Goal: Task Accomplishment & Management: Use online tool/utility

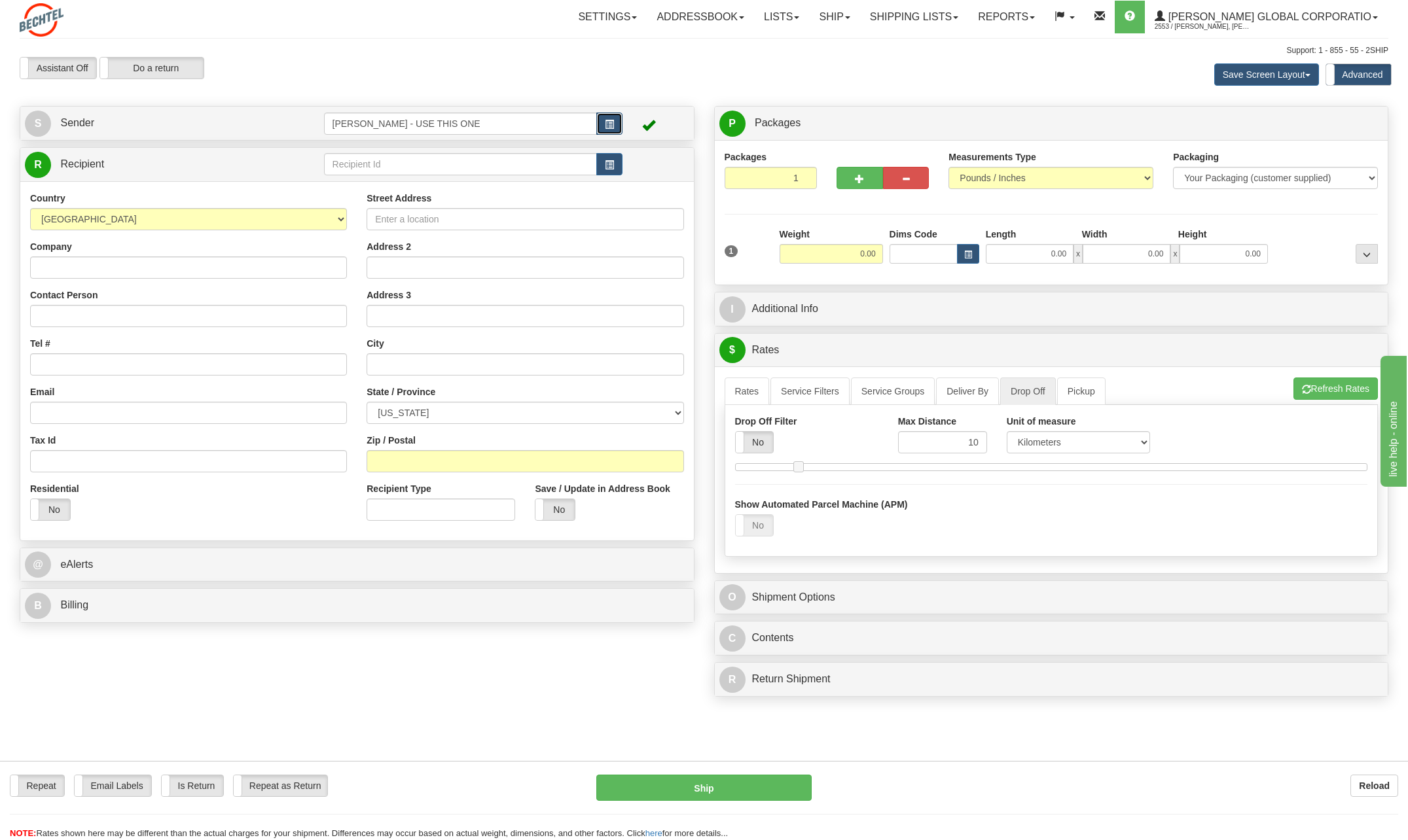
click at [614, 127] on button "button" at bounding box center [609, 123] width 26 height 22
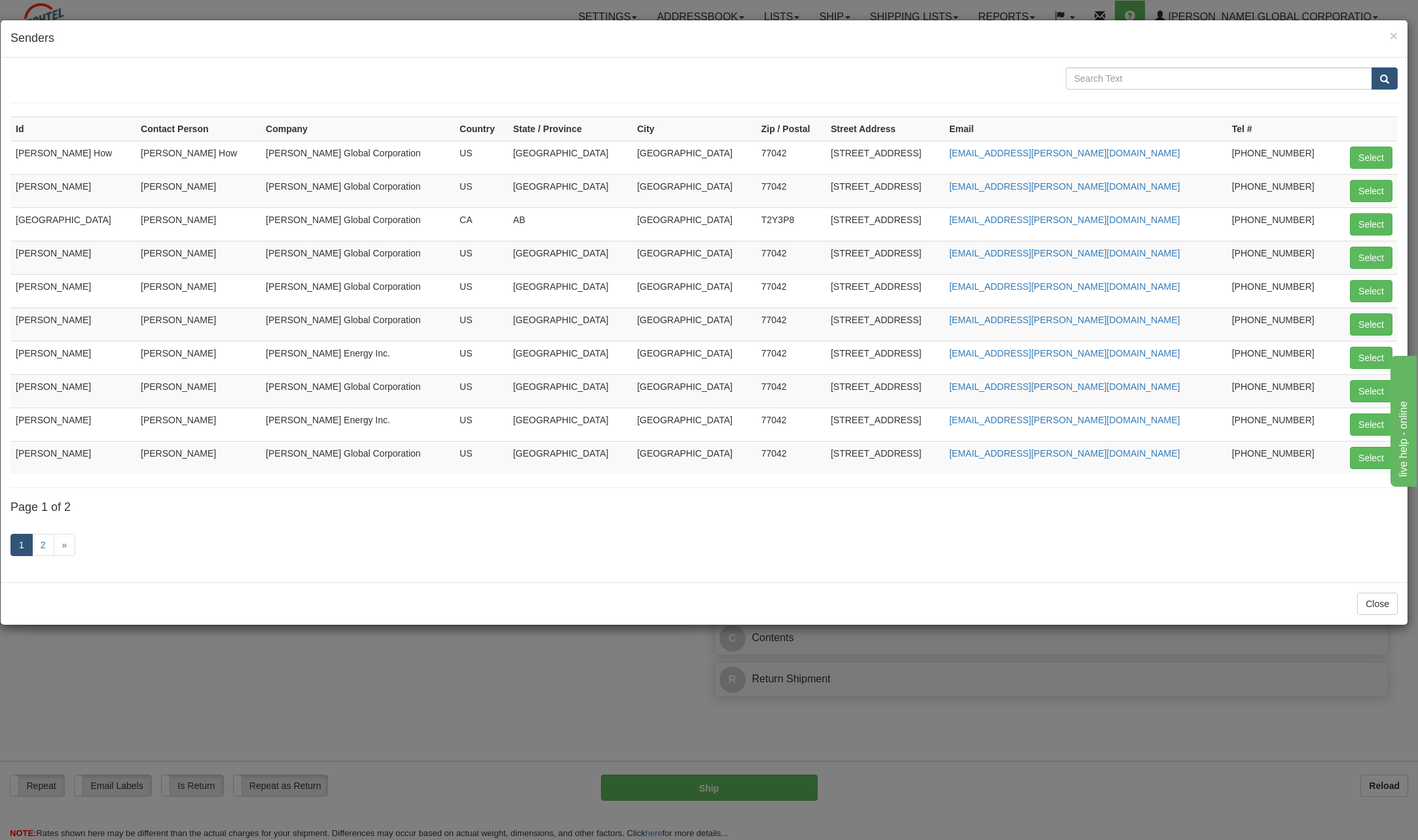
click at [1399, 251] on div "Id Contact Person Company Country State / Province City Zip / Postal Street Add…" at bounding box center [704, 320] width 1407 height 525
click at [1382, 258] on button "Select" at bounding box center [1371, 257] width 43 height 22
type input "[PERSON_NAME]"
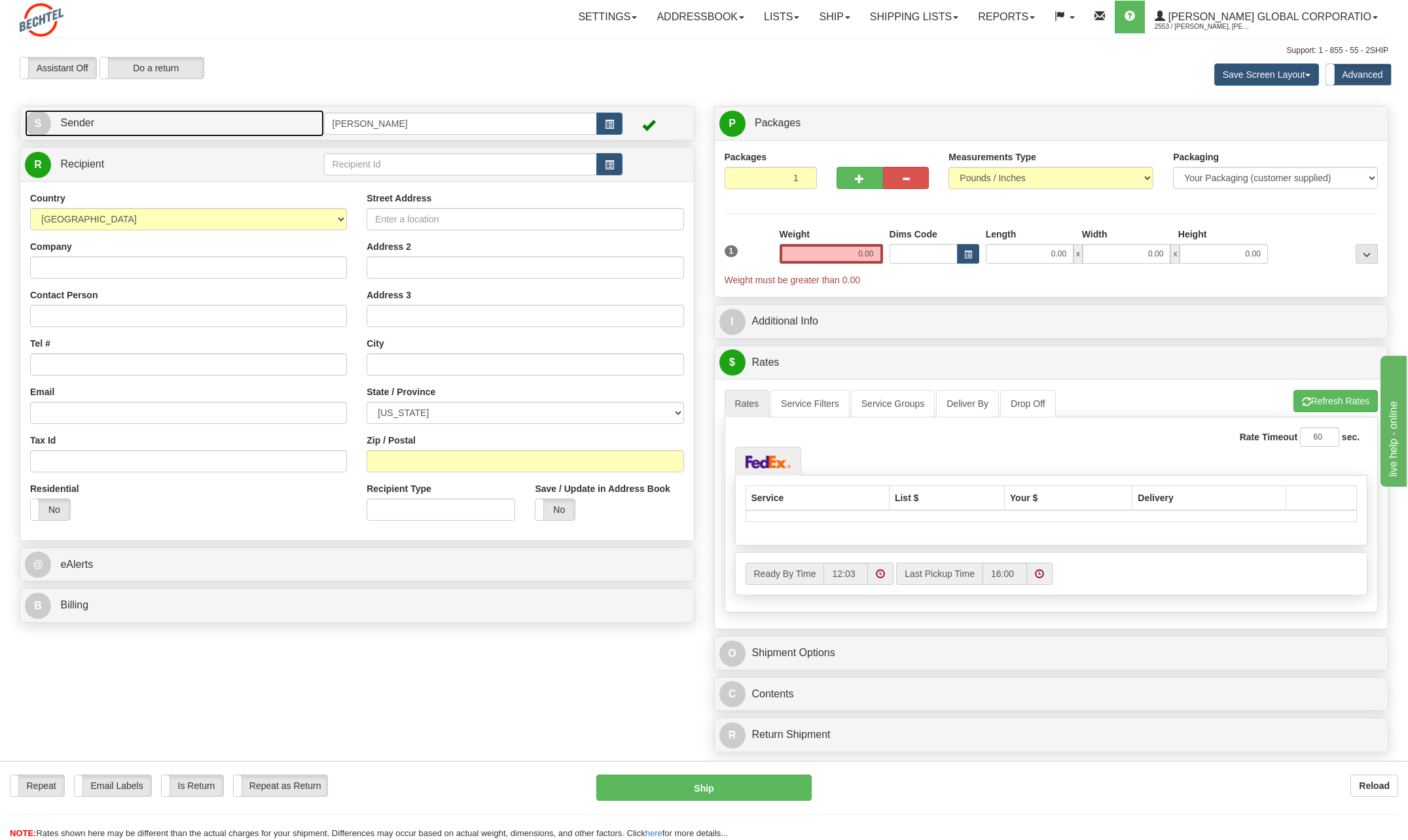
click at [140, 122] on link "S Sender" at bounding box center [174, 123] width 299 height 27
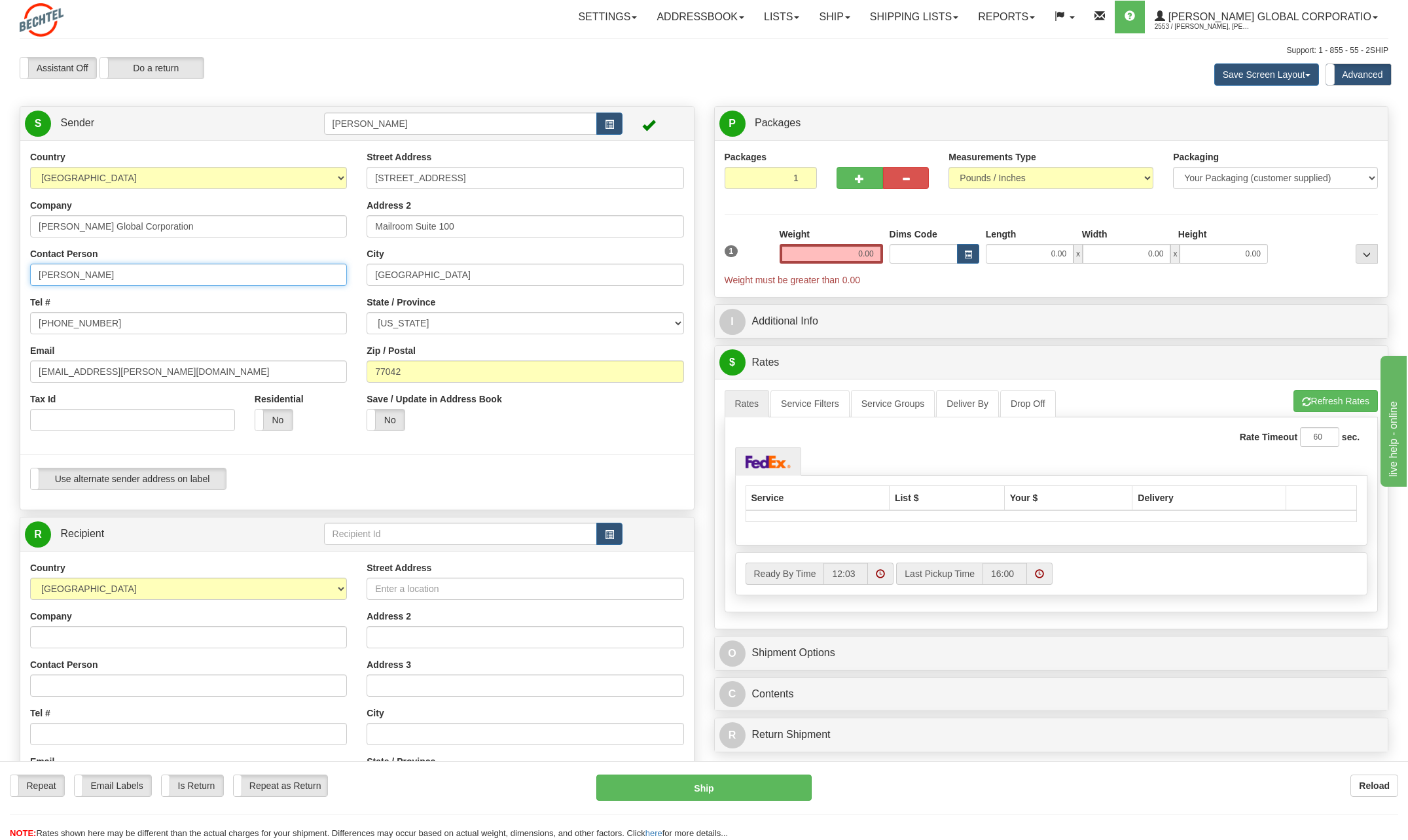
drag, startPoint x: 132, startPoint y: 275, endPoint x: 12, endPoint y: 263, distance: 120.6
click at [20, 263] on div "Country AFGHANISTAN ALAND ISLANDS ALBANIA ALGERIA AMERICAN SAMOA ANDORRA ANGOLA…" at bounding box center [356, 325] width 674 height 350
type input "Emely Marcano"
click at [203, 236] on input "[PERSON_NAME] Global Corporation" at bounding box center [188, 226] width 317 height 22
click at [500, 262] on div "City Houston" at bounding box center [524, 266] width 317 height 39
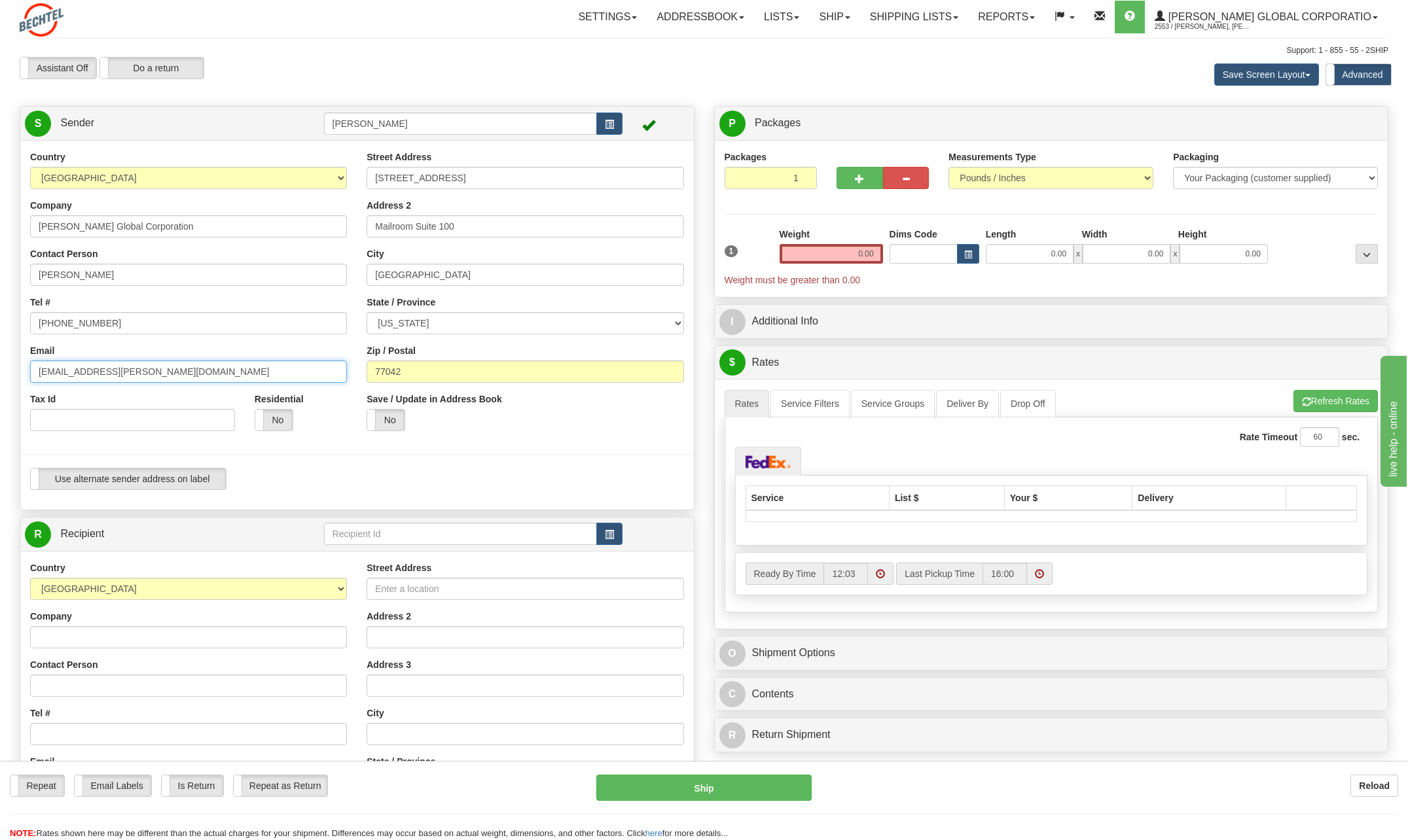
drag, startPoint x: 168, startPoint y: 371, endPoint x: 21, endPoint y: 370, distance: 147.0
click at [21, 370] on div "Country [GEOGRAPHIC_DATA] [GEOGRAPHIC_DATA] [GEOGRAPHIC_DATA] [GEOGRAPHIC_DATA]…" at bounding box center [188, 296] width 337 height 290
paste input "emarcano@B"
type input "emarcano@Bechtel.com"
drag, startPoint x: 141, startPoint y: 321, endPoint x: 33, endPoint y: 323, distance: 108.0
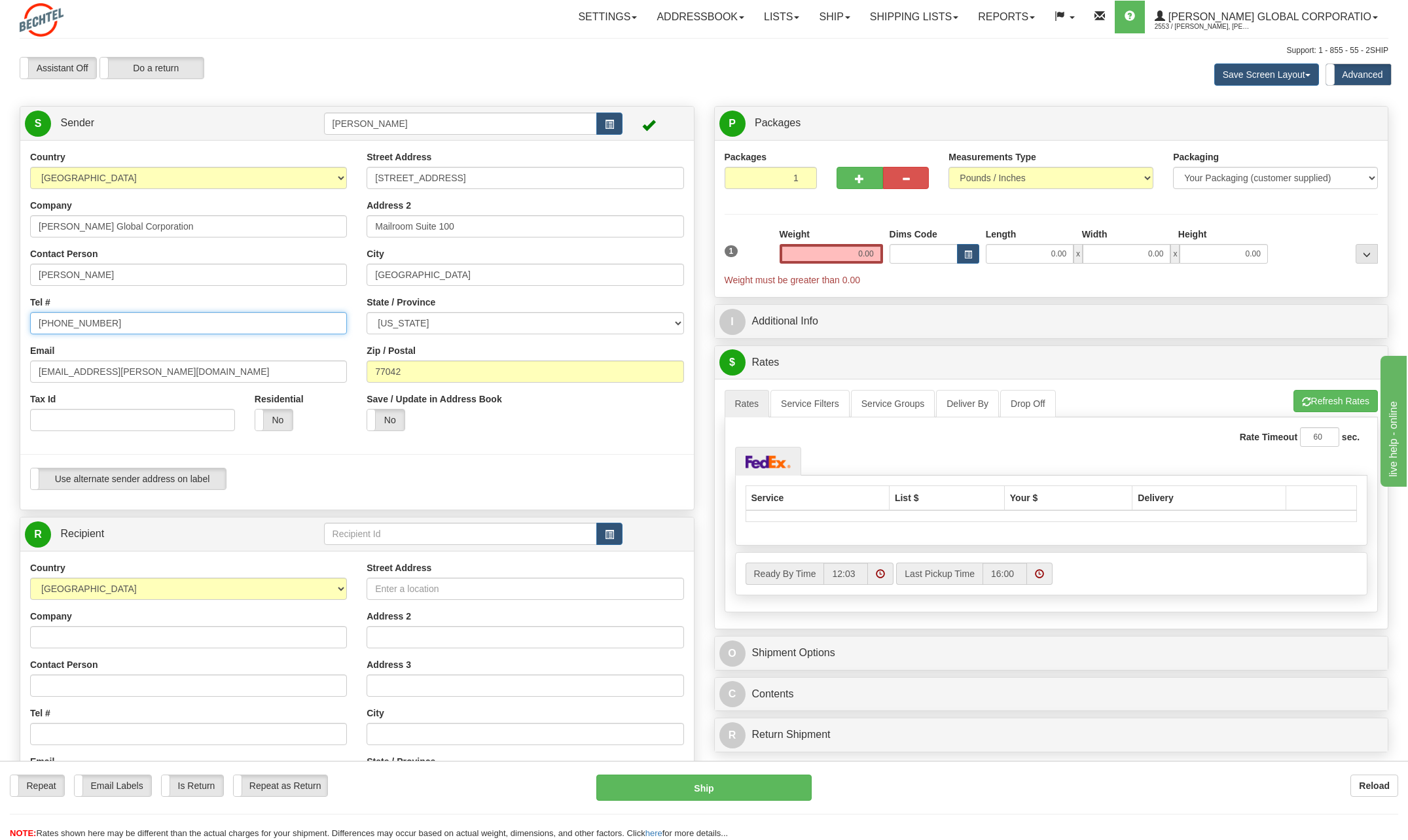
click at [33, 323] on input "[PHONE_NUMBER]" at bounding box center [188, 323] width 317 height 22
paste input "2355118"
type input "7132355118"
click at [868, 256] on input "0.00" at bounding box center [831, 253] width 103 height 19
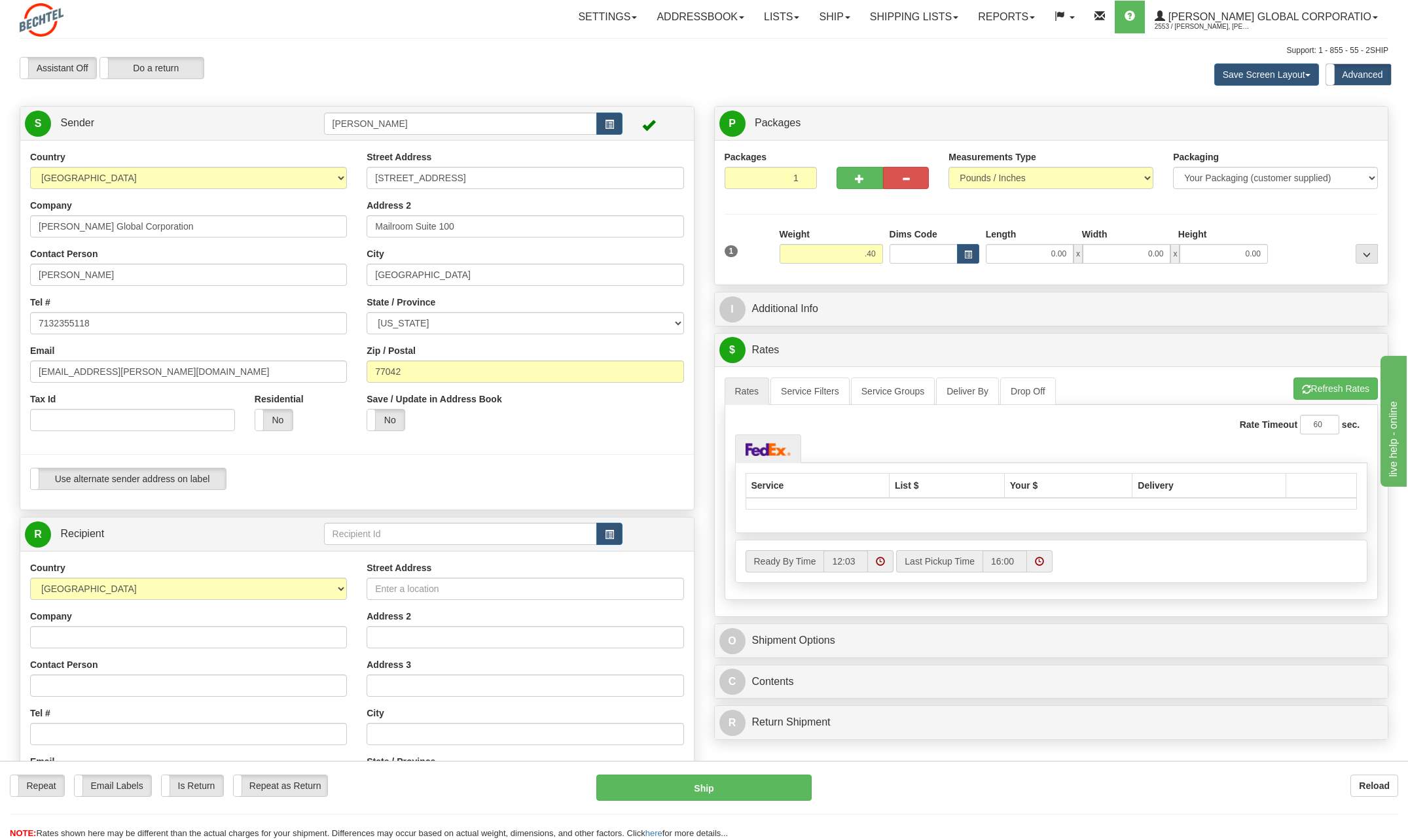
type input "0.40"
click at [748, 218] on div "Packages 1 1 Measurements Type" at bounding box center [1052, 212] width 654 height 125
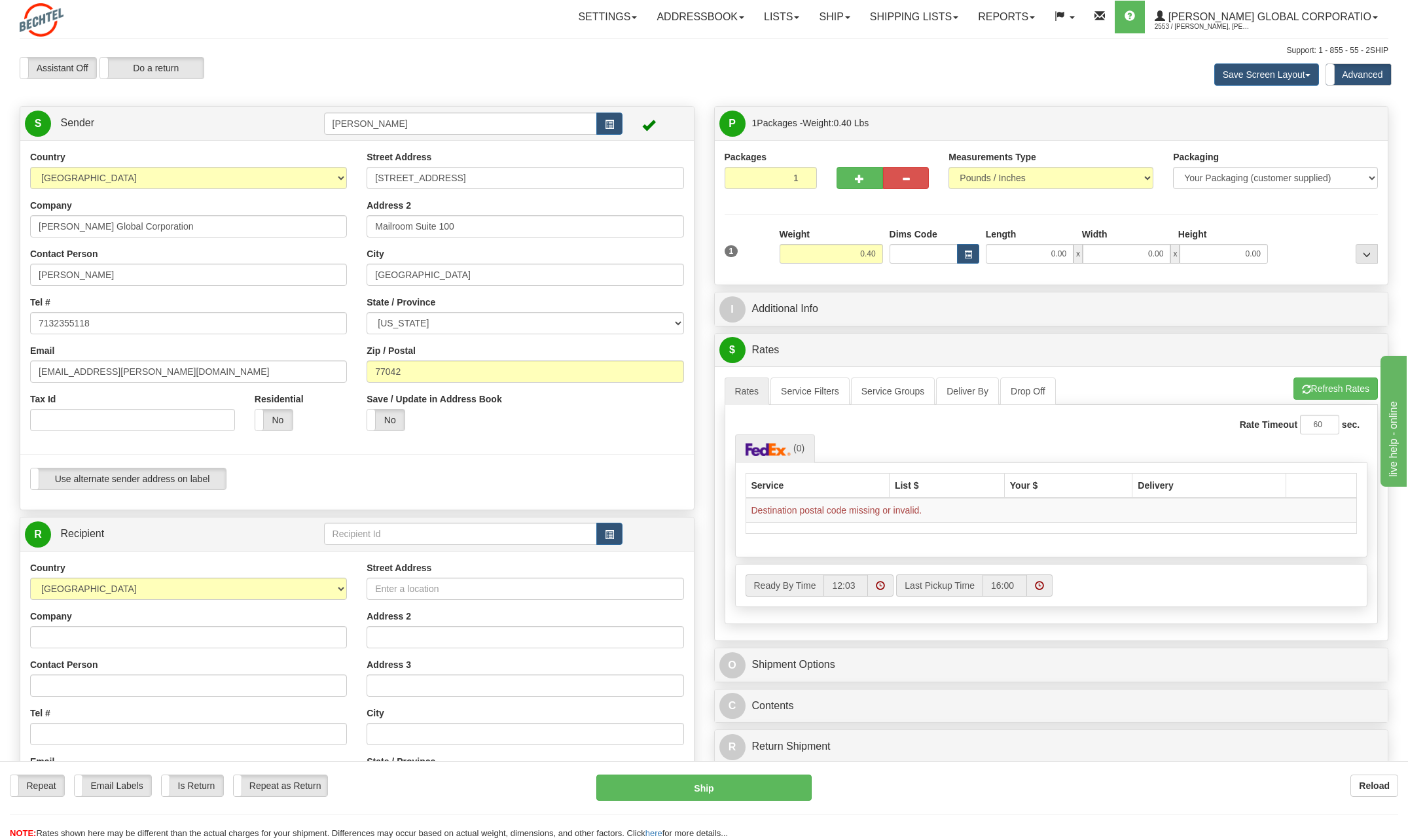
click at [918, 456] on ul "(0)" at bounding box center [1052, 448] width 633 height 28
click at [612, 536] on span "button" at bounding box center [610, 535] width 9 height 9
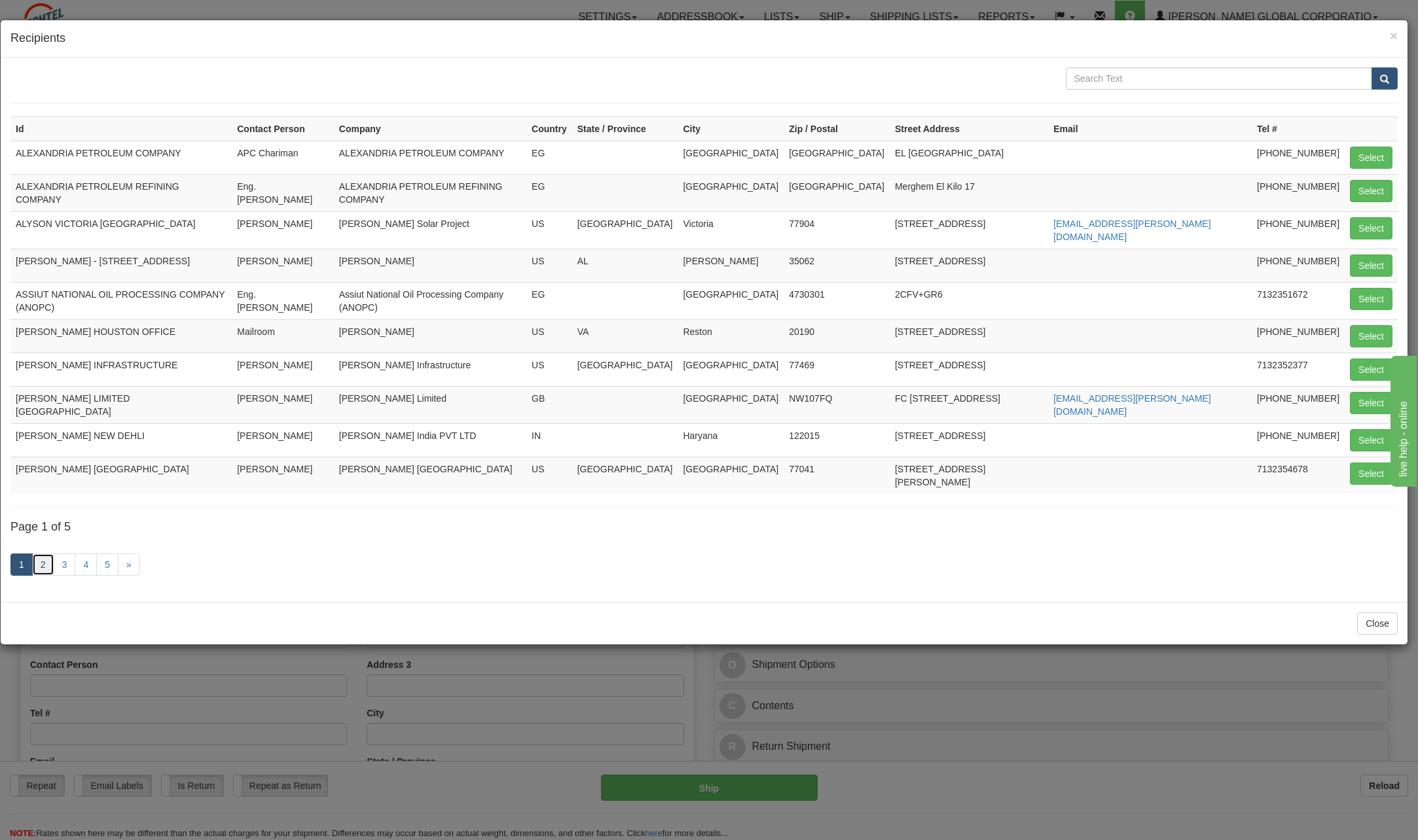
click at [39, 554] on link "2" at bounding box center [43, 564] width 22 height 22
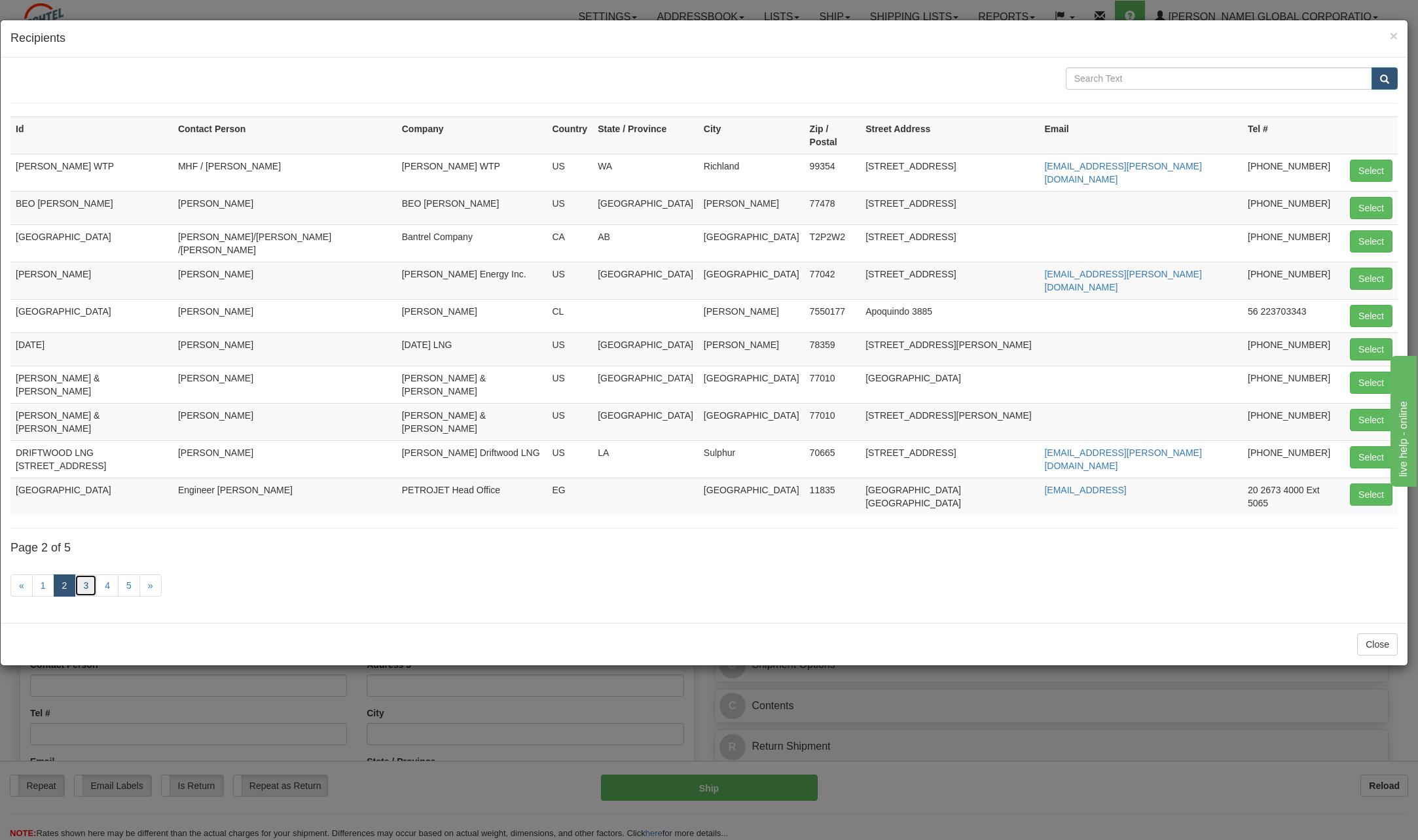
click at [81, 575] on link "3" at bounding box center [85, 586] width 22 height 22
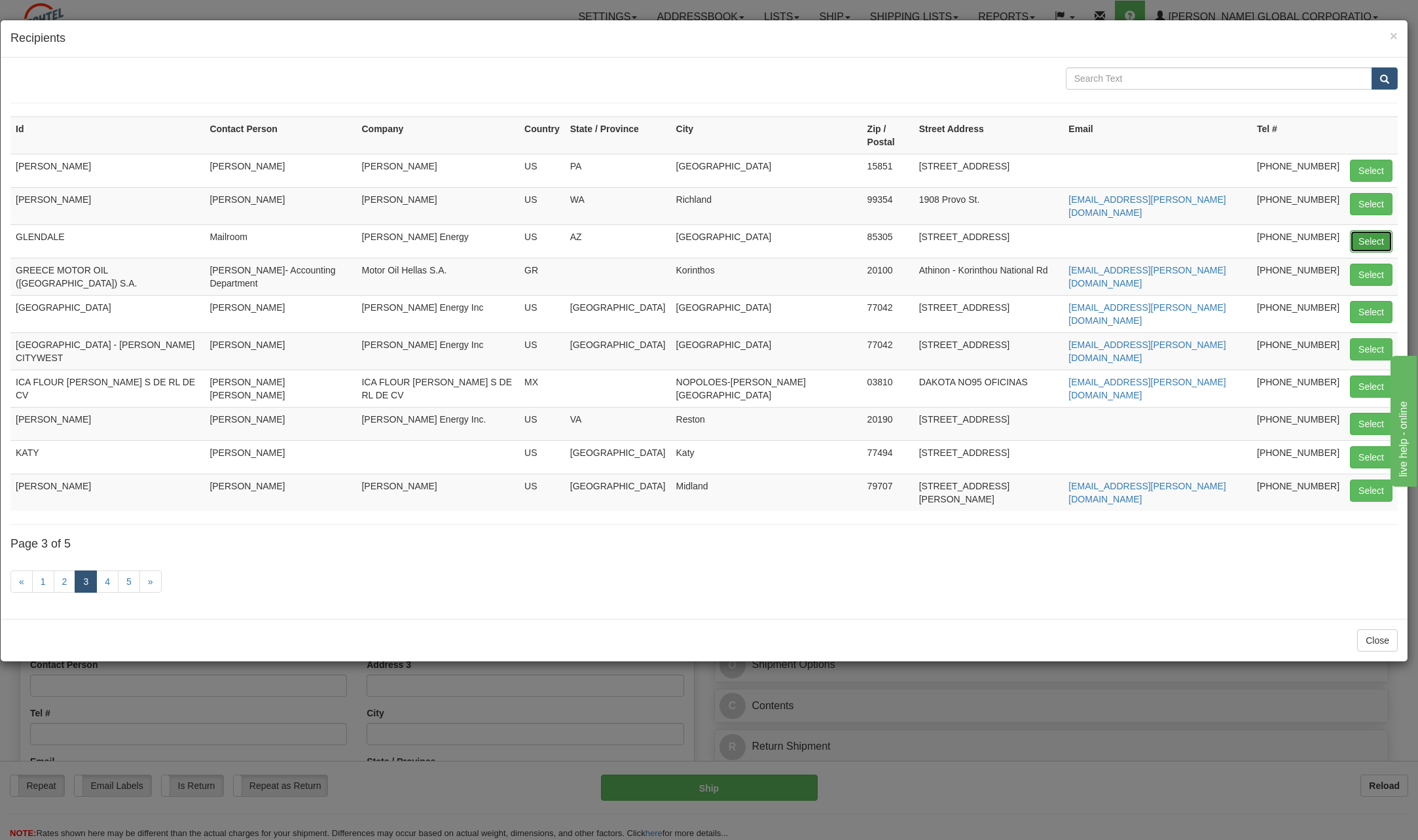
click at [1365, 230] on button "Select" at bounding box center [1371, 241] width 43 height 22
type input "GLENDALE"
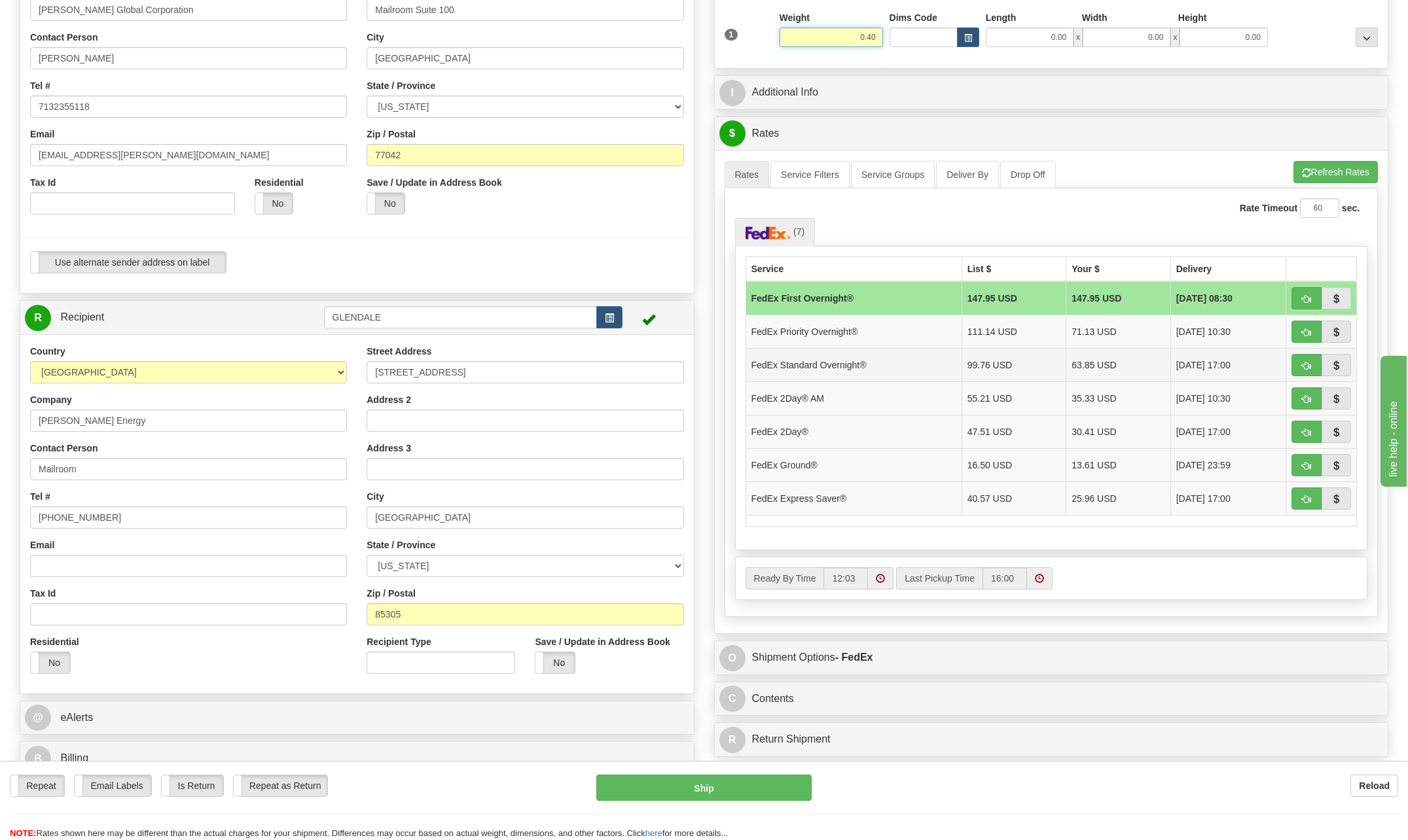
scroll to position [262, 0]
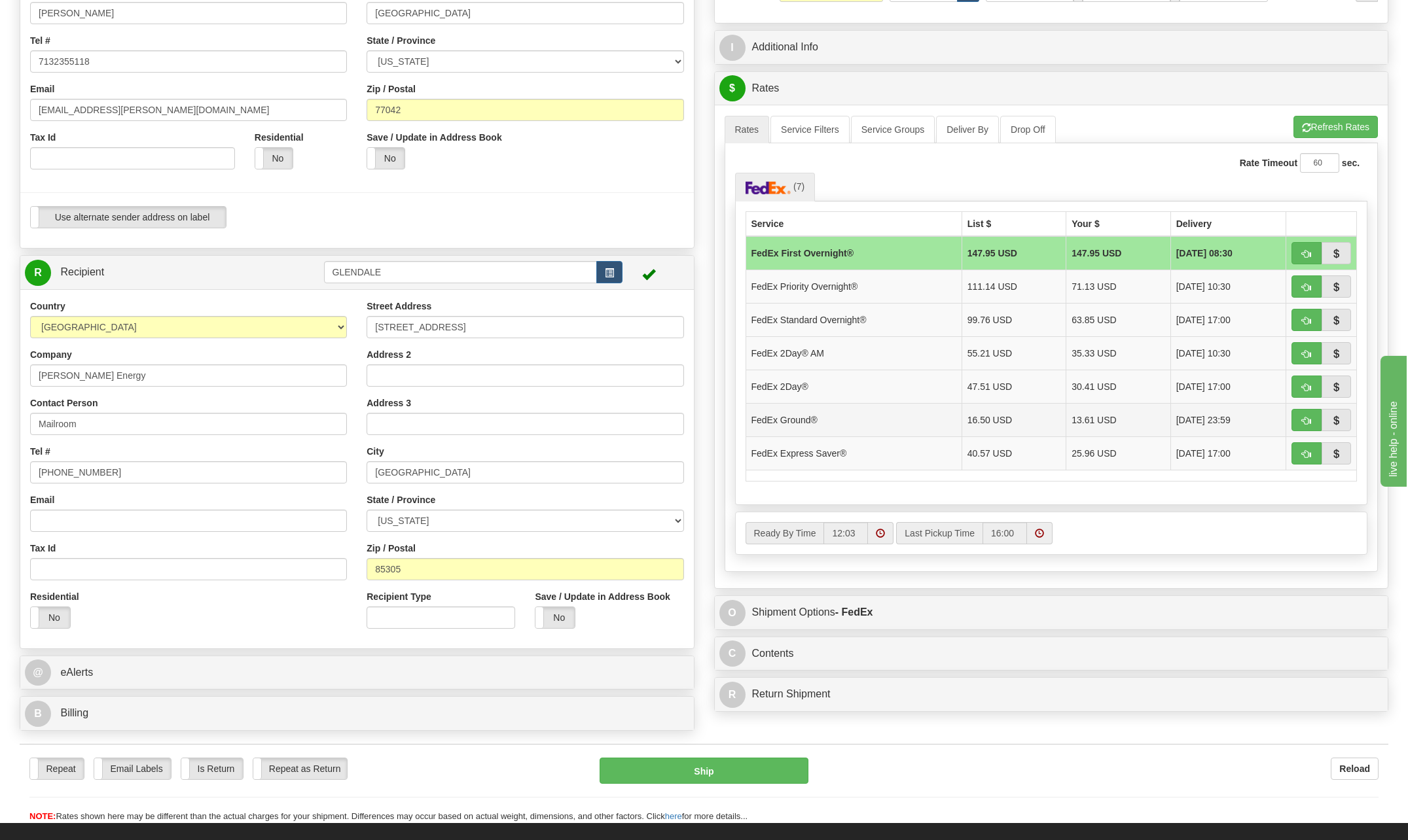
click at [1102, 420] on td "13.61 USD" at bounding box center [1118, 420] width 105 height 33
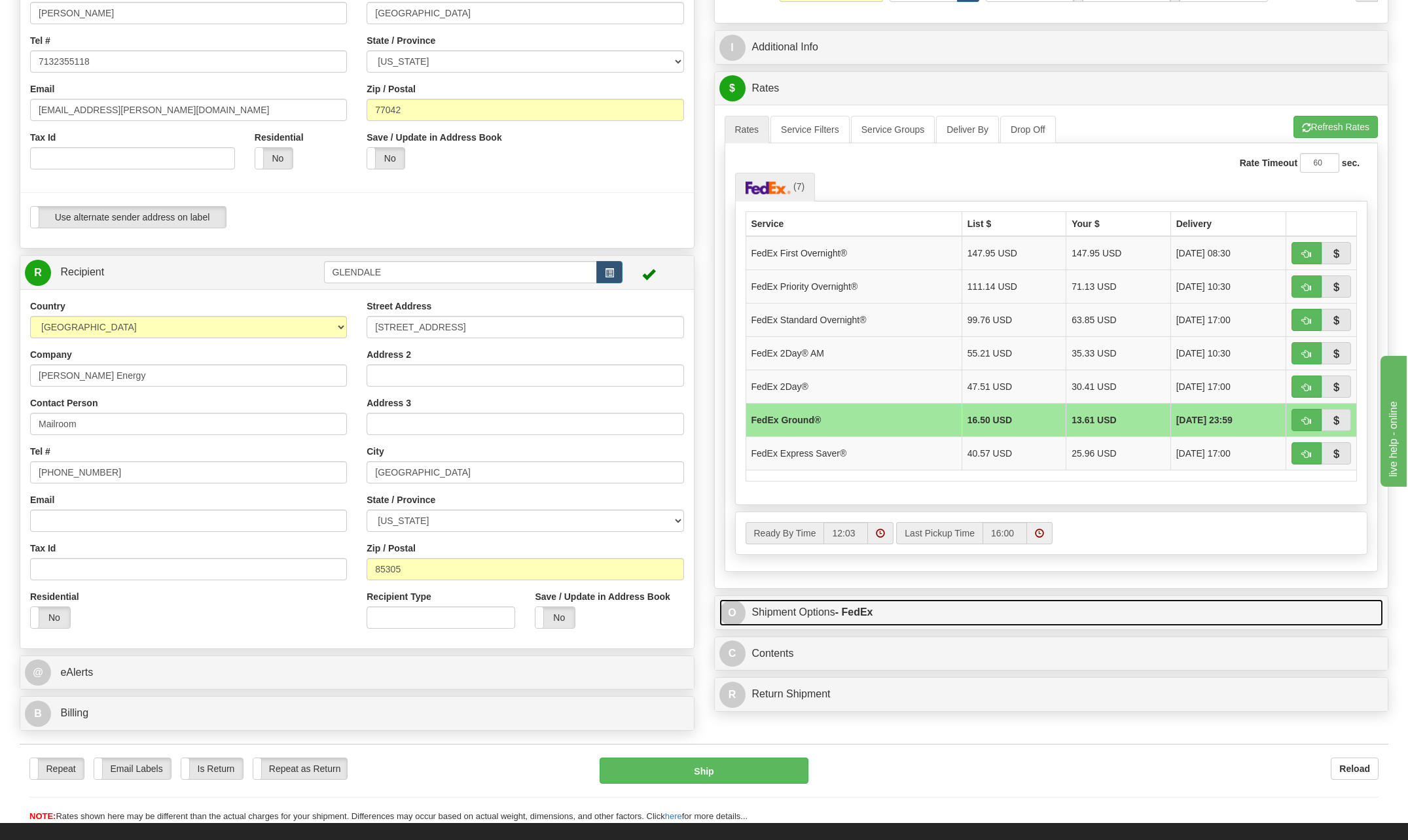
click at [814, 619] on link "O Shipment Options - FedEx" at bounding box center [1052, 613] width 664 height 27
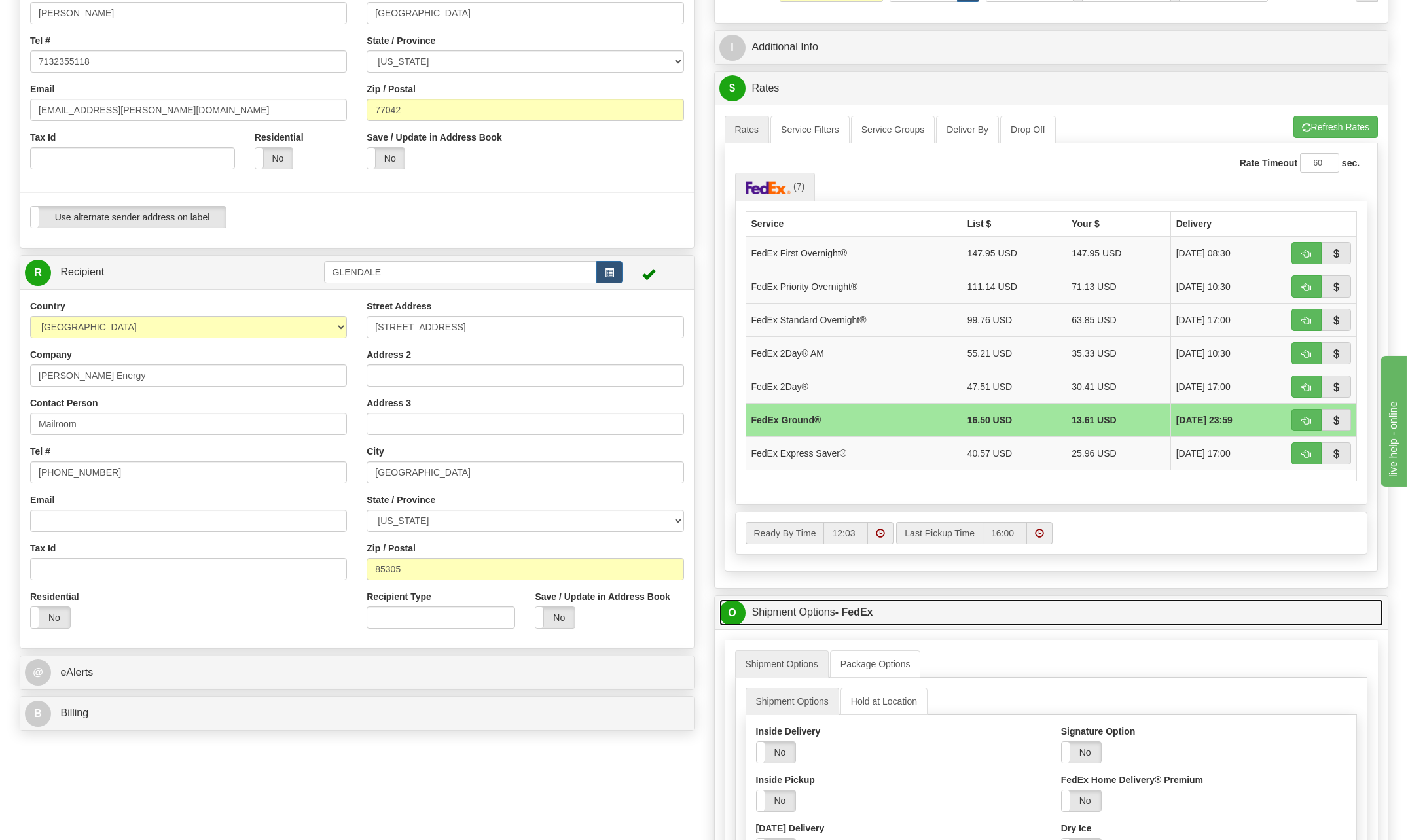
click at [801, 613] on link "O Shipment Options - FedEx" at bounding box center [1052, 613] width 664 height 27
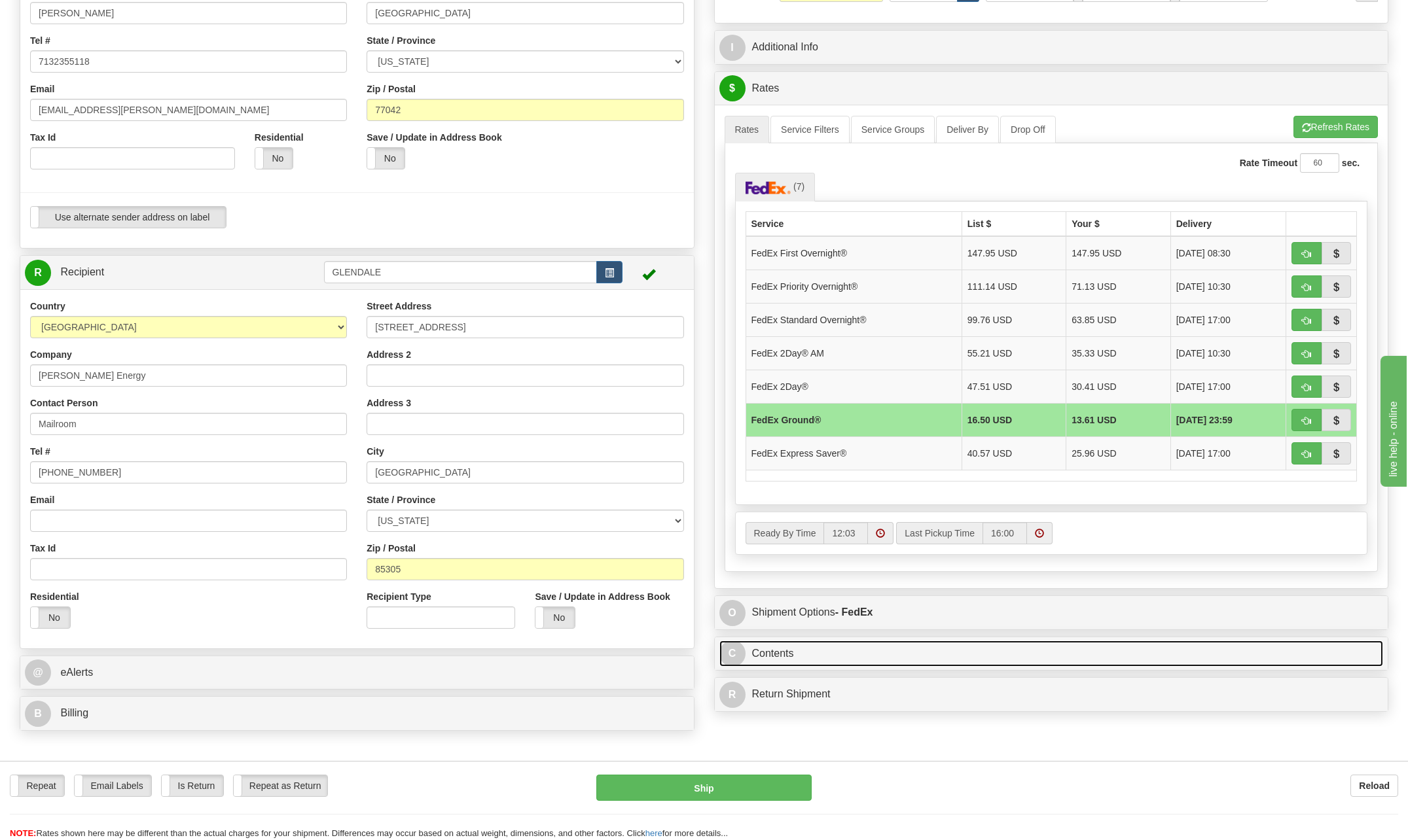
click at [804, 657] on link "C Contents" at bounding box center [1052, 654] width 664 height 27
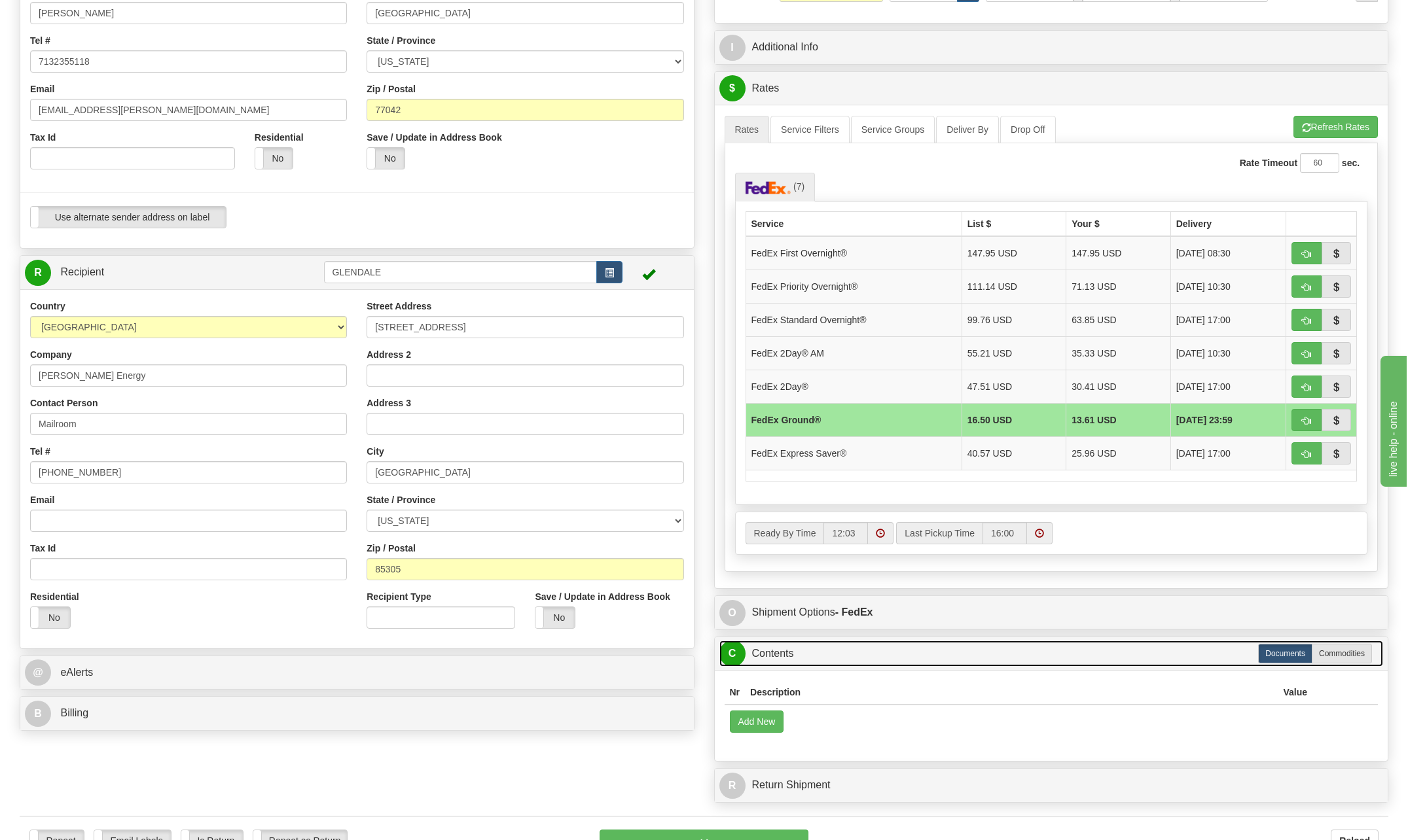
click at [804, 651] on link "C Contents" at bounding box center [1052, 654] width 664 height 27
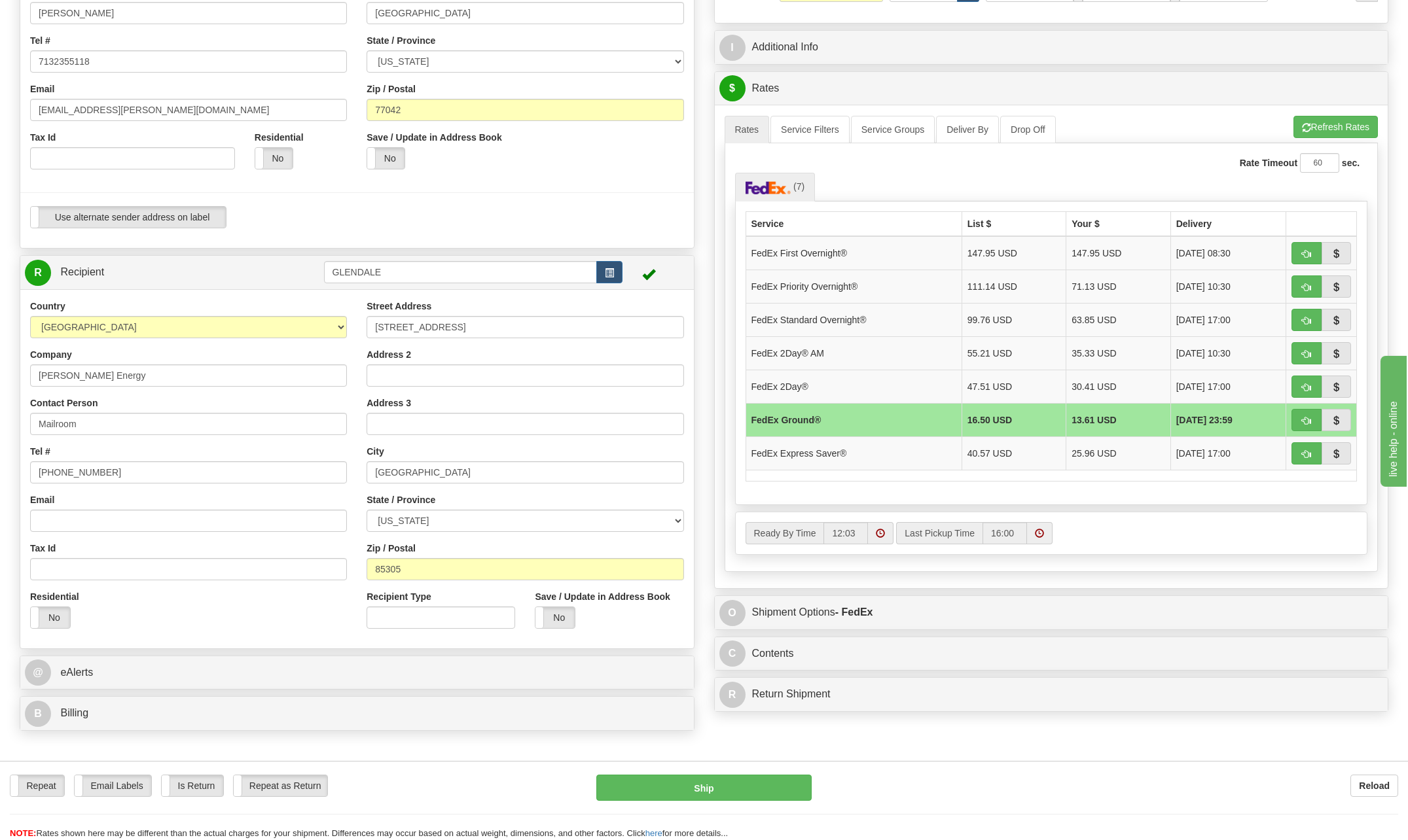
click at [621, 633] on div "Save / Update in Address Book Yes No" at bounding box center [609, 614] width 168 height 49
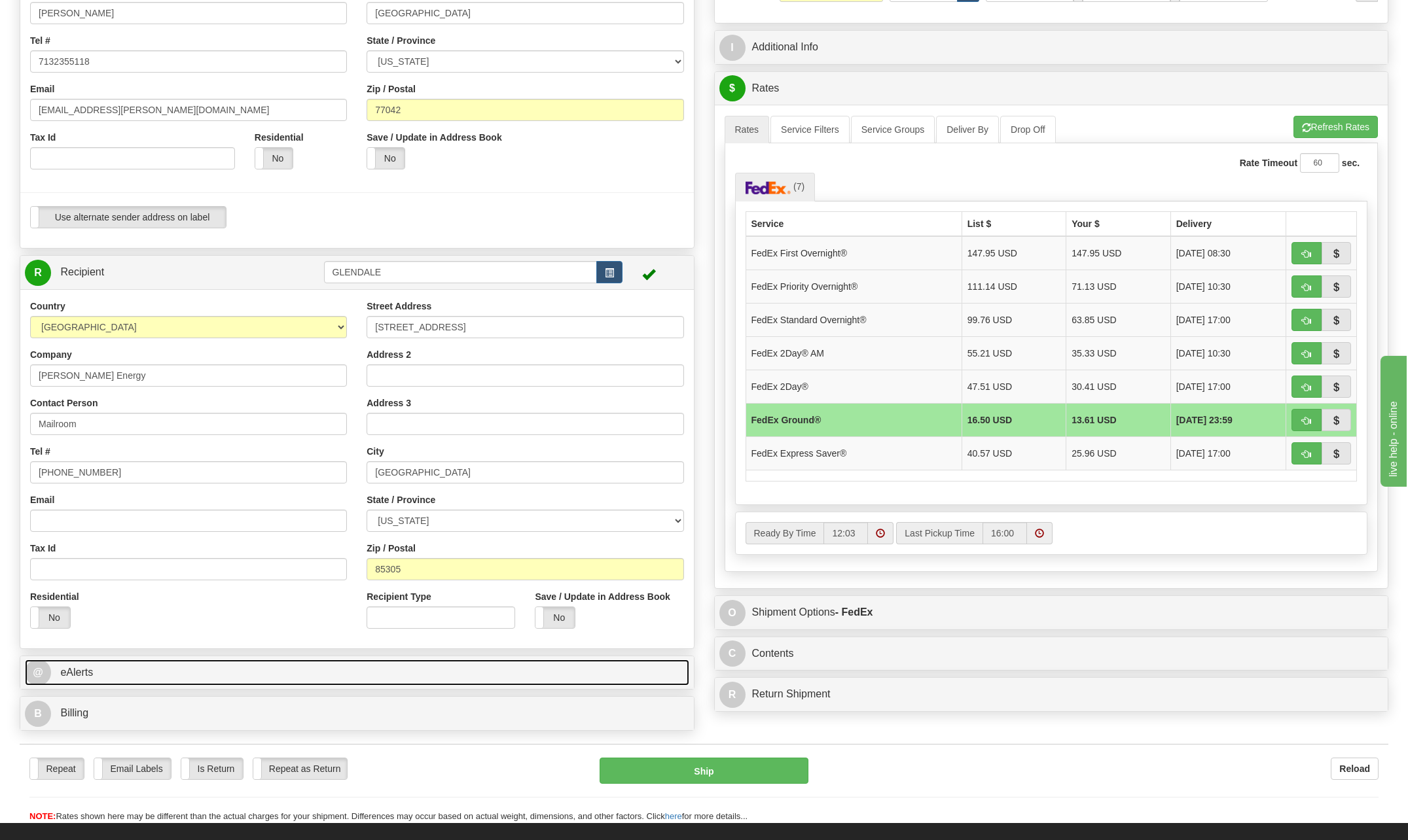
click at [81, 683] on link "@ eAlerts" at bounding box center [356, 673] width 664 height 27
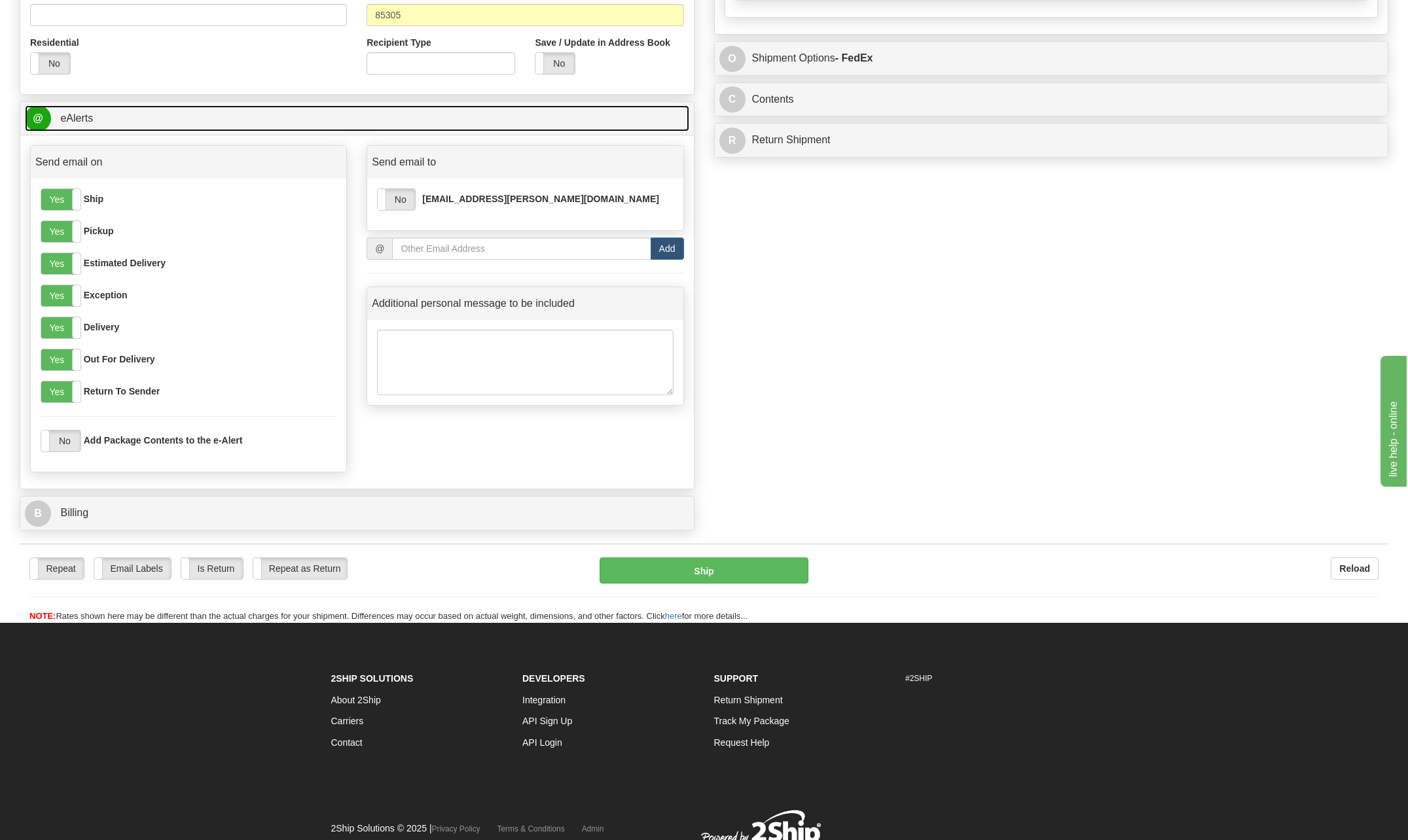
scroll to position [785, 0]
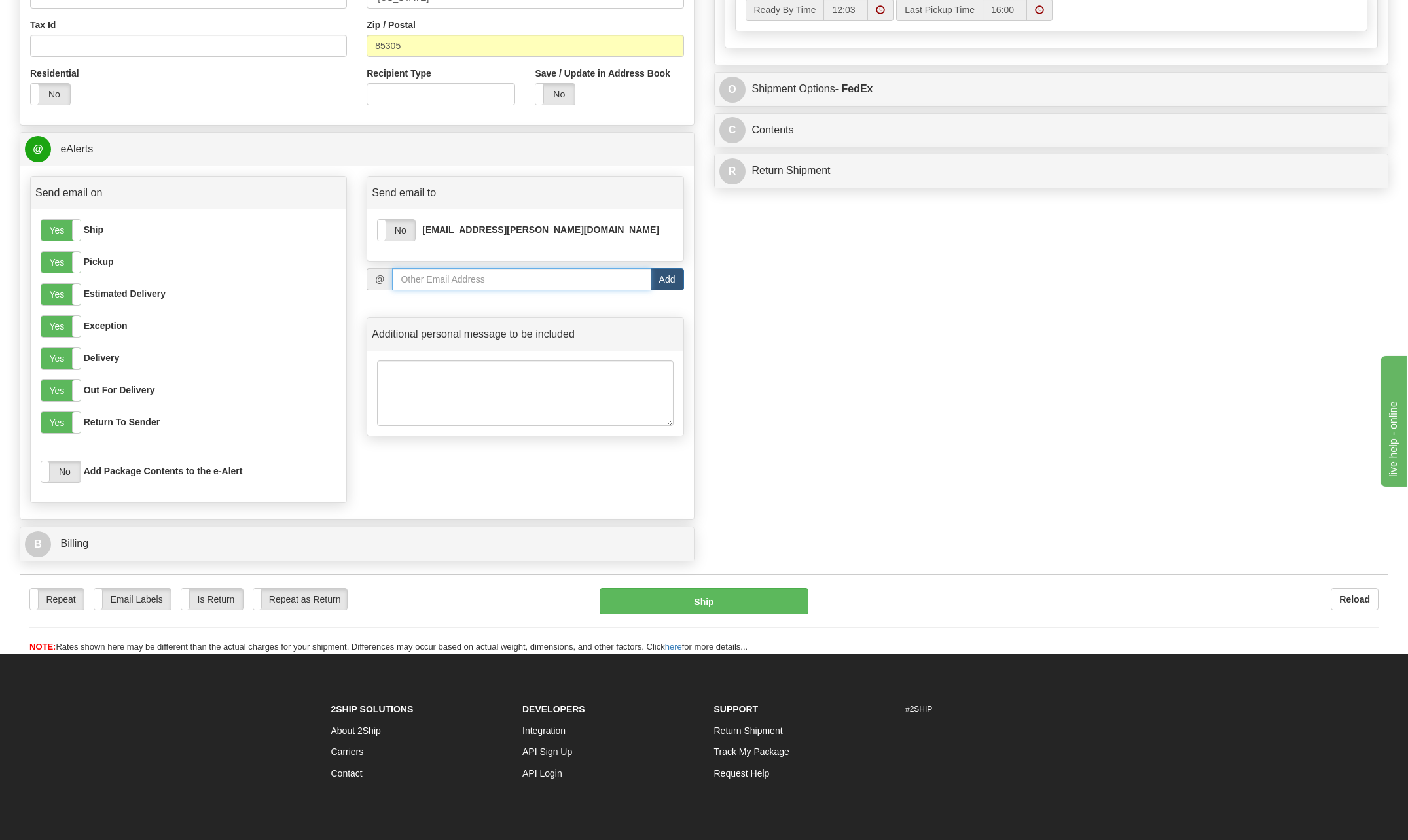
click at [434, 278] on input "email" at bounding box center [521, 279] width 259 height 22
type input "[EMAIL_ADDRESS][PERSON_NAME][DOMAIN_NAME]"
select select "[GEOGRAPHIC_DATA]"
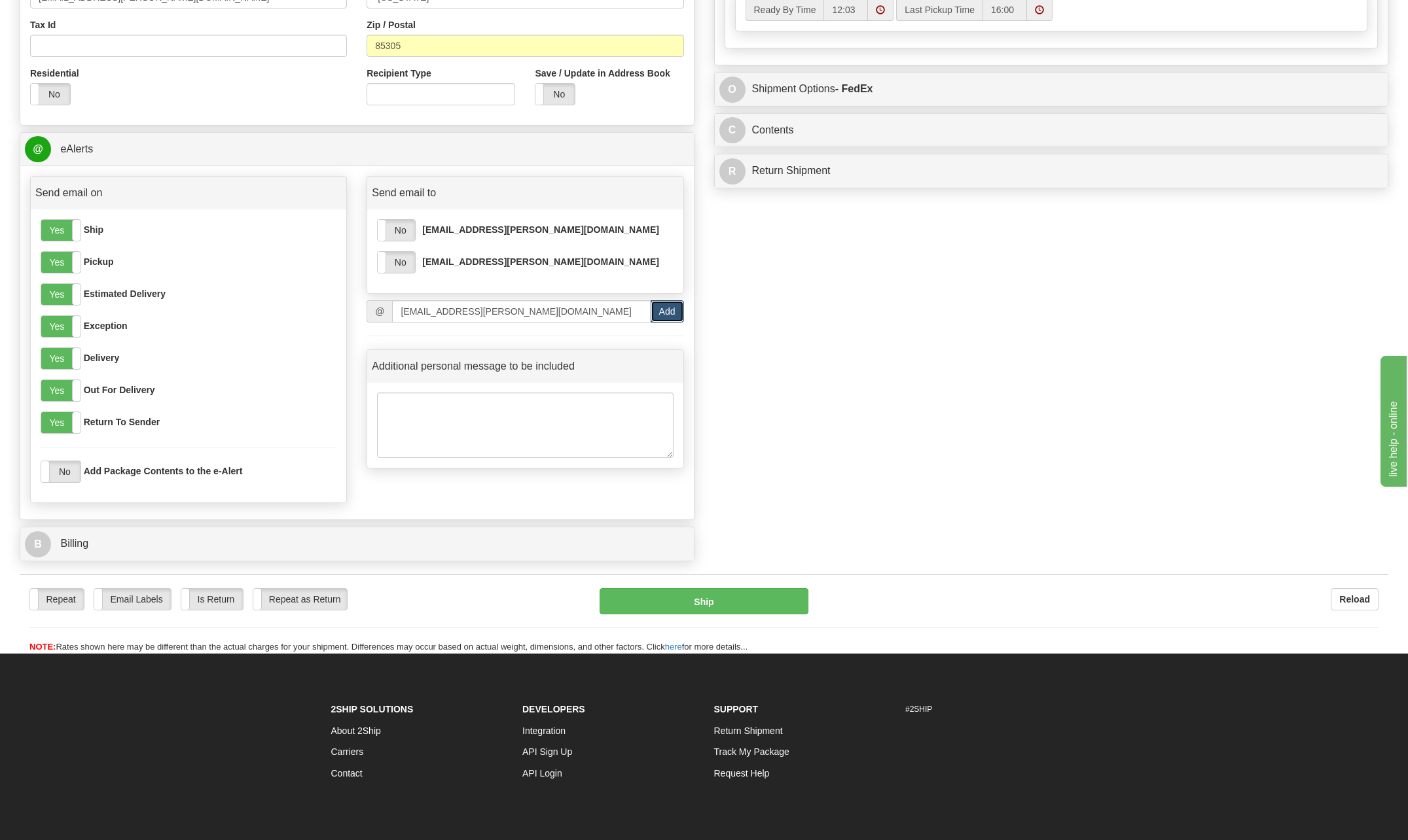
click at [669, 315] on button "Add" at bounding box center [668, 311] width 33 height 22
click at [500, 313] on input "[EMAIL_ADDRESS][PERSON_NAME][DOMAIN_NAME]" at bounding box center [521, 311] width 259 height 22
drag, startPoint x: 488, startPoint y: 315, endPoint x: 358, endPoint y: 312, distance: 130.0
click at [358, 312] on div "Send email to Yes No emarcano@Bechtel.com Yes No rskovan@bechtel.com @ rskovan@…" at bounding box center [524, 325] width 337 height 299
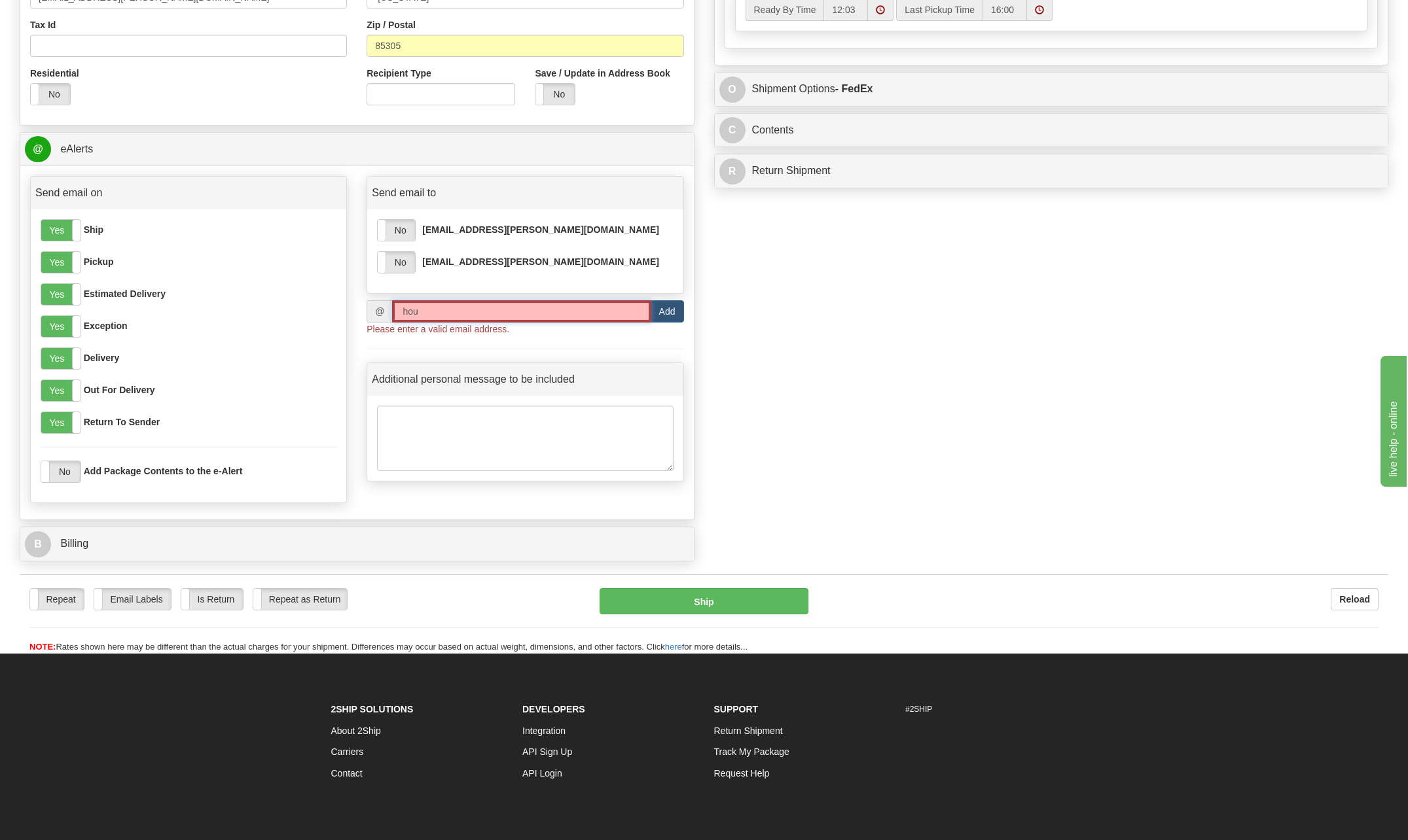
drag, startPoint x: 474, startPoint y: 313, endPoint x: 407, endPoint y: 308, distance: 67.2
click at [407, 308] on input "hou" at bounding box center [521, 311] width 259 height 22
type input "h"
click at [66, 330] on label "Yes" at bounding box center [61, 326] width 39 height 21
click at [65, 296] on label "Yes" at bounding box center [61, 294] width 39 height 21
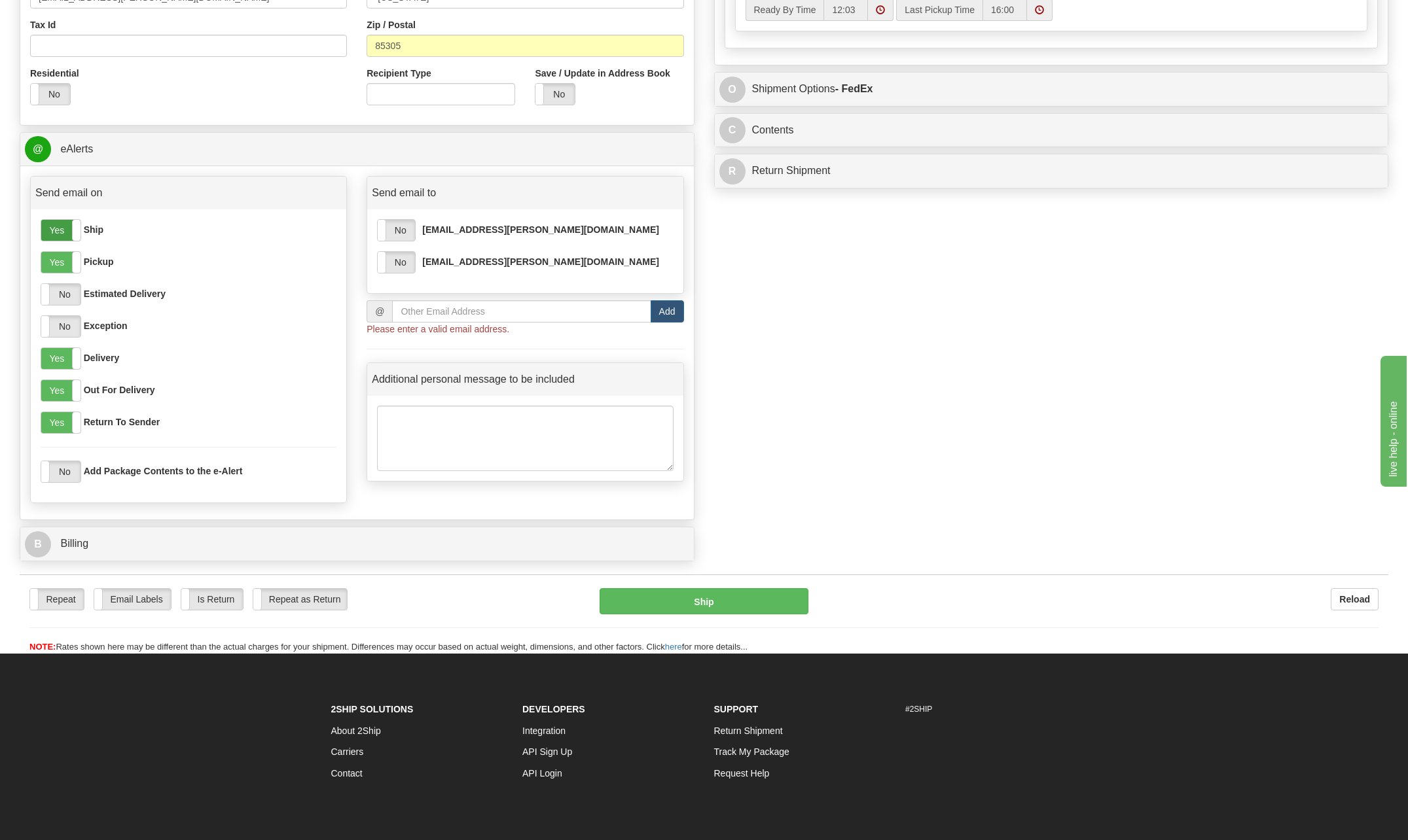
click at [63, 230] on label "Yes" at bounding box center [61, 230] width 39 height 21
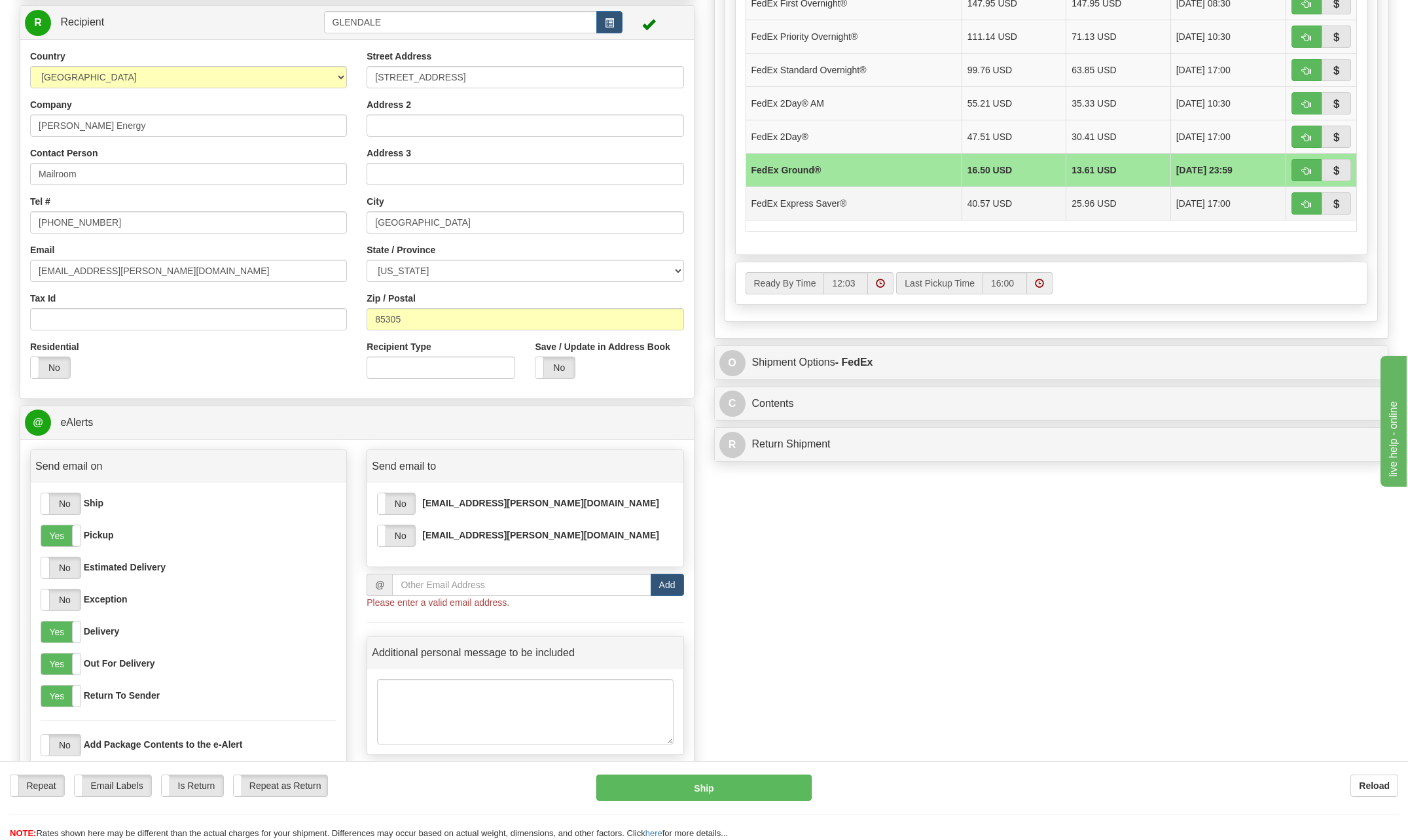
scroll to position [458, 0]
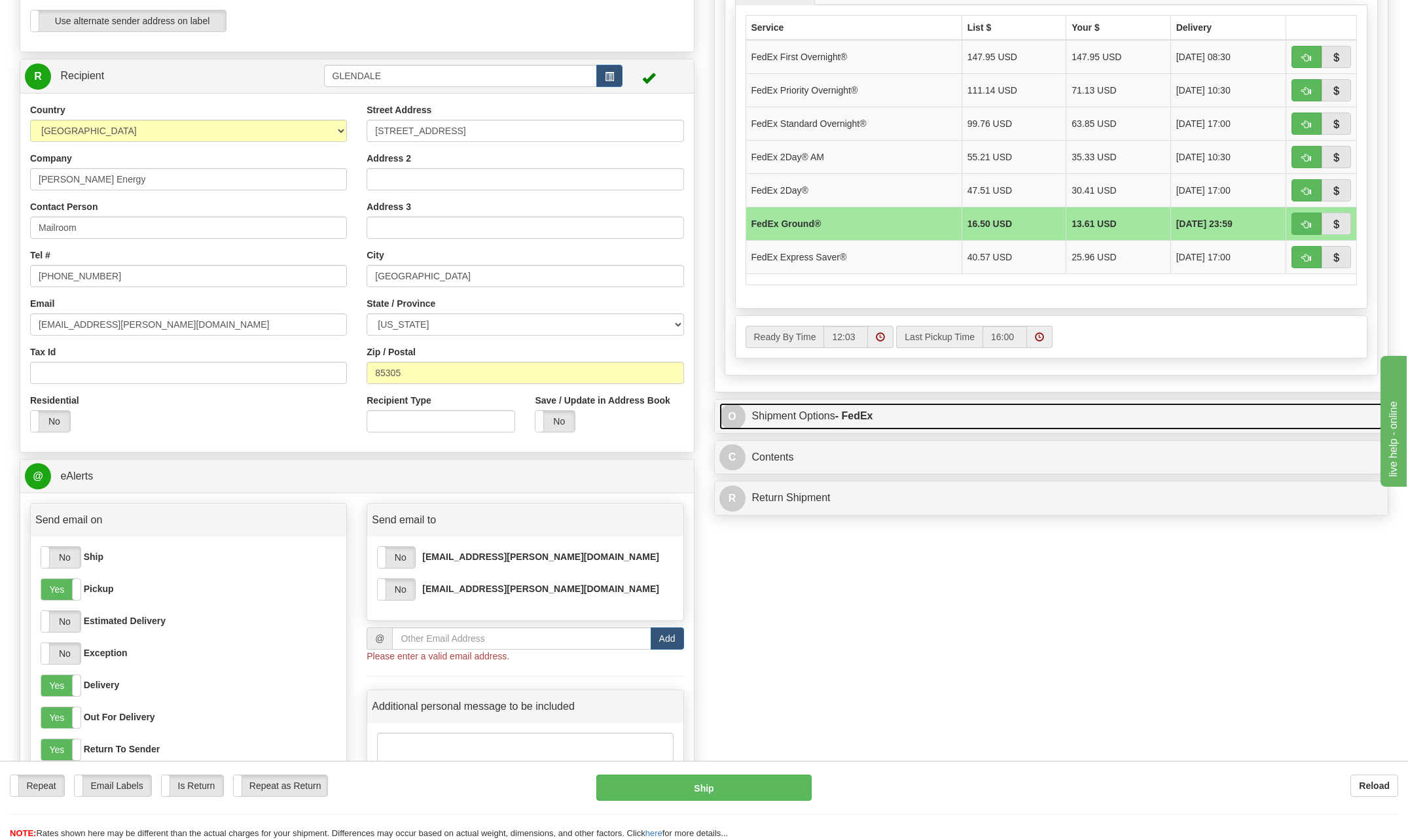
click at [818, 404] on link "O Shipment Options - FedEx" at bounding box center [1052, 416] width 664 height 27
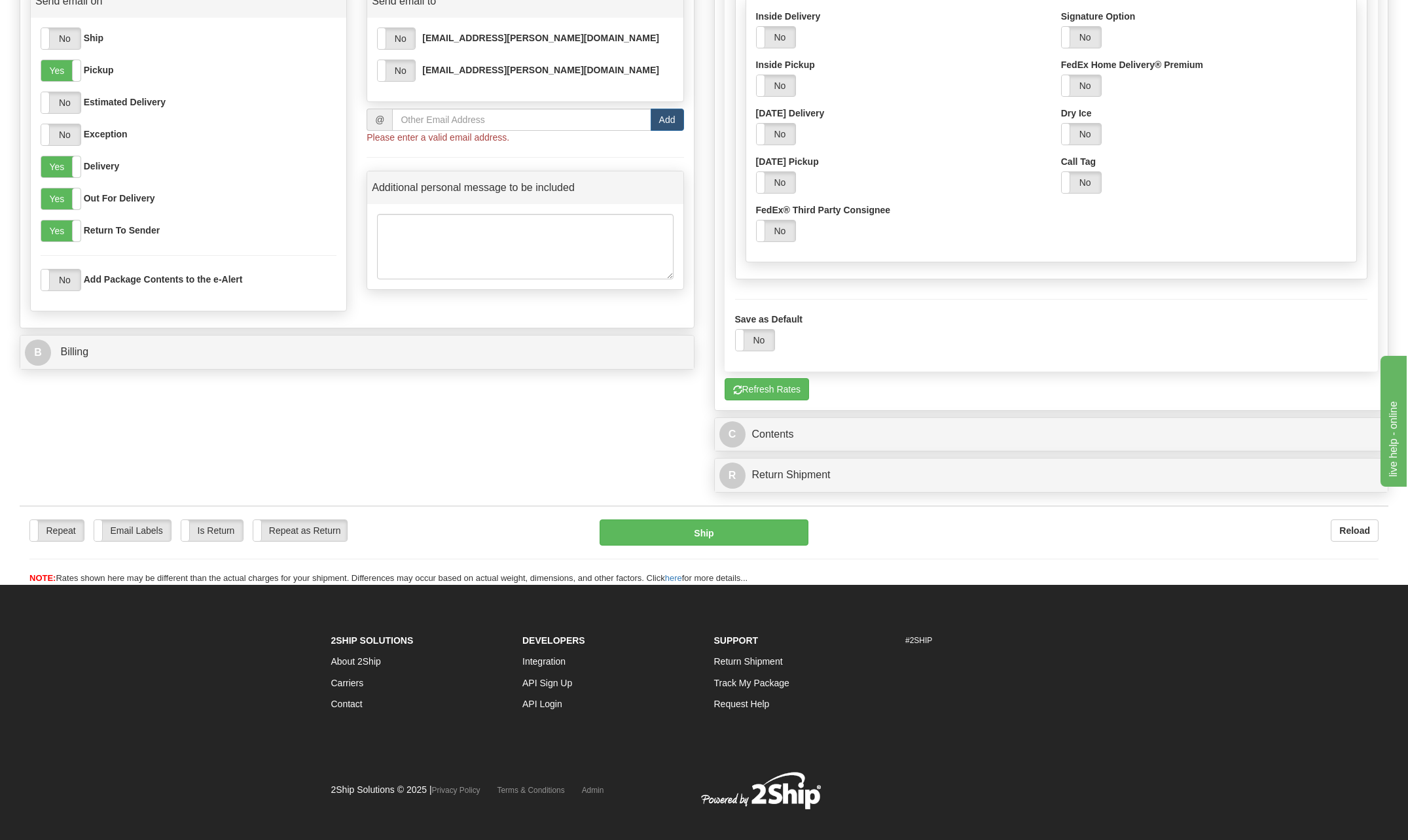
scroll to position [982, 0]
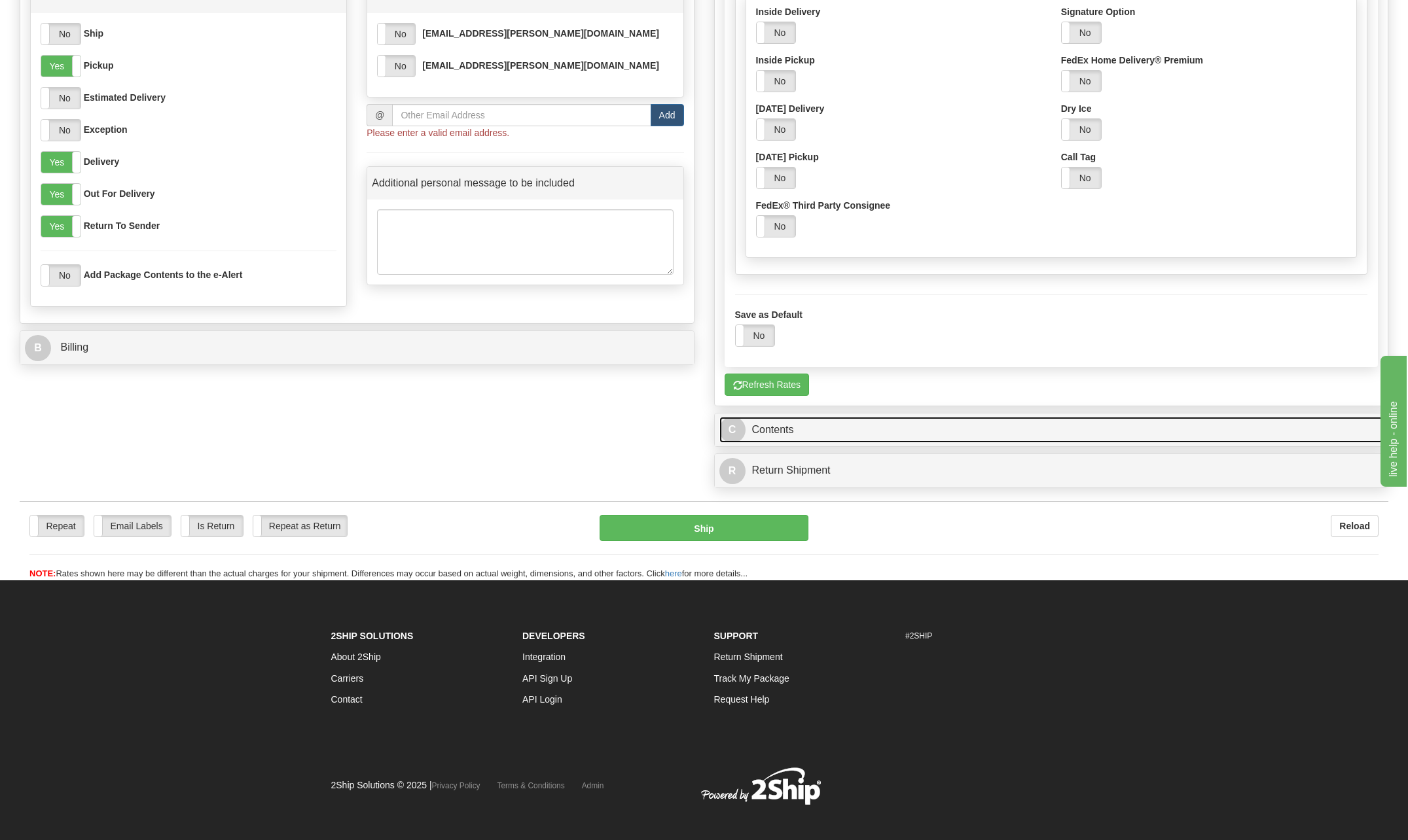
click at [790, 435] on link "C Contents" at bounding box center [1052, 430] width 664 height 27
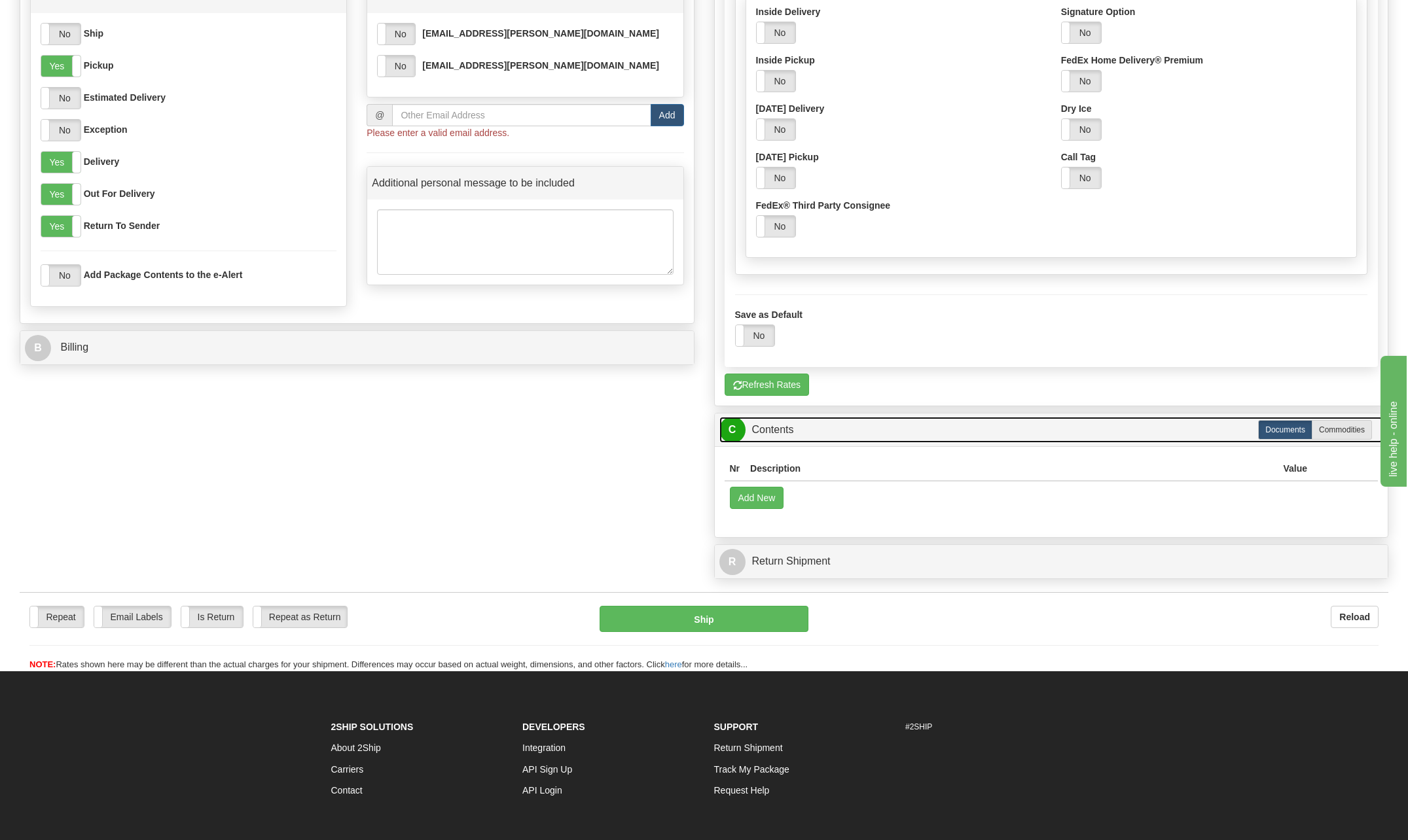
click at [784, 428] on link "C Contents" at bounding box center [1052, 430] width 664 height 27
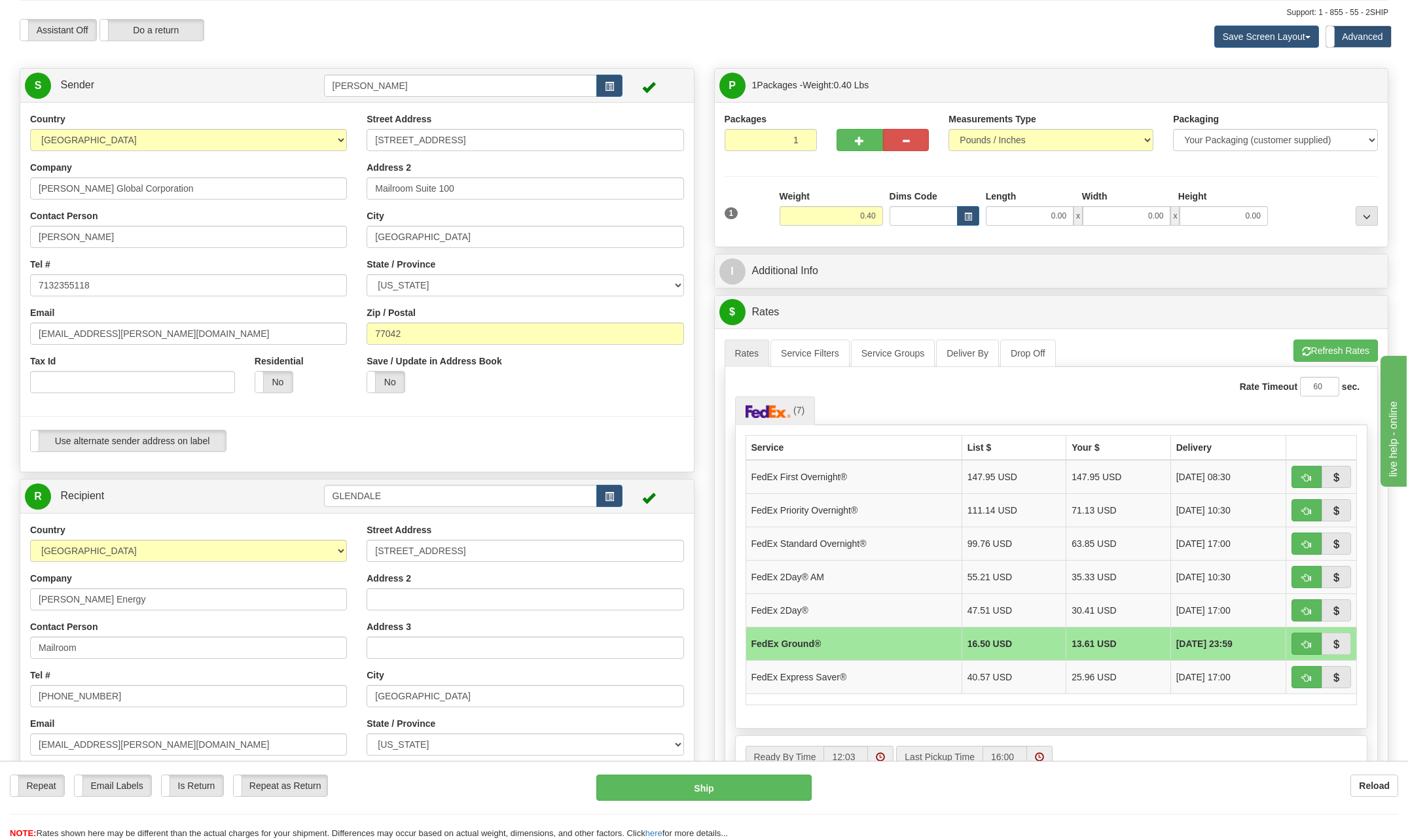
scroll to position [0, 0]
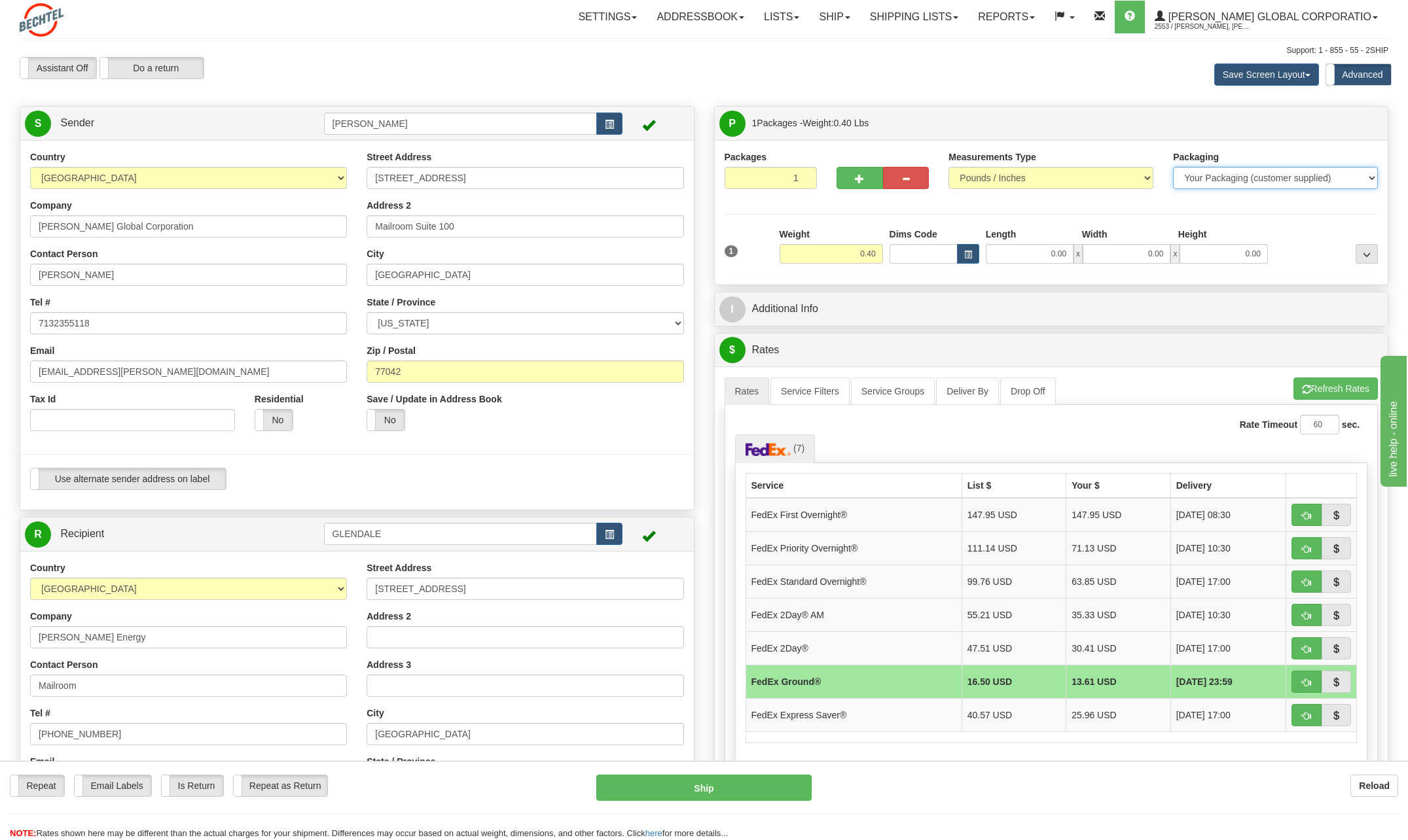
click at [1201, 183] on select "Your Packaging (customer supplied) Envelope (carrier supplied) Pack (carrier su…" at bounding box center [1275, 178] width 205 height 22
select select "2"
click at [1173, 167] on select "Your Packaging (customer supplied) Envelope (carrier supplied) Pack (carrier su…" at bounding box center [1275, 178] width 205 height 22
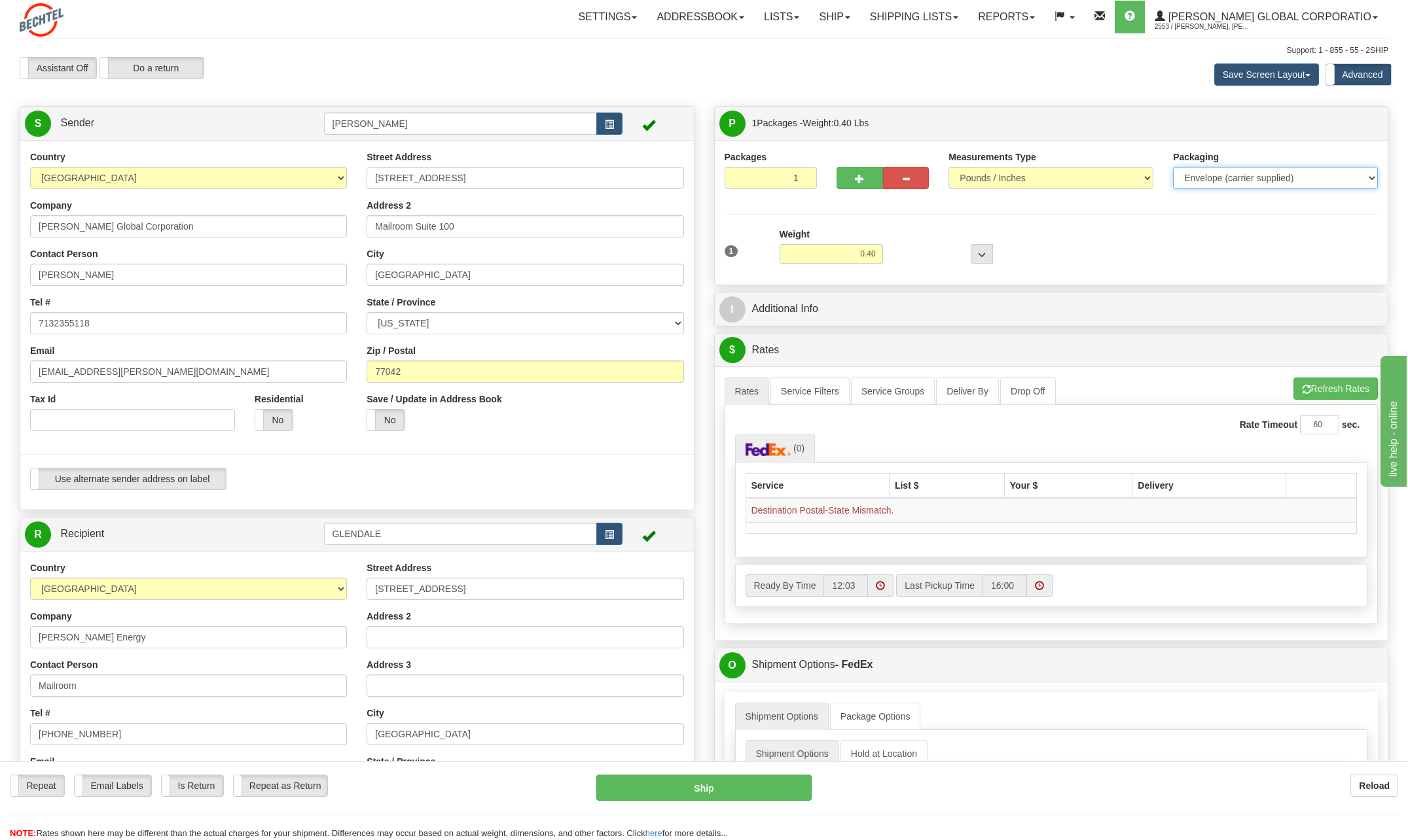
click at [1192, 171] on select "Your Packaging (customer supplied) Envelope (carrier supplied) Pack (carrier su…" at bounding box center [1275, 178] width 205 height 22
click at [1173, 167] on select "Your Packaging (customer supplied) Envelope (carrier supplied) Pack (carrier su…" at bounding box center [1275, 178] width 205 height 22
click at [871, 253] on input "0.40" at bounding box center [831, 253] width 103 height 19
click at [930, 248] on div at bounding box center [941, 246] width 110 height 36
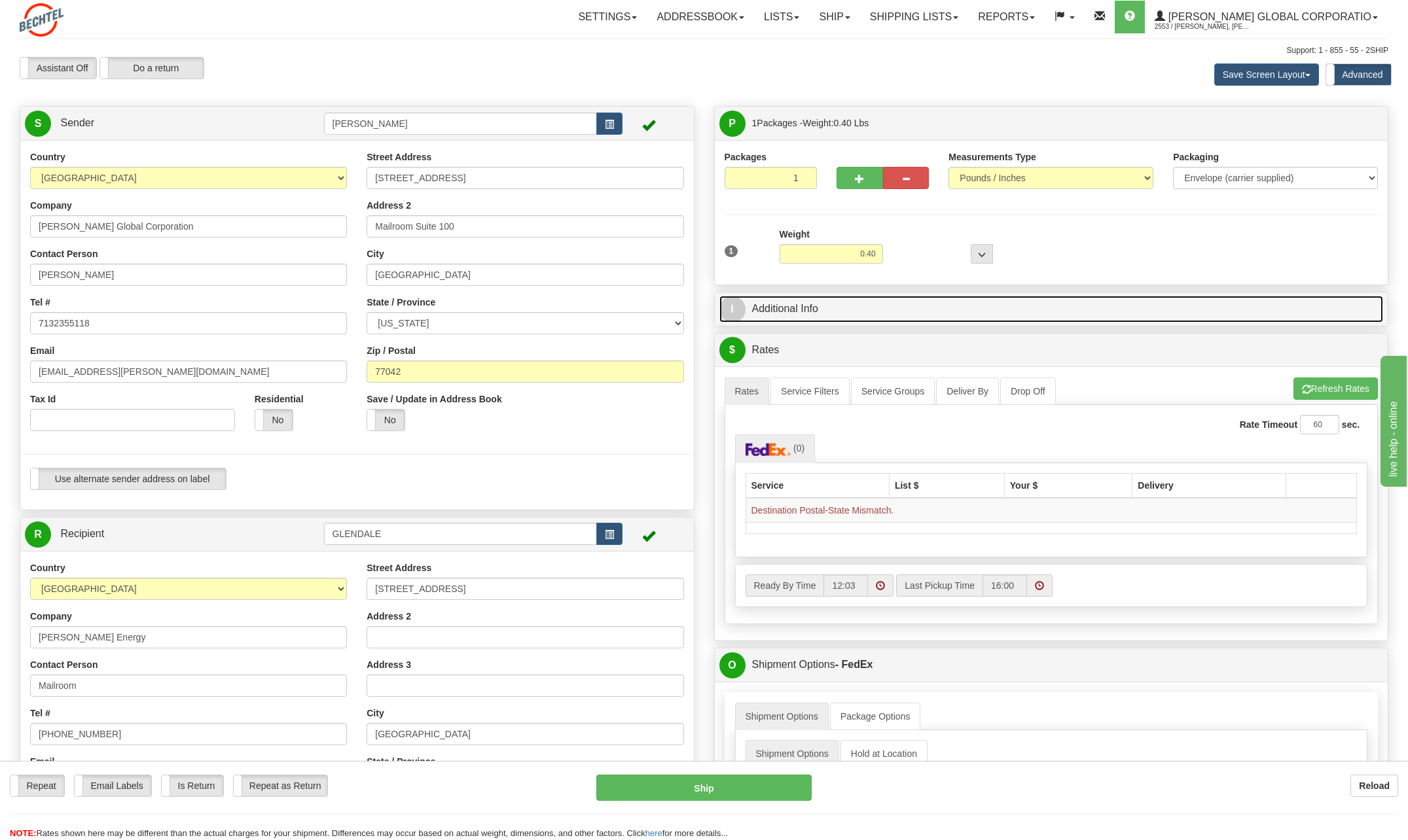
click at [787, 304] on link "I Additional Info" at bounding box center [1052, 309] width 664 height 27
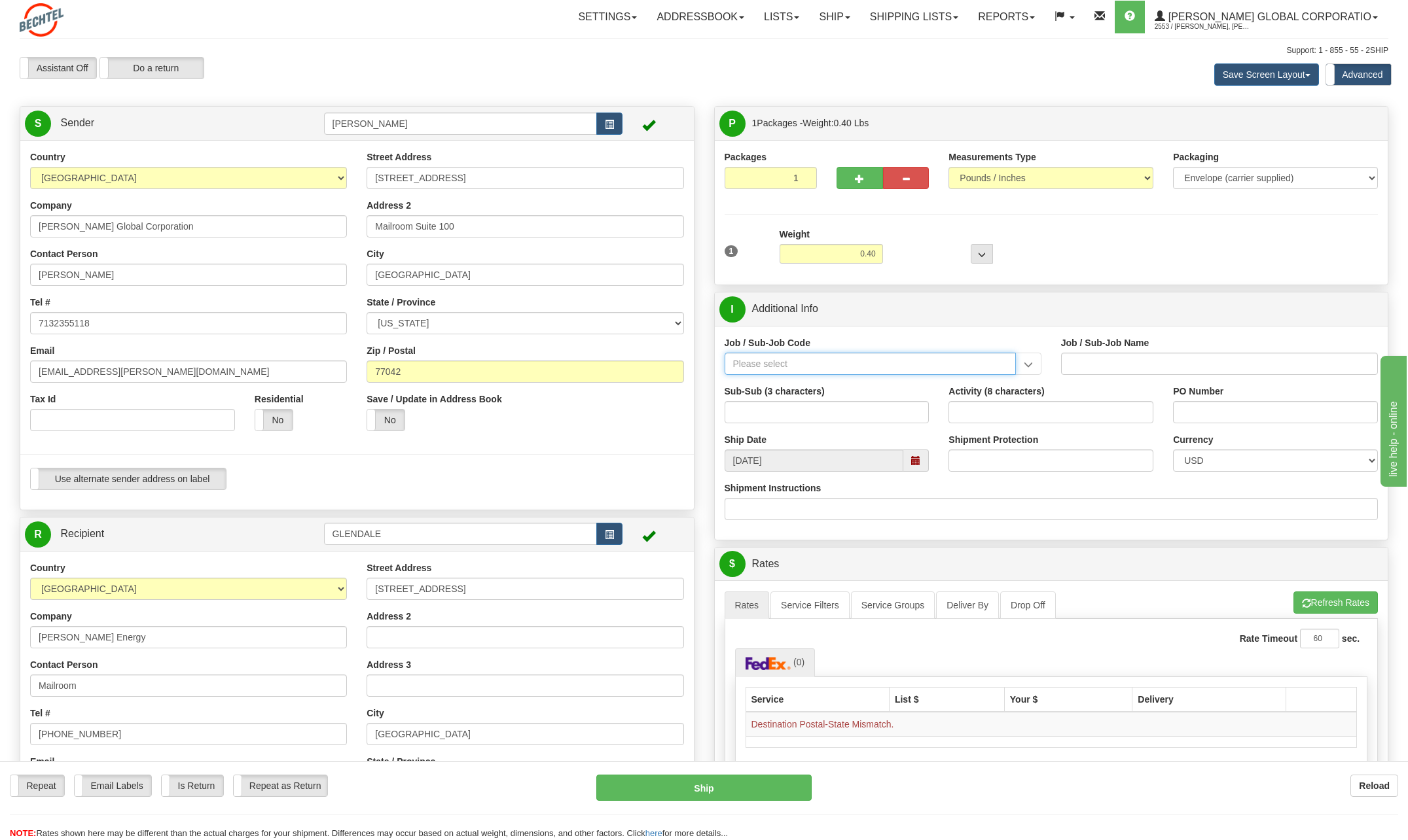
click at [832, 362] on input "Job / Sub-Job Code" at bounding box center [870, 364] width 291 height 22
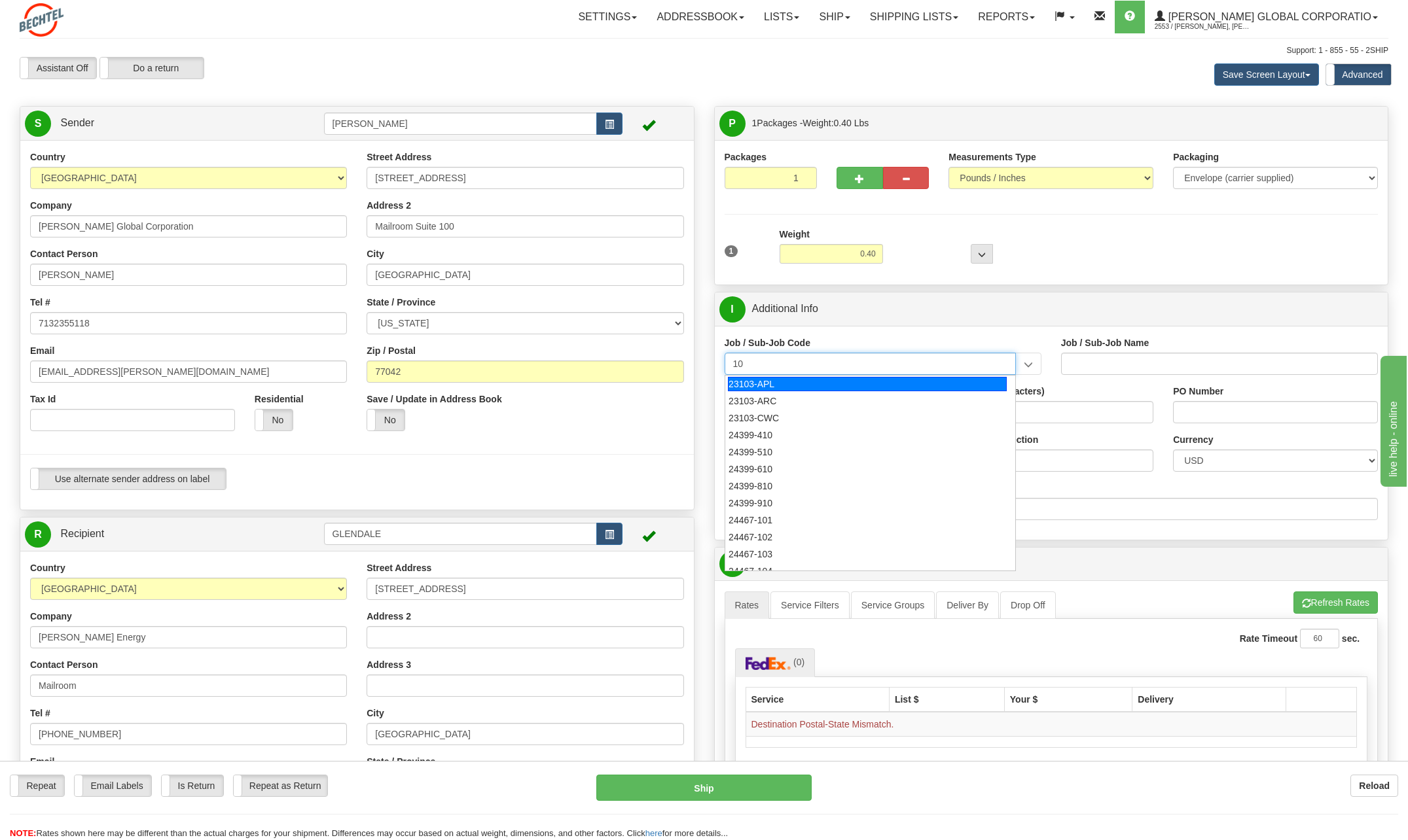
type input "1"
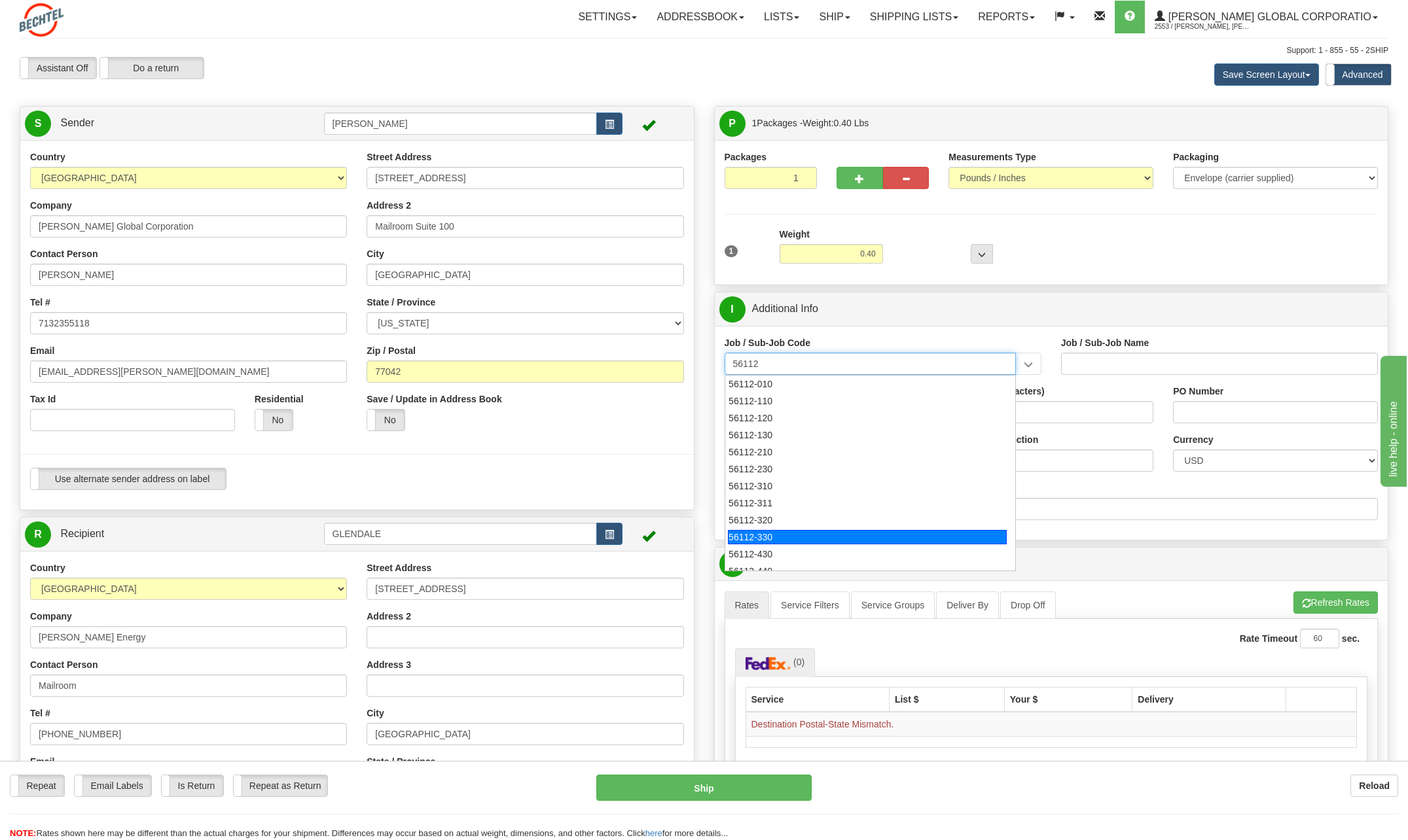
click at [784, 535] on div "56112-330" at bounding box center [867, 538] width 279 height 15
type input "56112-330"
type input "CITY WEST - TIER 3 - MAIL DISTRIBUTION SERVICES"
type input "56112-330"
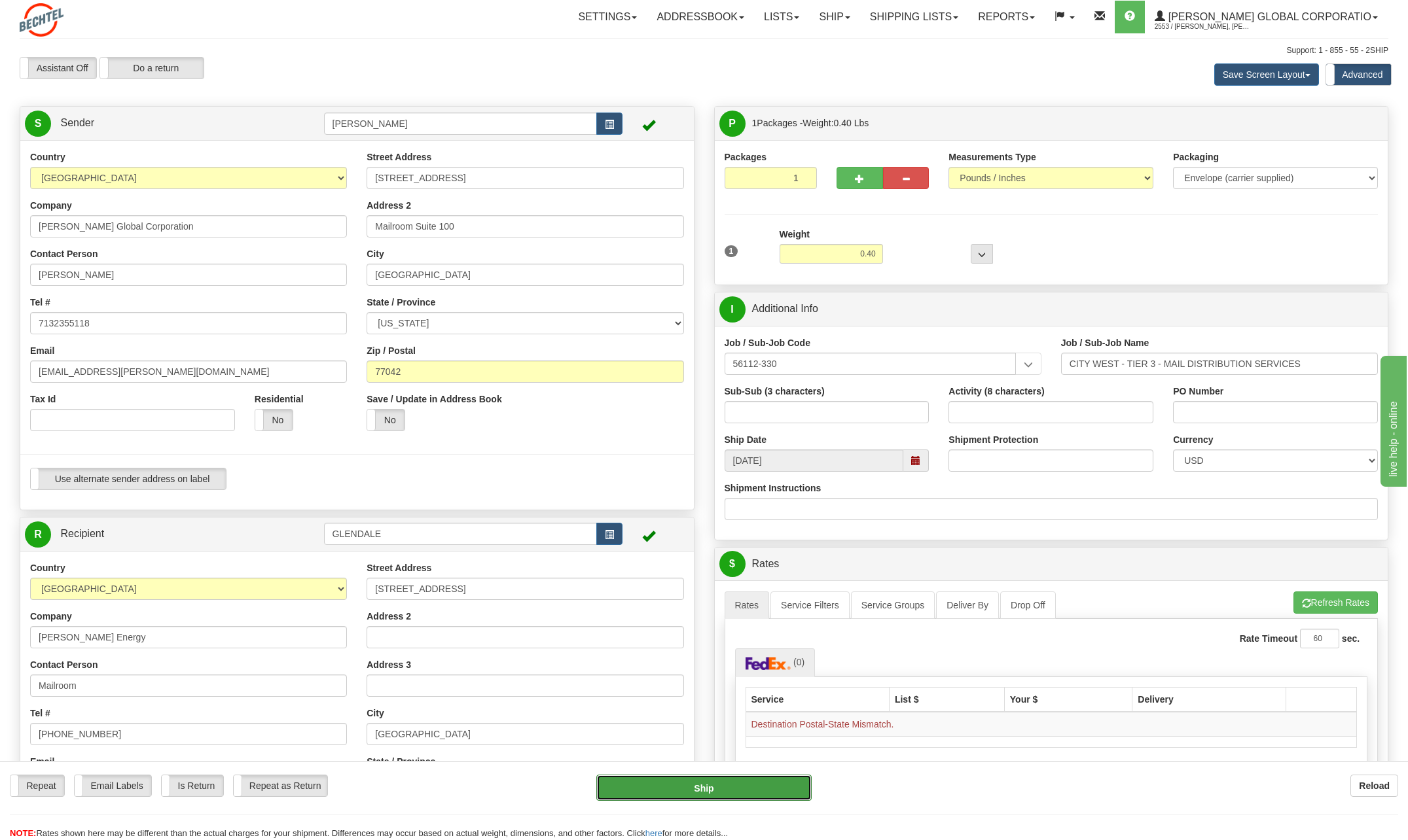
click at [728, 784] on button "Ship" at bounding box center [704, 787] width 215 height 26
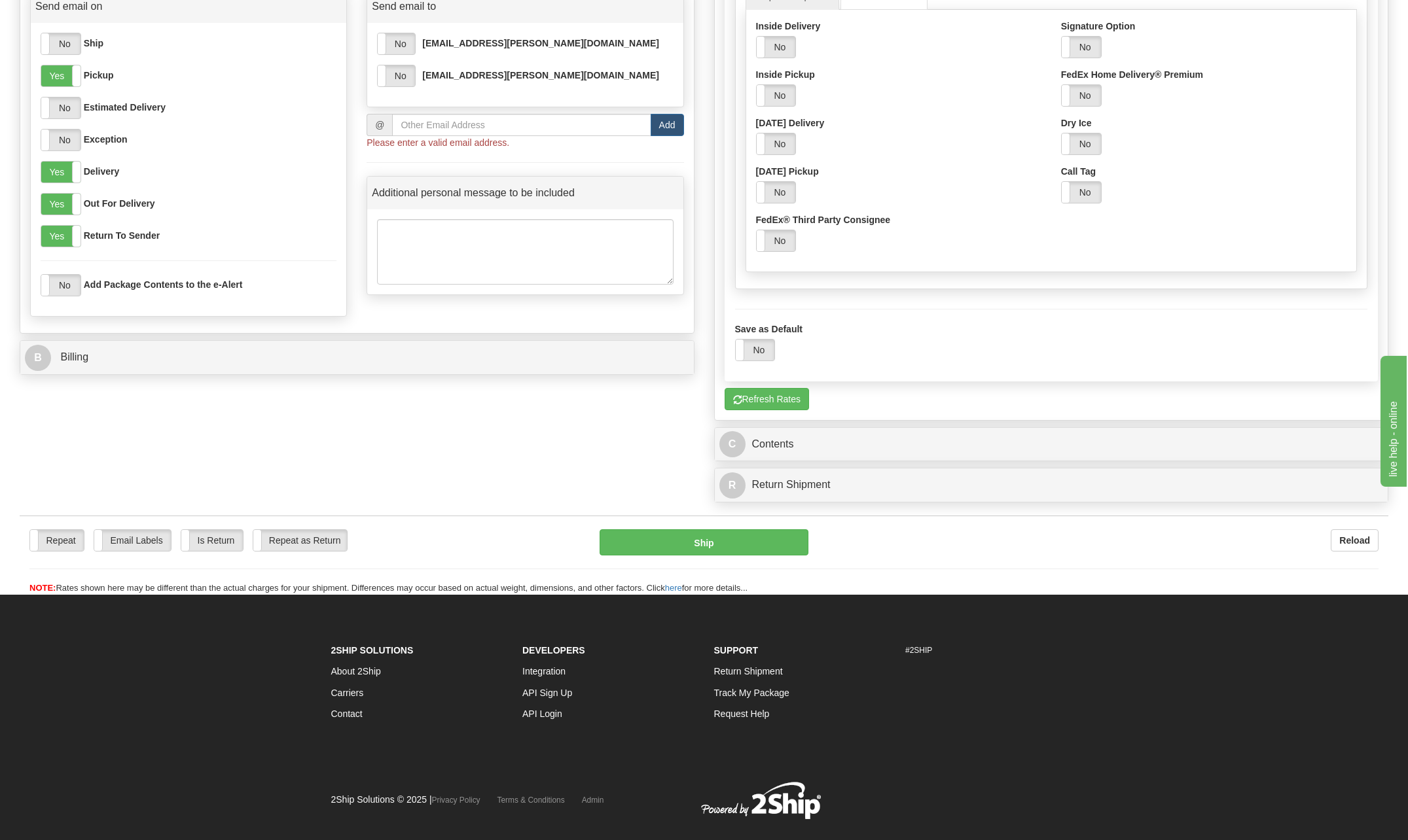
scroll to position [998, 0]
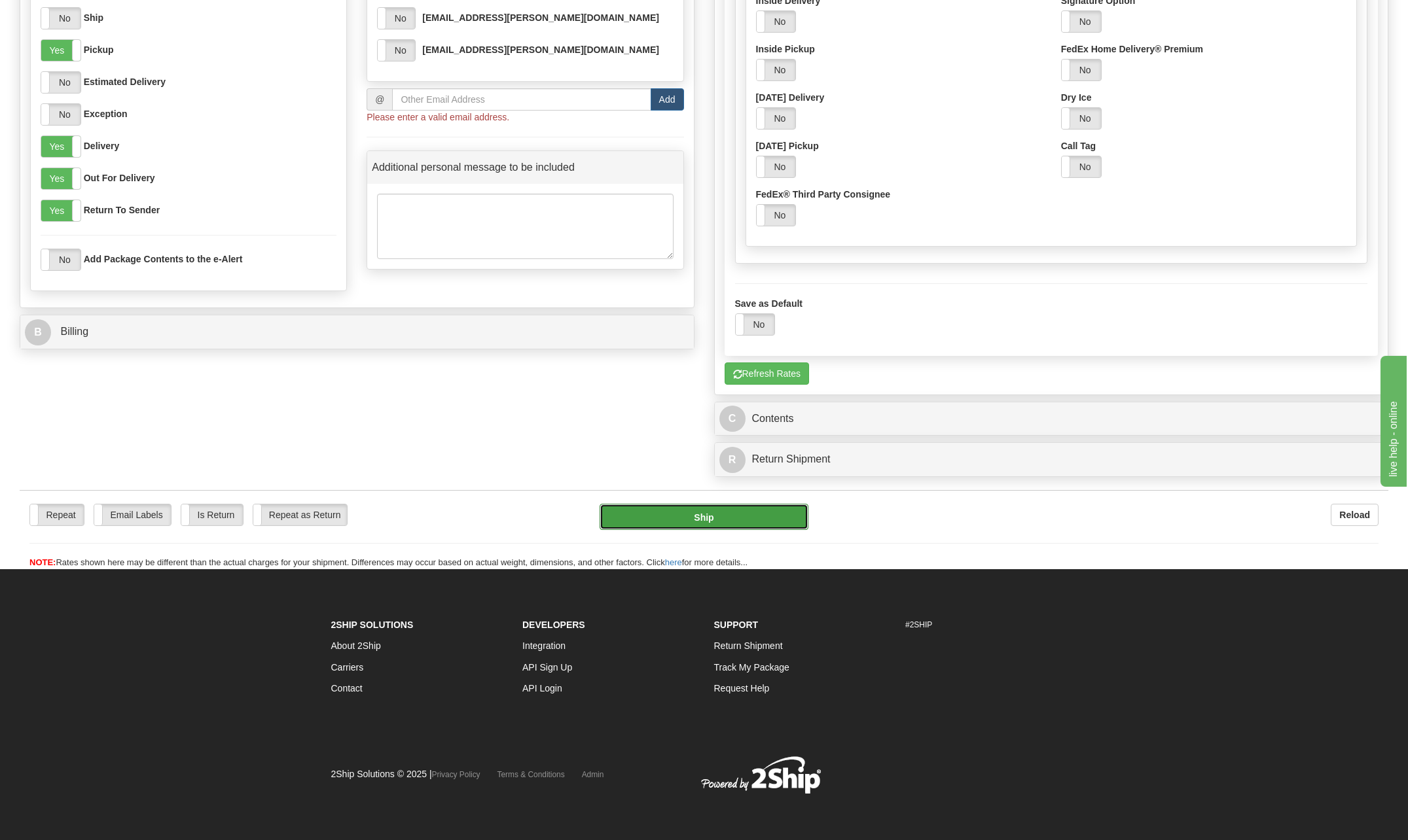
click at [706, 520] on button "Ship" at bounding box center [704, 516] width 209 height 26
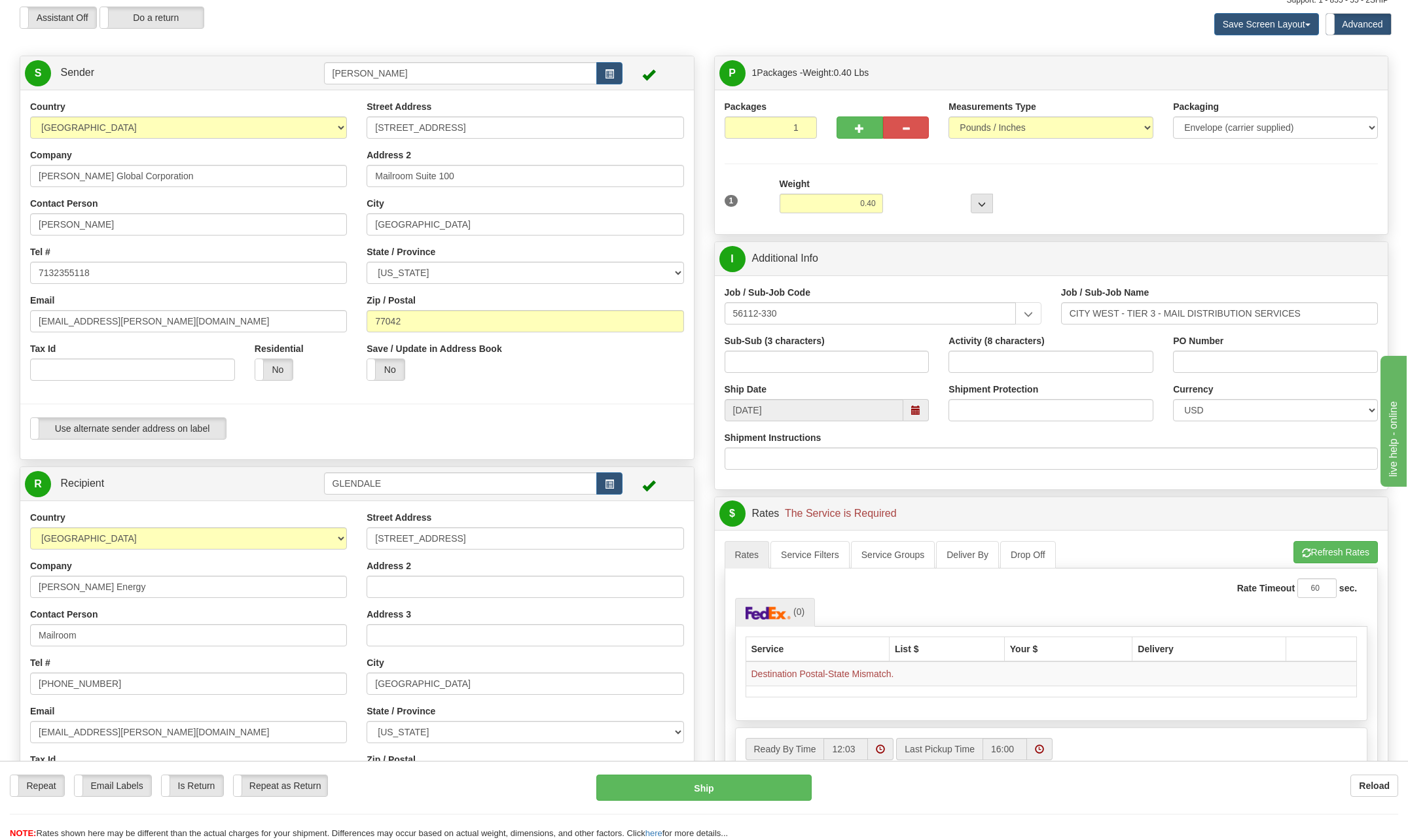
scroll to position [0, 0]
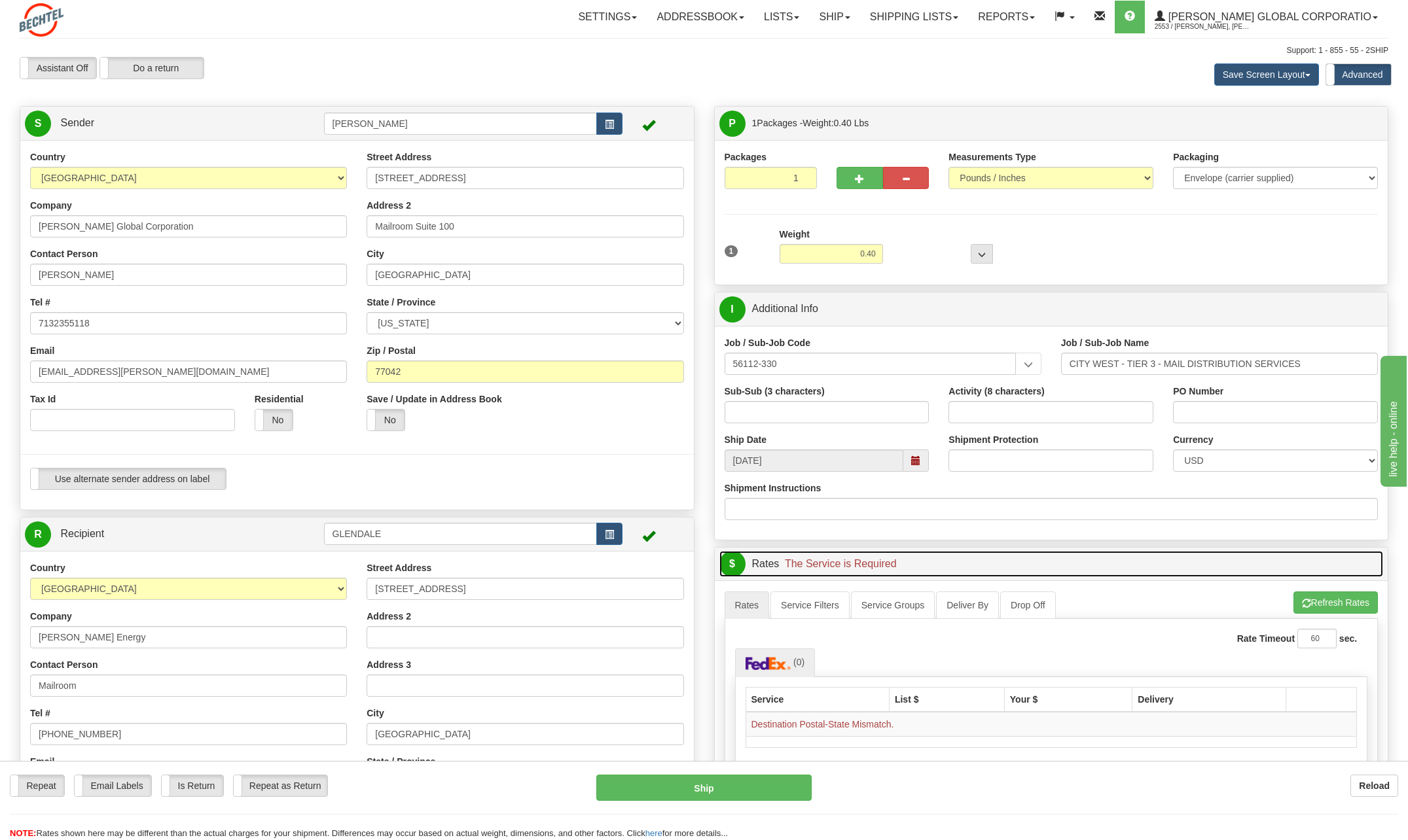
click at [982, 566] on link "$ Rates The Service is Required" at bounding box center [1052, 564] width 664 height 27
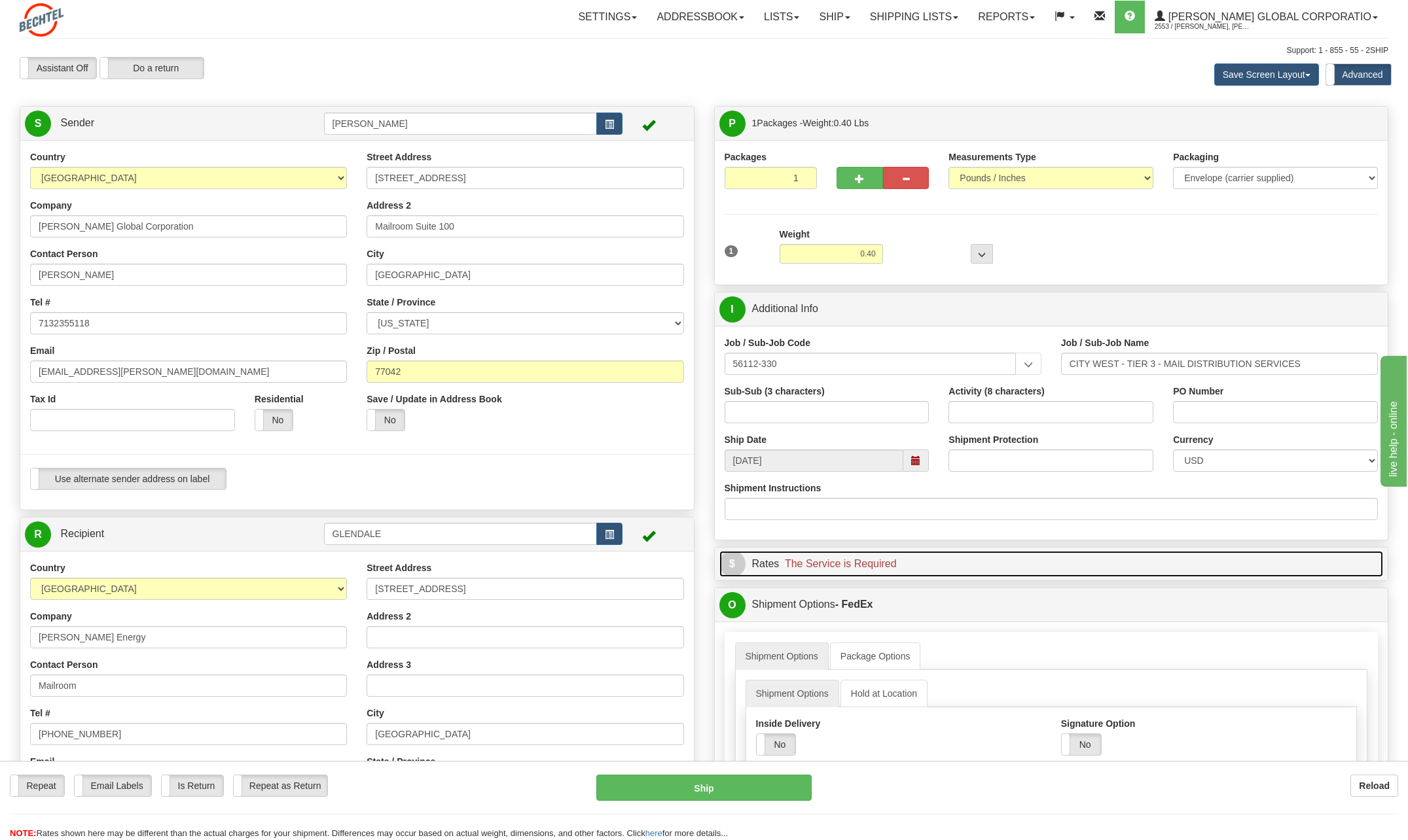
click at [963, 560] on link "$ Rates The Service is Required" at bounding box center [1052, 564] width 664 height 27
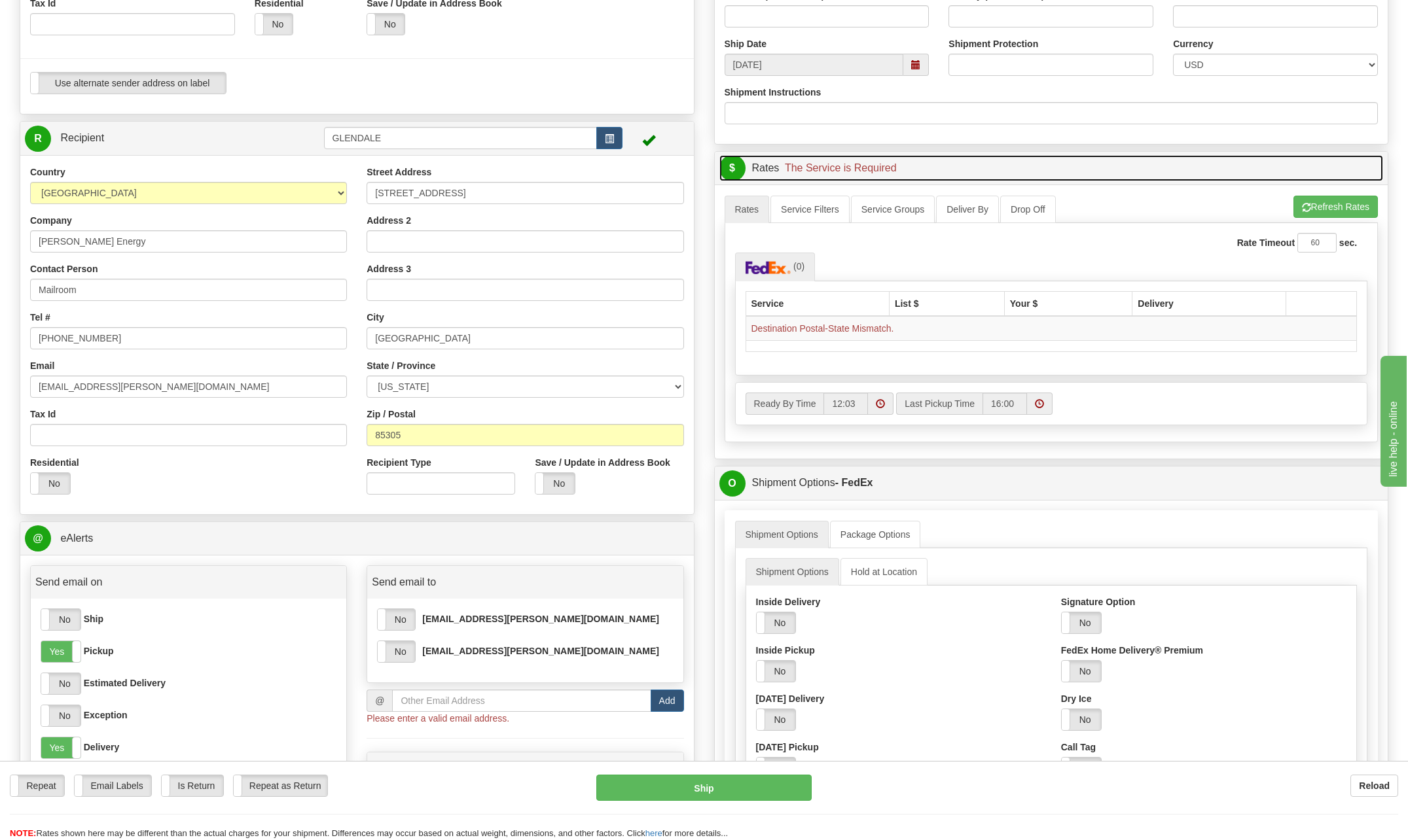
scroll to position [392, 0]
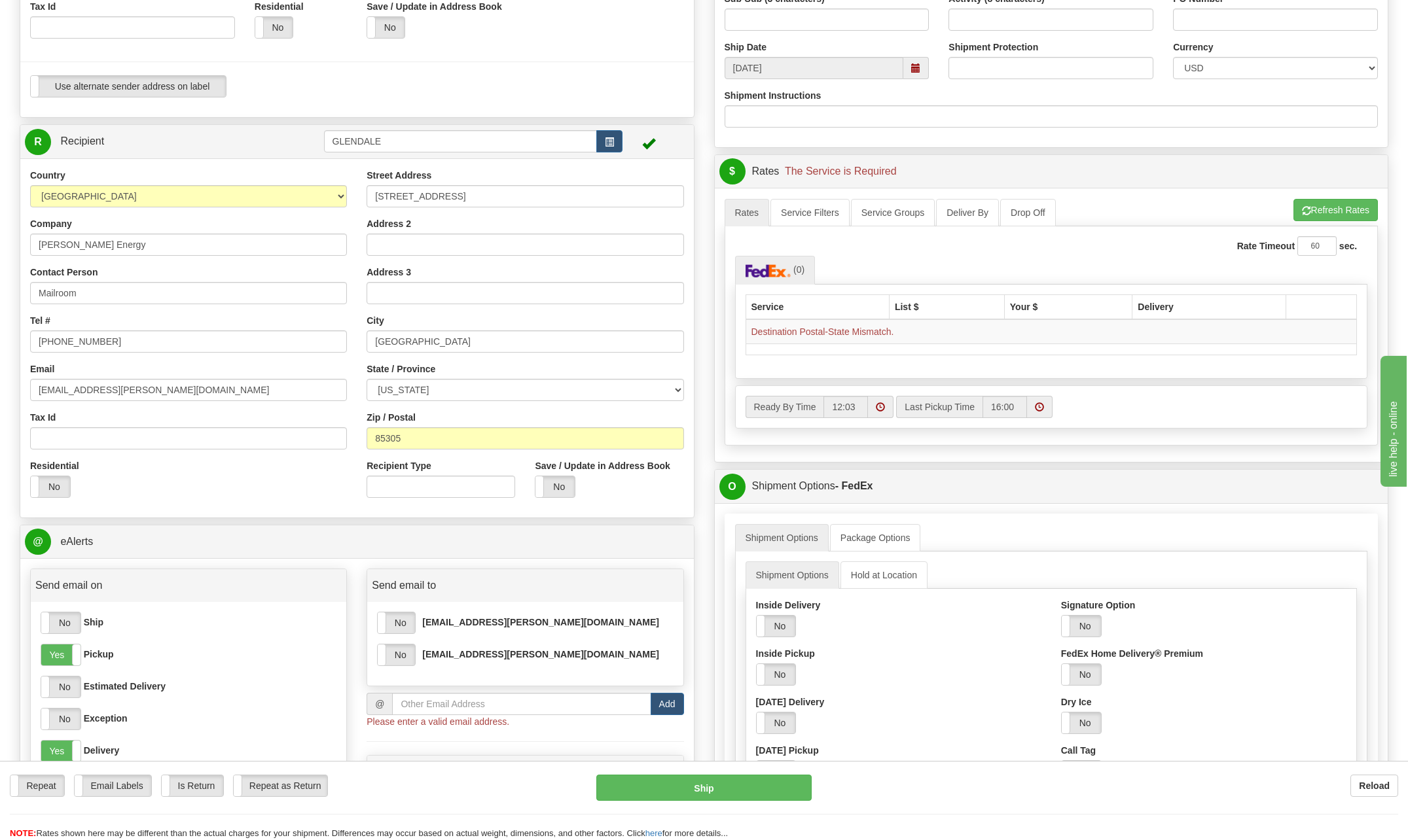
click at [806, 296] on th "Service" at bounding box center [817, 306] width 143 height 25
click at [796, 225] on link "Service Filters" at bounding box center [810, 212] width 79 height 27
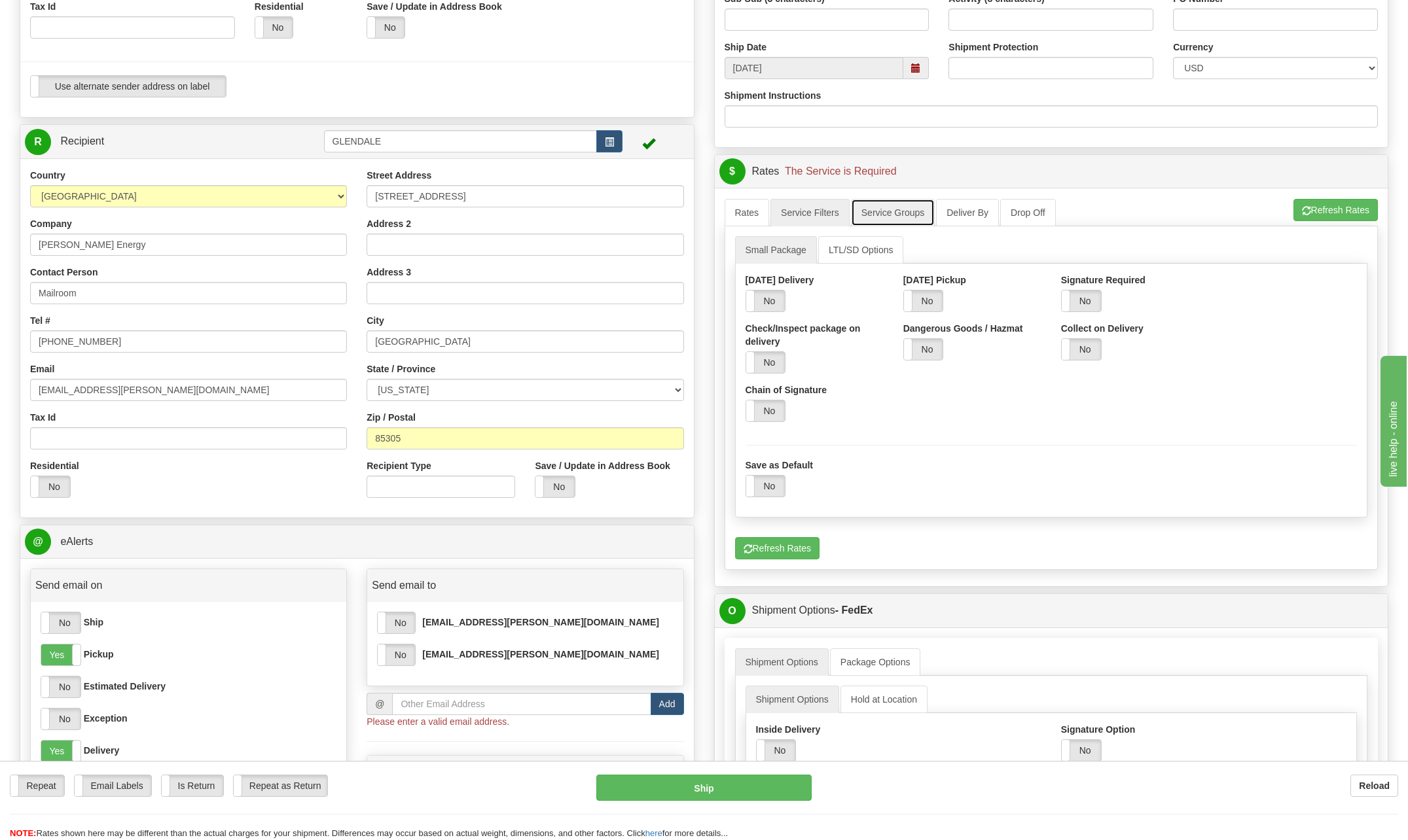
click at [880, 214] on link "Service Groups" at bounding box center [893, 212] width 84 height 27
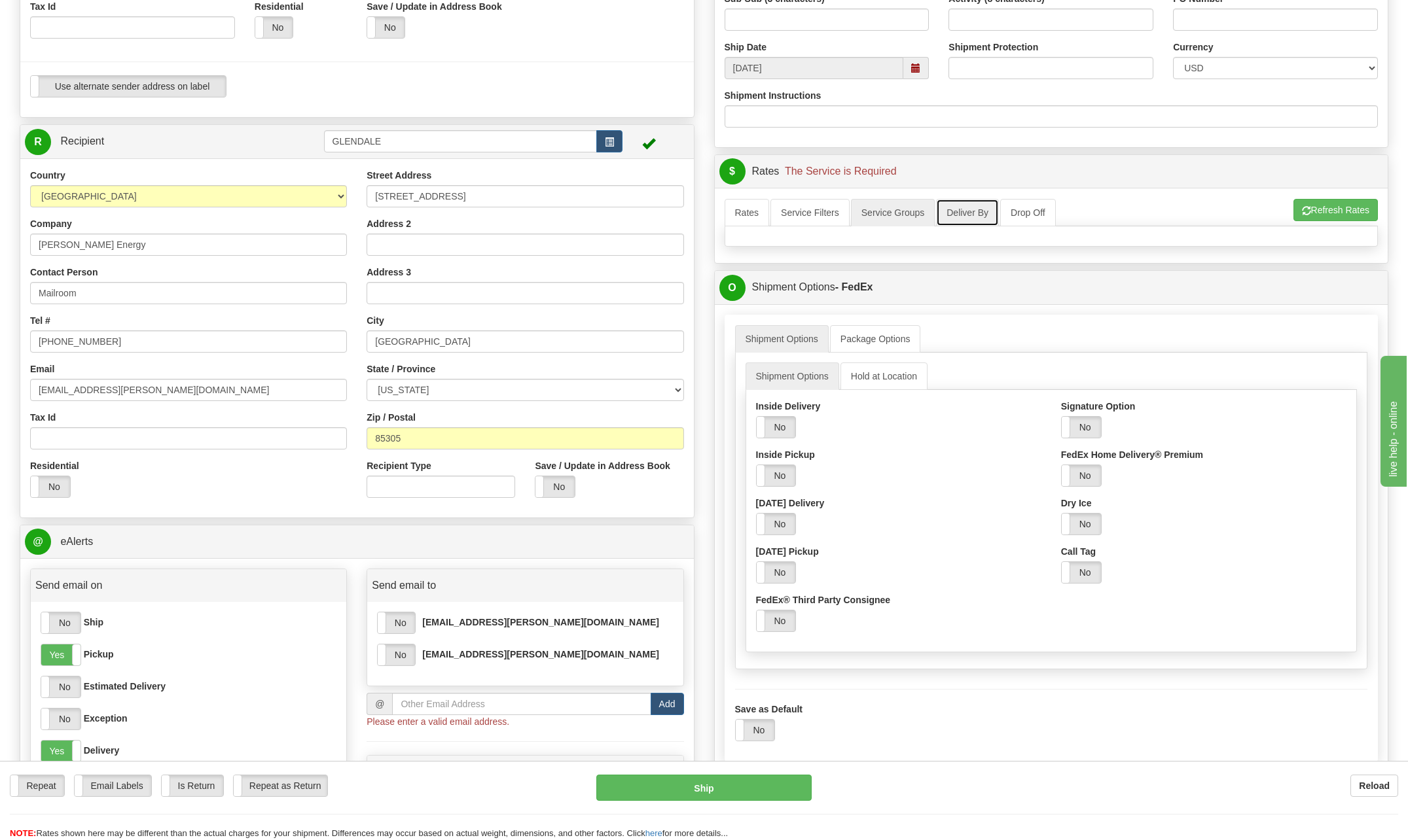
click at [955, 207] on link "Deliver By" at bounding box center [968, 212] width 63 height 27
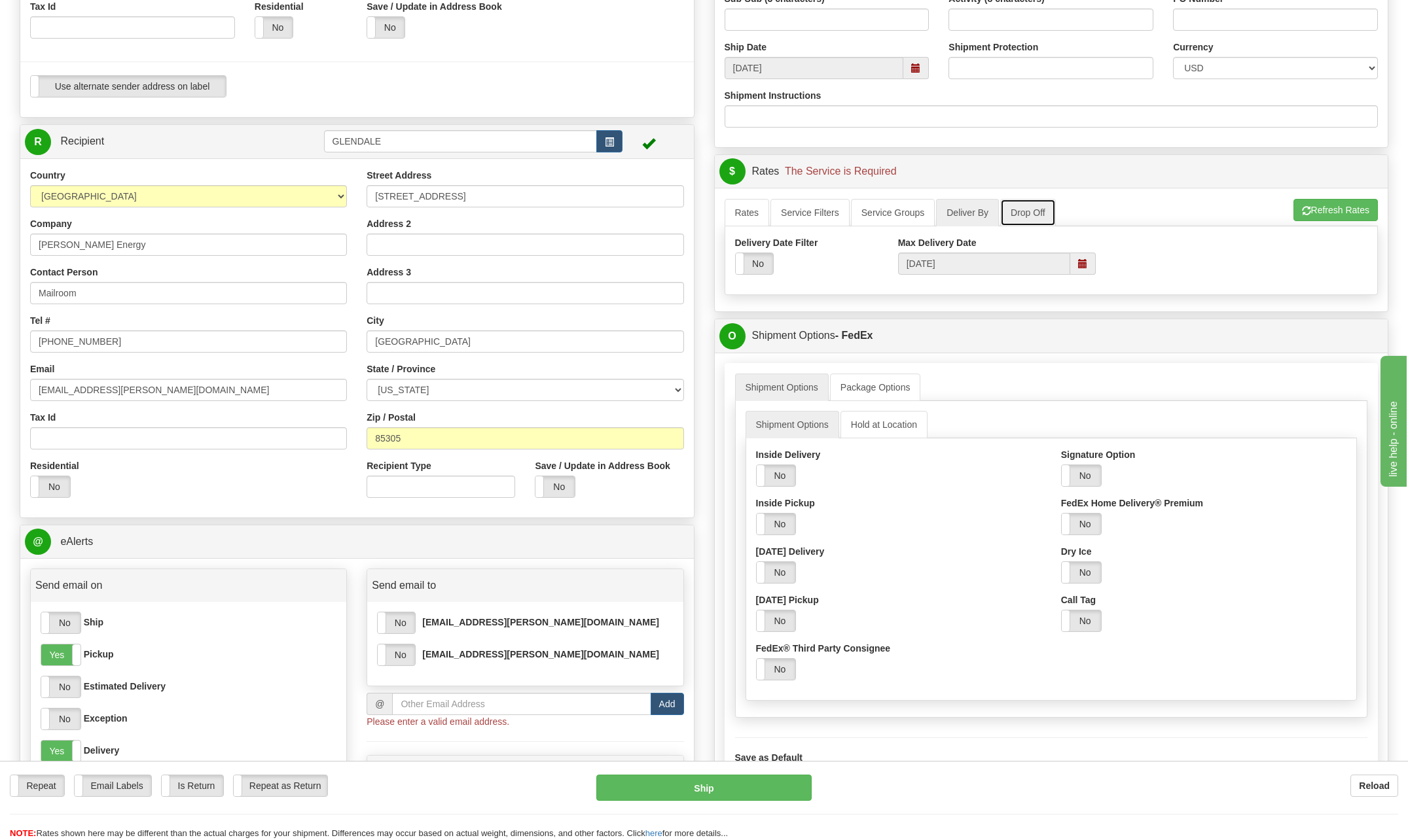
click at [1042, 211] on link "Drop Off" at bounding box center [1028, 212] width 56 height 27
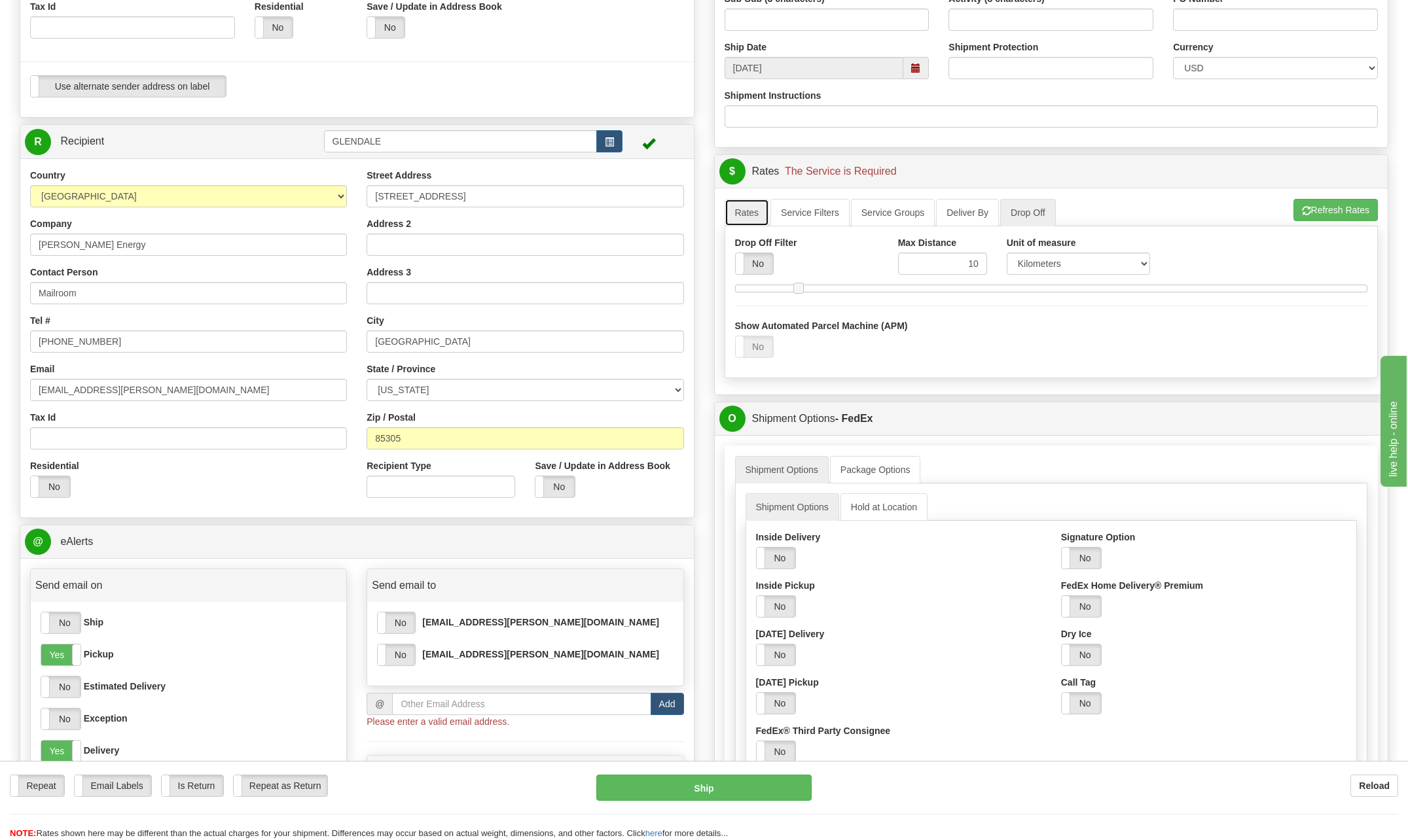
click at [756, 207] on link "Rates" at bounding box center [748, 212] width 45 height 27
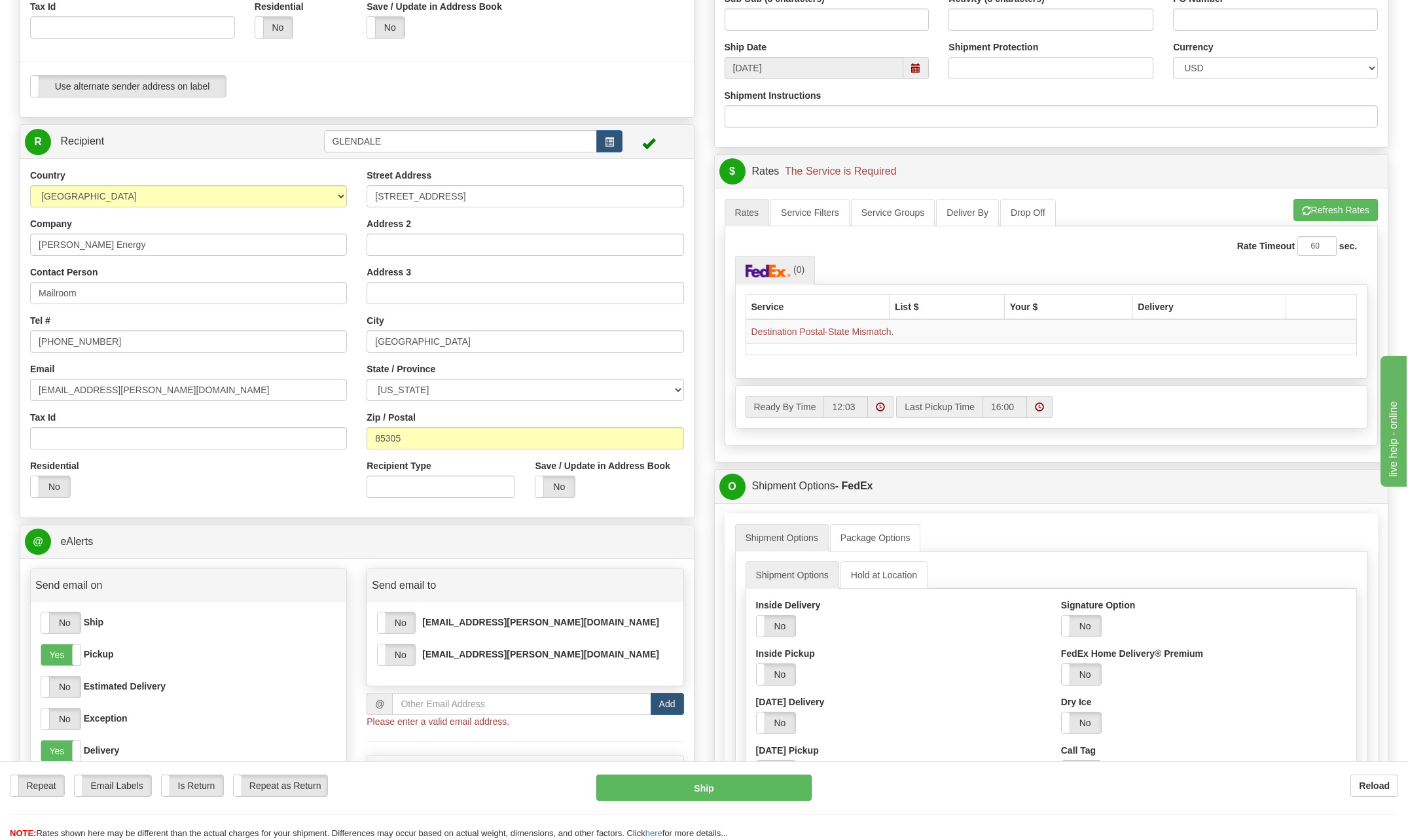
click at [786, 304] on th "Service" at bounding box center [817, 306] width 143 height 25
click at [773, 268] on img at bounding box center [768, 271] width 46 height 13
click at [904, 296] on th "List $" at bounding box center [946, 306] width 115 height 25
click at [457, 388] on select "[US_STATE] [US_STATE] [US_STATE] [US_STATE] Armed Forces America Armed Forces E…" at bounding box center [524, 390] width 317 height 22
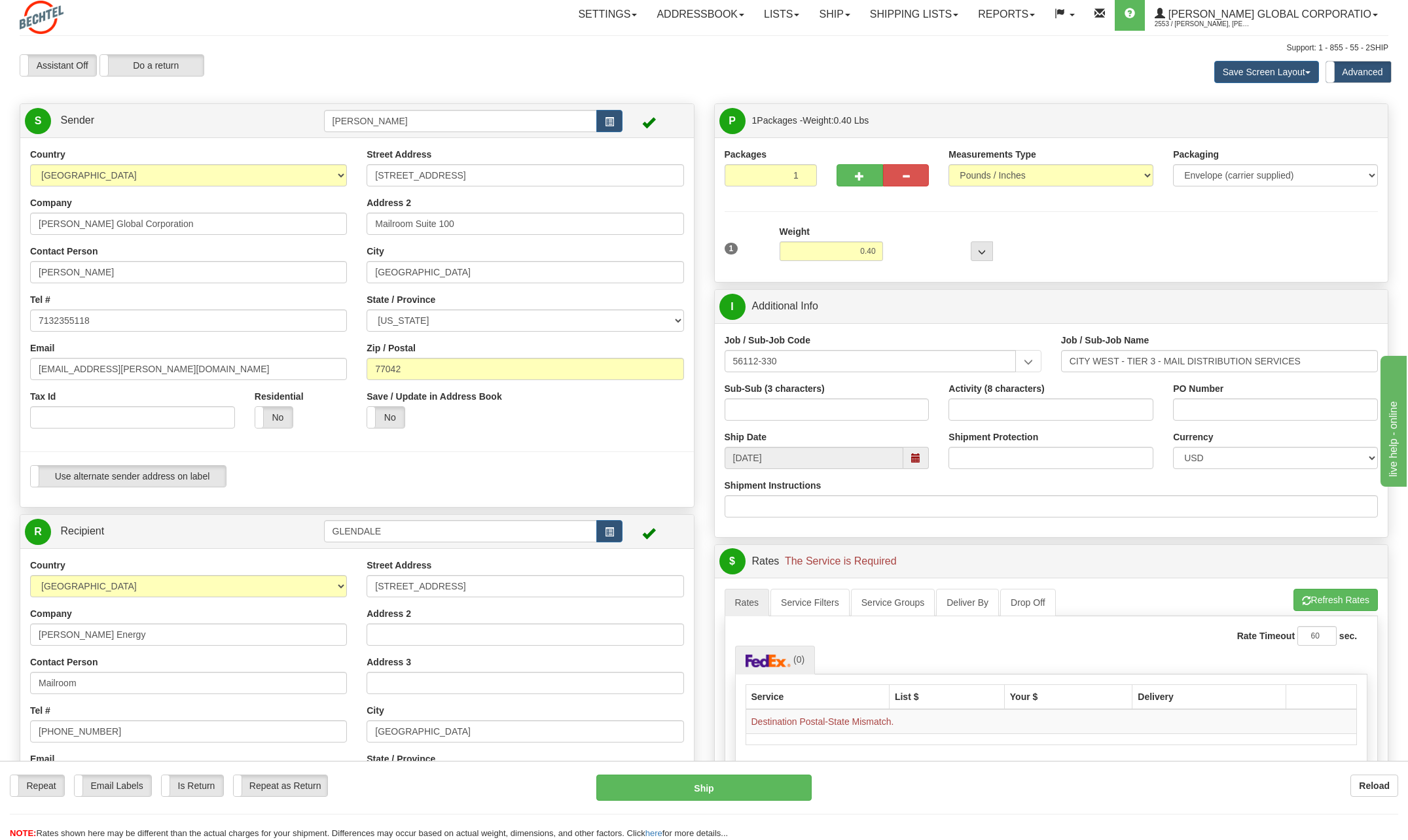
scroll to position [0, 0]
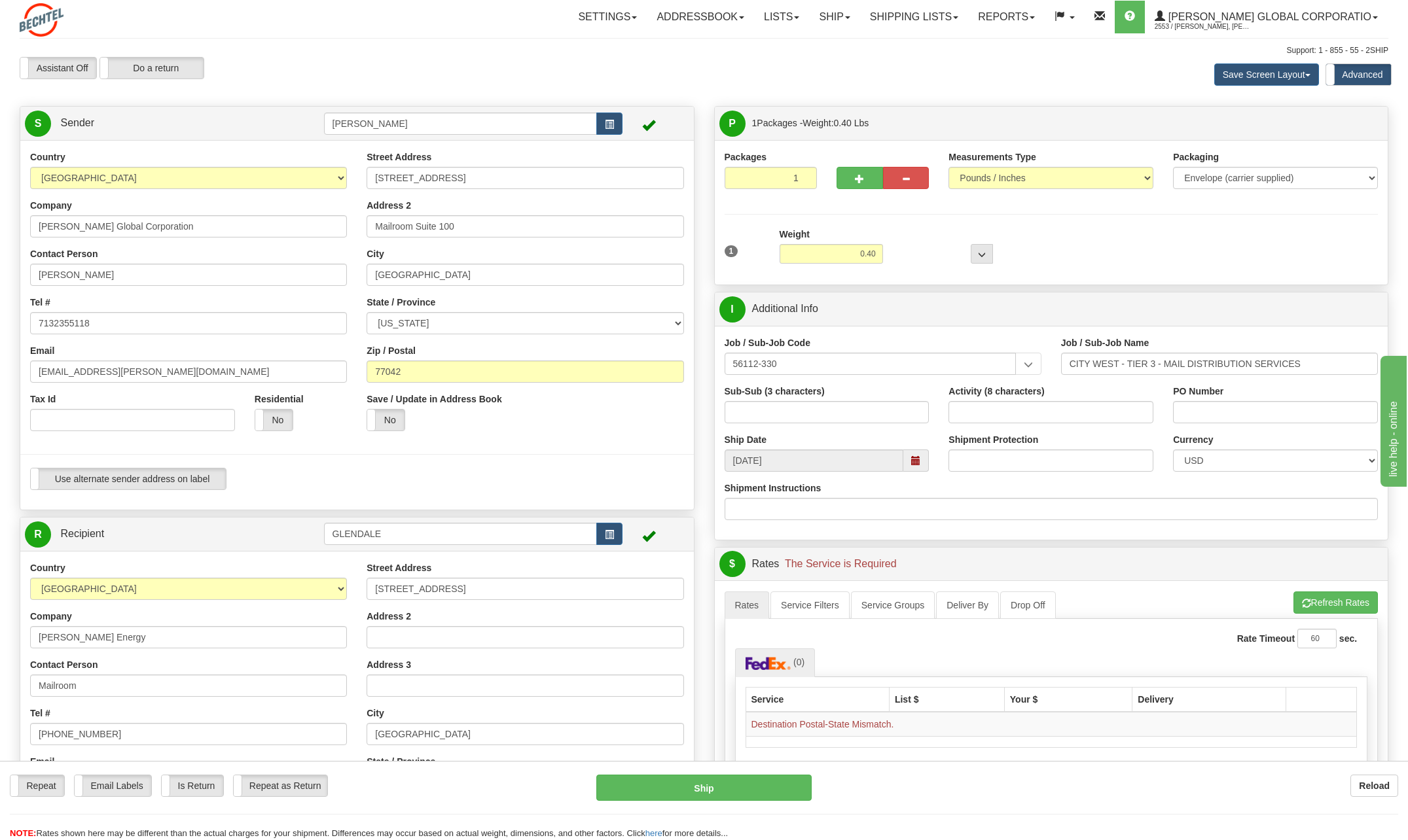
click at [452, 618] on div "Address 2" at bounding box center [524, 630] width 317 height 39
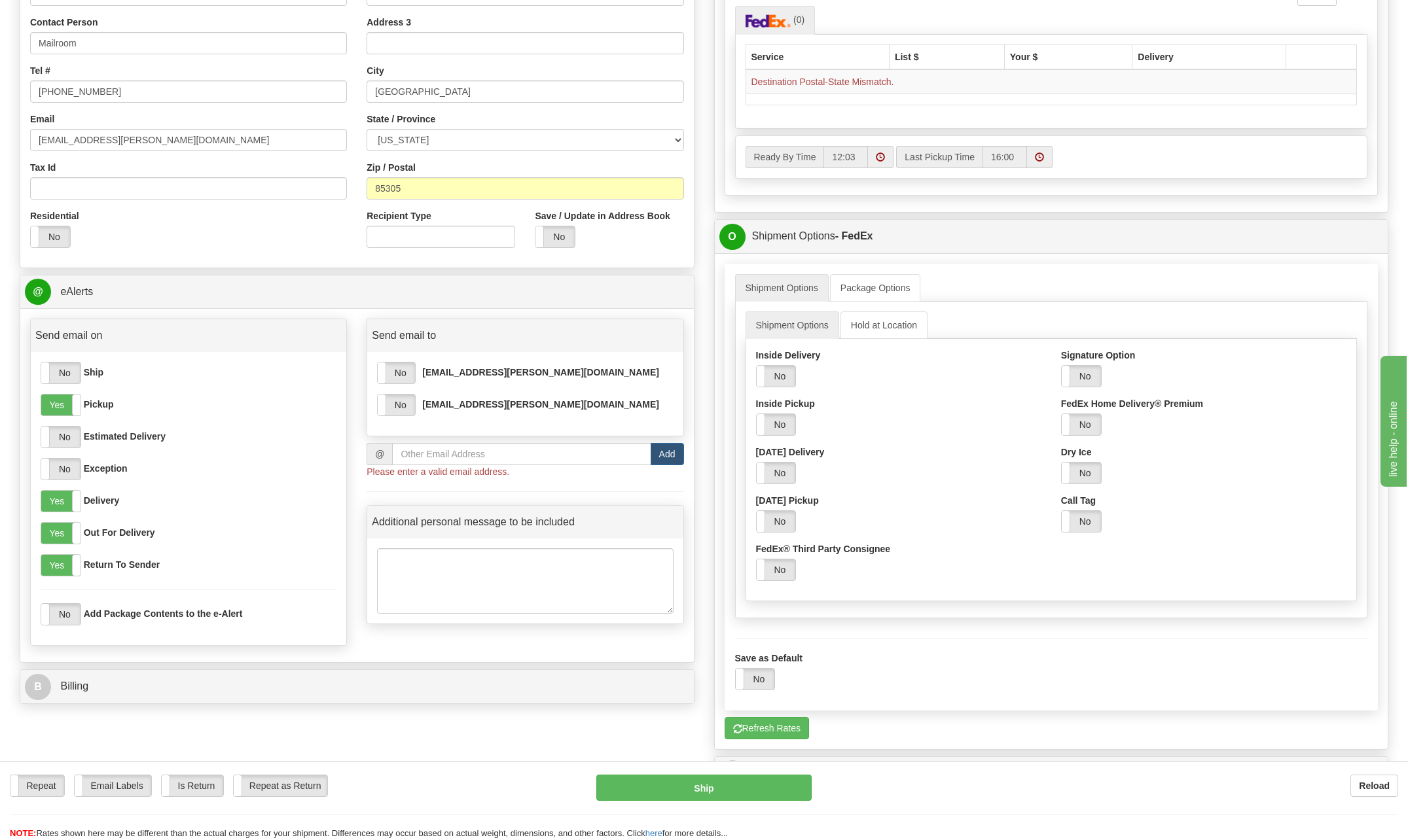
scroll to position [654, 0]
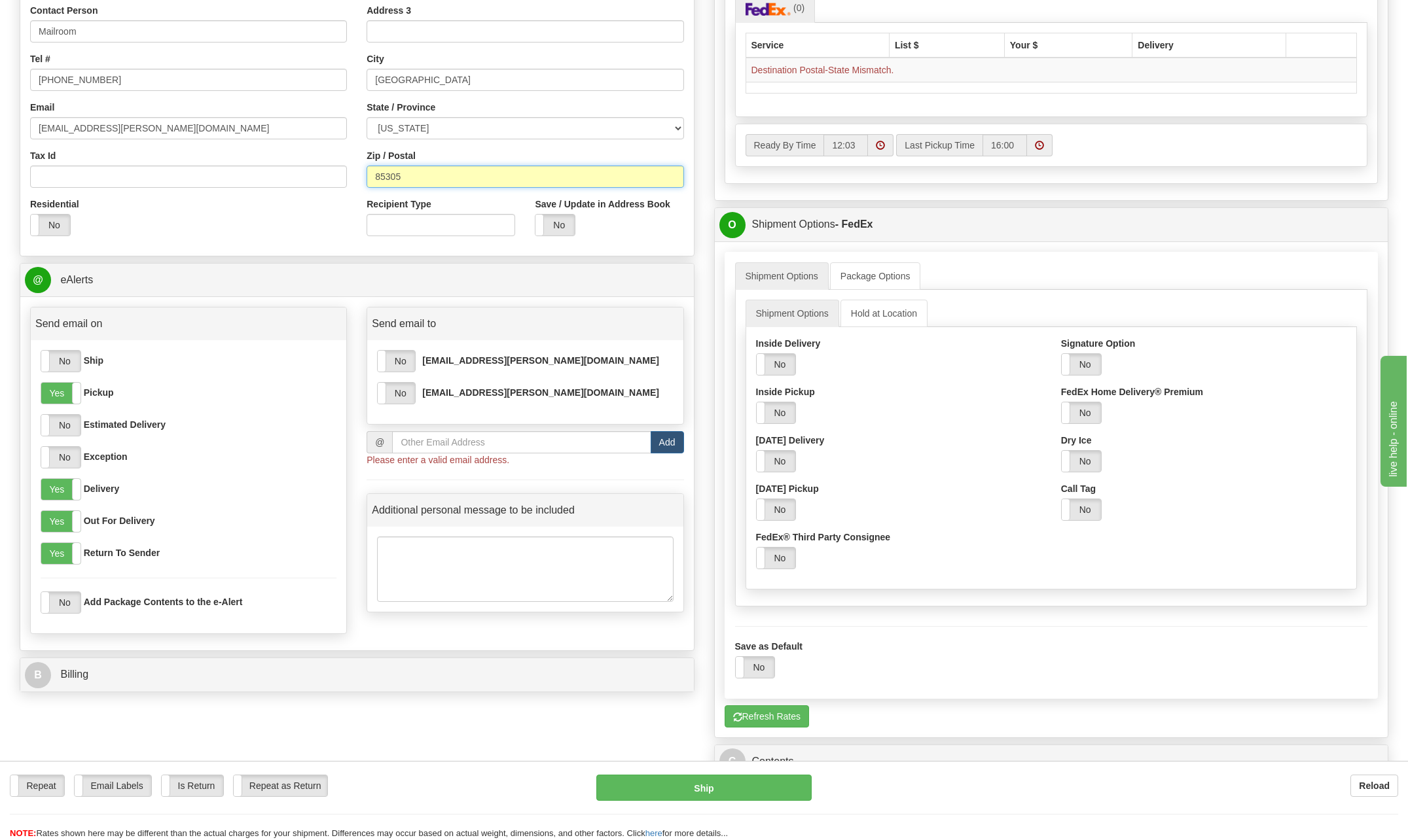
click at [436, 172] on input "85305" at bounding box center [524, 177] width 317 height 22
click at [535, 179] on input "85305" at bounding box center [524, 177] width 317 height 22
click at [469, 123] on select "[US_STATE] [US_STATE] [US_STATE] [US_STATE] Armed Forces America Armed Forces E…" at bounding box center [524, 128] width 317 height 22
select select "AZ"
click at [366, 117] on select "[US_STATE] [US_STATE] [US_STATE] [US_STATE] Armed Forces America Armed Forces E…" at bounding box center [524, 128] width 317 height 22
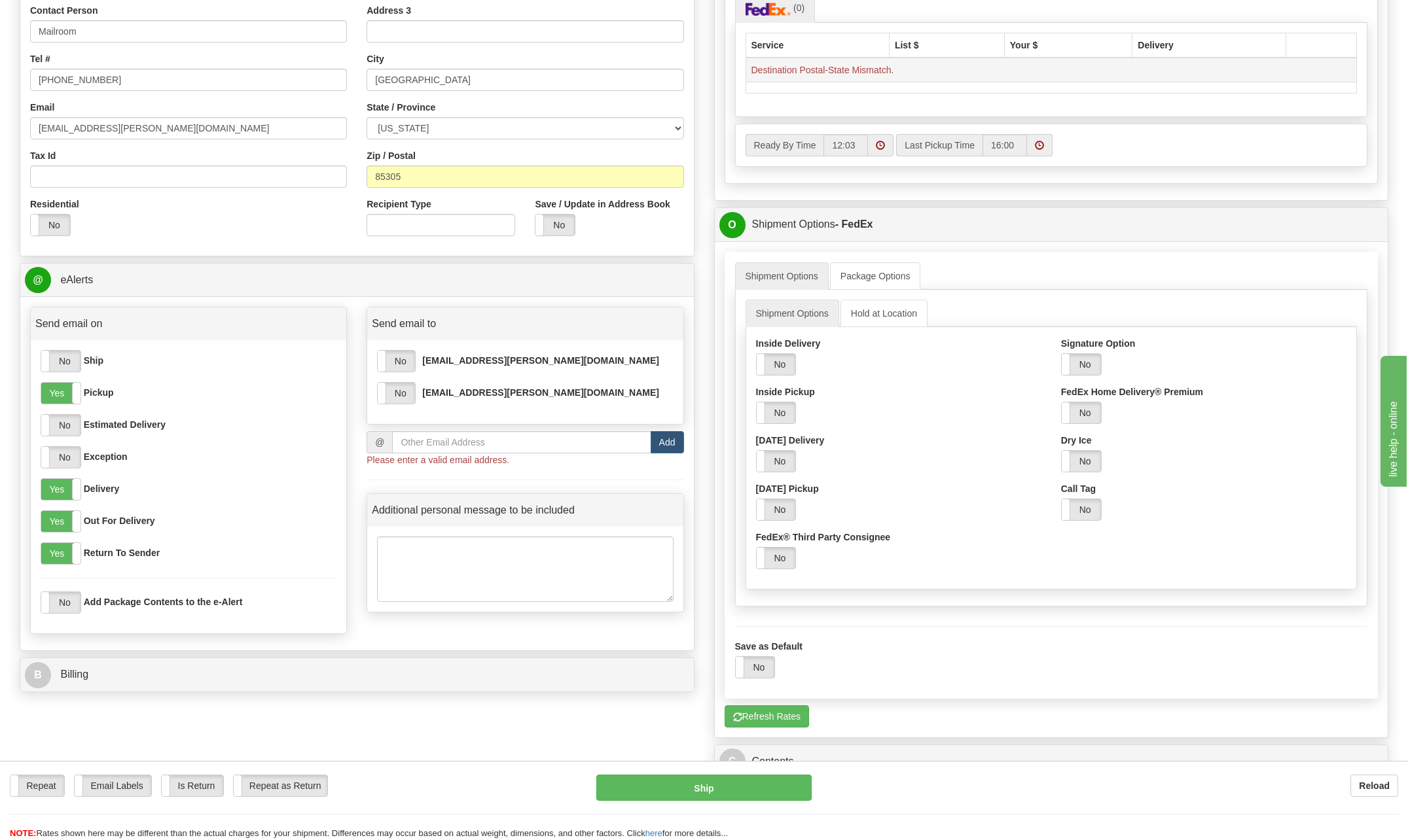
click at [1002, 79] on td "Destination Postal-State Mismatch." at bounding box center [1052, 69] width 612 height 25
click at [654, 227] on div "Yes No" at bounding box center [609, 224] width 149 height 22
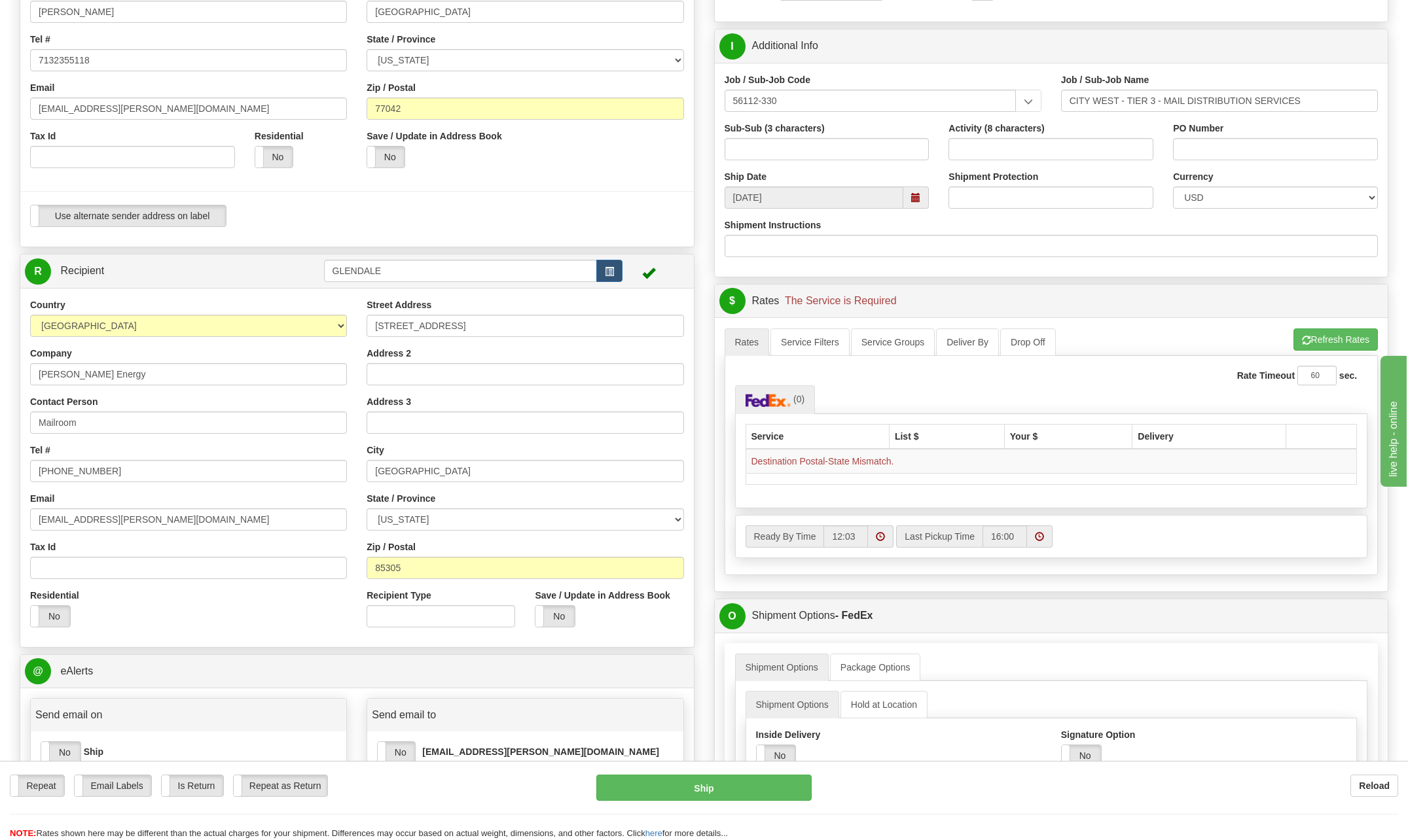
scroll to position [262, 0]
click at [954, 252] on input "Shipment Instructions" at bounding box center [1052, 247] width 654 height 22
click at [1008, 248] on input "Shipment Instructions" at bounding box center [1052, 247] width 654 height 22
click at [994, 221] on div "Shipment Instructions" at bounding box center [1052, 239] width 654 height 39
drag, startPoint x: 407, startPoint y: 570, endPoint x: 343, endPoint y: 554, distance: 66.0
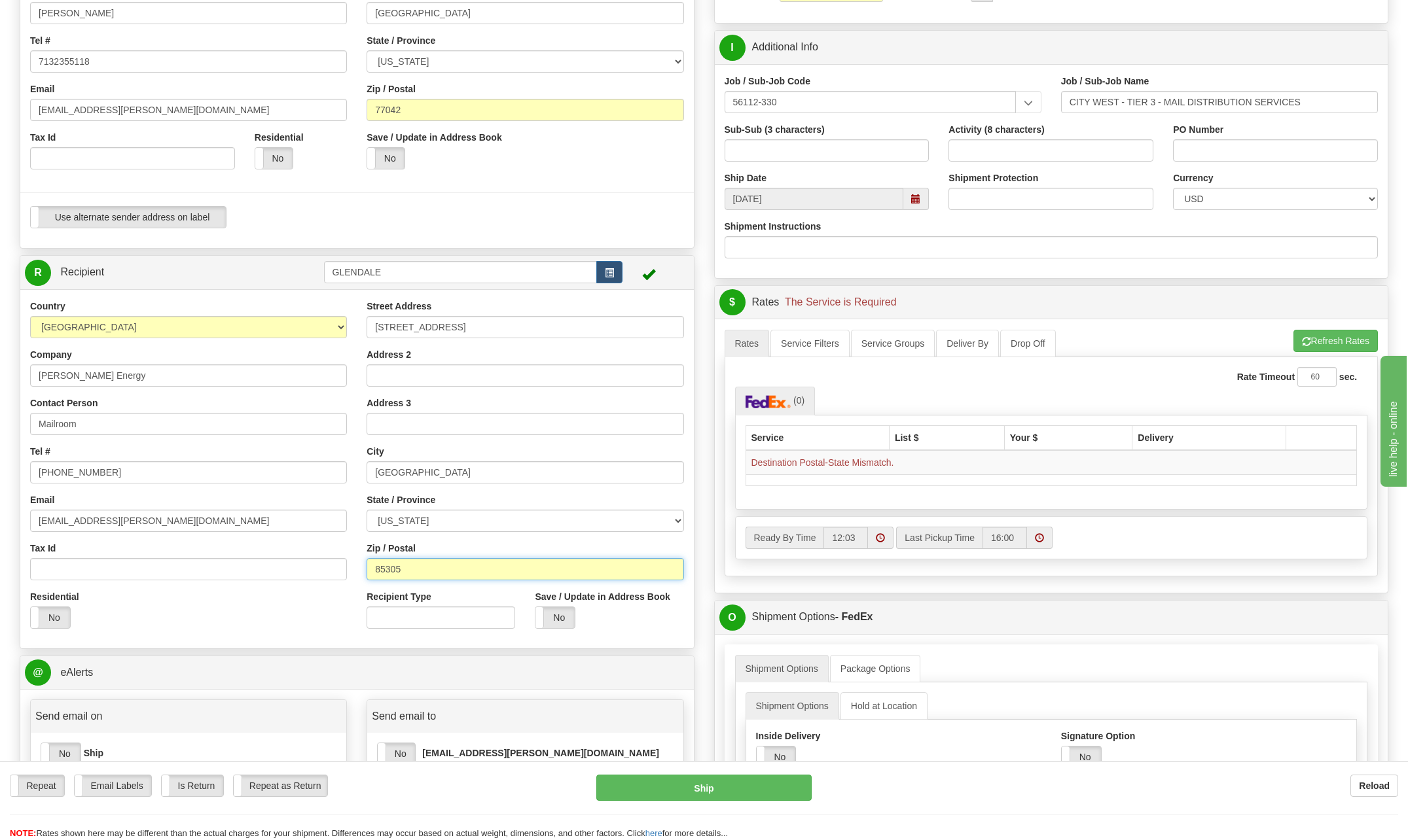
click at [343, 554] on div "Country AFGHANISTAN ALAND ISLANDS ALBANIA ALGERIA AMERICAN SAMOA ANDORRA ANGOLA…" at bounding box center [356, 469] width 674 height 339
click at [410, 564] on input "85305" at bounding box center [524, 569] width 317 height 22
click at [264, 579] on input "Tax Id" at bounding box center [188, 569] width 317 height 22
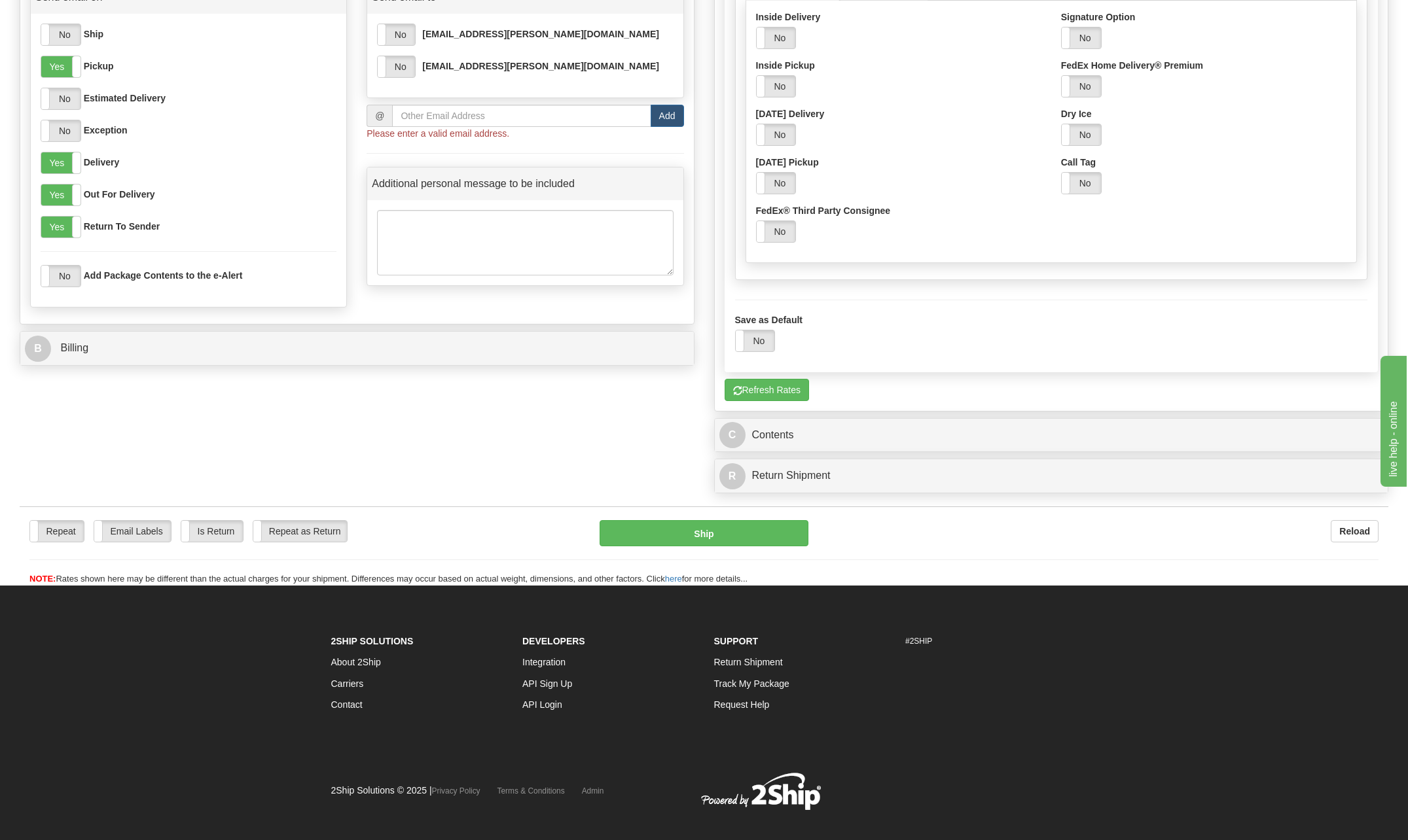
scroll to position [982, 0]
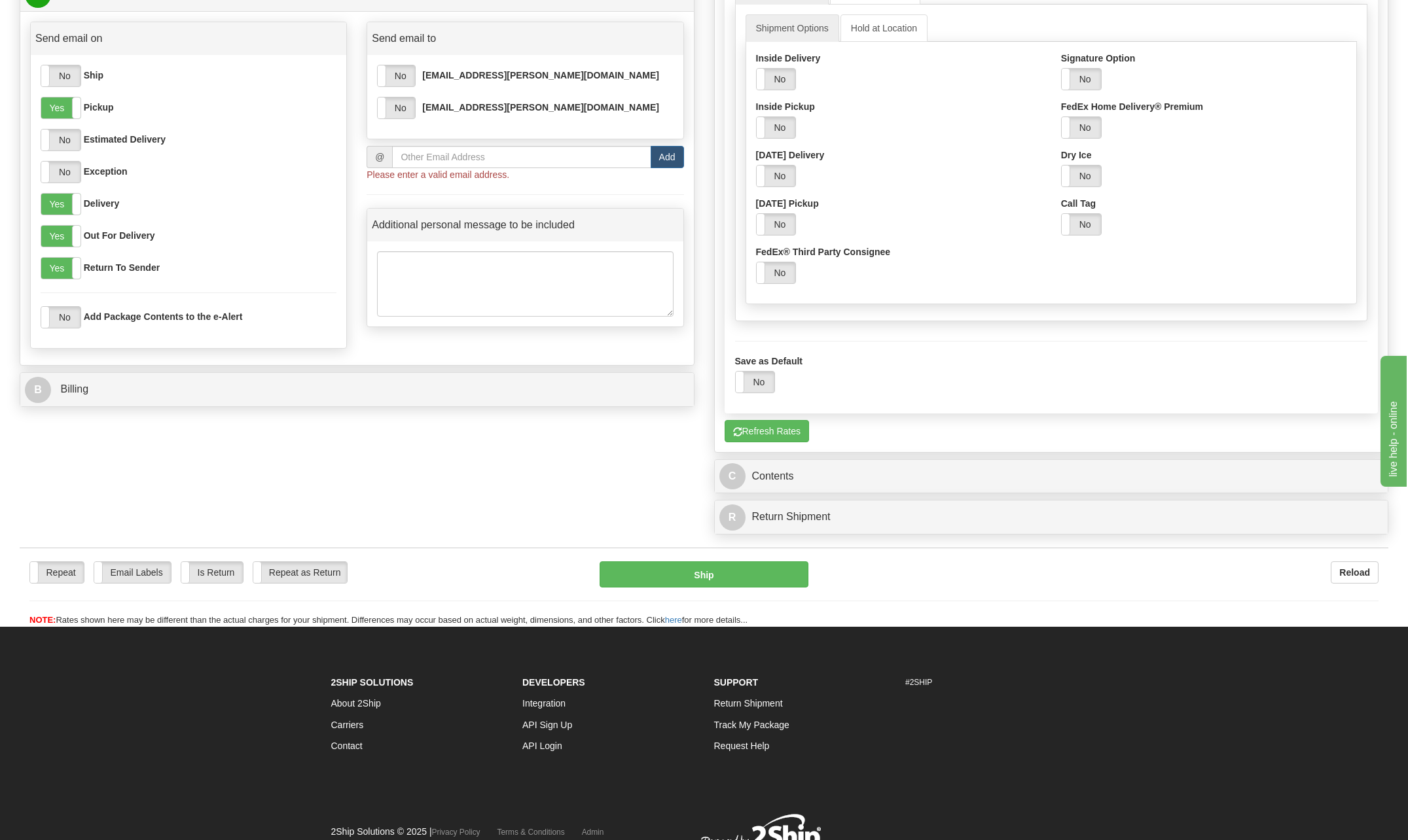
scroll to position [851, 0]
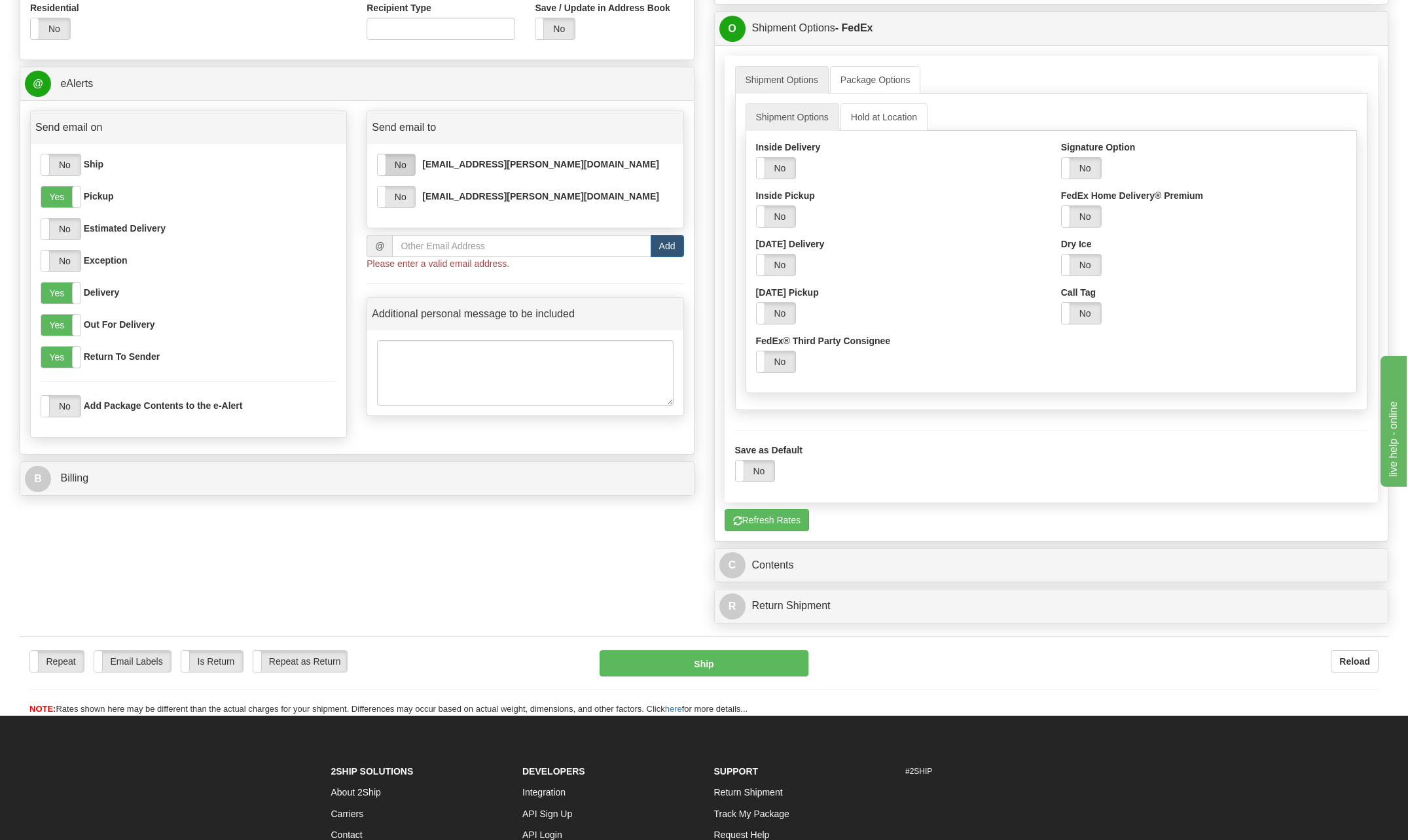
click at [409, 167] on label "No" at bounding box center [396, 165] width 37 height 21
click at [404, 199] on label "No" at bounding box center [396, 197] width 37 height 21
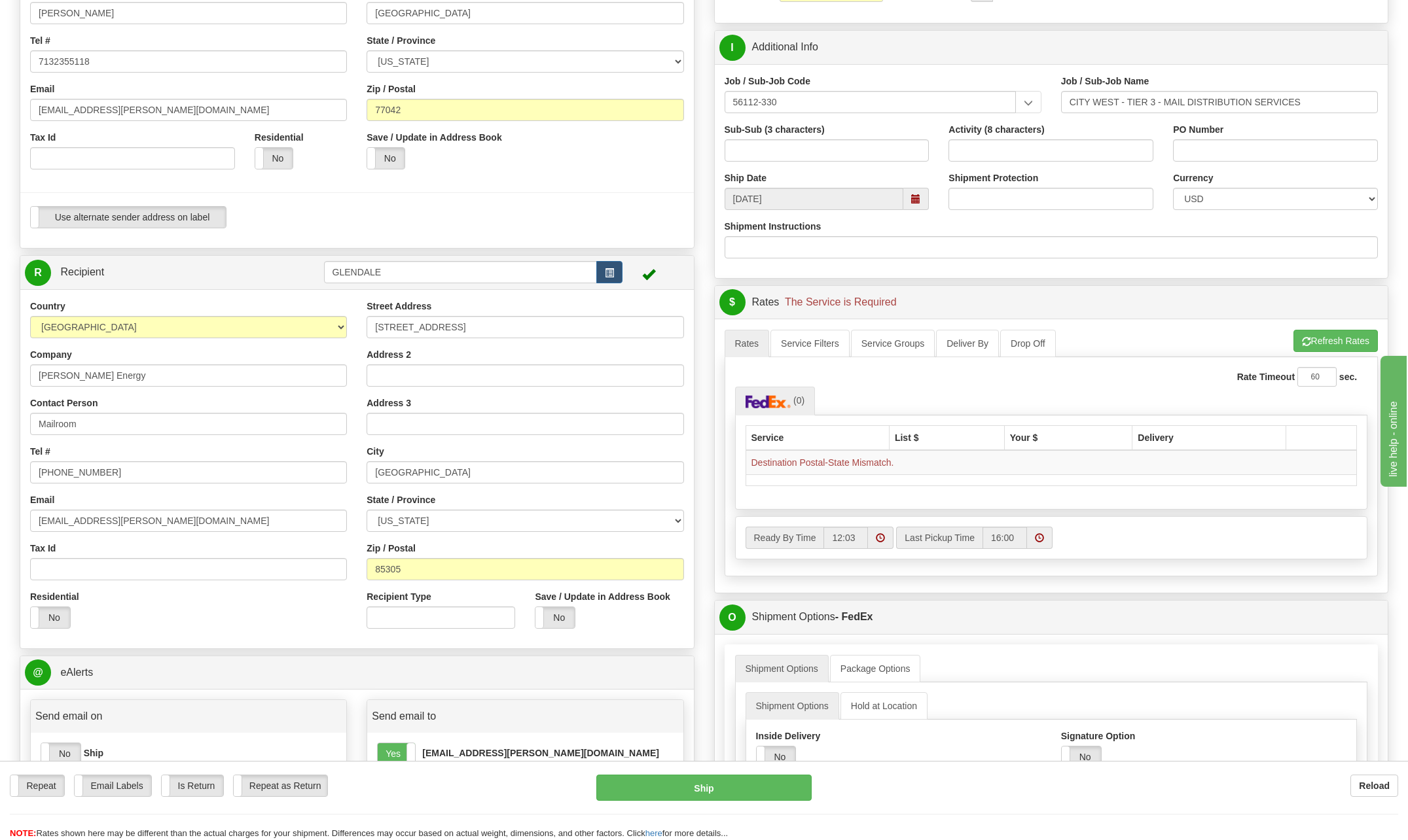
scroll to position [0, 0]
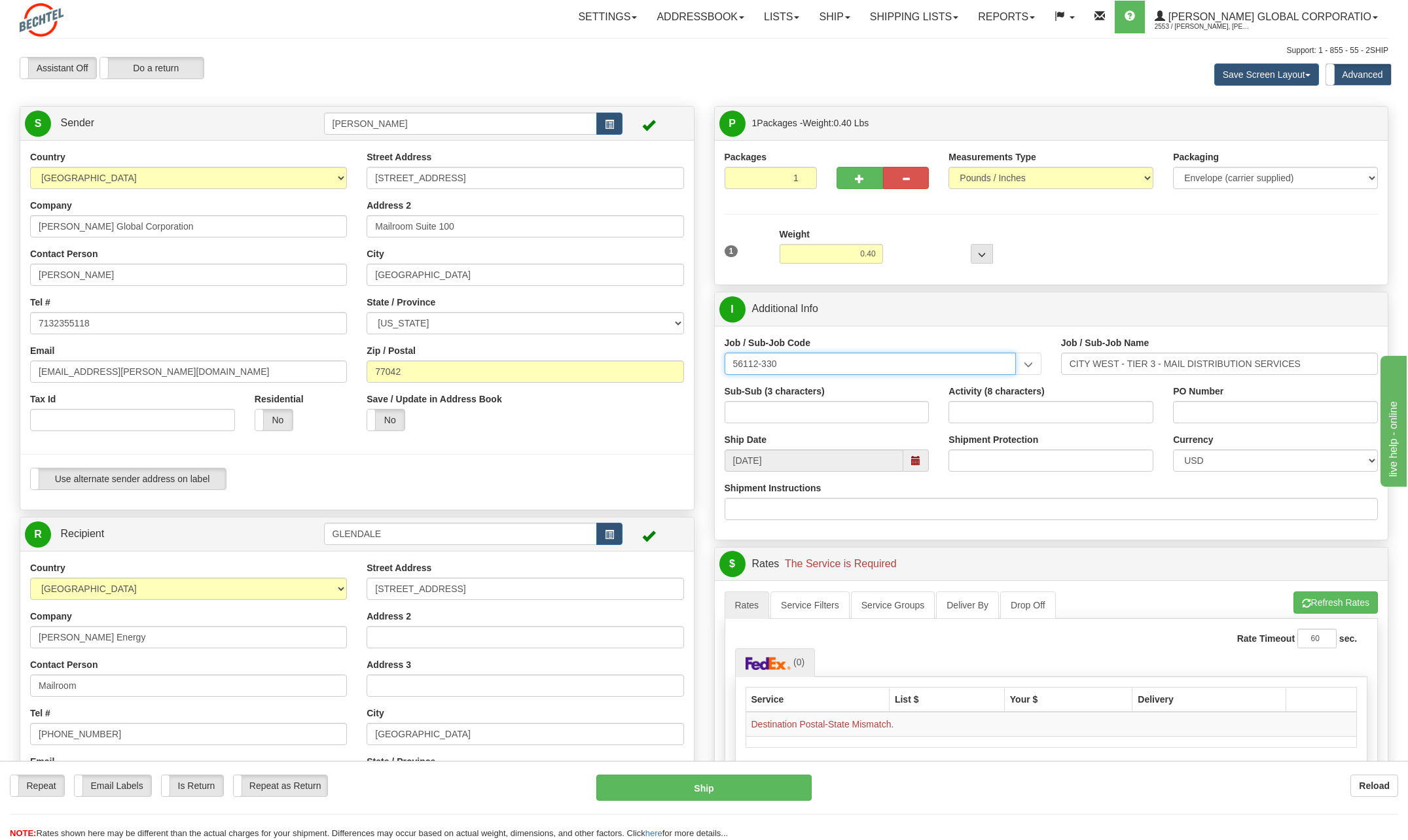
click at [828, 364] on input "56112-330" at bounding box center [870, 364] width 291 height 22
type input "56112-330"
click at [818, 402] on input "Sub-Sub (3 characters)" at bounding box center [827, 412] width 205 height 22
click at [906, 239] on div at bounding box center [941, 246] width 110 height 36
click at [1254, 180] on select "Your Packaging (customer supplied) Envelope (carrier supplied) Pack (carrier su…" at bounding box center [1275, 178] width 205 height 22
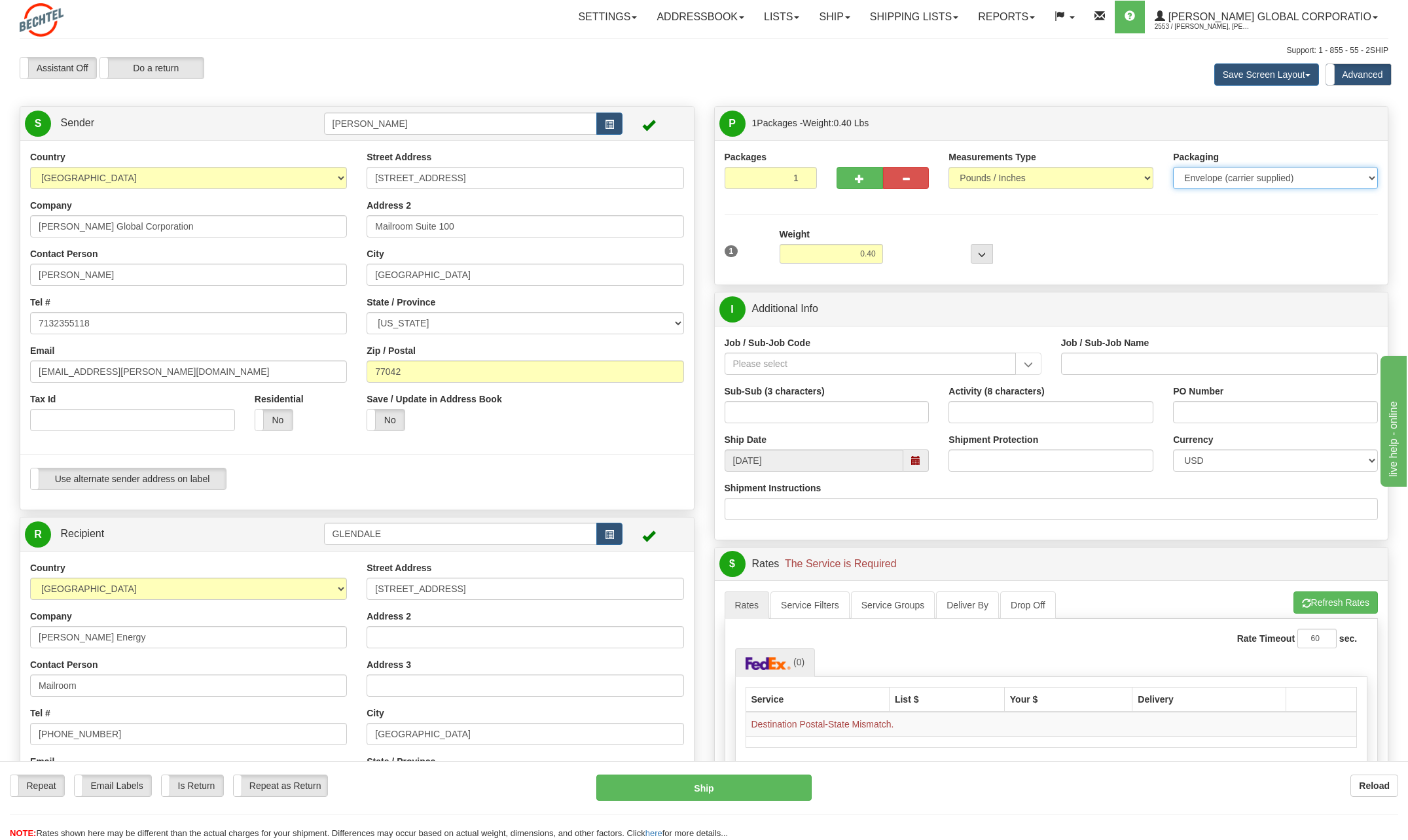
click at [1173, 167] on select "Your Packaging (customer supplied) Envelope (carrier supplied) Pack (carrier su…" at bounding box center [1275, 178] width 205 height 22
click at [1244, 211] on div "Packages 1 1 Measurements Type" at bounding box center [1052, 212] width 654 height 125
click at [1133, 173] on select "Pounds / Inches Kilograms / Centimeters" at bounding box center [1051, 178] width 205 height 22
click at [949, 167] on select "Pounds / Inches Kilograms / Centimeters" at bounding box center [1051, 178] width 205 height 22
click at [1090, 228] on div "1 Weight 0.40 Dims Code 0 x" at bounding box center [1052, 251] width 660 height 47
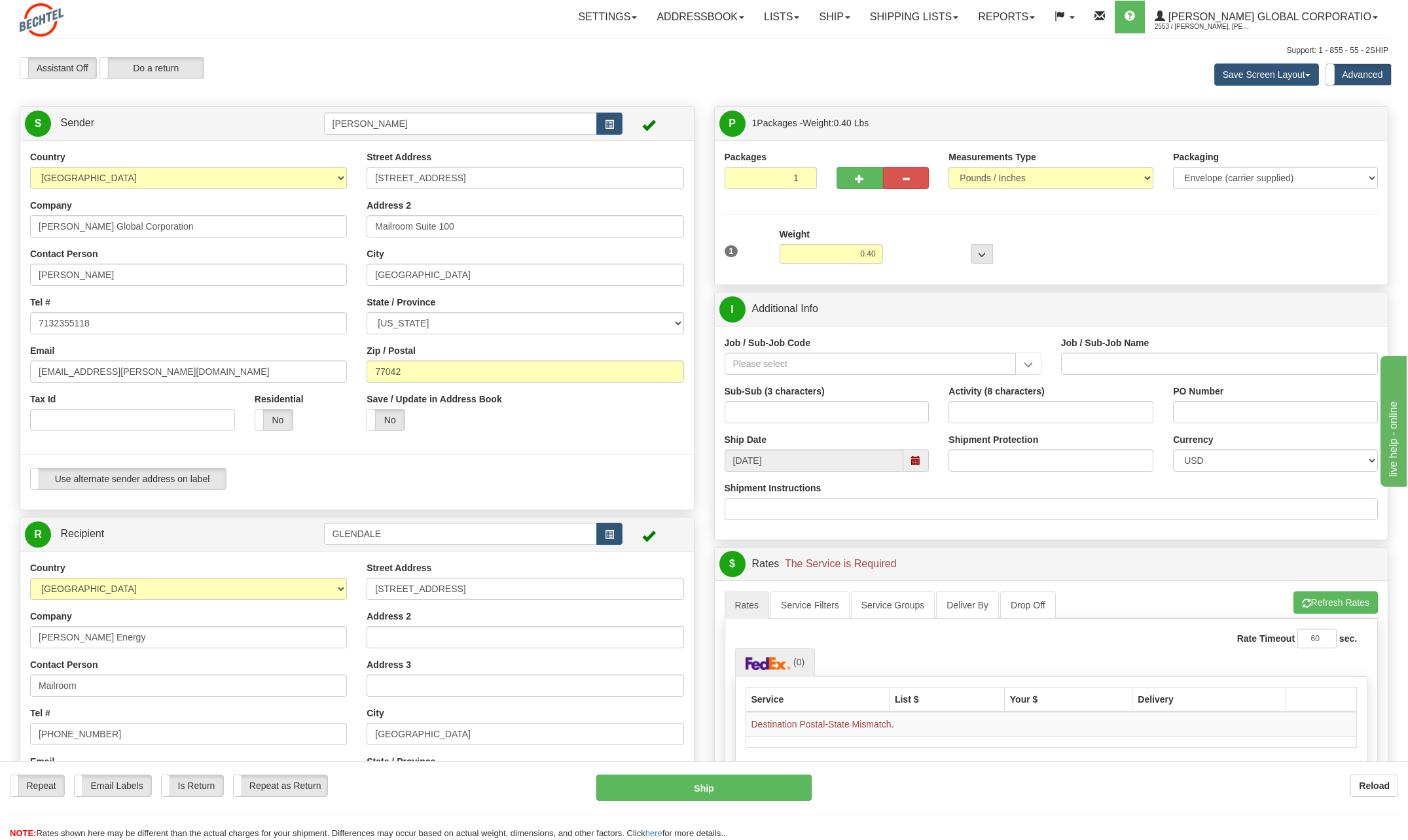
click at [862, 216] on div "Packages 1 1 Measurements Type" at bounding box center [1052, 212] width 654 height 125
click at [1088, 222] on div "Packages 1 1 Measurements Type" at bounding box center [1052, 212] width 654 height 125
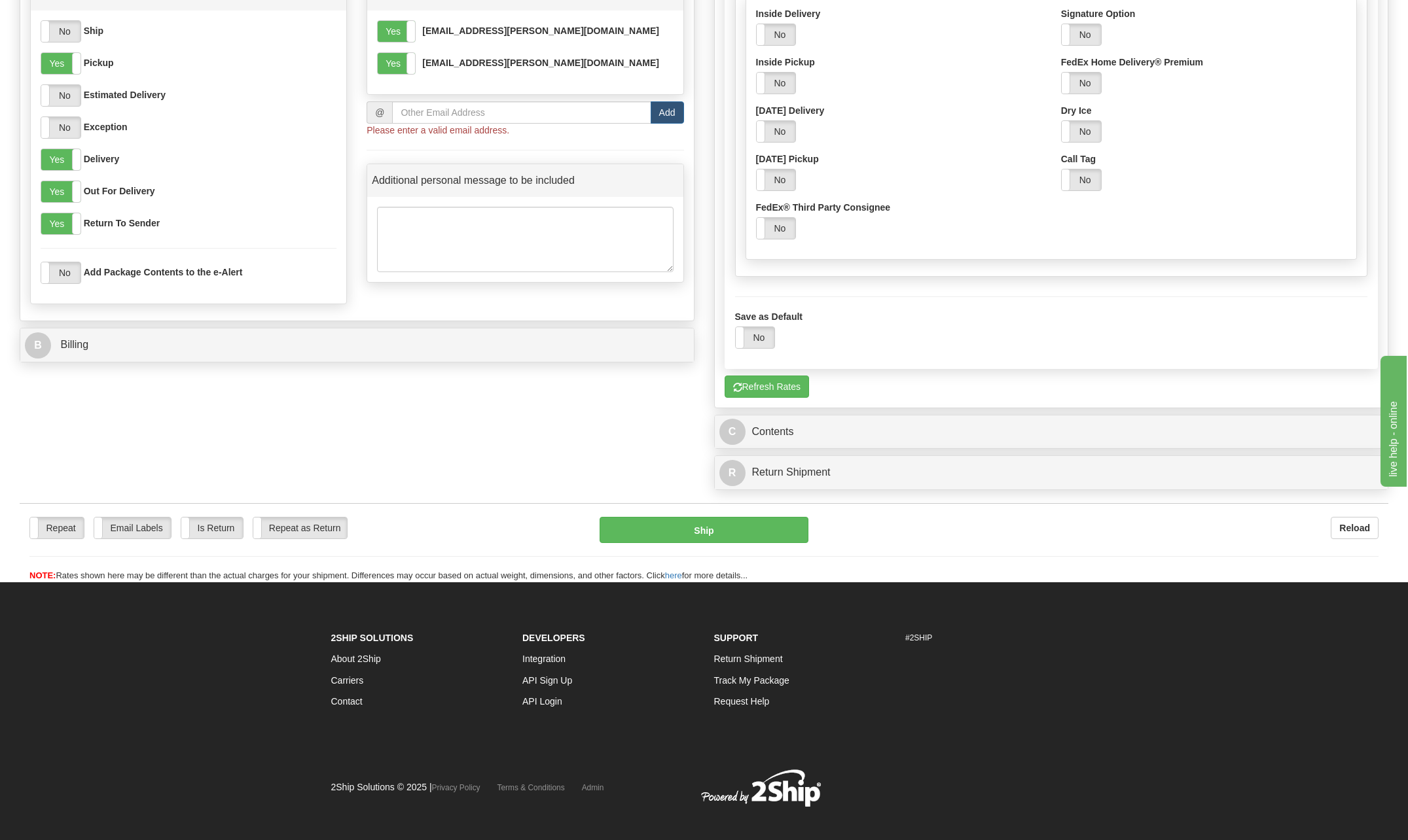
scroll to position [998, 0]
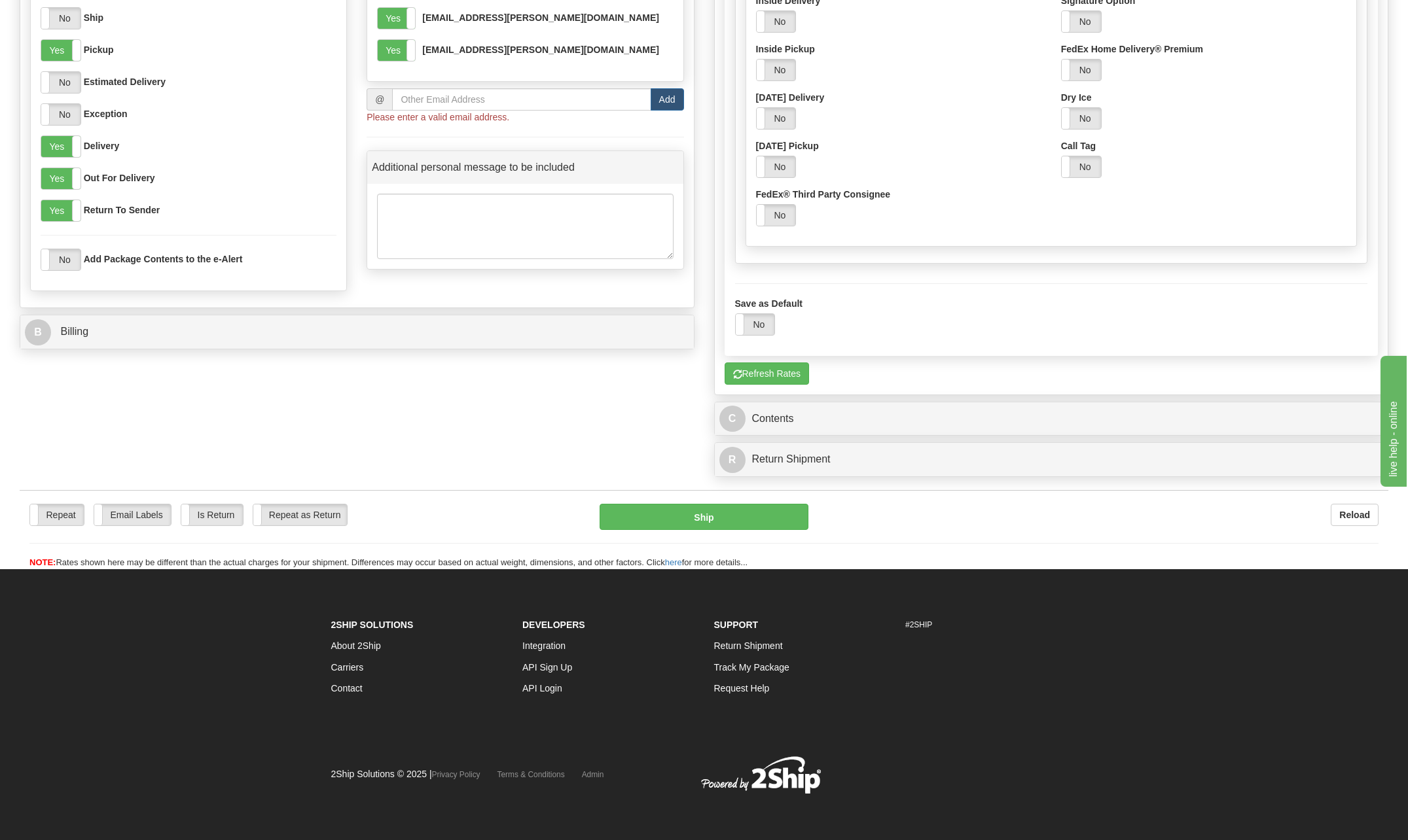
click at [790, 379] on button "Refresh Rates" at bounding box center [767, 373] width 85 height 22
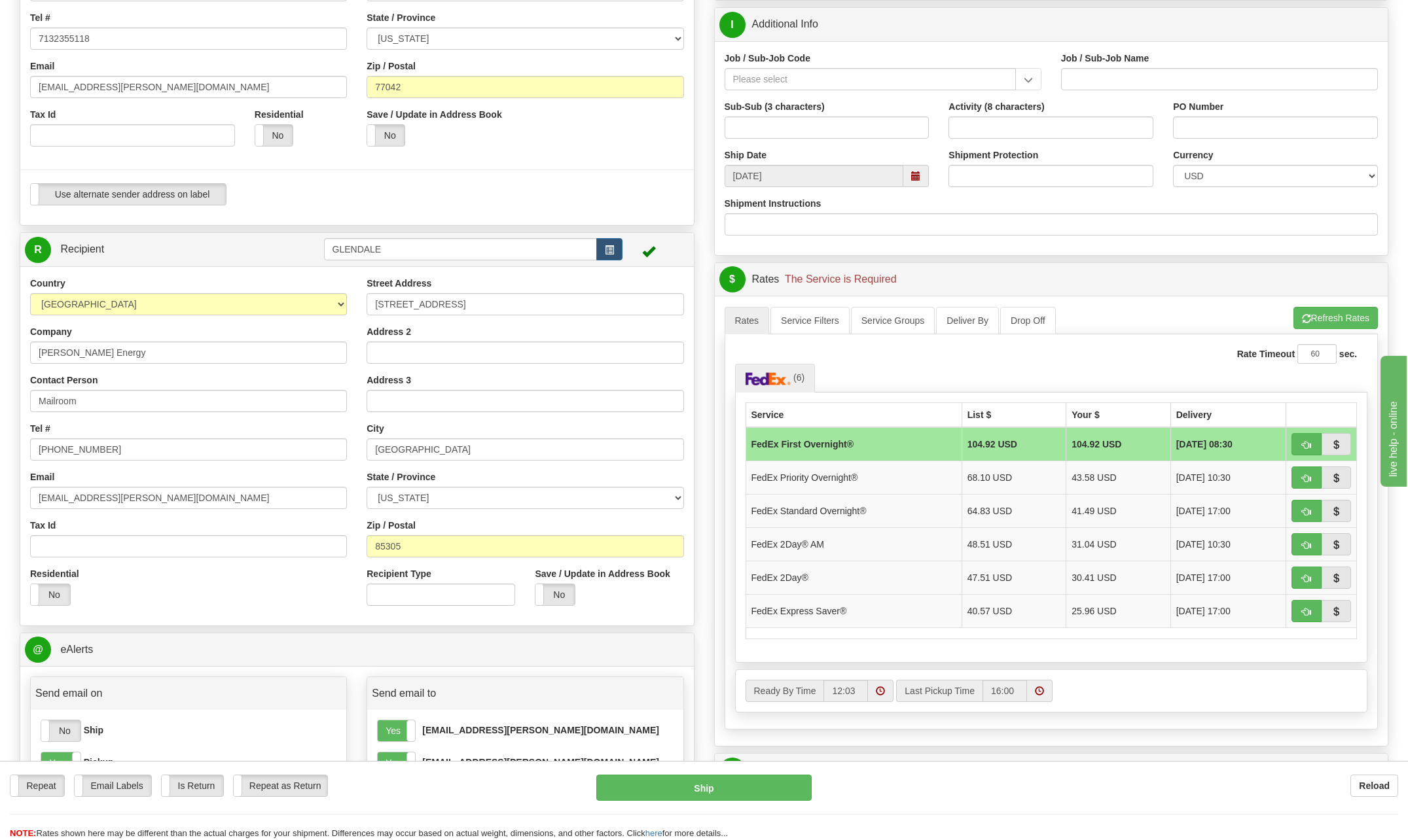
scroll to position [278, 0]
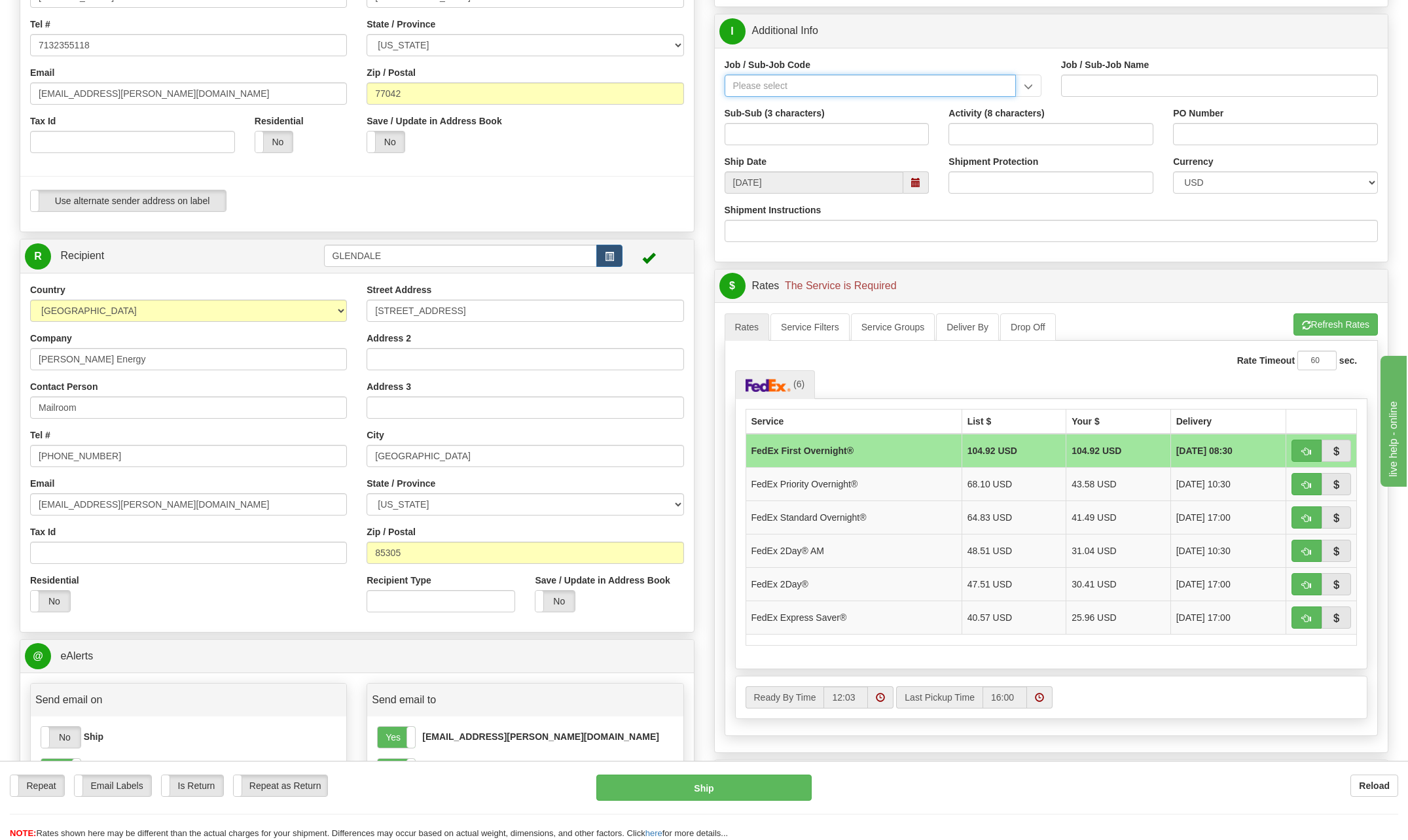
click at [802, 83] on input "Job / Sub-Job Code" at bounding box center [870, 85] width 291 height 22
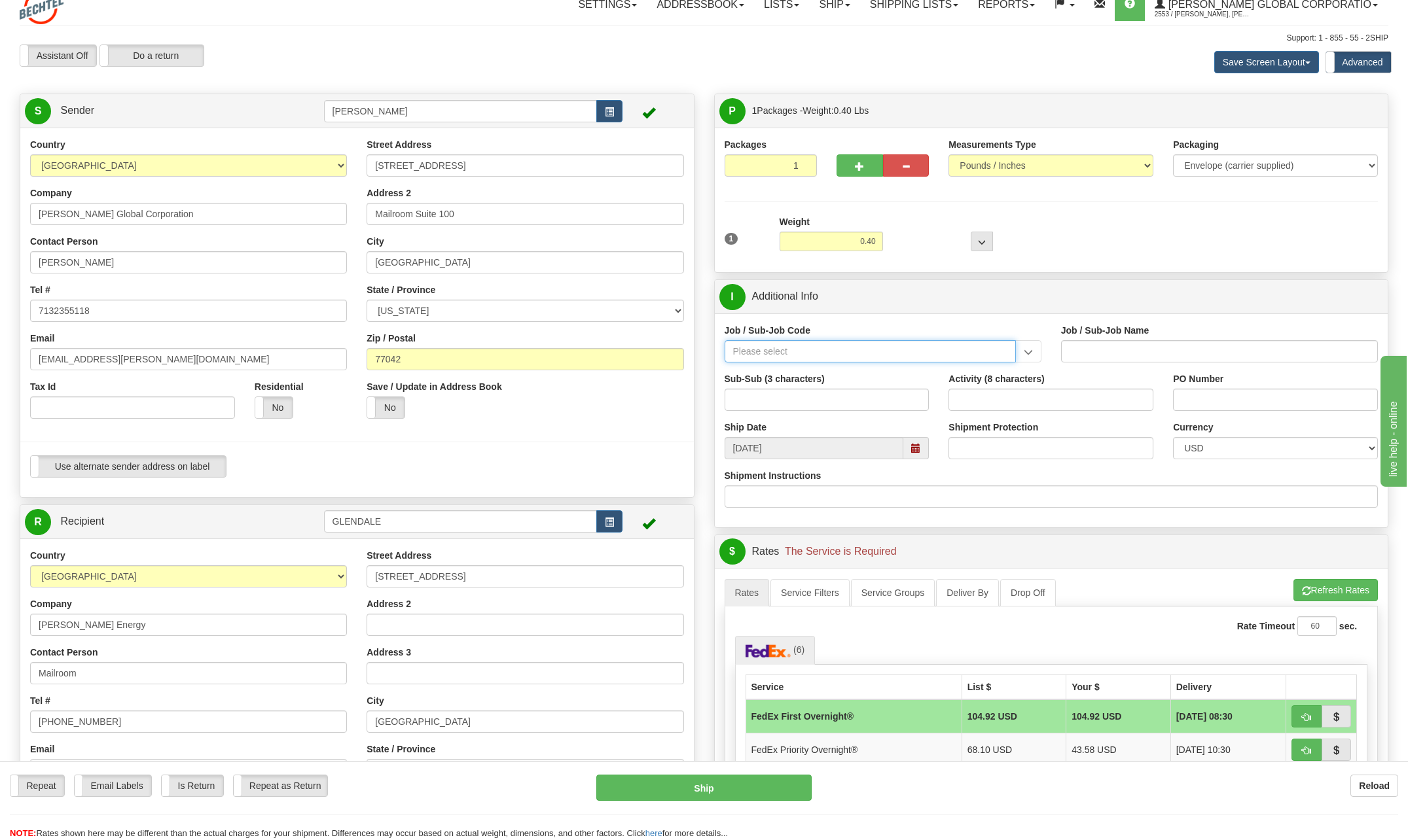
scroll to position [0, 0]
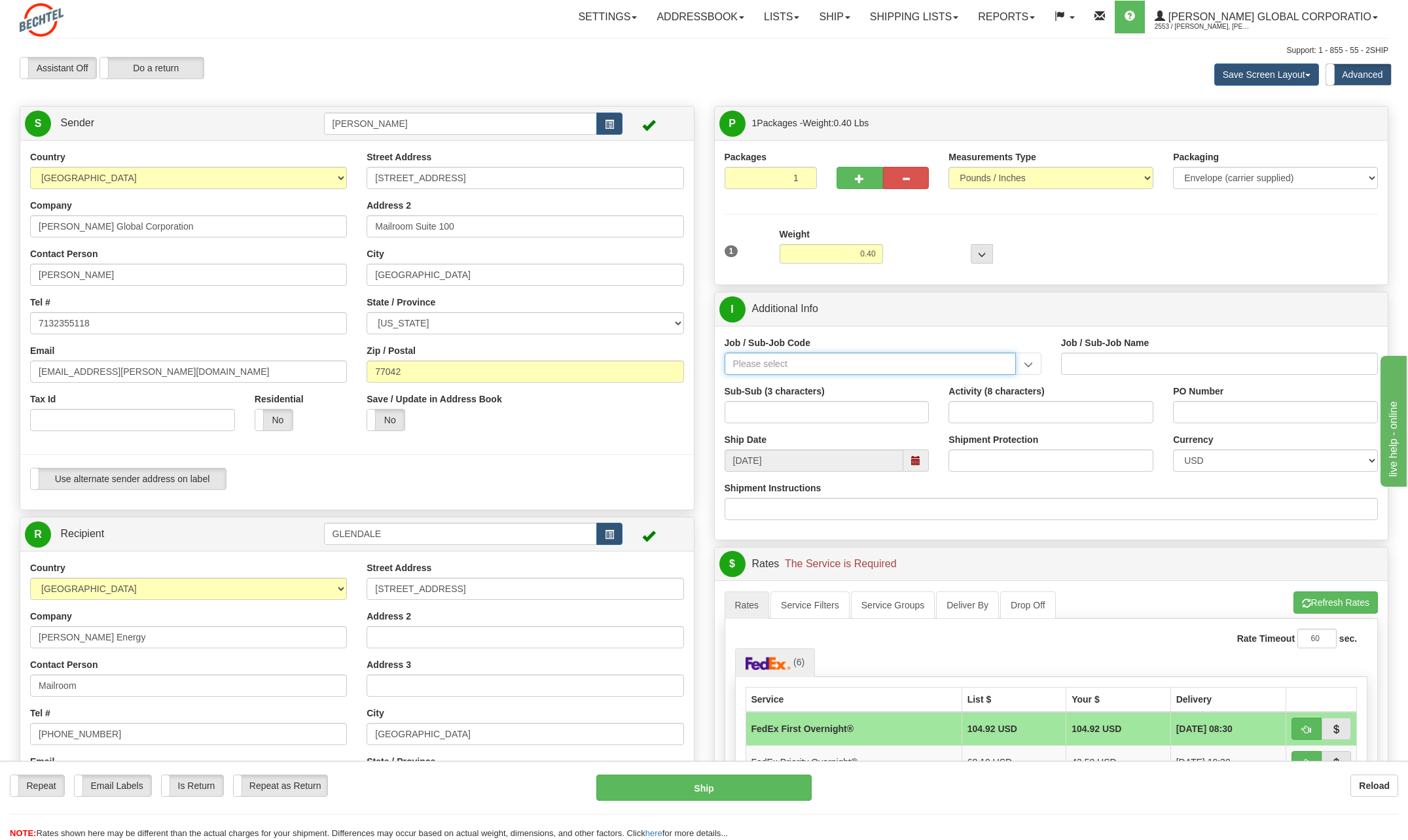
click at [770, 365] on input "Job / Sub-Job Code" at bounding box center [870, 364] width 291 height 22
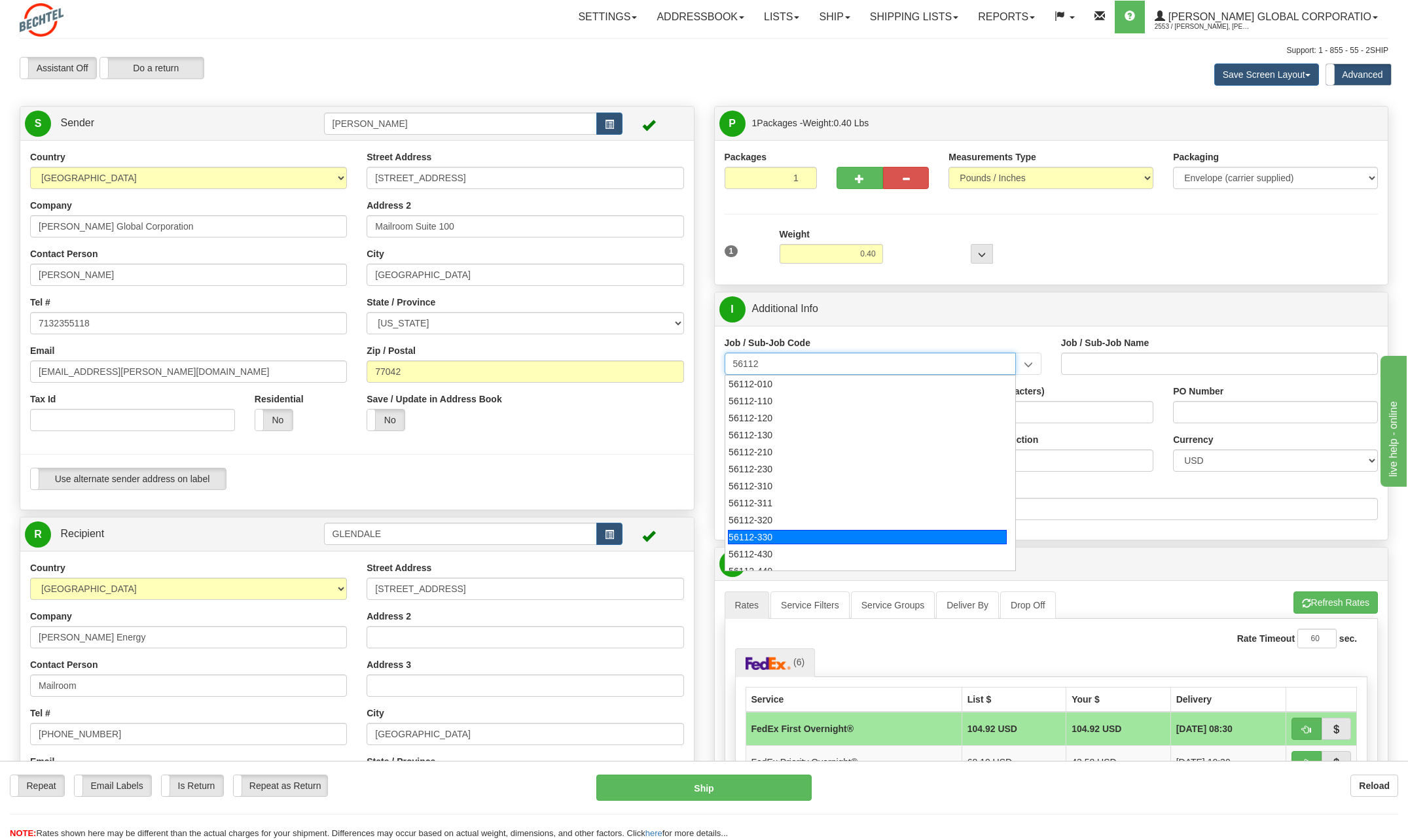
click at [820, 532] on div "56112-330" at bounding box center [867, 538] width 279 height 15
type input "56112-330"
type input "CITY WEST - TIER 3 - MAIL DISTRIBUTION SERVICES"
type input "56112-330"
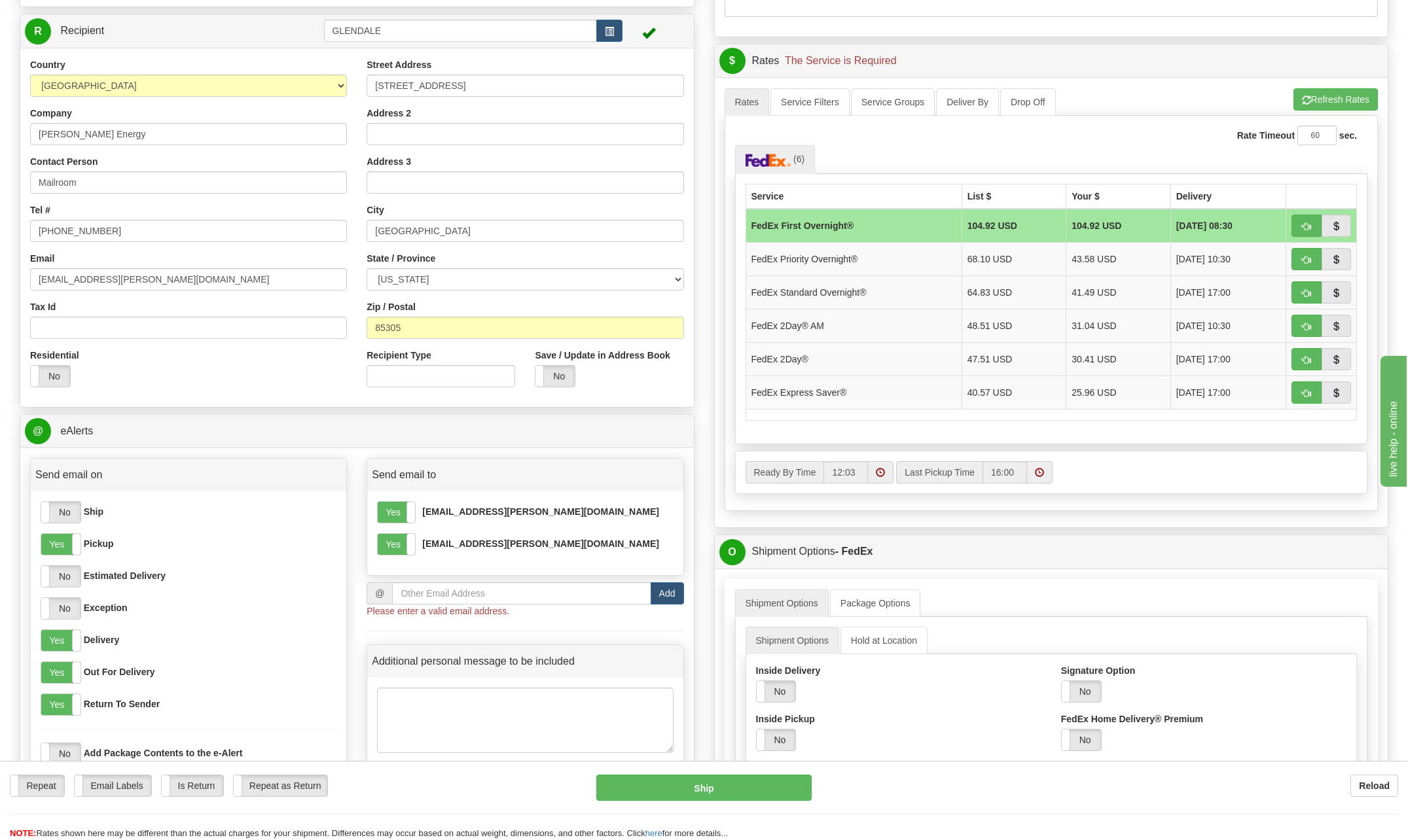
scroll to position [524, 0]
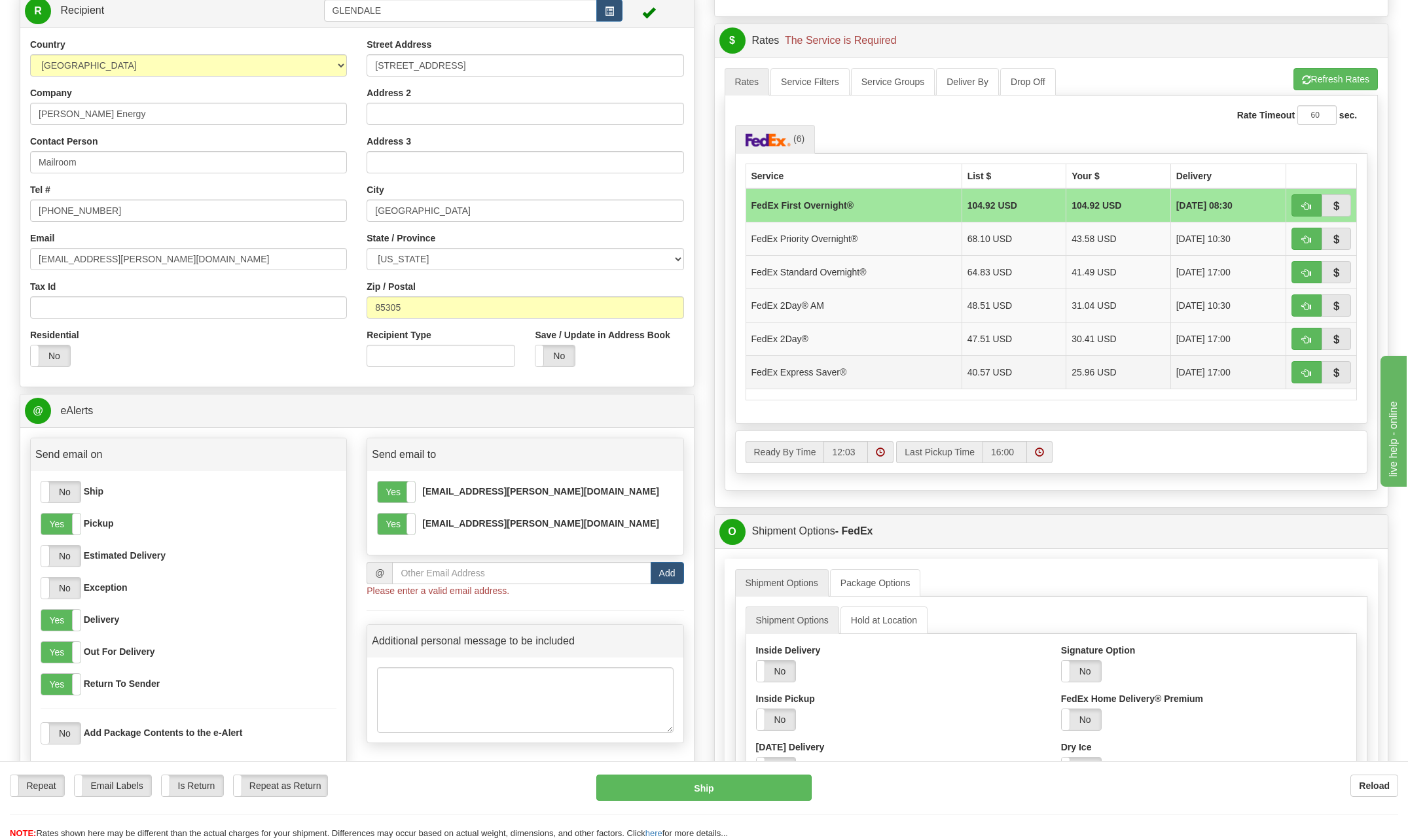
click at [1100, 370] on td "25.96 USD" at bounding box center [1118, 372] width 105 height 33
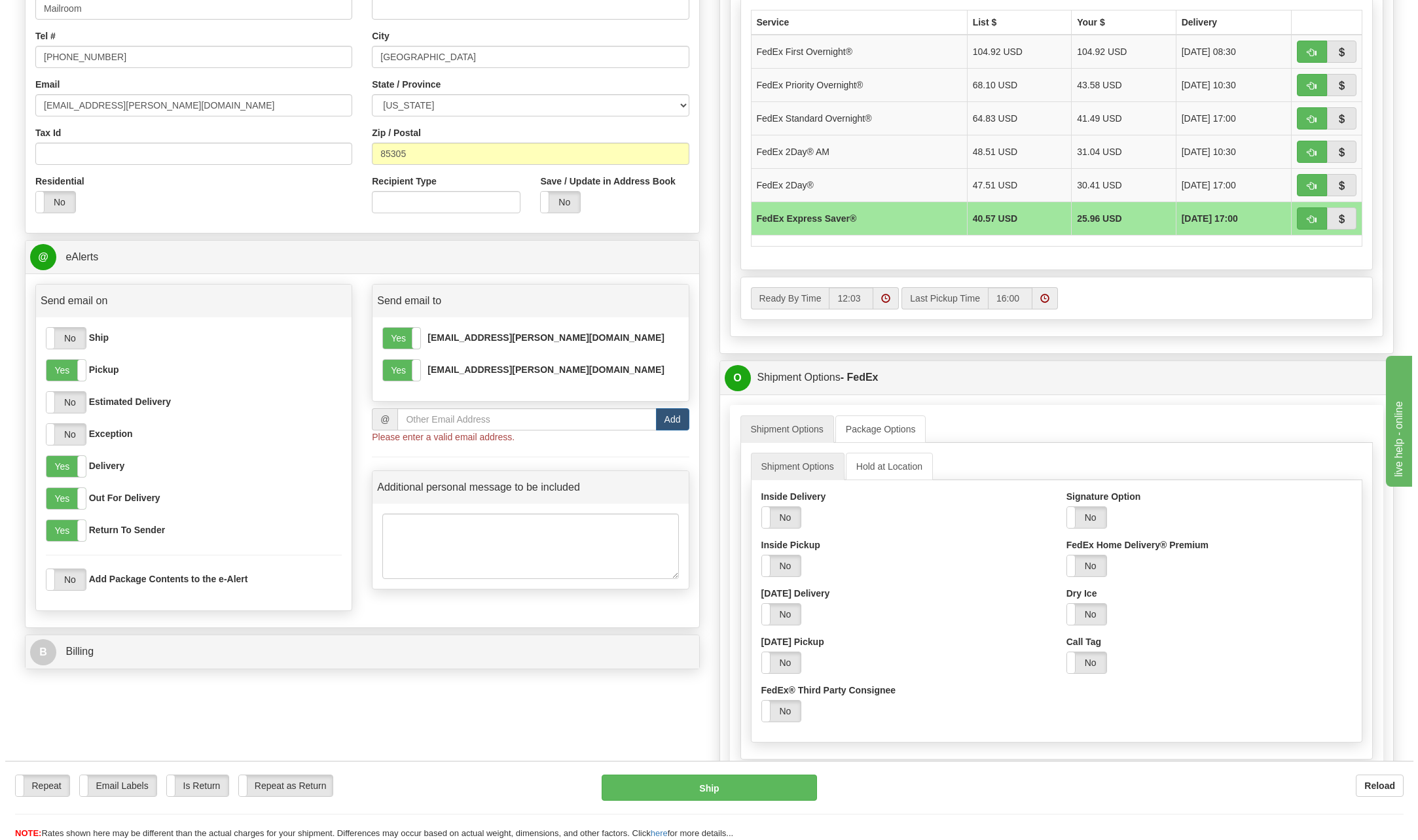
scroll to position [654, 0]
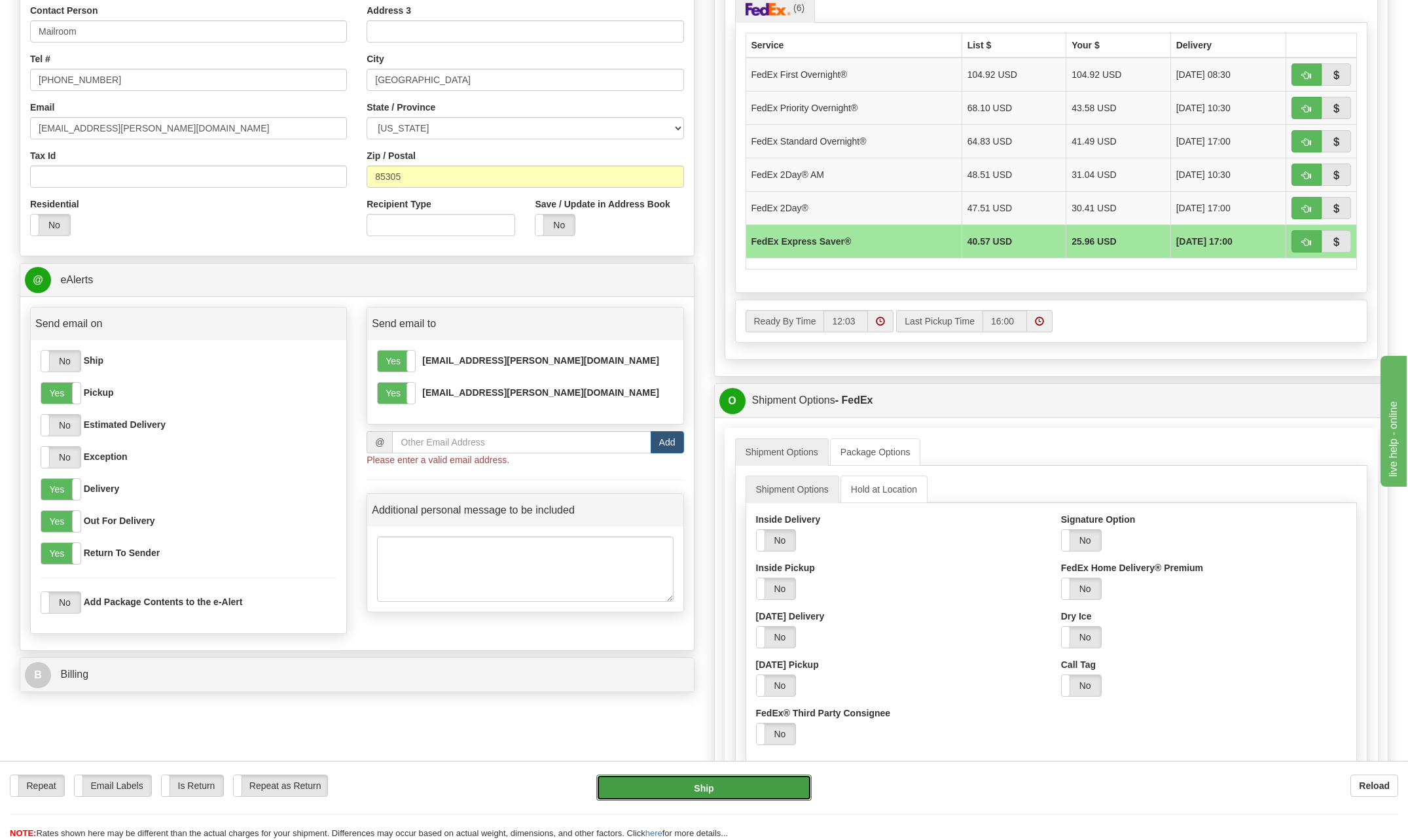
click at [740, 798] on button "Ship" at bounding box center [704, 787] width 215 height 26
type input "20"
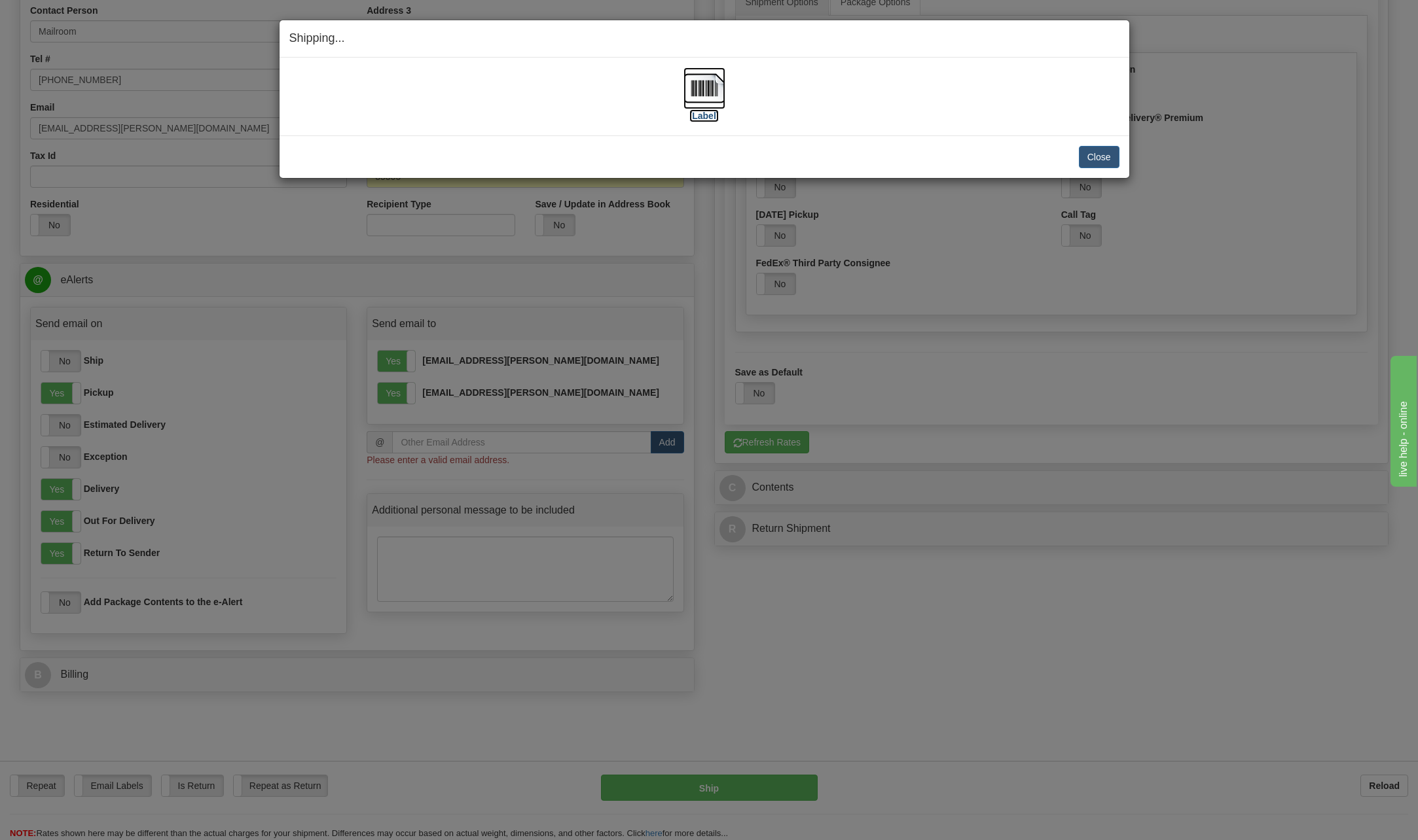
click at [690, 87] on img at bounding box center [704, 88] width 42 height 42
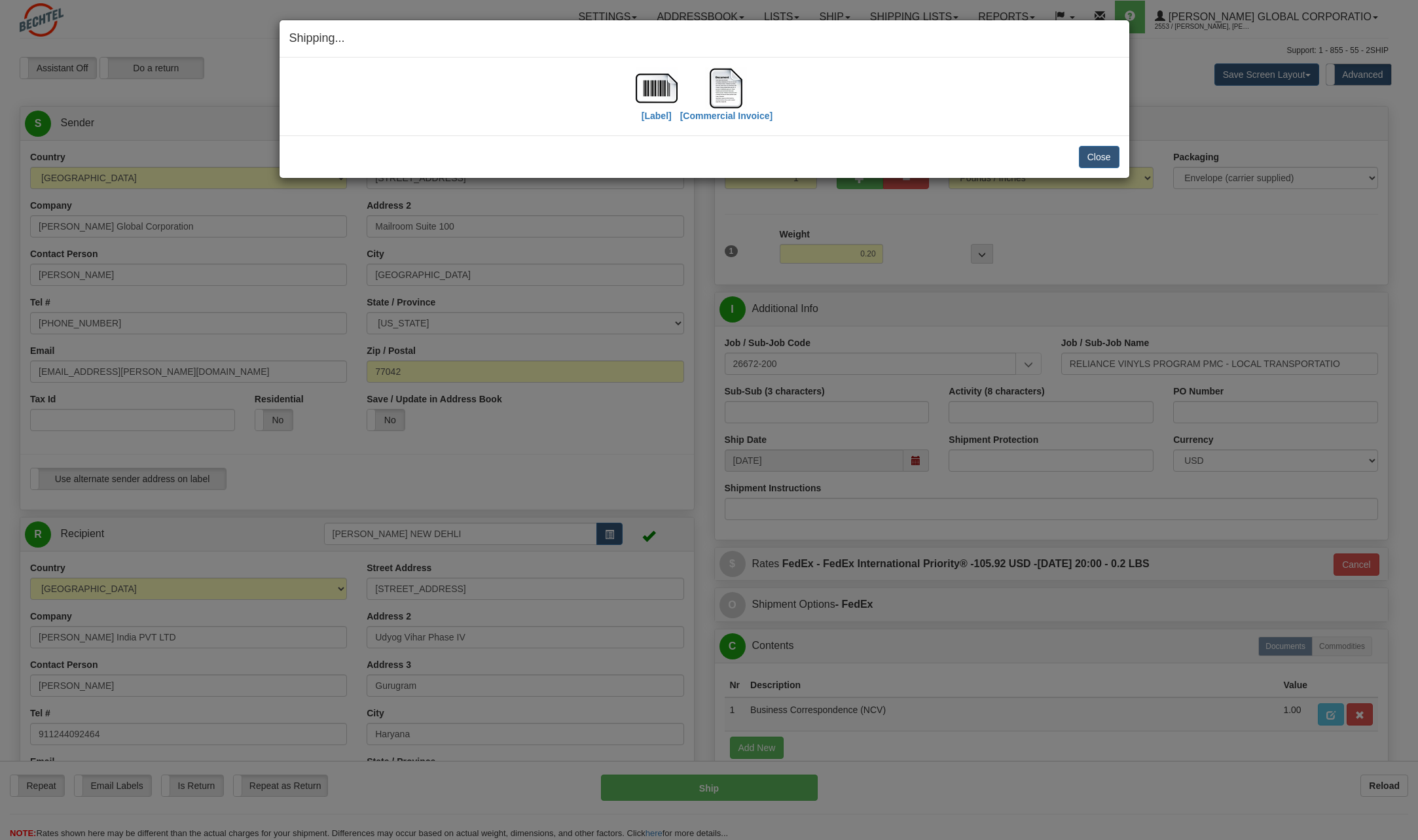
select select "2"
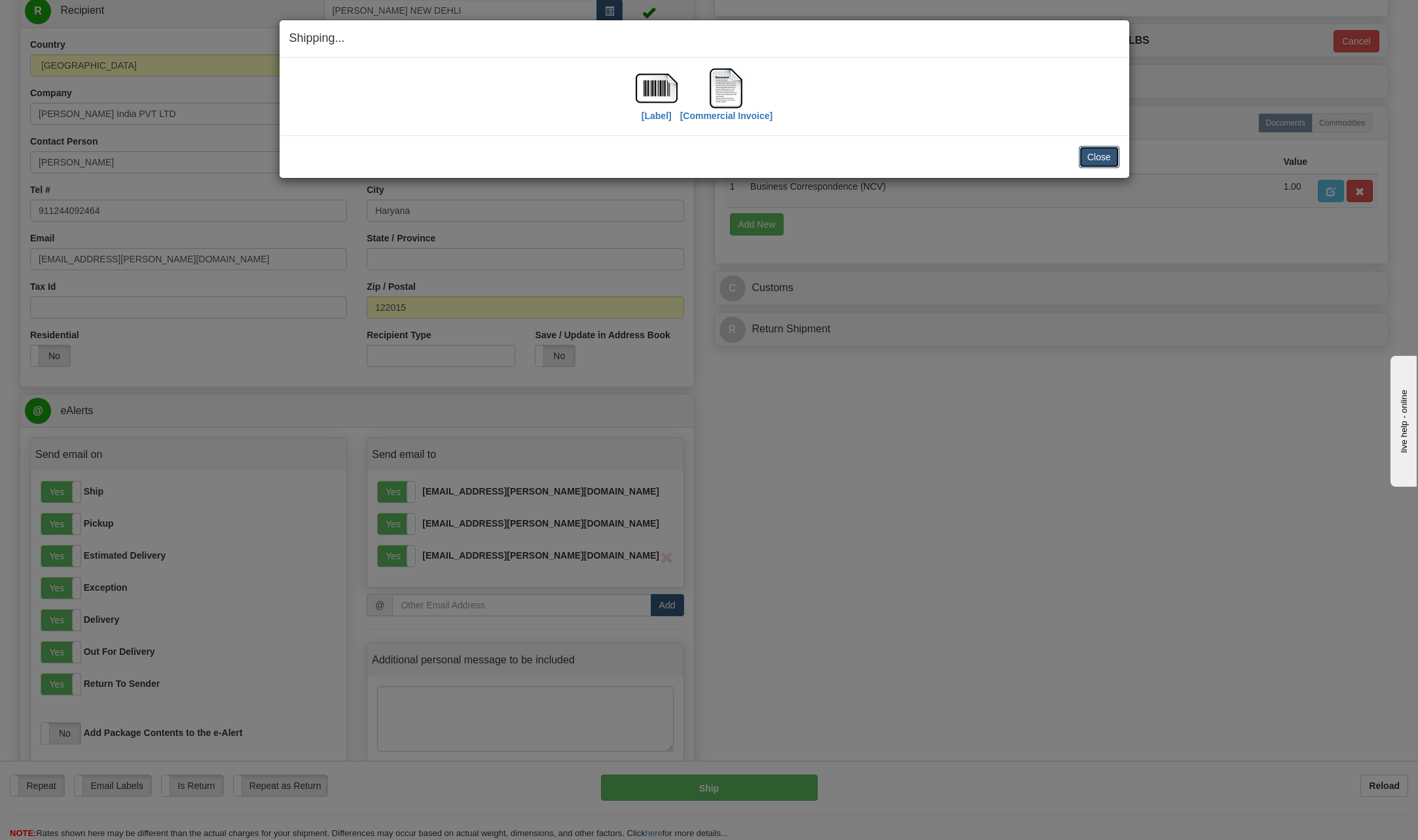
click at [1109, 158] on button "Close" at bounding box center [1099, 157] width 41 height 22
click at [1106, 157] on button "Close" at bounding box center [1099, 157] width 41 height 22
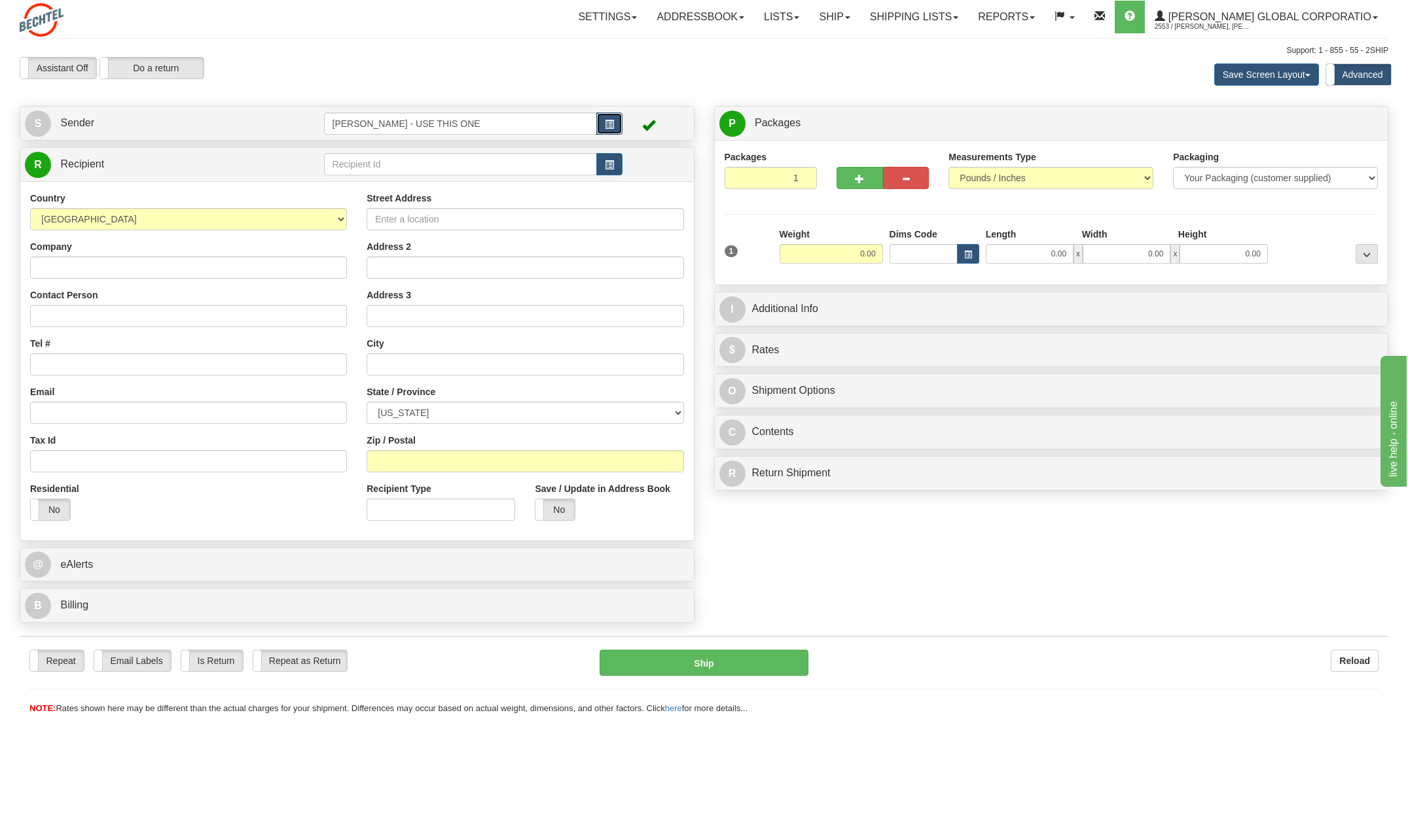
click at [615, 121] on button "button" at bounding box center [609, 123] width 26 height 22
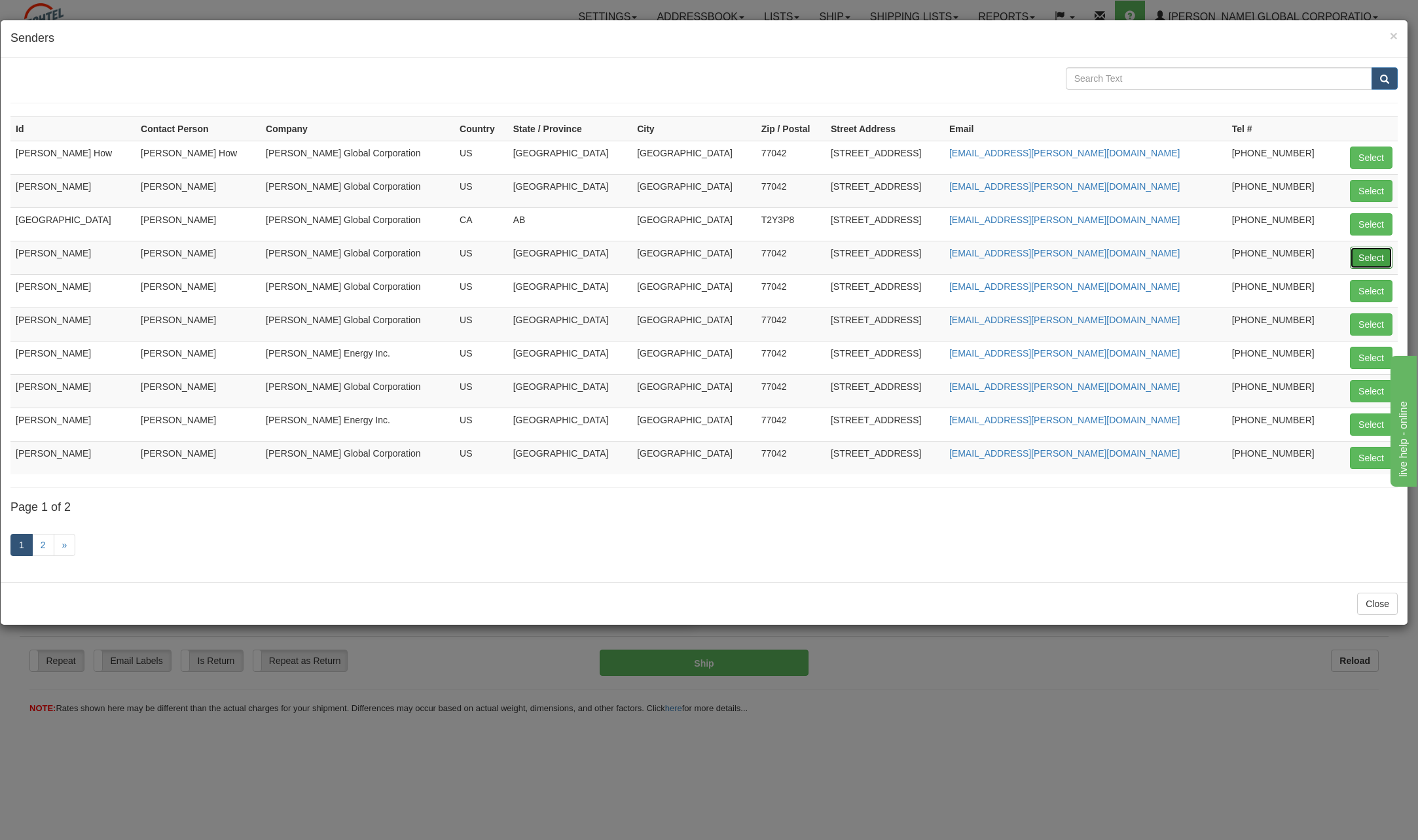
click at [1353, 256] on button "Select" at bounding box center [1371, 257] width 43 height 22
type input "[PERSON_NAME]"
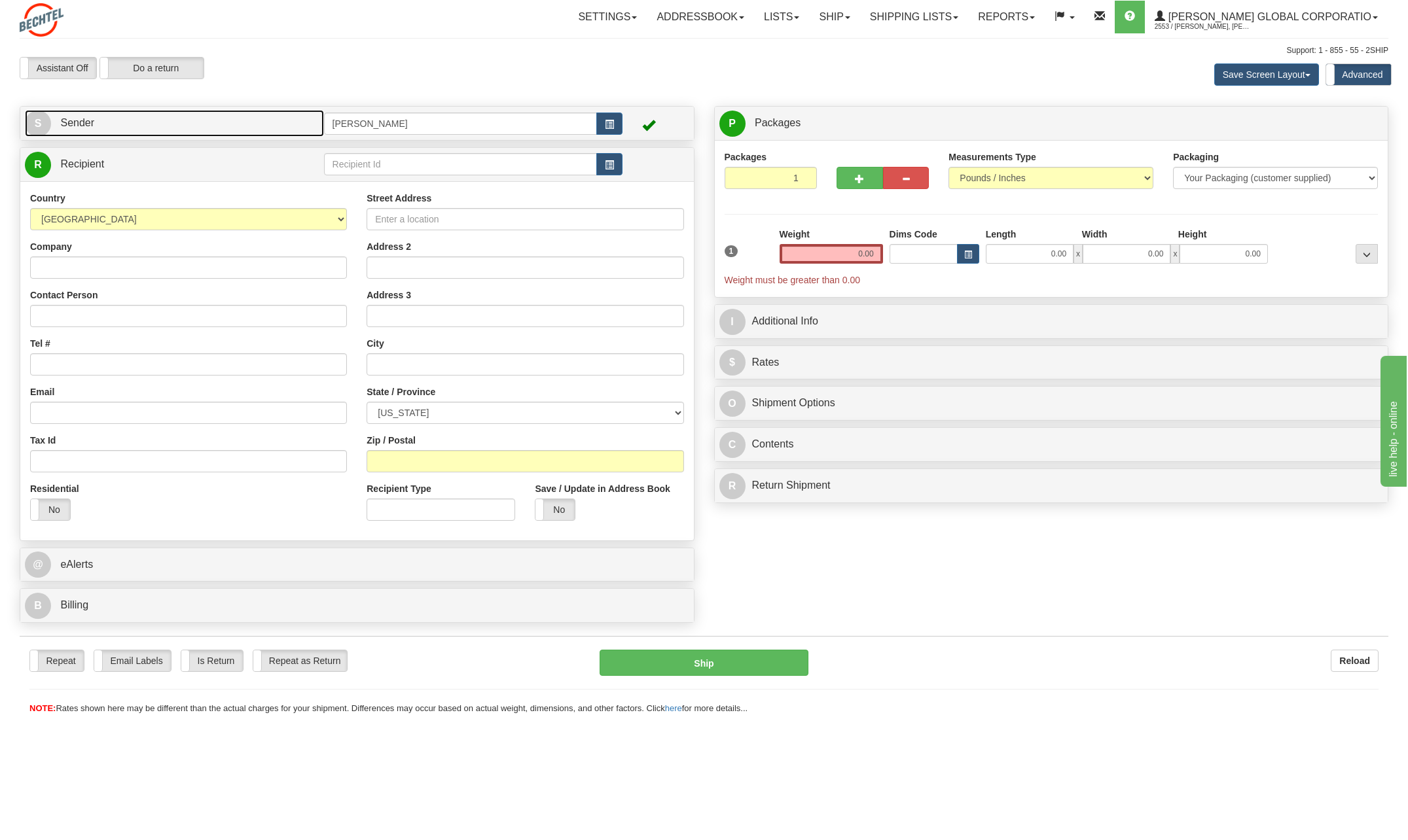
click at [108, 122] on link "S Sender" at bounding box center [174, 123] width 299 height 27
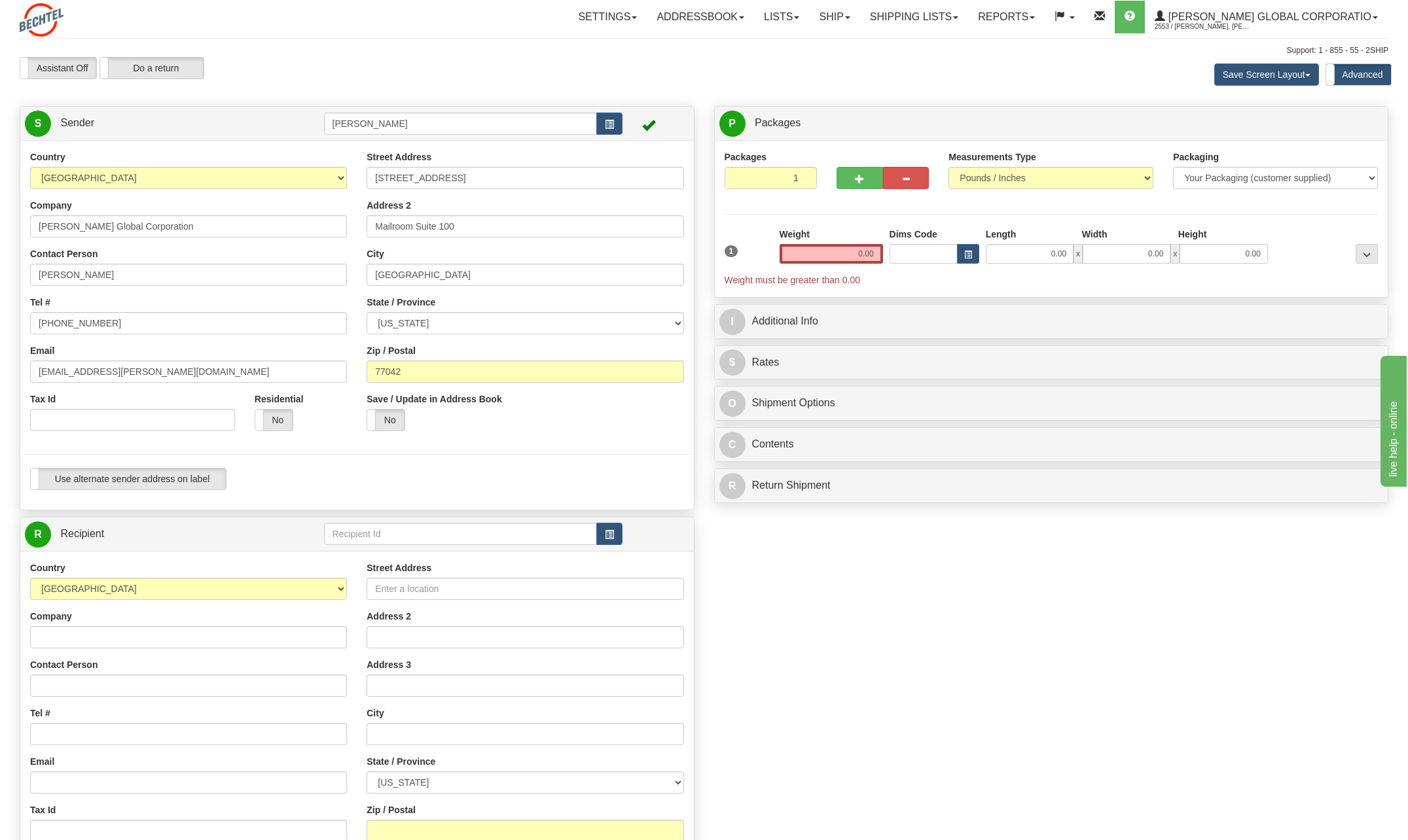
click at [141, 261] on div "Contact Person [PERSON_NAME]" at bounding box center [188, 266] width 317 height 39
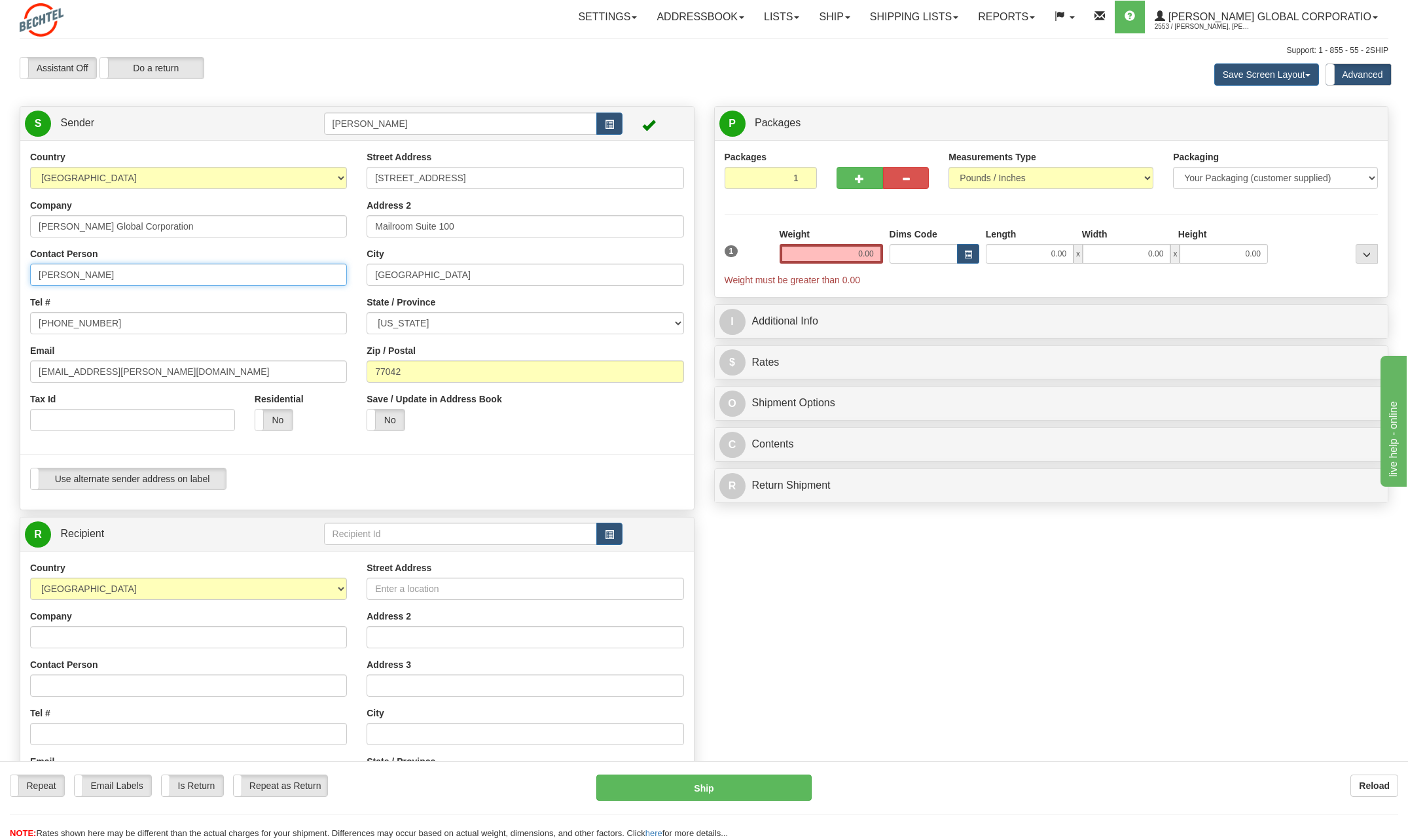
drag, startPoint x: 93, startPoint y: 270, endPoint x: 27, endPoint y: 263, distance: 66.4
click at [28, 263] on div "Country [GEOGRAPHIC_DATA] [GEOGRAPHIC_DATA] [GEOGRAPHIC_DATA] [GEOGRAPHIC_DATA]…" at bounding box center [188, 296] width 337 height 290
type input "[PERSON_NAME]"
drag, startPoint x: 135, startPoint y: 322, endPoint x: -1, endPoint y: 307, distance: 136.8
click at [0, 307] on html "Training Course Close Toggle navigation Settings Shipping Preferences New Sende…" at bounding box center [704, 420] width 1408 height 840
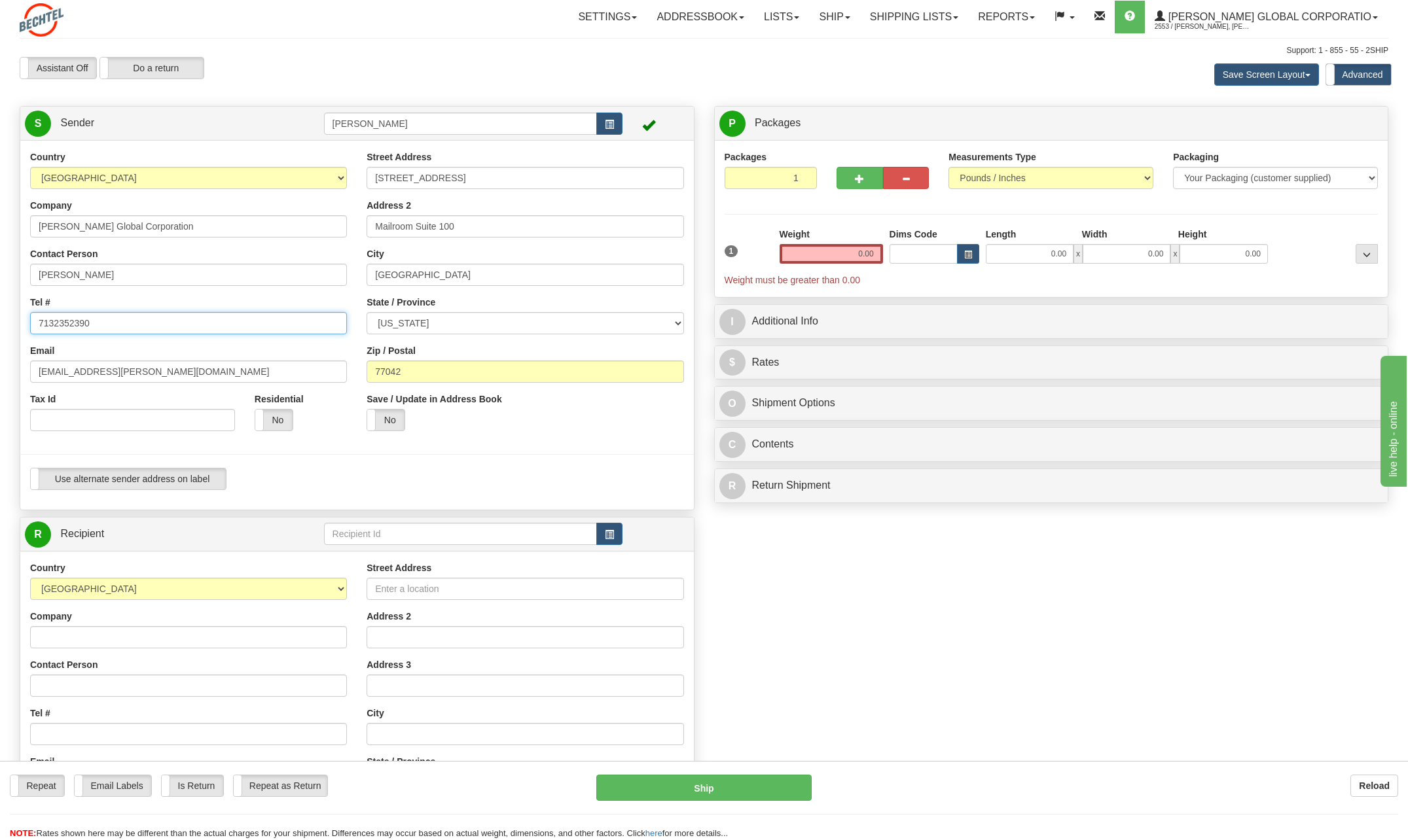
type input "7132352390"
click at [152, 370] on input "[EMAIL_ADDRESS][PERSON_NAME][DOMAIN_NAME]" at bounding box center [188, 371] width 317 height 22
type input "[EMAIL_ADDRESS][PERSON_NAME][DOMAIN_NAME]"
click at [436, 446] on div at bounding box center [357, 454] width 693 height 27
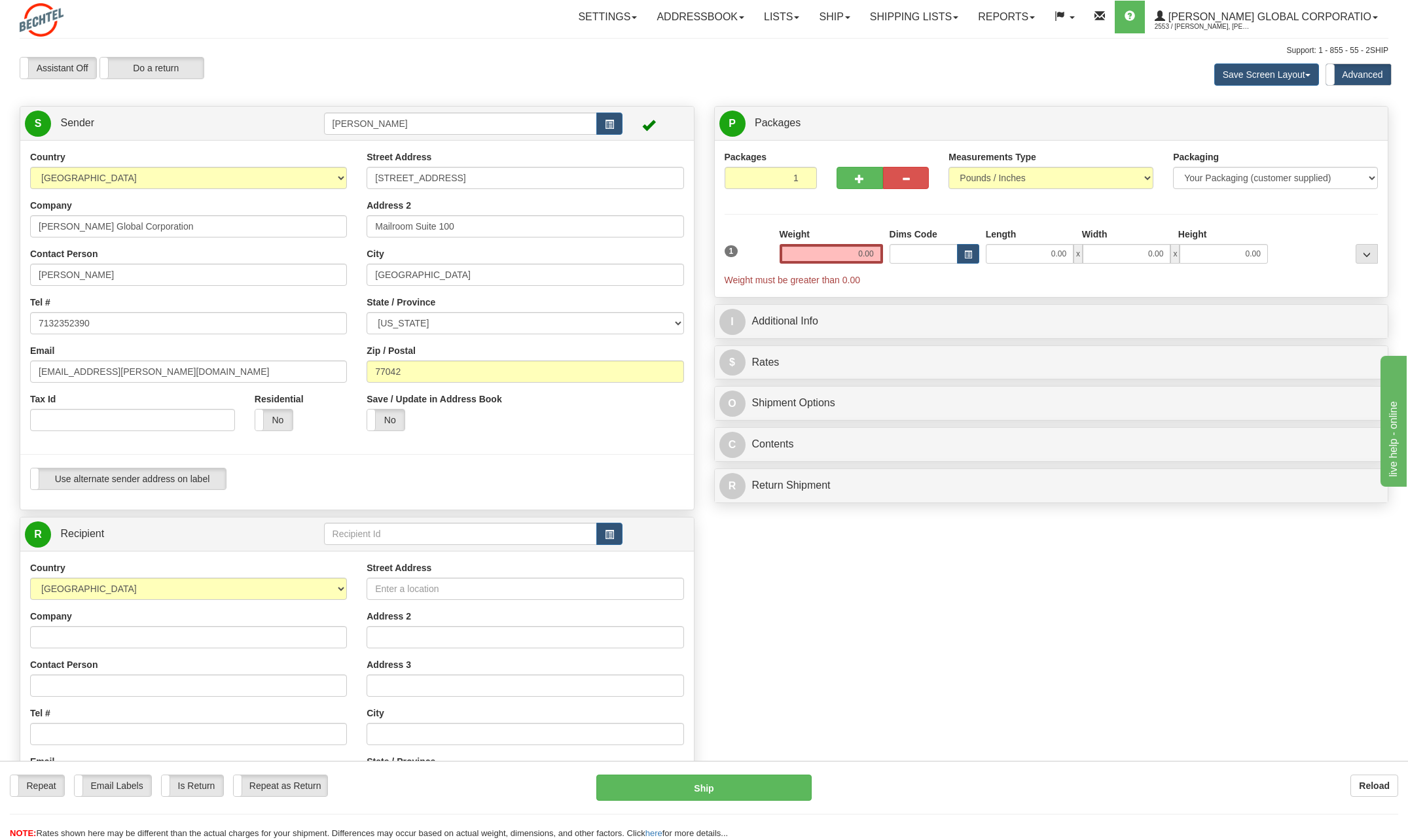
click at [466, 485] on div "Use alternate sender address on label Use alternate sender address on label" at bounding box center [356, 478] width 654 height 22
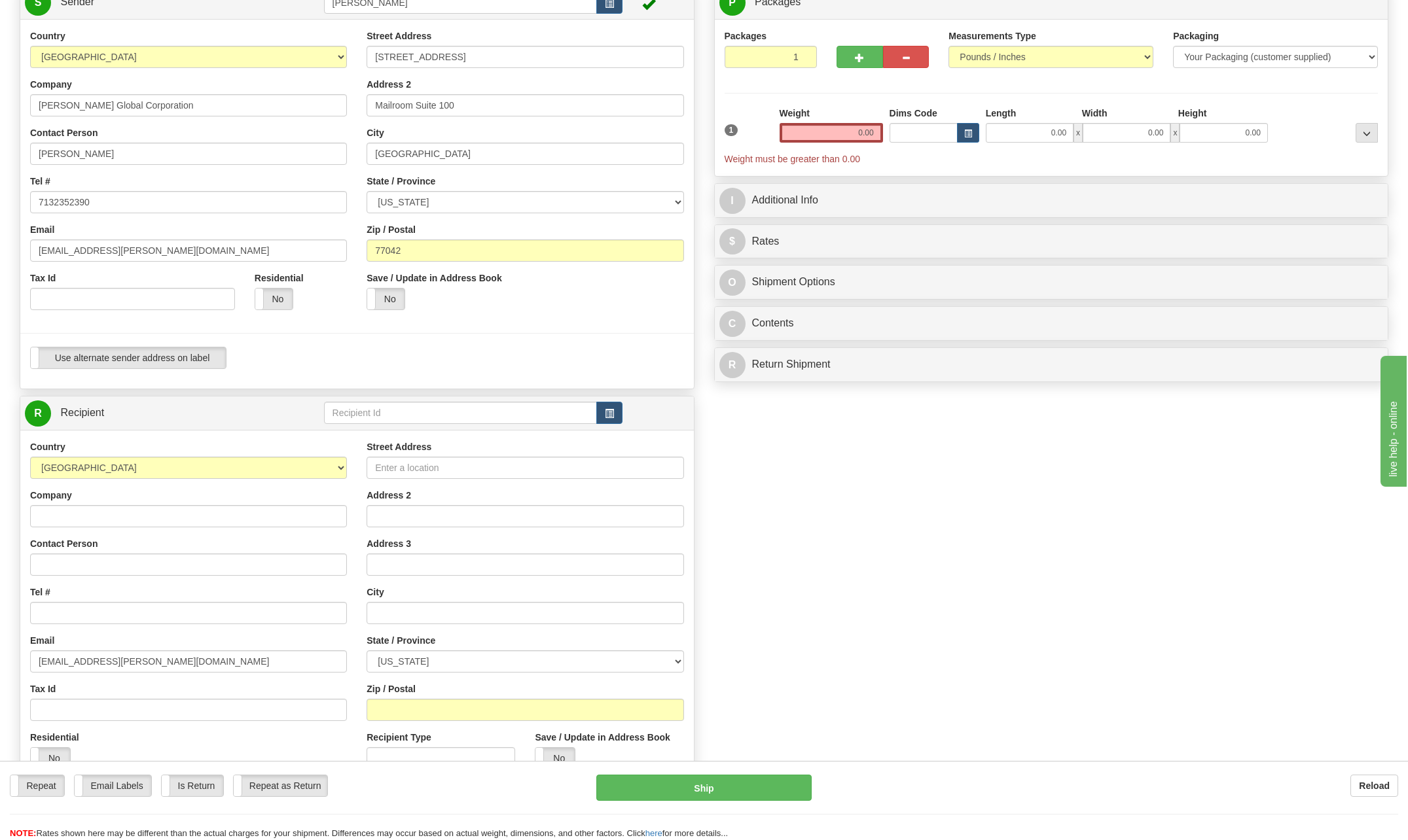
scroll to position [131, 0]
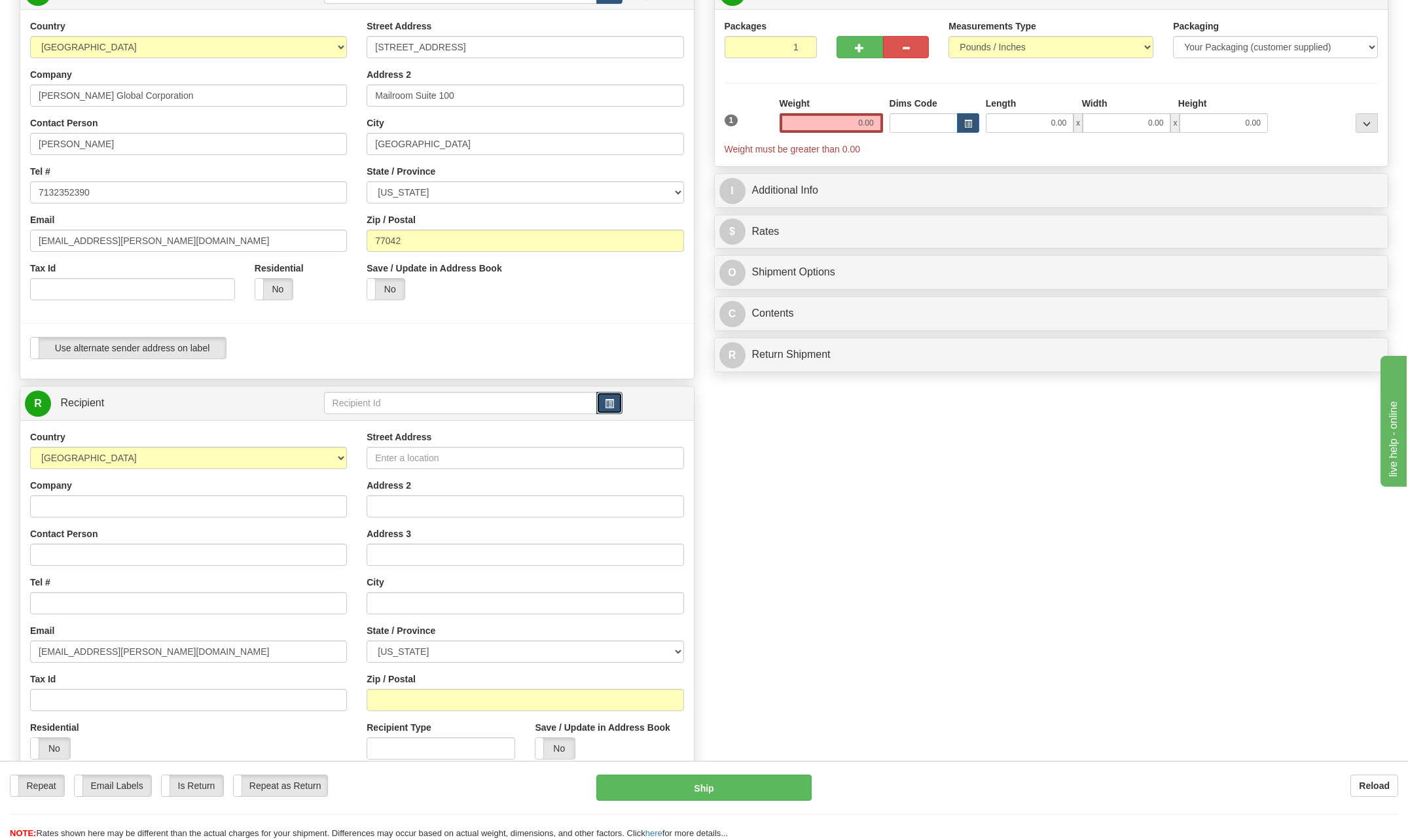
click at [609, 402] on span "button" at bounding box center [610, 404] width 9 height 9
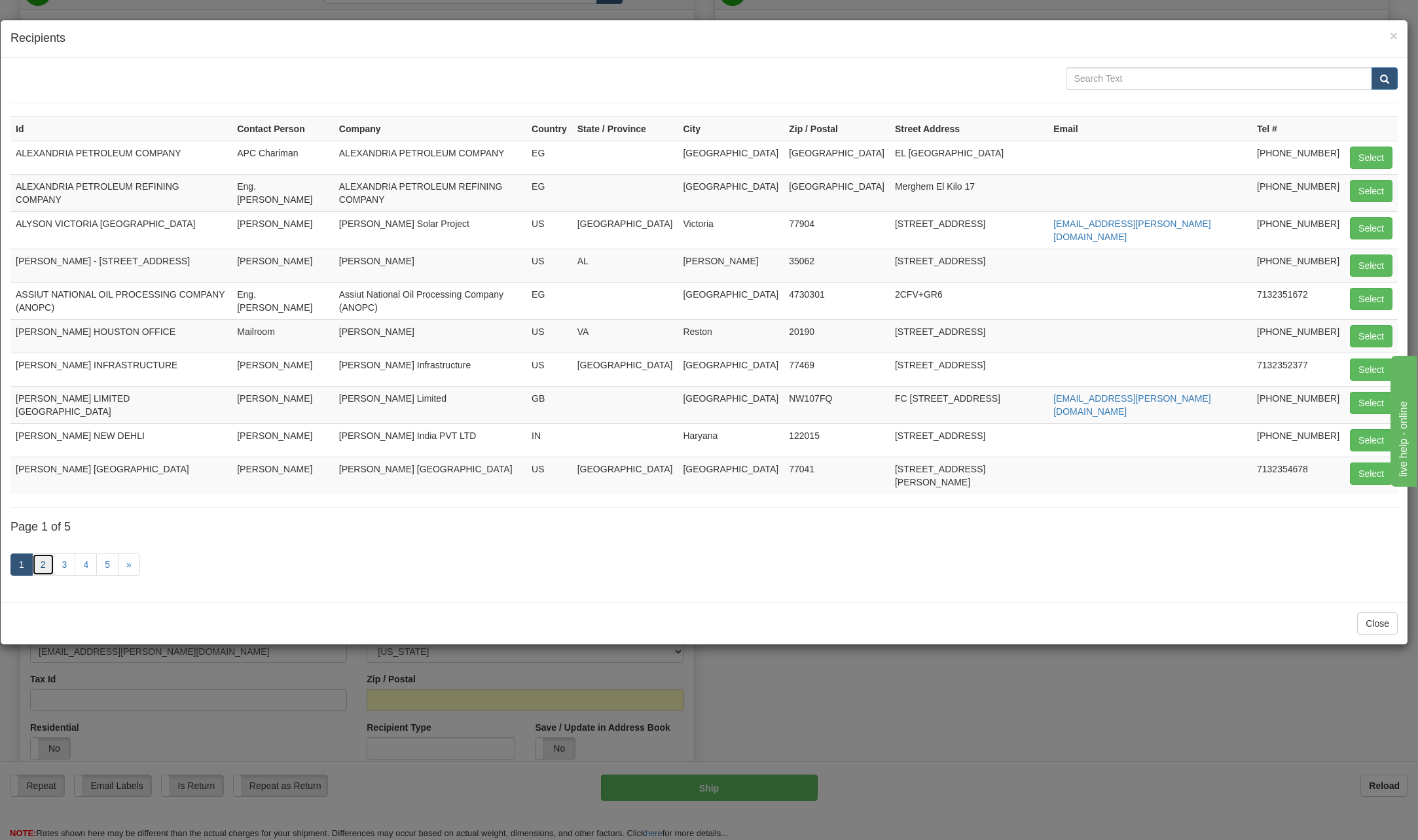
click at [37, 554] on link "2" at bounding box center [43, 564] width 22 height 22
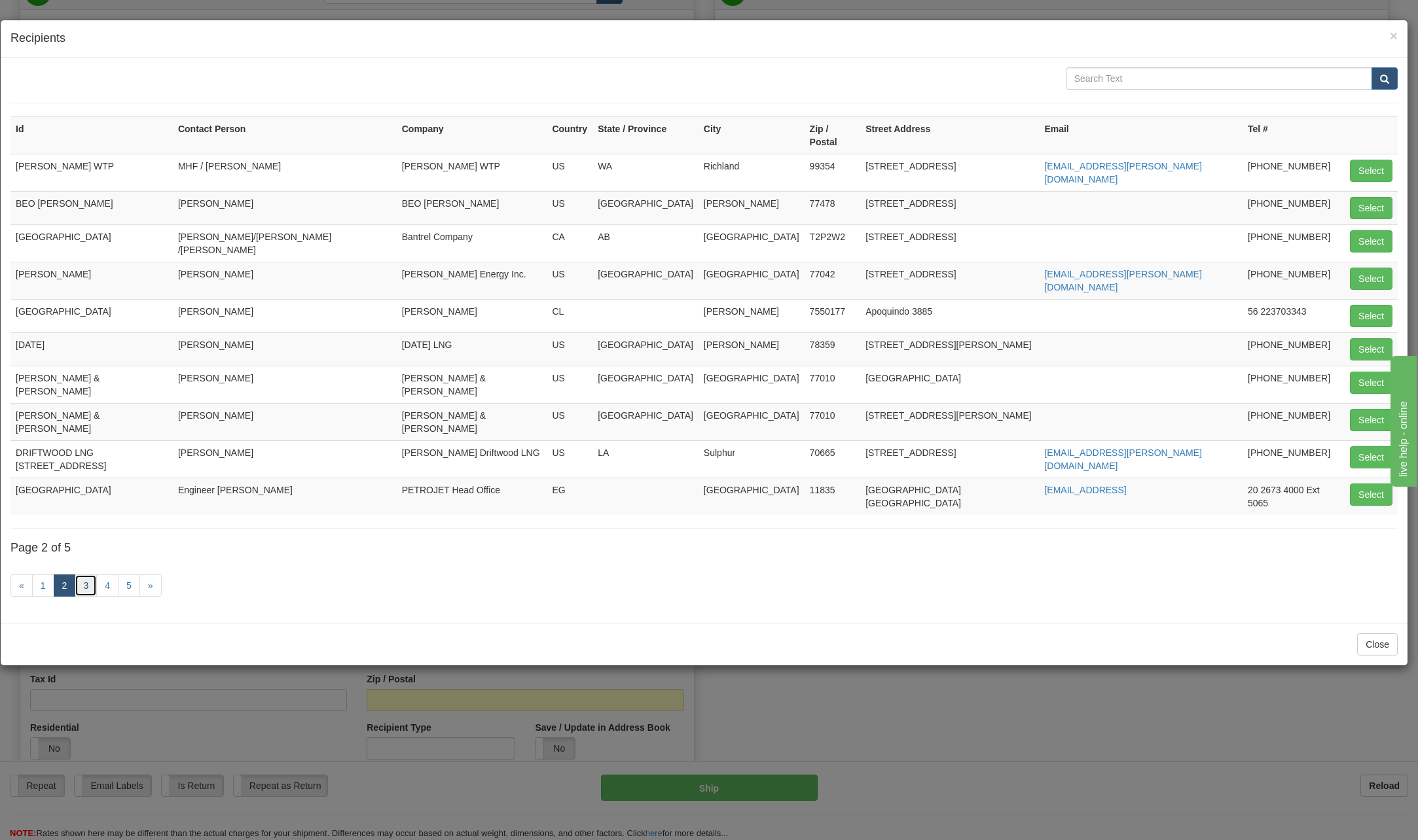
click at [80, 575] on link "3" at bounding box center [85, 586] width 22 height 22
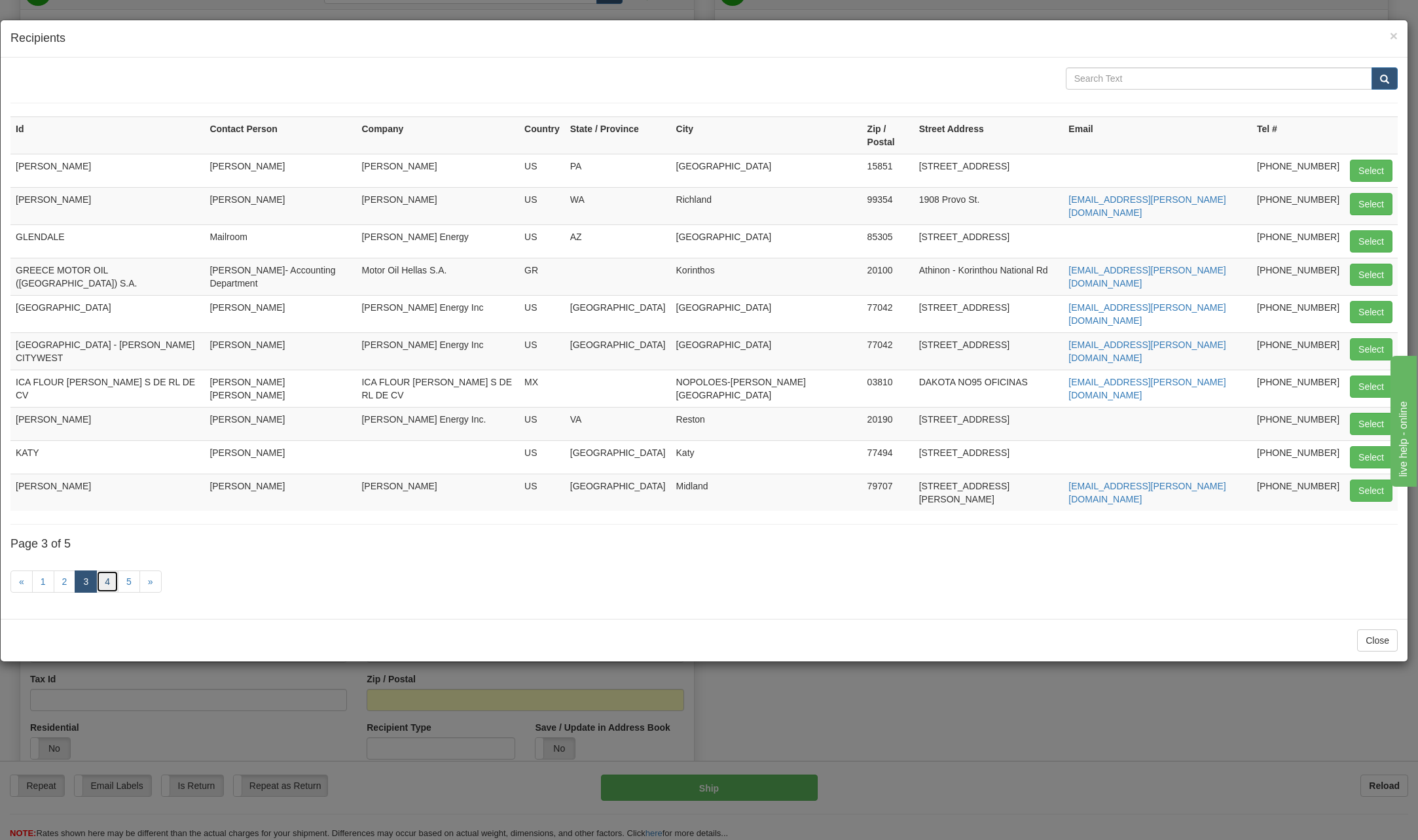
click at [99, 571] on link "4" at bounding box center [107, 582] width 22 height 22
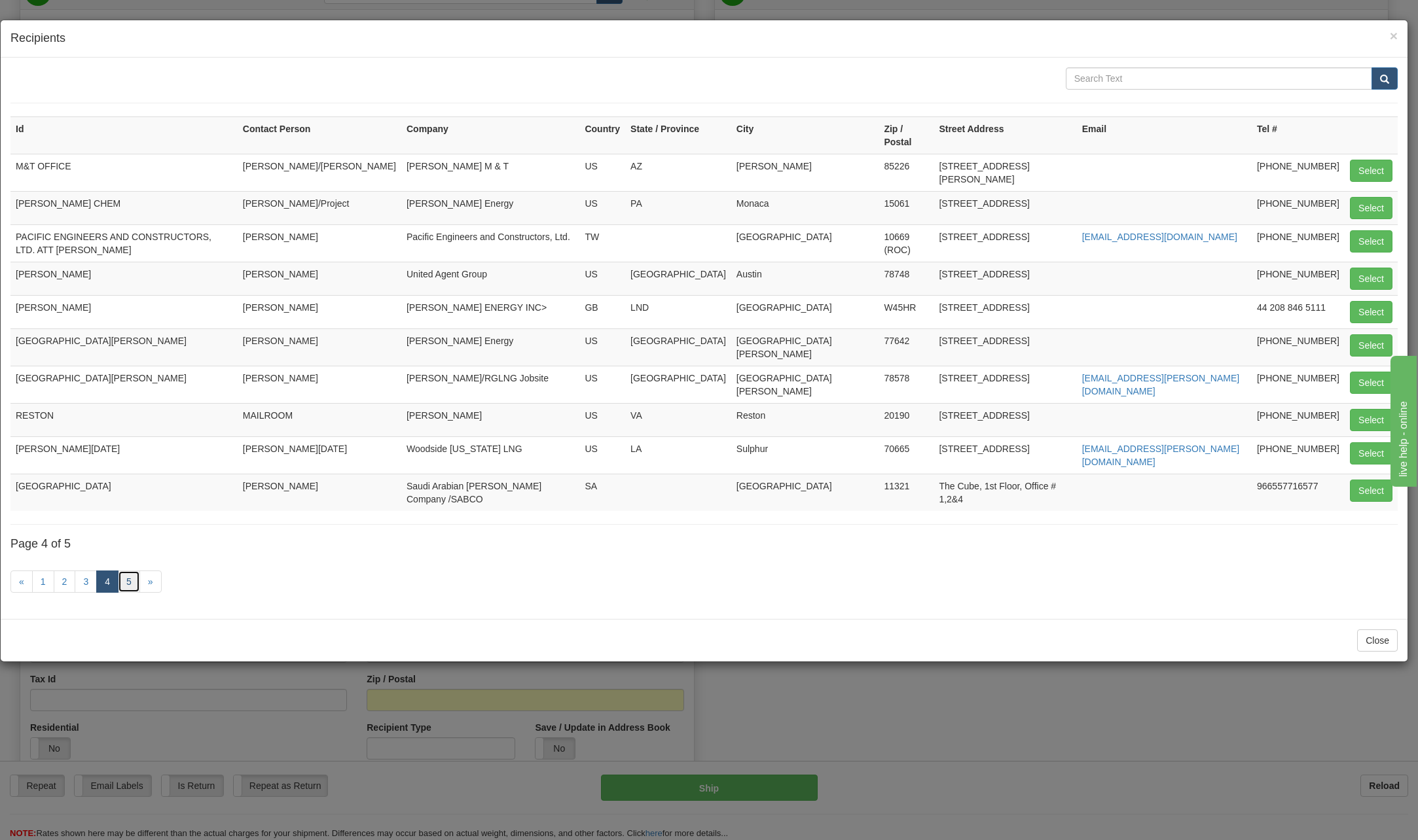
click at [125, 571] on link "5" at bounding box center [129, 582] width 22 height 22
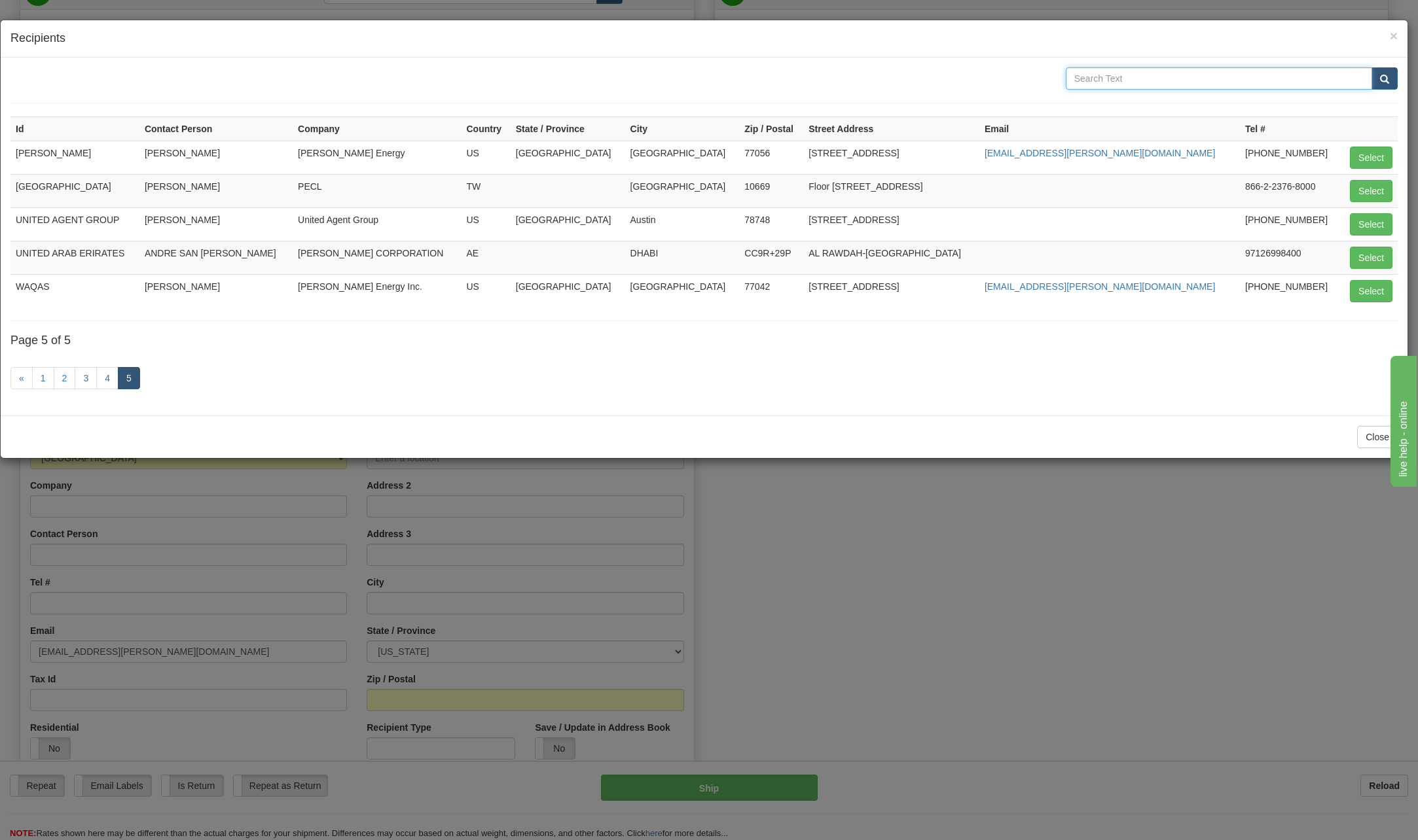
click at [1135, 78] on input "text" at bounding box center [1219, 78] width 307 height 22
click at [1395, 35] on span "×" at bounding box center [1394, 35] width 8 height 15
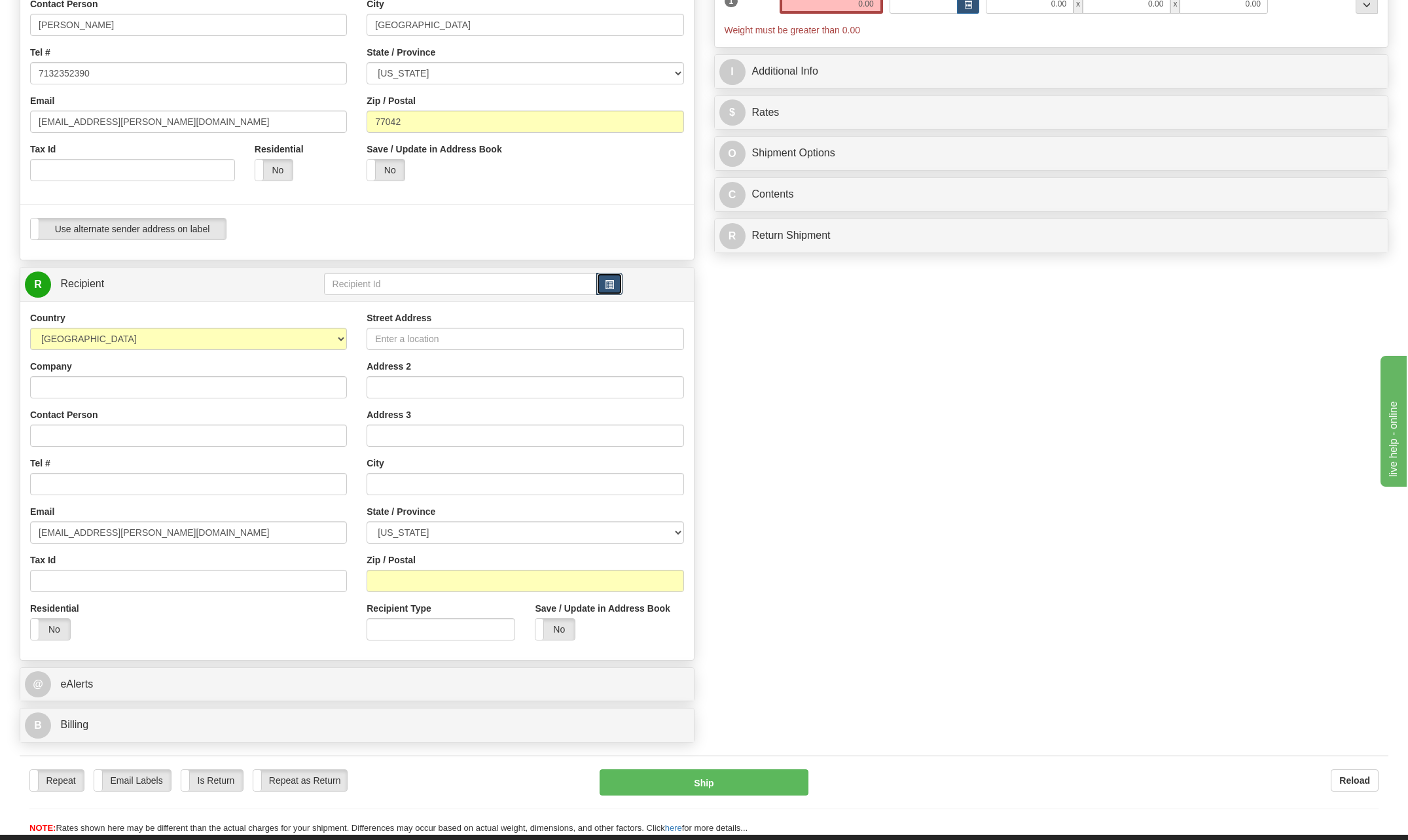
scroll to position [262, 0]
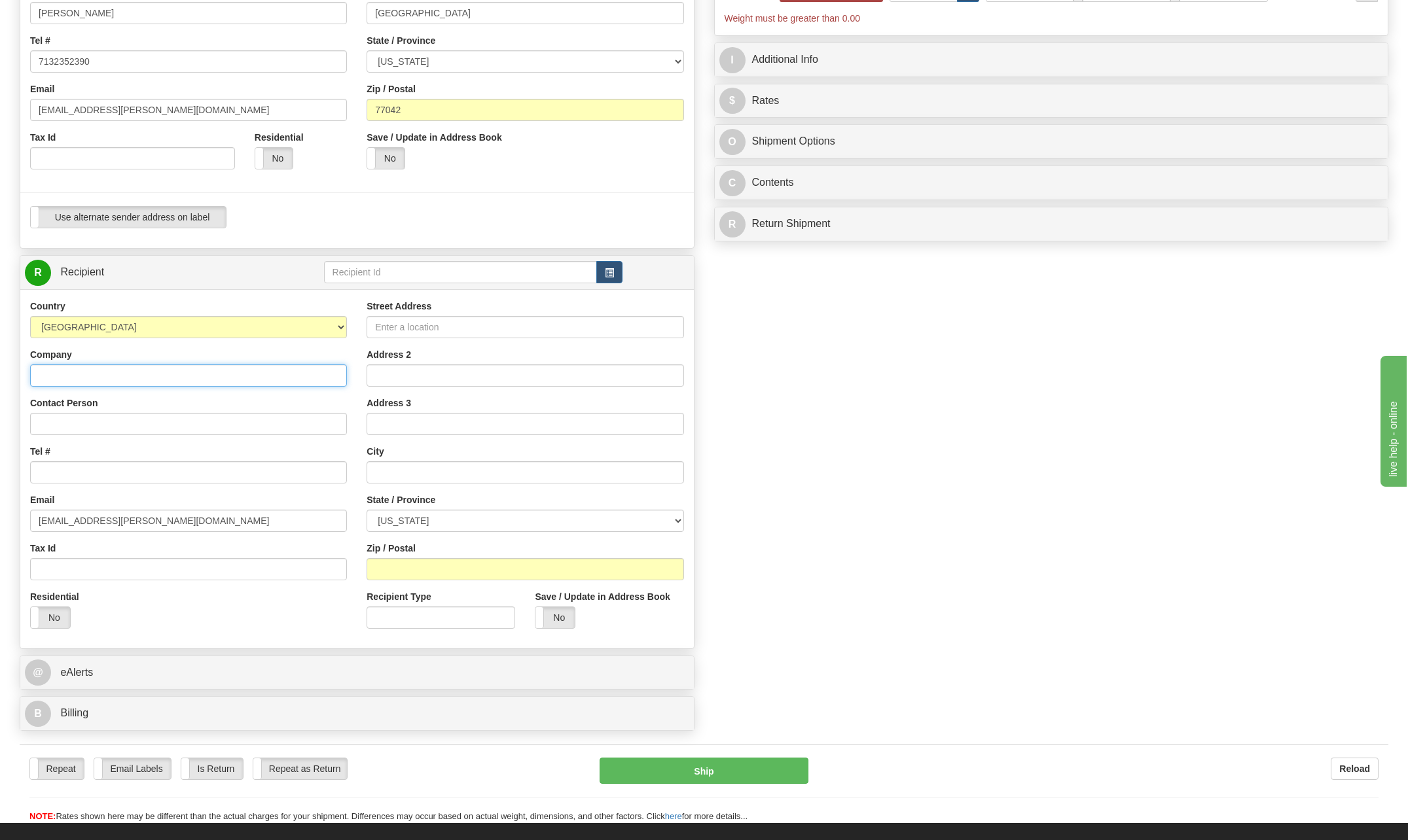
click at [95, 373] on input "Company" at bounding box center [188, 375] width 317 height 22
drag, startPoint x: 41, startPoint y: 422, endPoint x: 55, endPoint y: 420, distance: 14.1
click at [43, 421] on input "Contact Person" at bounding box center [188, 424] width 317 height 22
type input "[PERSON_NAME]"
click at [53, 472] on input "4043879371" at bounding box center [188, 472] width 317 height 22
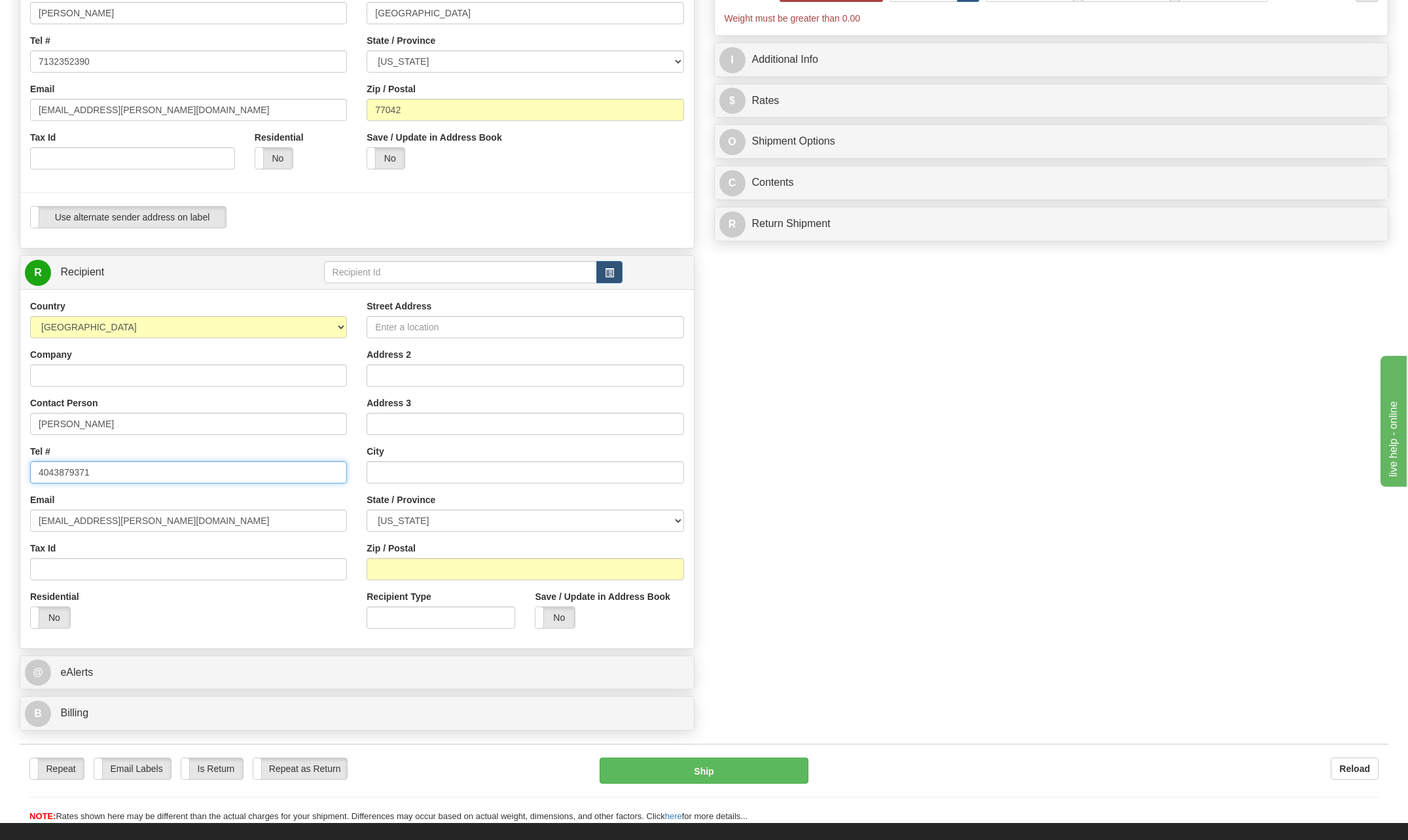
type input "4043879371"
click at [456, 329] on input "Street Address" at bounding box center [524, 327] width 317 height 22
type input "[STREET_ADDRESS]"
click at [417, 465] on input "text" at bounding box center [524, 472] width 317 height 22
click at [423, 516] on select "[US_STATE] [US_STATE] [US_STATE] [US_STATE] Armed Forces America Armed Forces E…" at bounding box center [524, 520] width 317 height 22
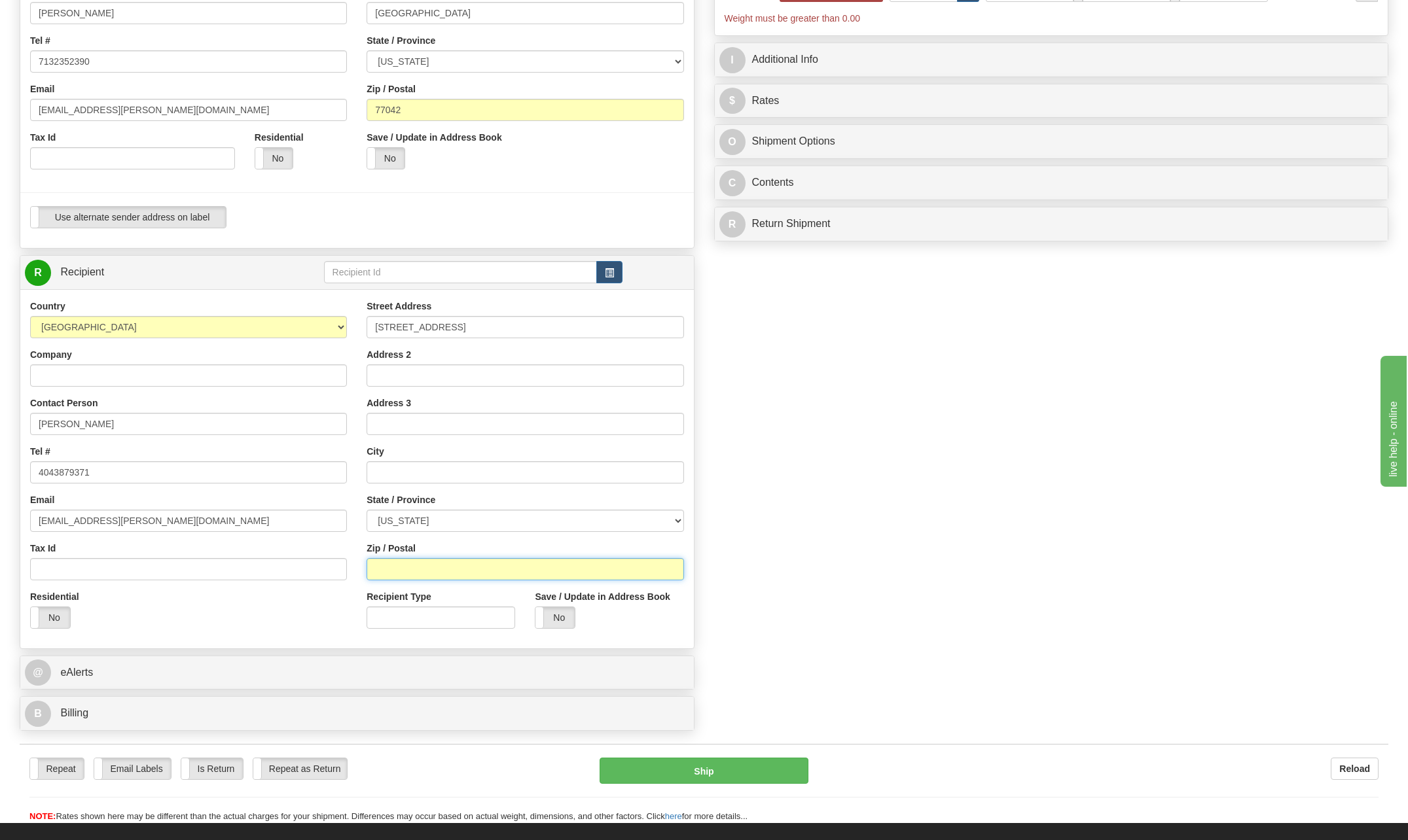
click at [421, 566] on input "Zip / Postal" at bounding box center [524, 569] width 317 height 22
type input "28078"
click at [407, 457] on div "City" at bounding box center [524, 464] width 317 height 39
click at [404, 475] on input "text" at bounding box center [524, 472] width 317 height 22
type input "[GEOGRAPHIC_DATA]"
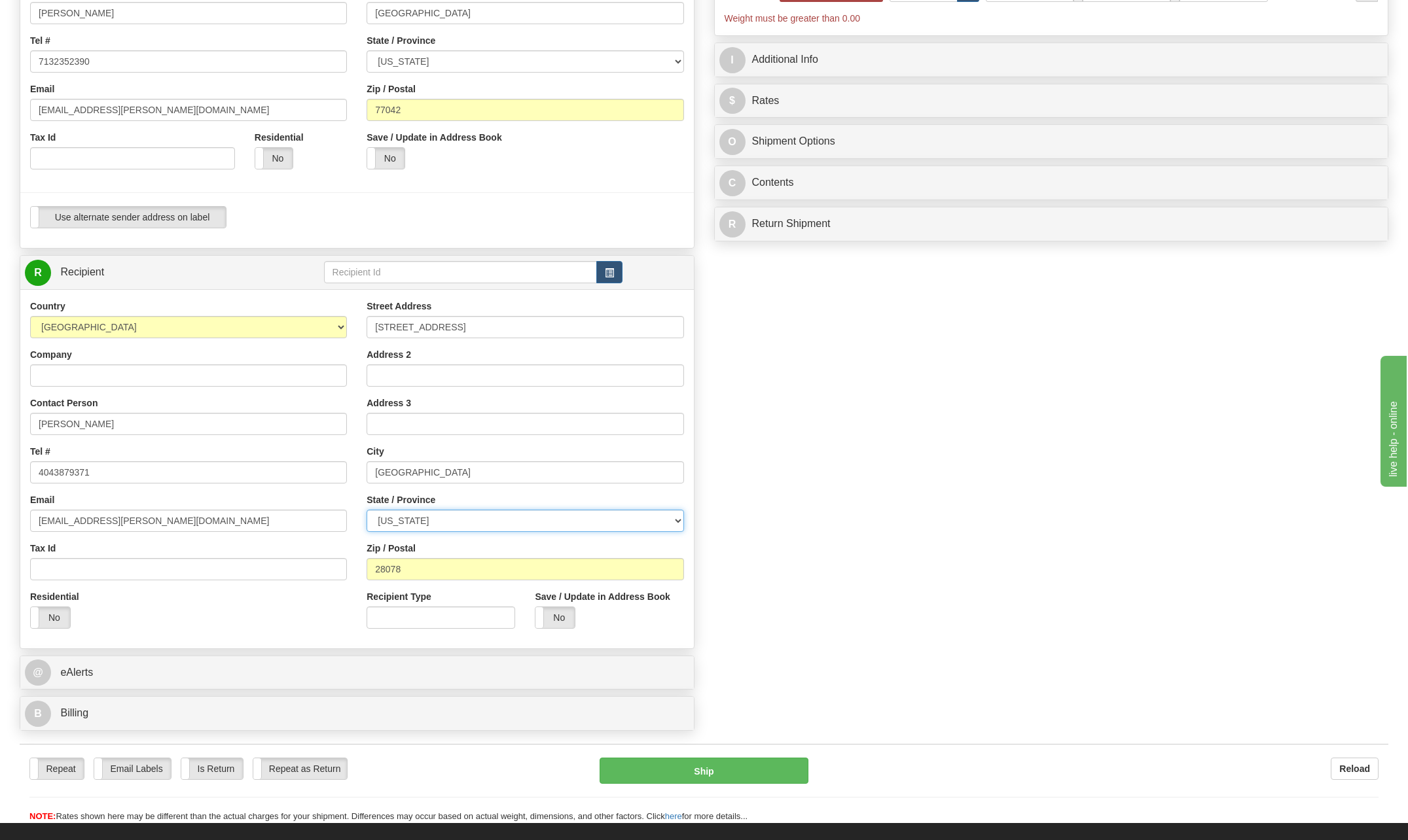
select select "NC"
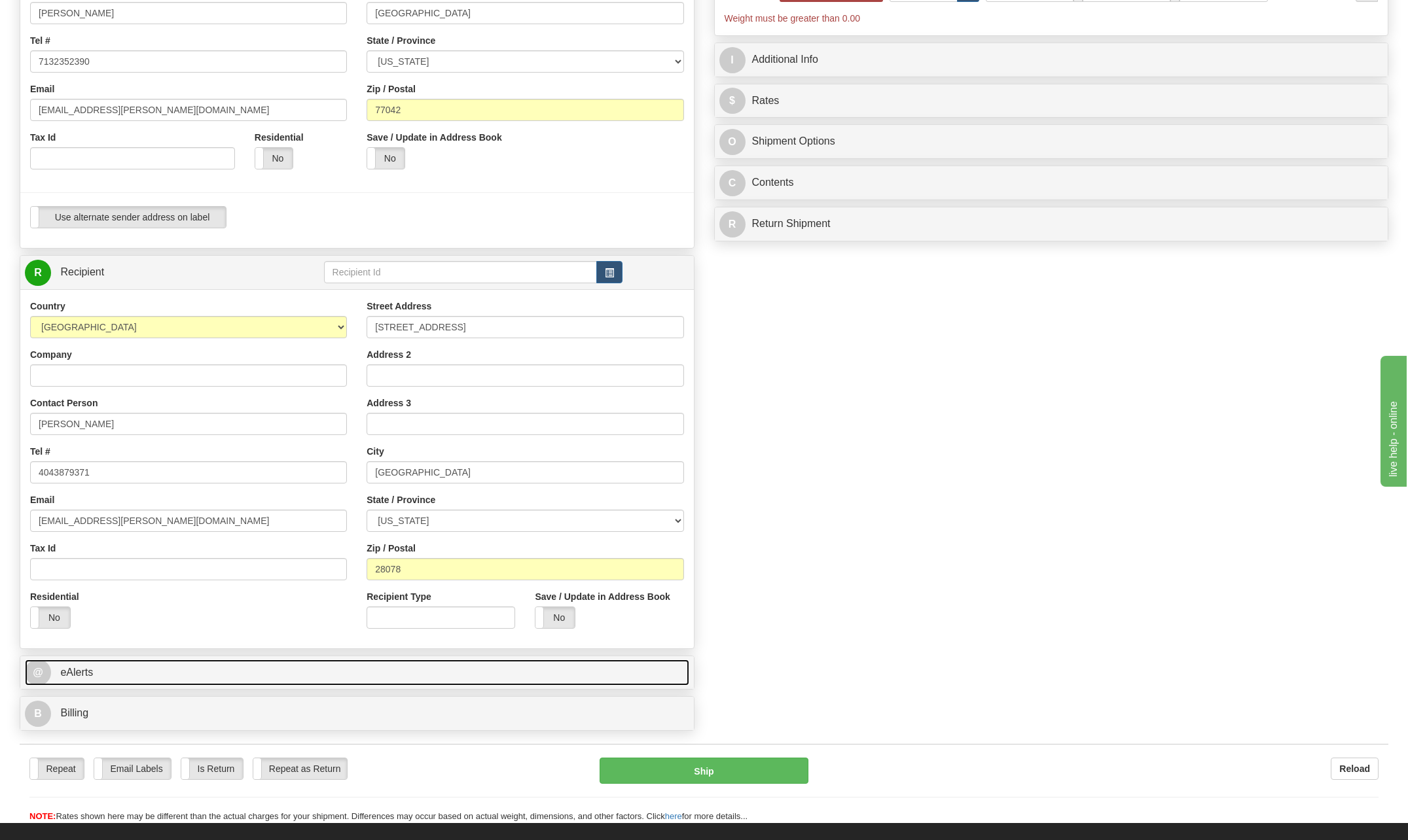
click at [81, 672] on span "eAlerts" at bounding box center [76, 672] width 33 height 11
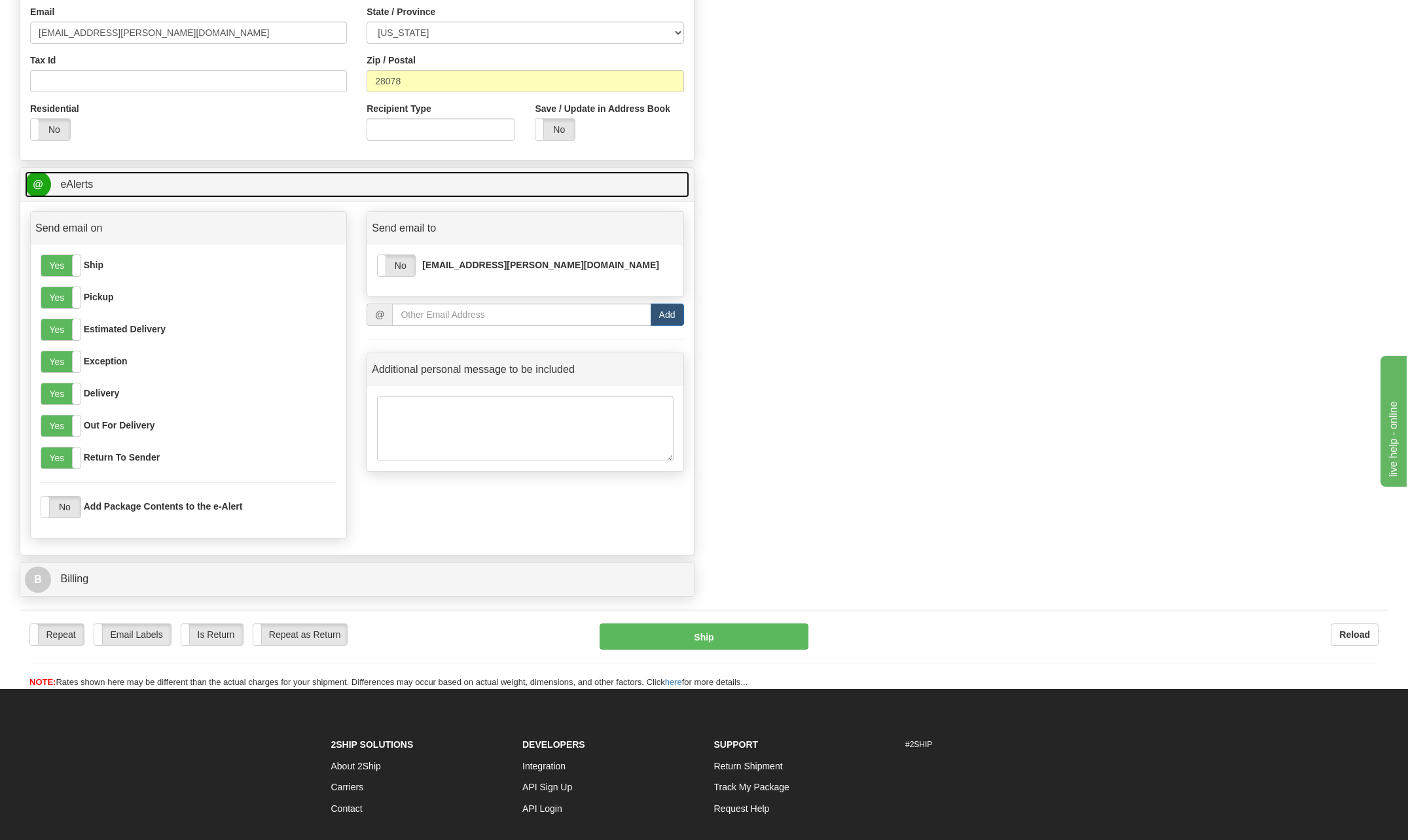
scroll to position [785, 0]
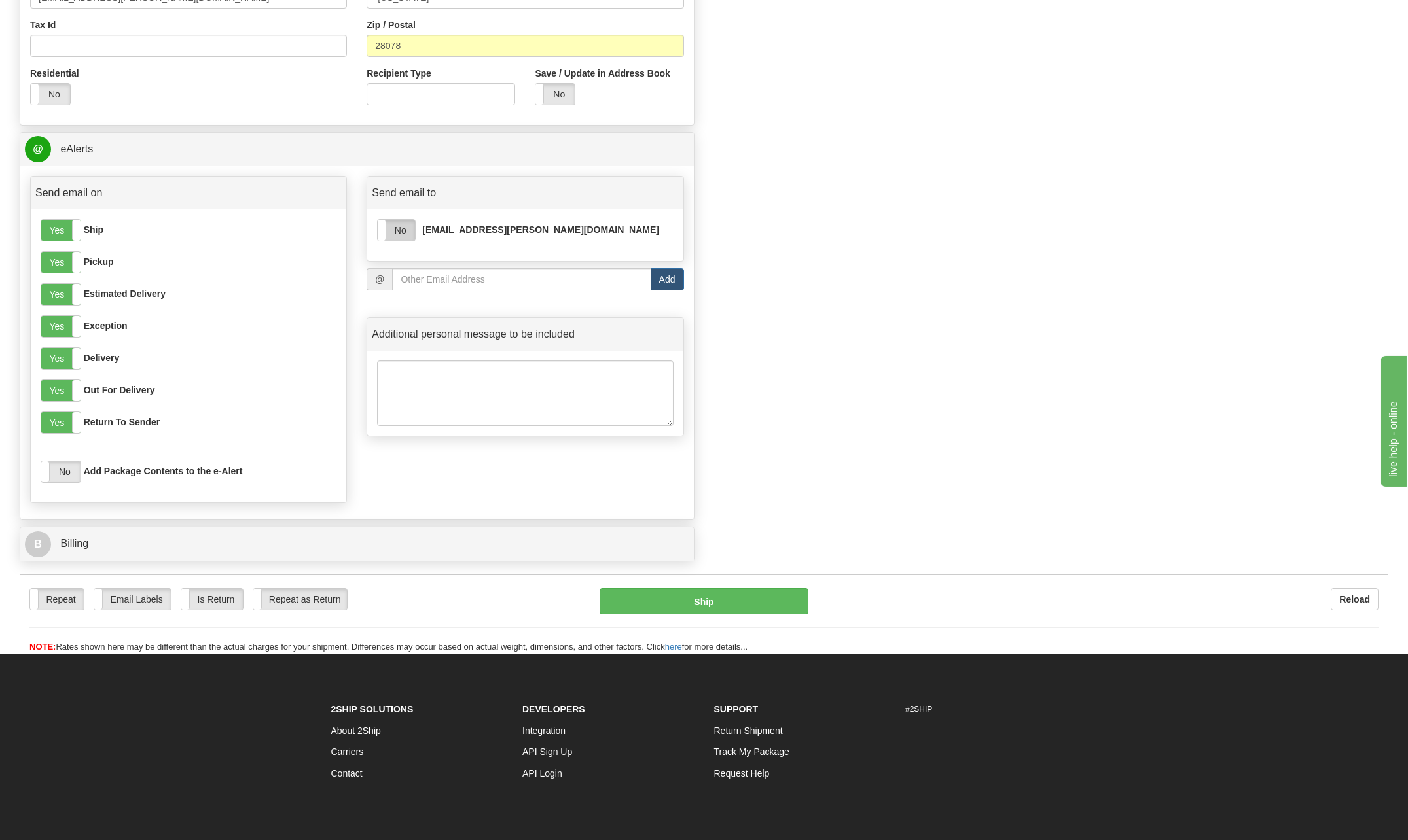
click at [400, 224] on label "No" at bounding box center [396, 230] width 37 height 21
click at [424, 276] on input "email" at bounding box center [521, 279] width 259 height 22
type input "[EMAIL_ADDRESS][PERSON_NAME][DOMAIN_NAME]"
click at [674, 284] on button "Add" at bounding box center [668, 279] width 33 height 22
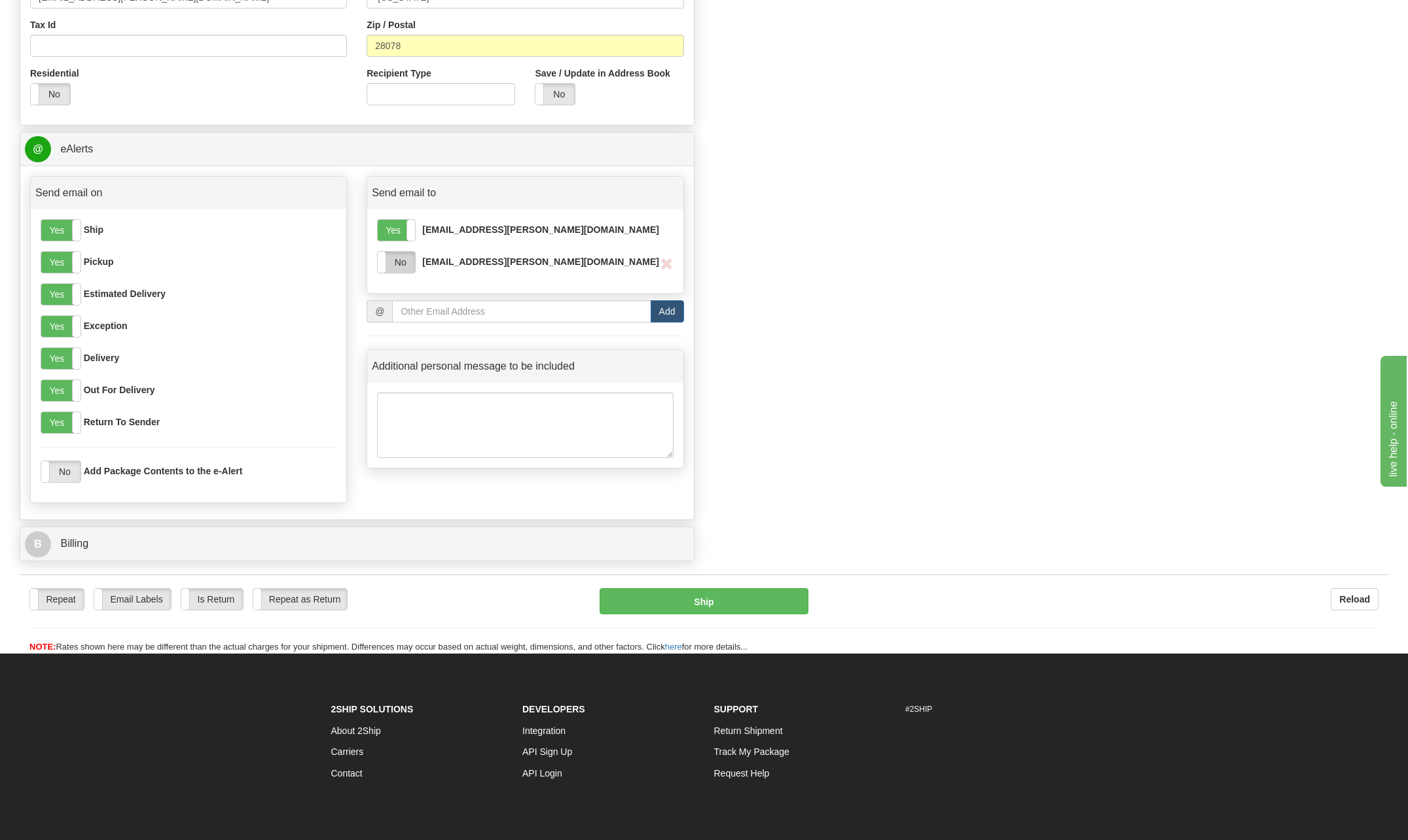
drag, startPoint x: 392, startPoint y: 264, endPoint x: 405, endPoint y: 265, distance: 13.0
click at [395, 266] on label "No" at bounding box center [396, 262] width 37 height 21
click at [69, 326] on label "Yes" at bounding box center [61, 326] width 39 height 21
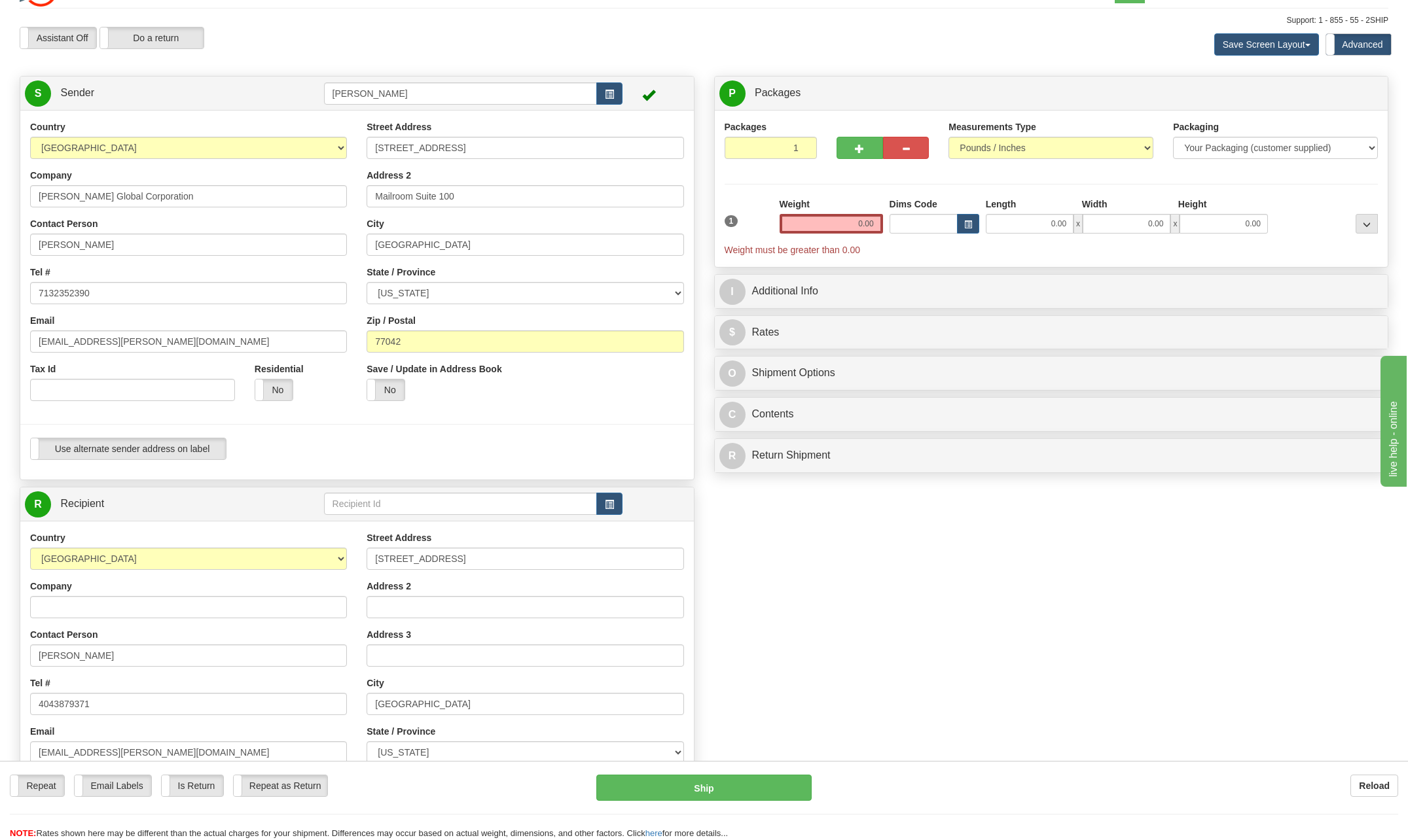
scroll to position [0, 0]
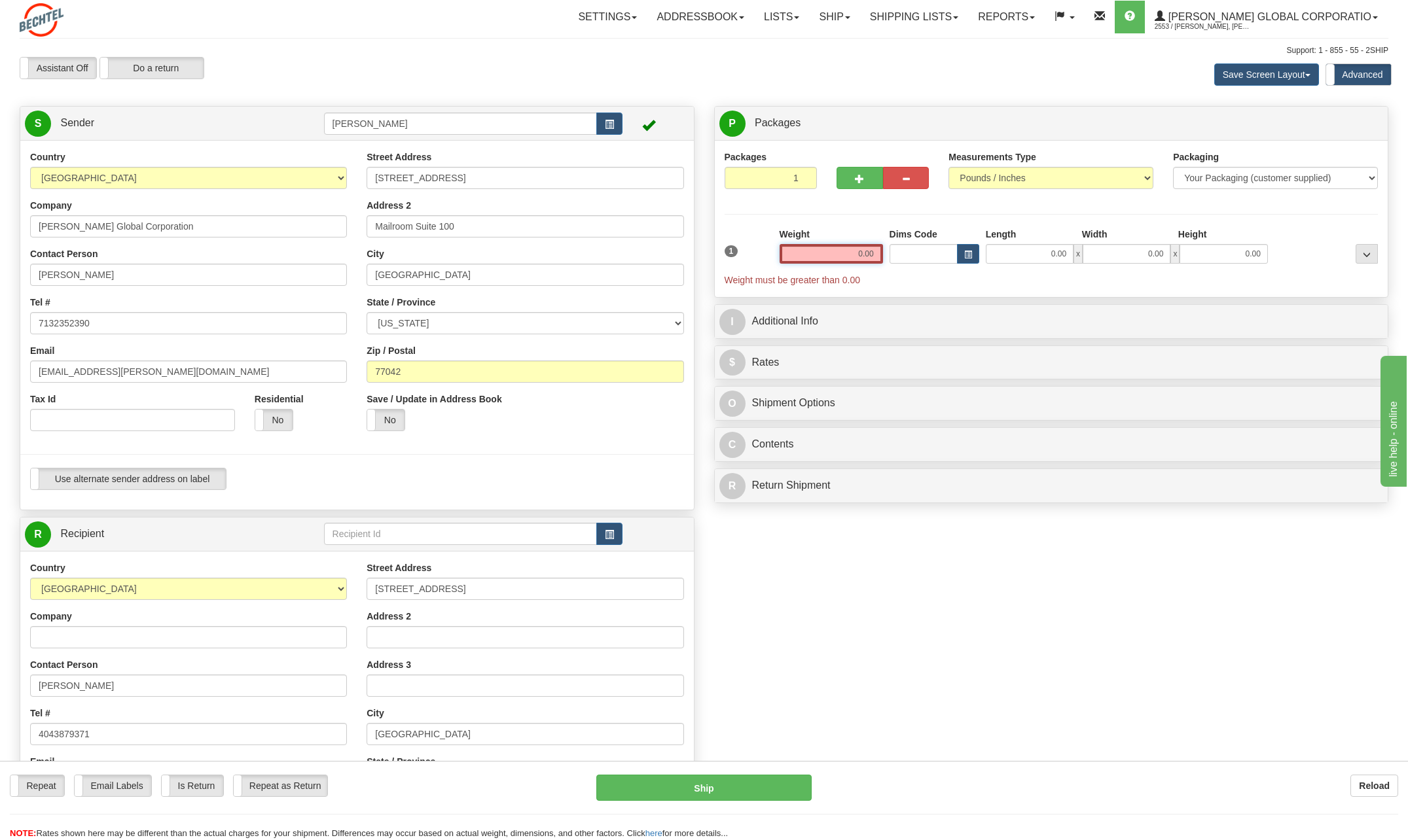
click at [851, 252] on input "0.00" at bounding box center [831, 253] width 103 height 19
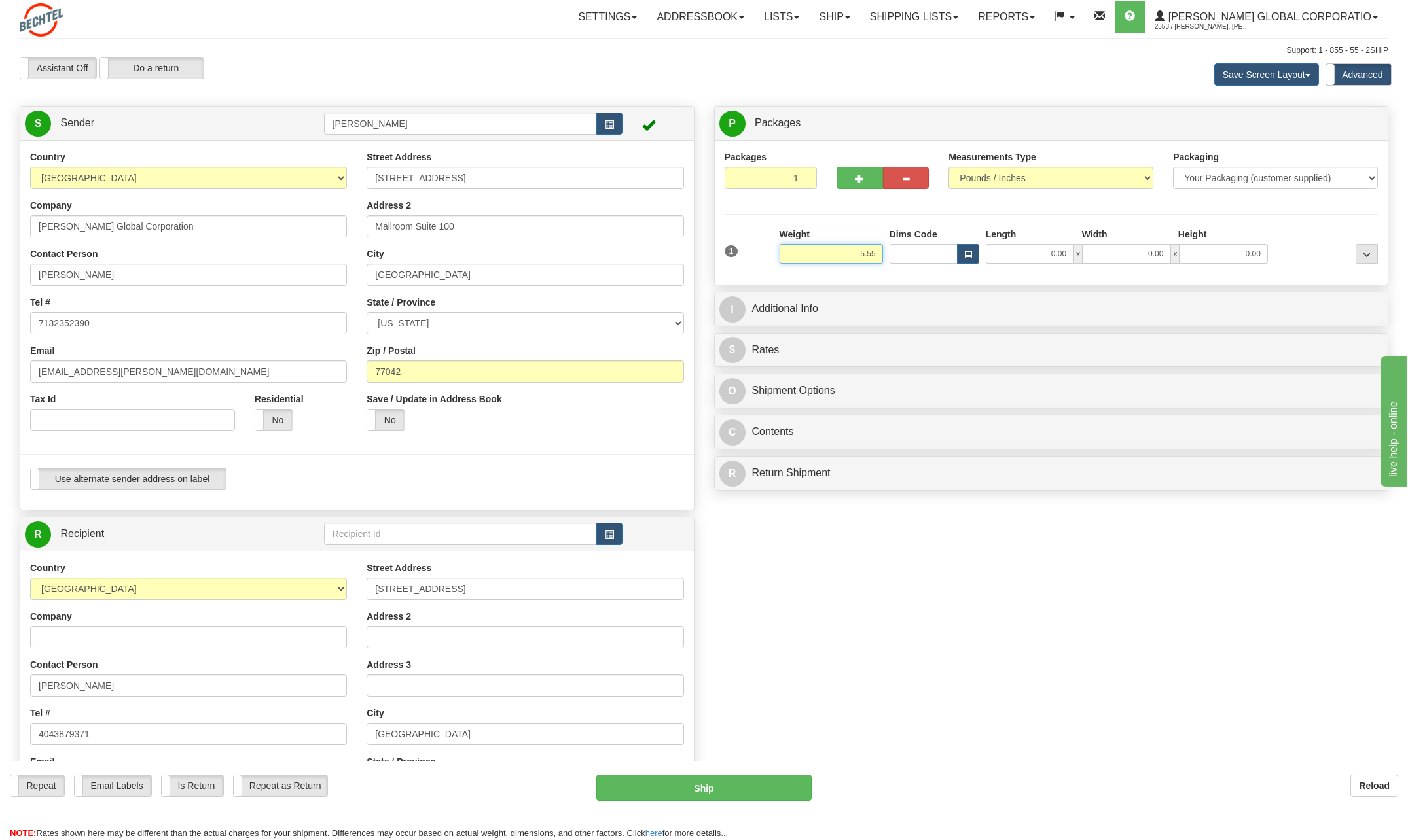
type input "5.55"
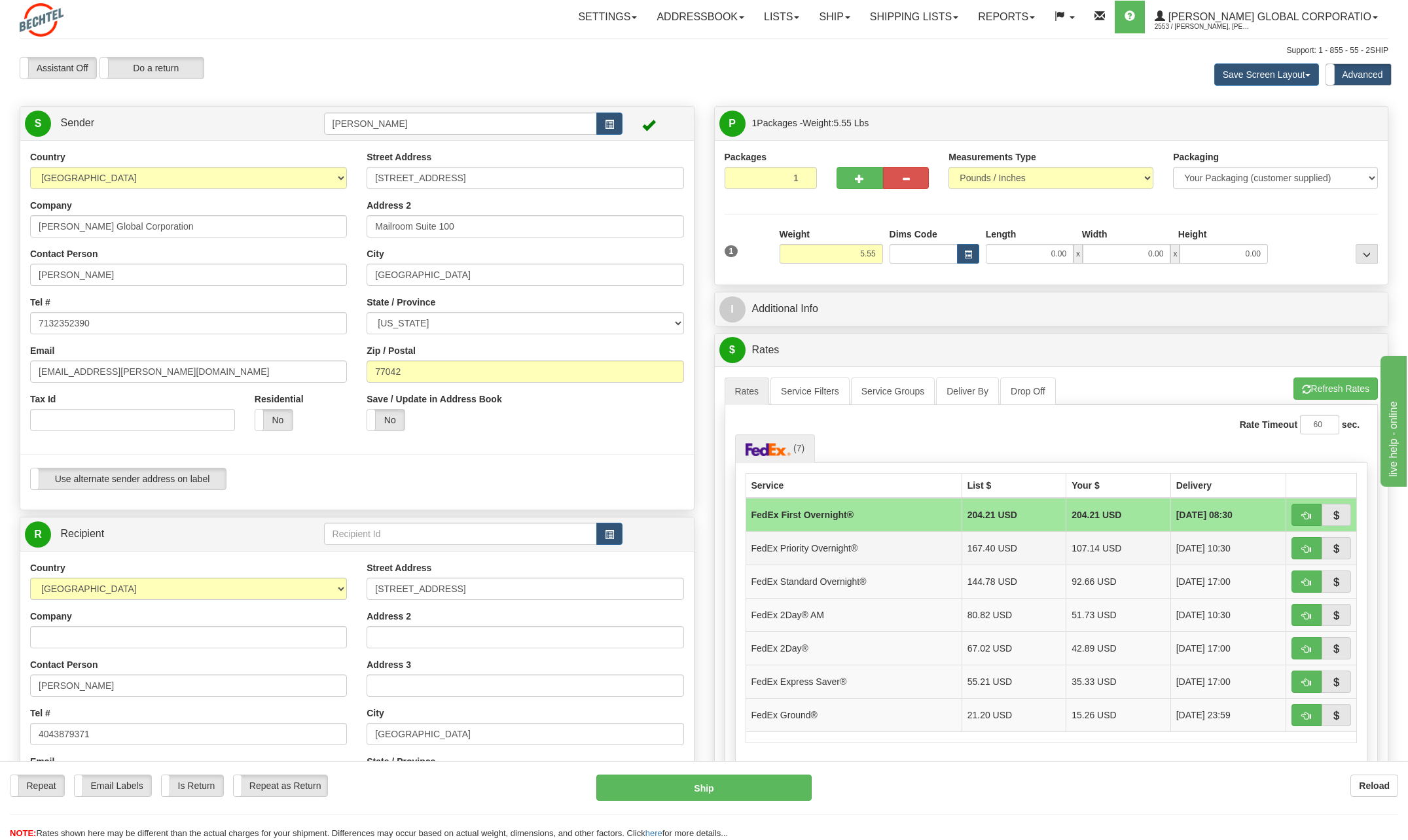
click at [1096, 546] on td "107.14 USD" at bounding box center [1118, 548] width 105 height 33
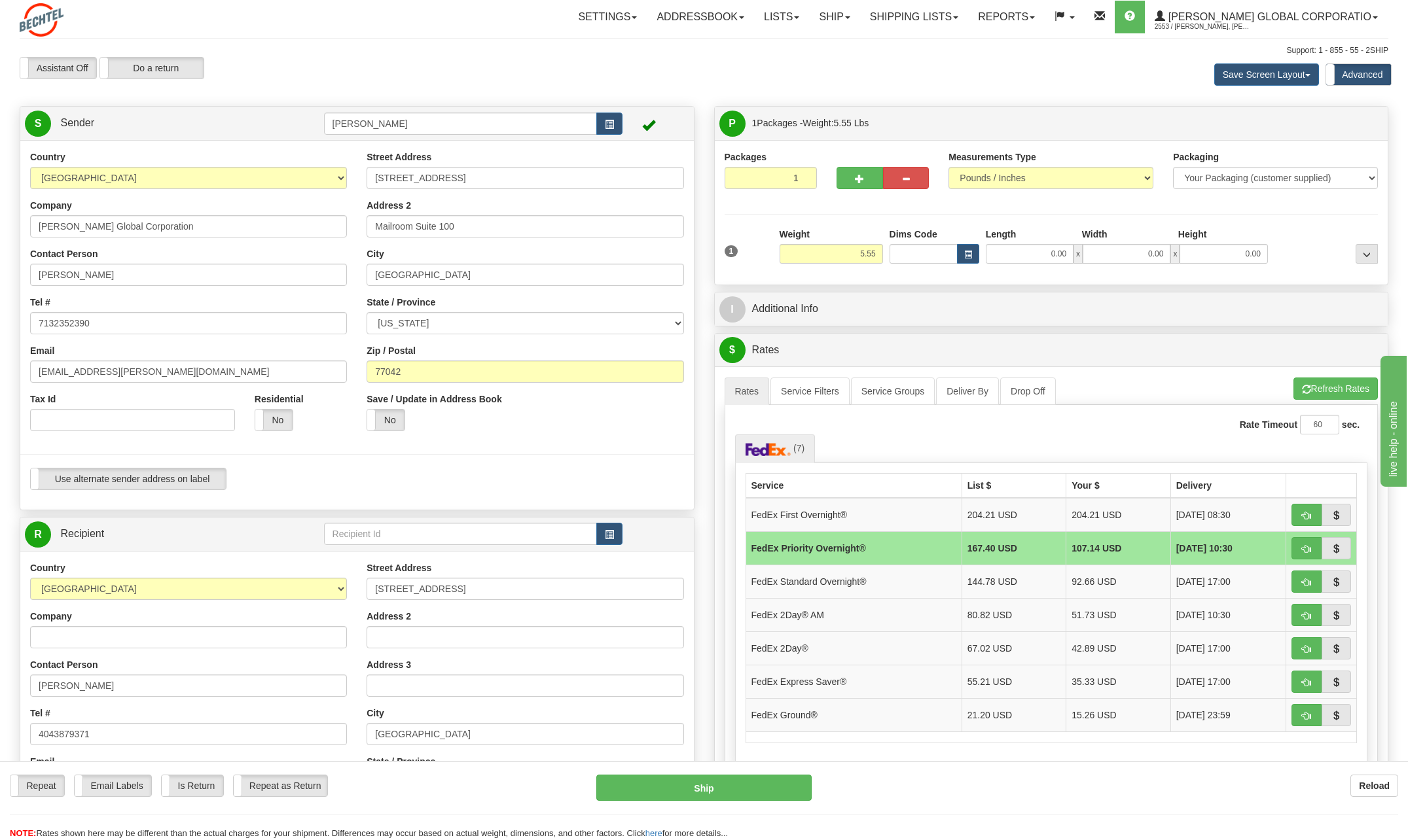
click at [1185, 548] on span "[DATE] 10:30" at bounding box center [1204, 548] width 56 height 13
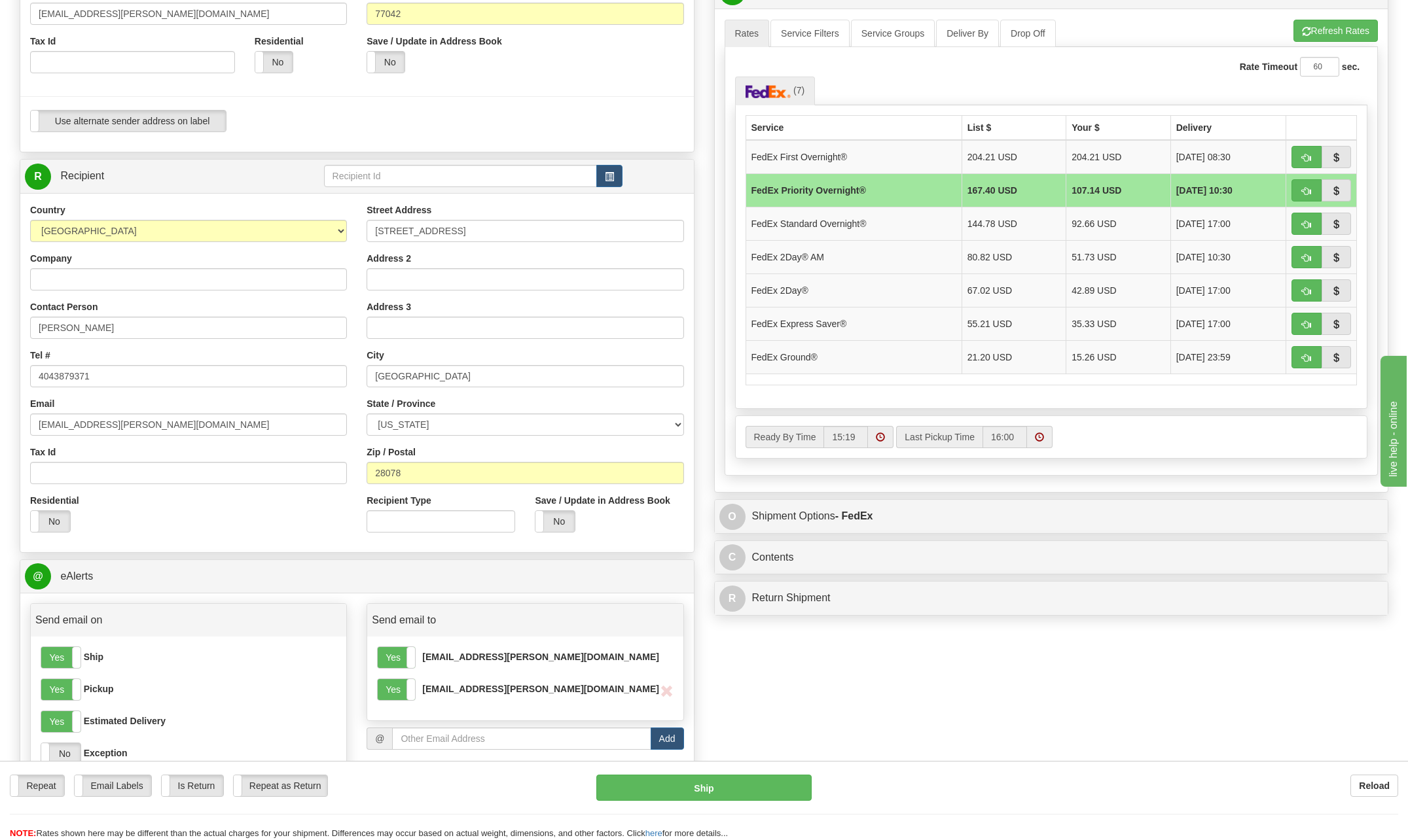
scroll to position [327, 0]
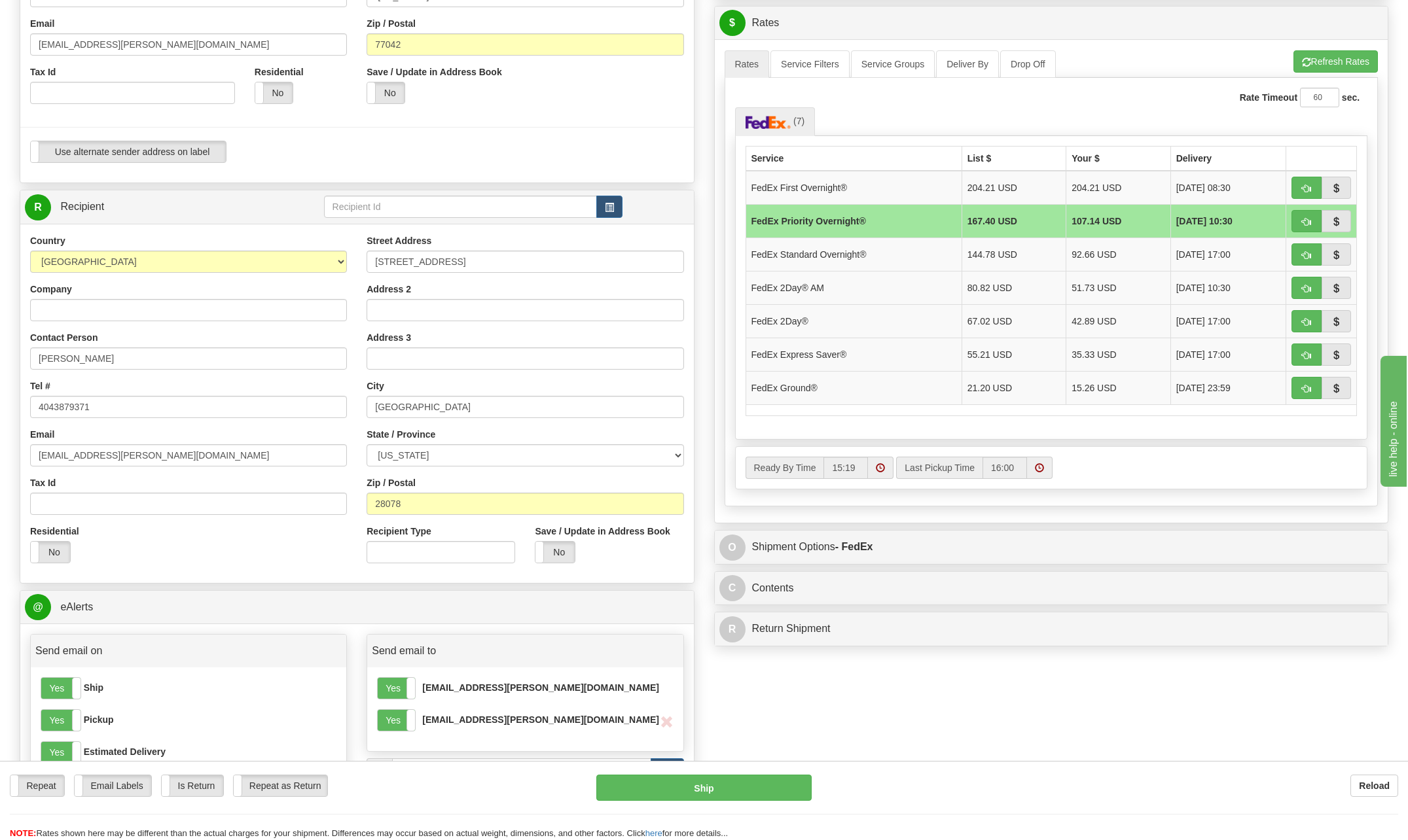
click at [932, 657] on div "Create a label for the return Create Pickup Without Label S" at bounding box center [704, 402] width 1389 height 1247
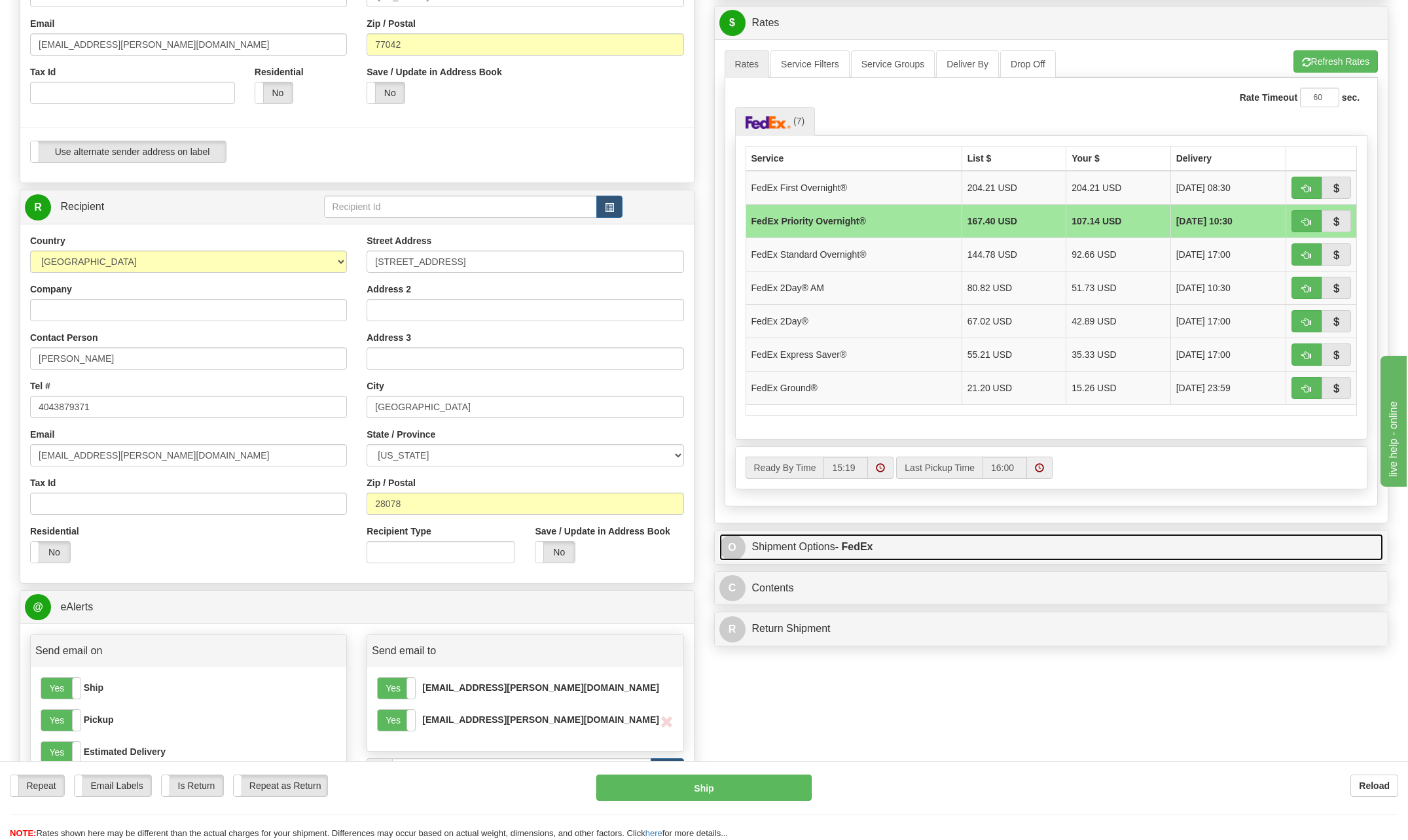
click at [785, 548] on link "O Shipment Options - FedEx" at bounding box center [1052, 548] width 664 height 27
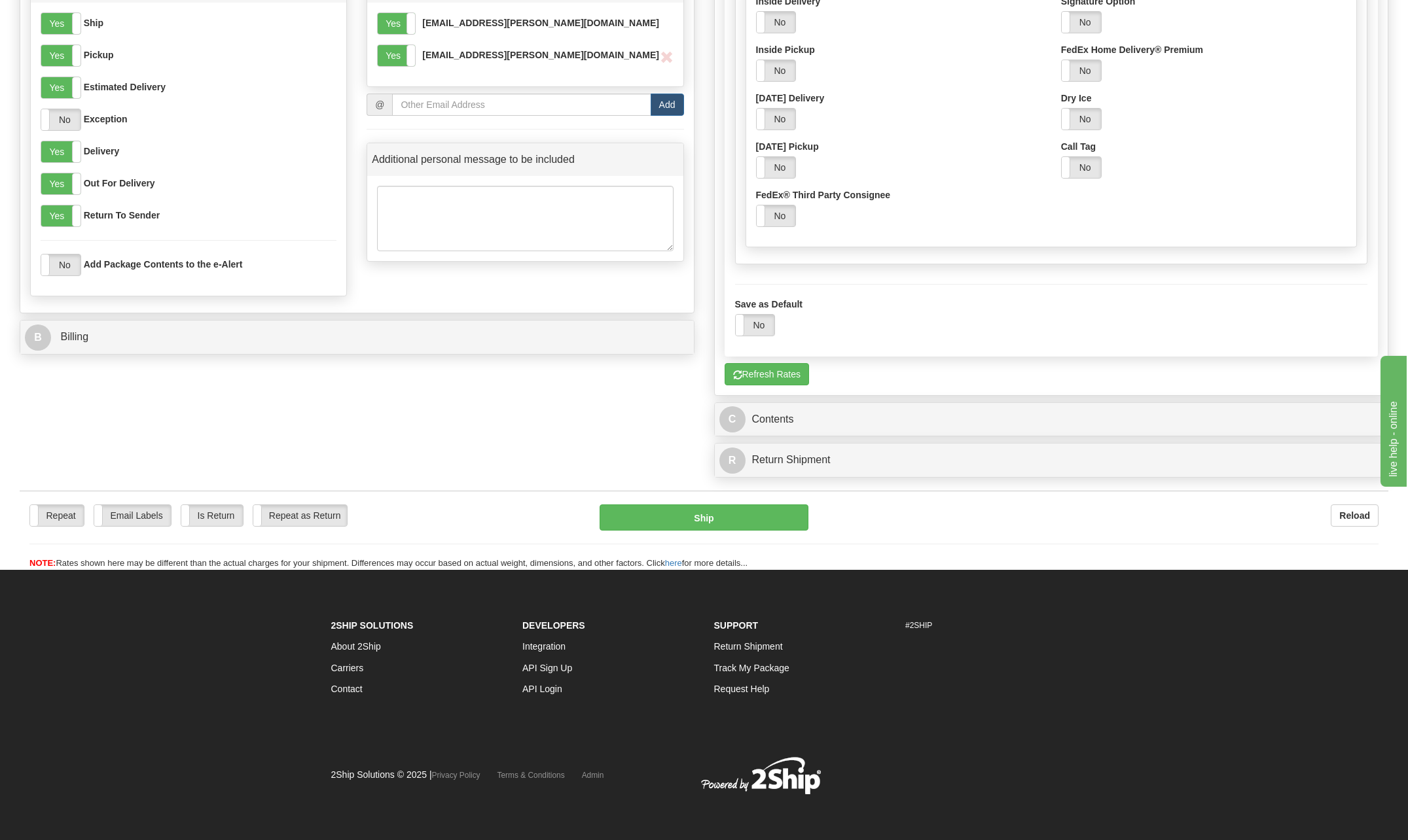
scroll to position [993, 0]
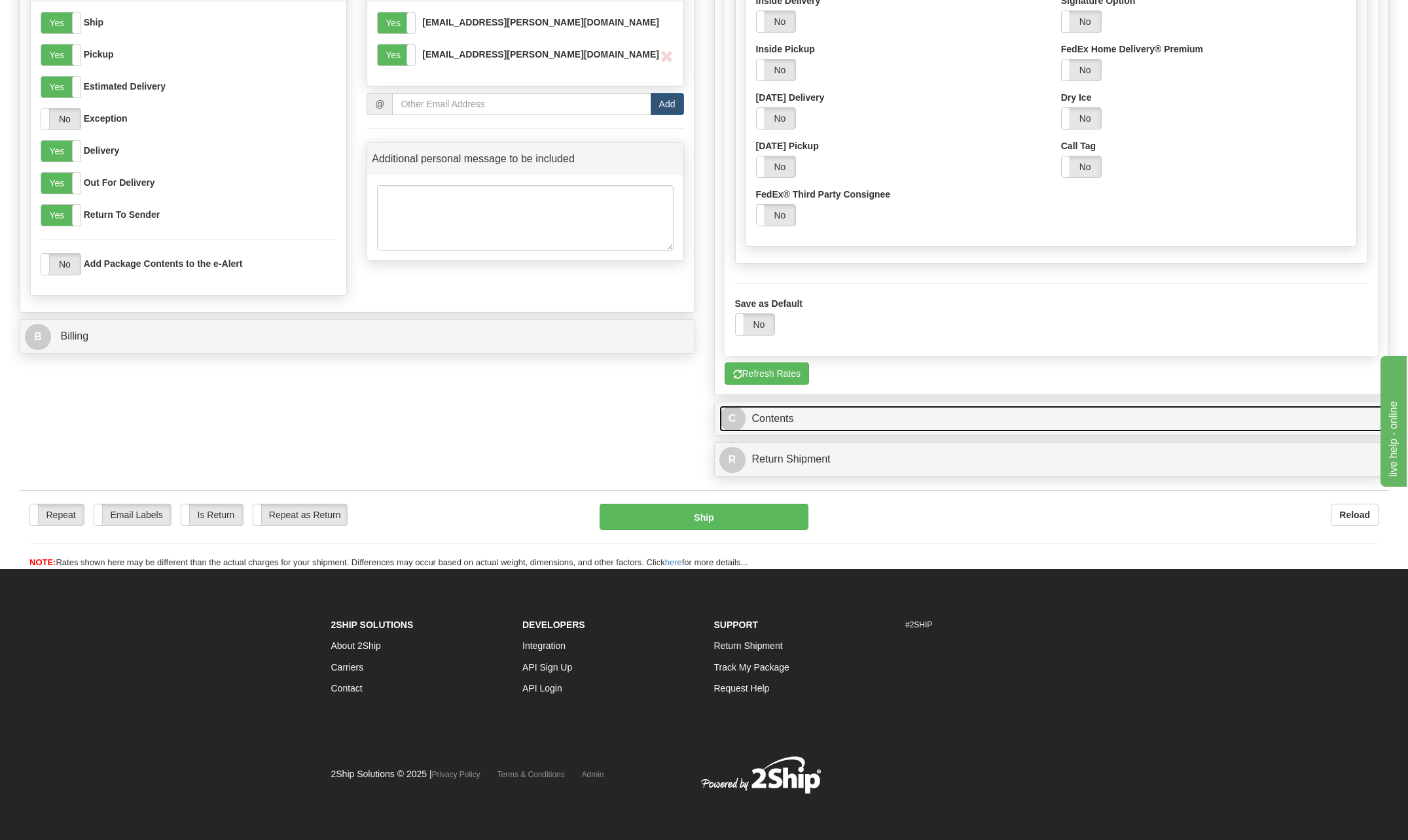
click at [767, 421] on link "C Contents" at bounding box center [1052, 419] width 664 height 27
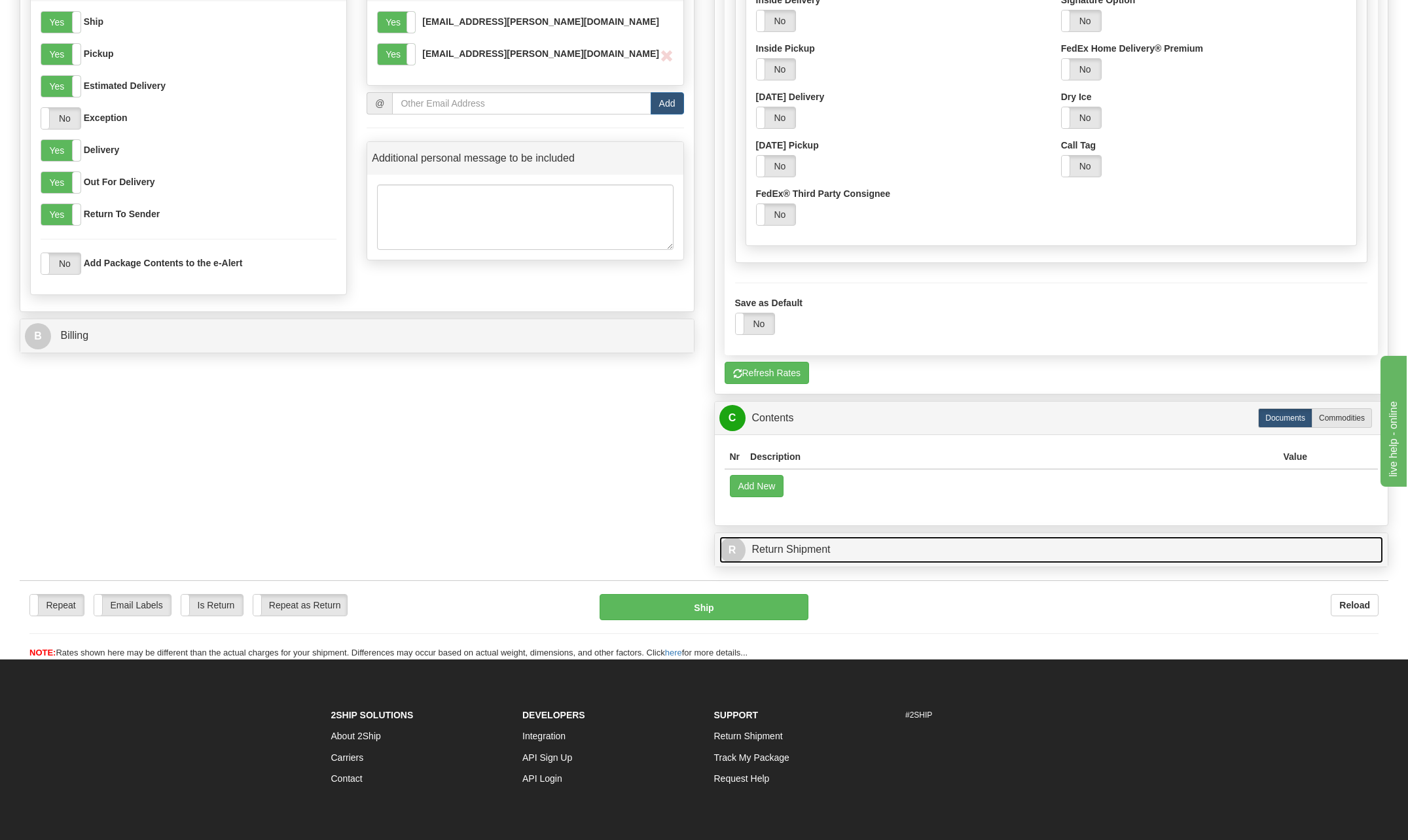
click at [807, 545] on link "R Return Shipment" at bounding box center [1052, 550] width 664 height 27
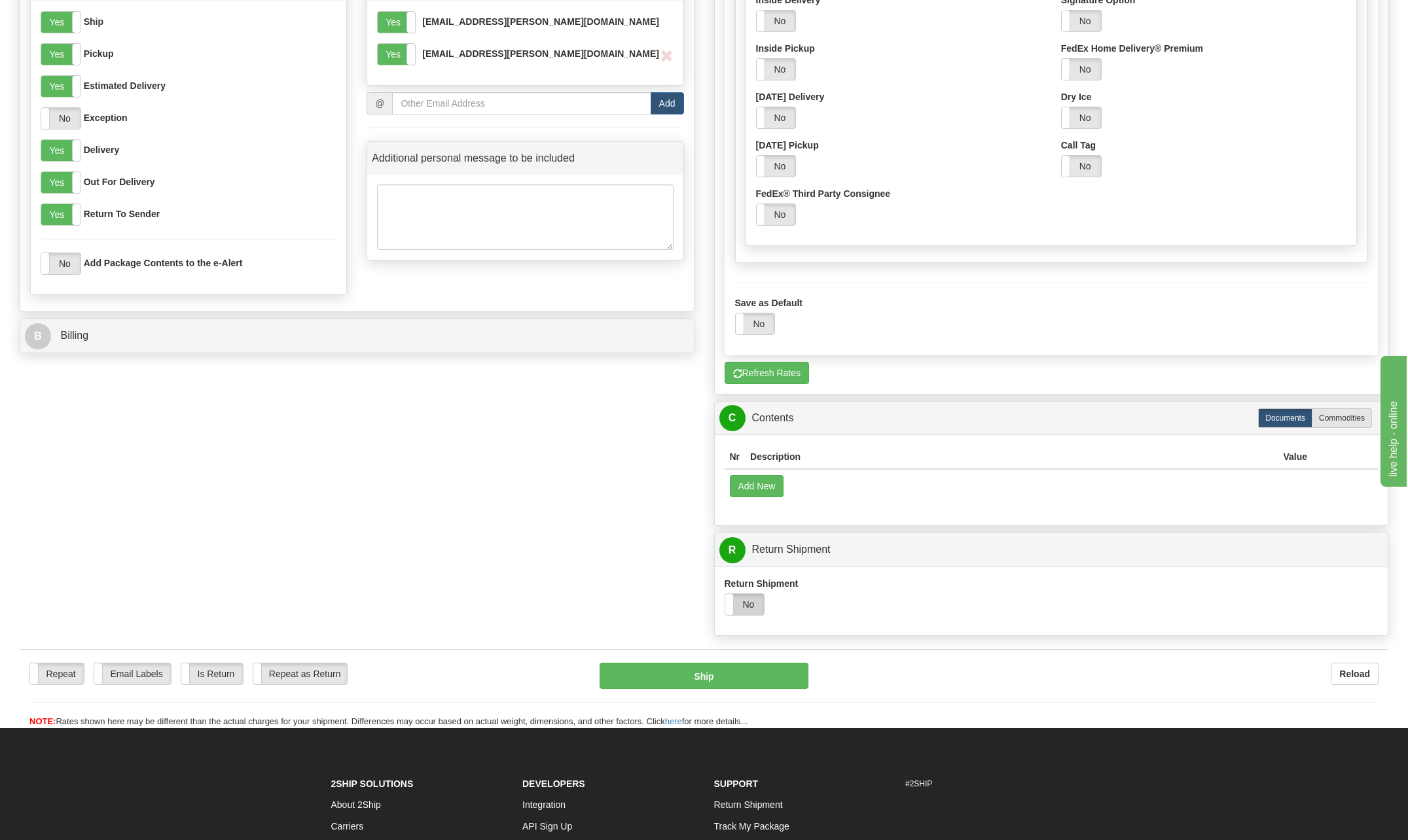
click at [754, 604] on label "No" at bounding box center [745, 604] width 39 height 21
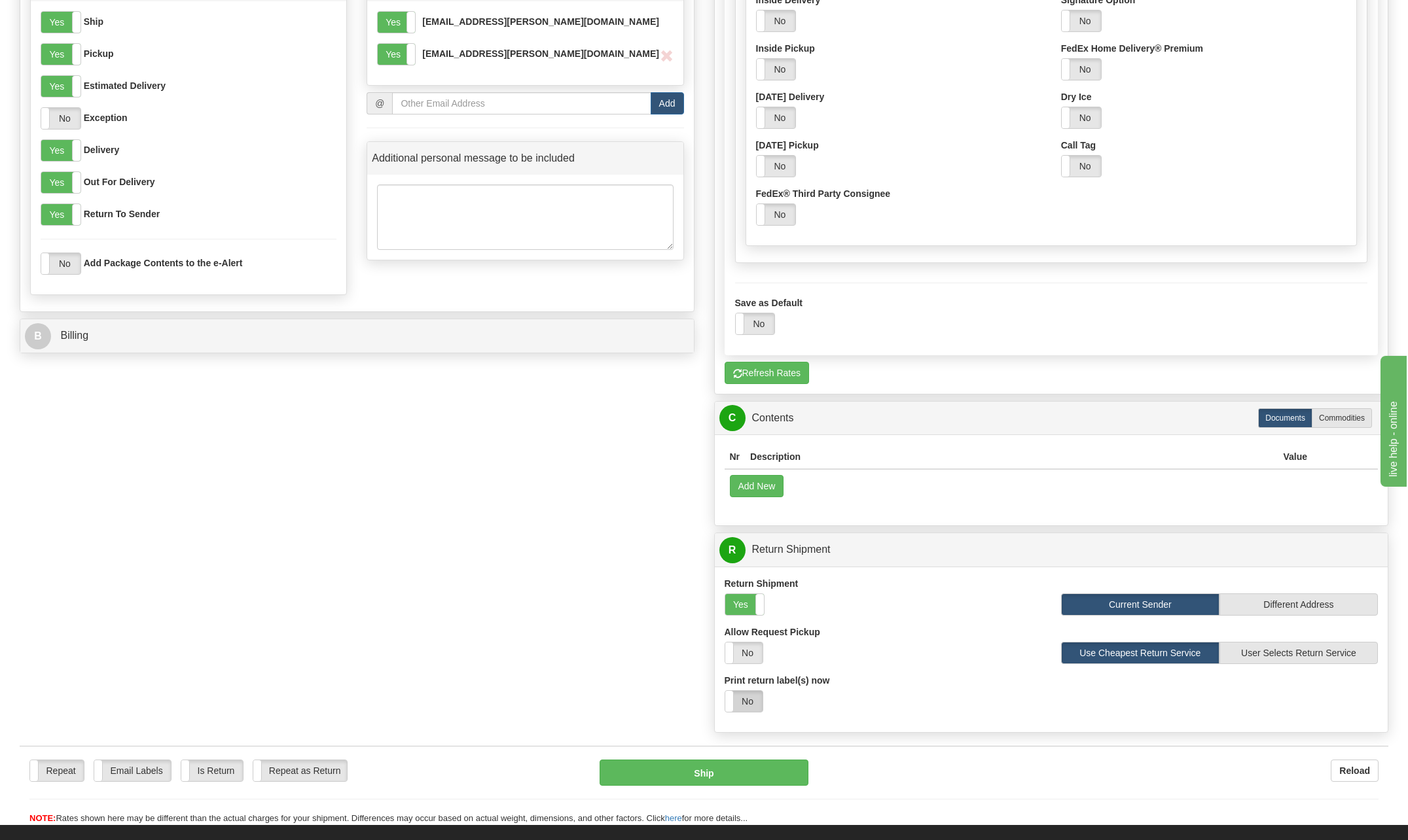
click at [750, 704] on label "No" at bounding box center [744, 701] width 37 height 21
select select "1"
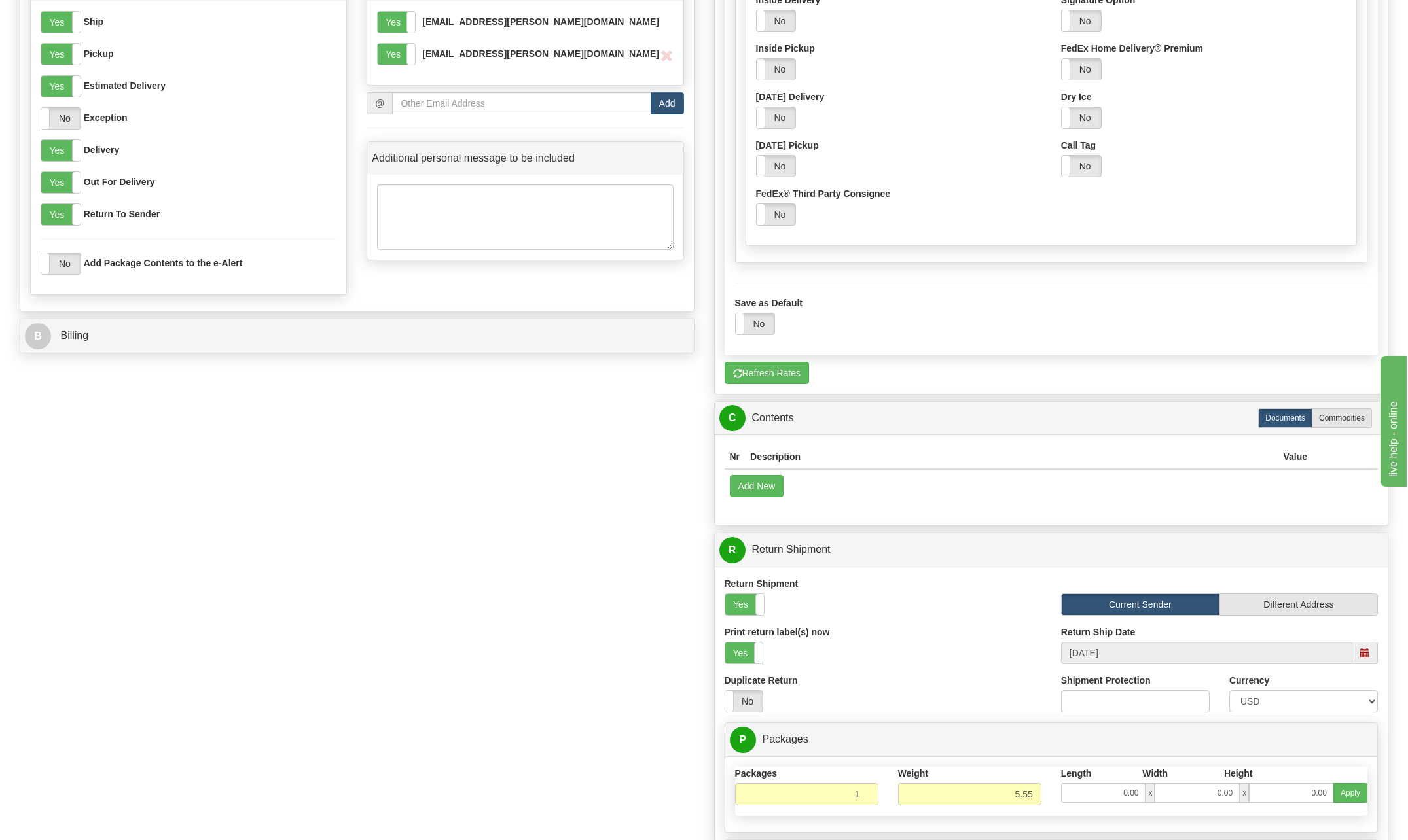
click at [963, 671] on div "Print return label(s) now Yes No" at bounding box center [883, 649] width 337 height 49
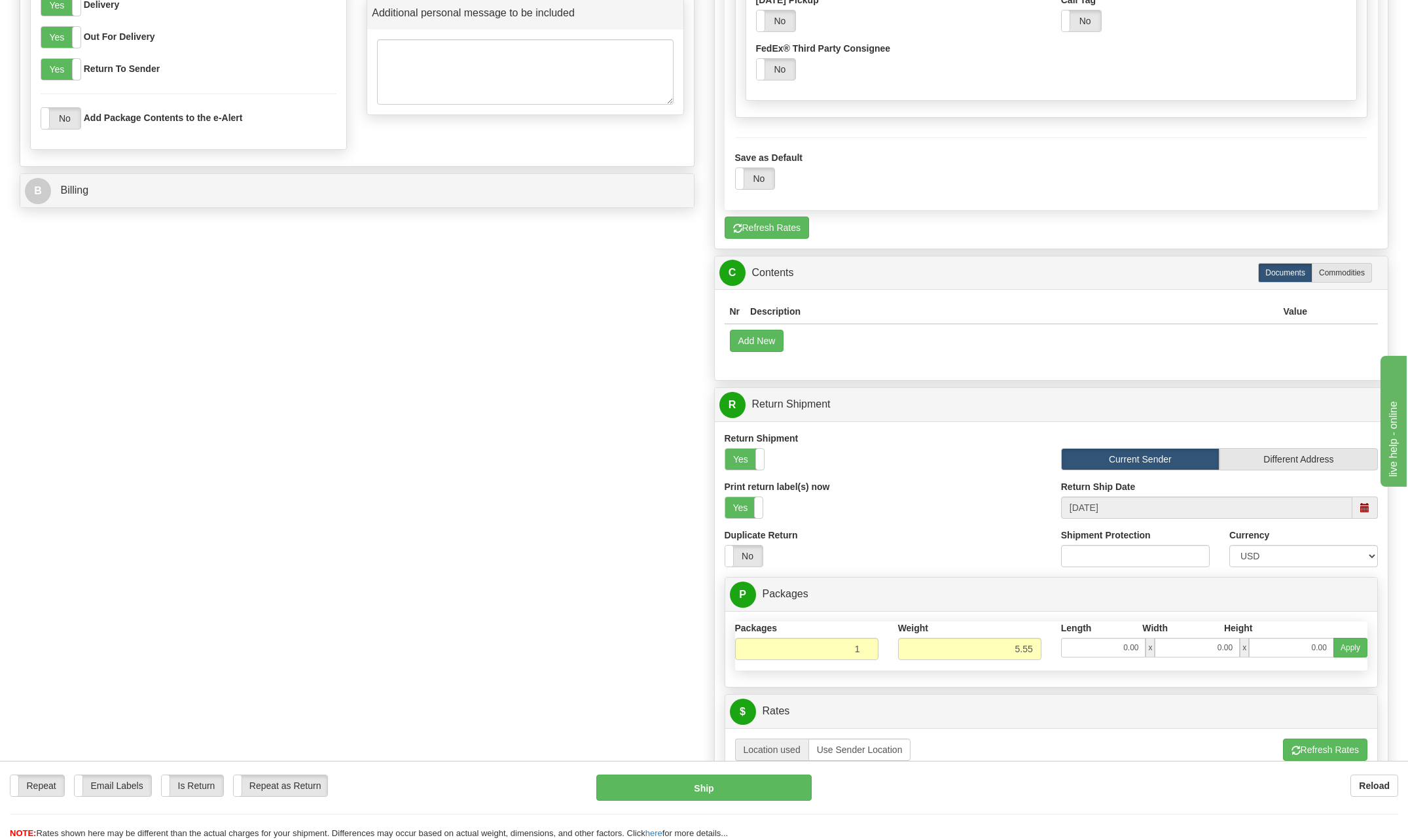
scroll to position [1190, 0]
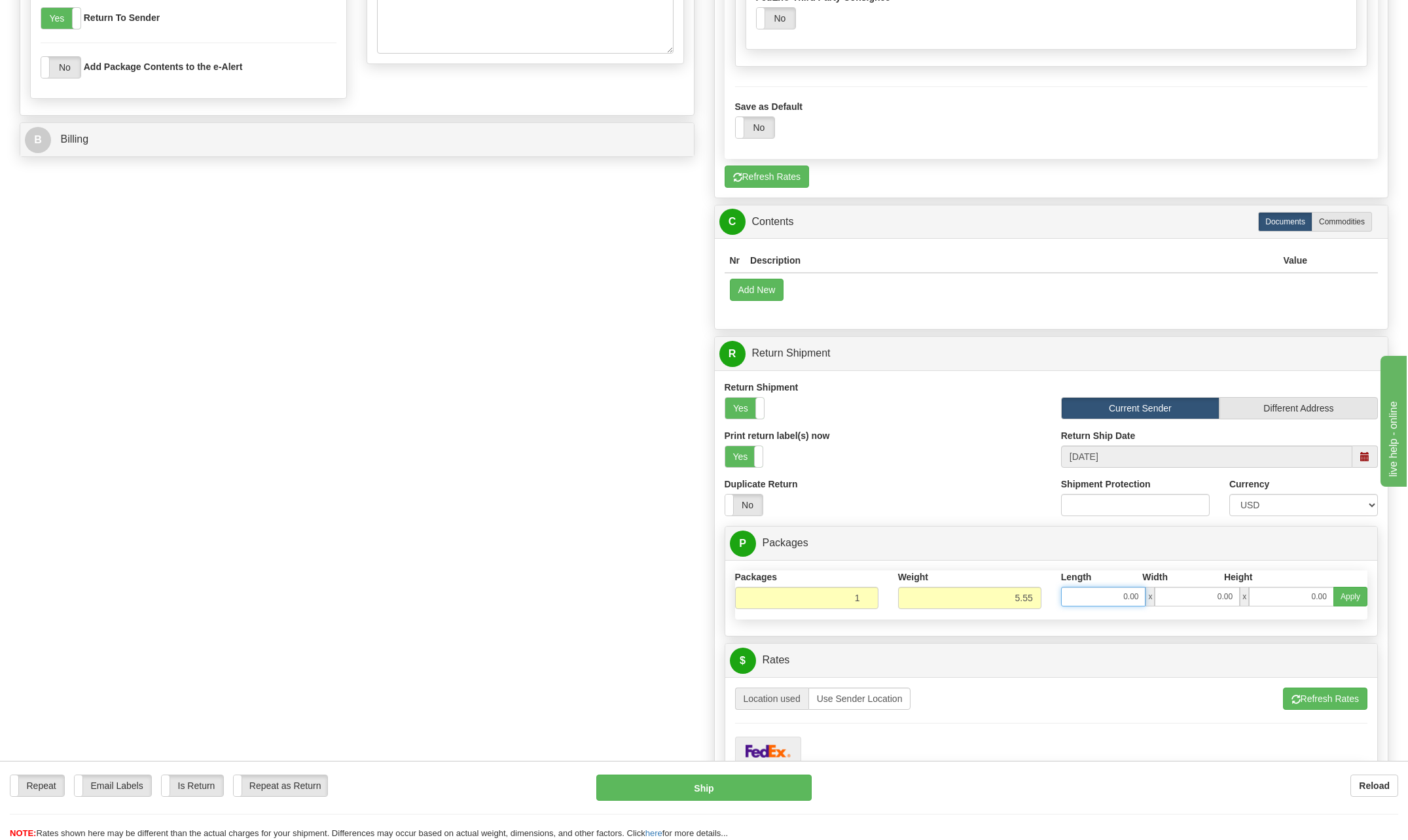
click at [1120, 601] on input "0.00" at bounding box center [1103, 596] width 85 height 19
type input "16.00"
type input "14.00"
click at [1202, 600] on input "14.00" at bounding box center [1197, 596] width 85 height 19
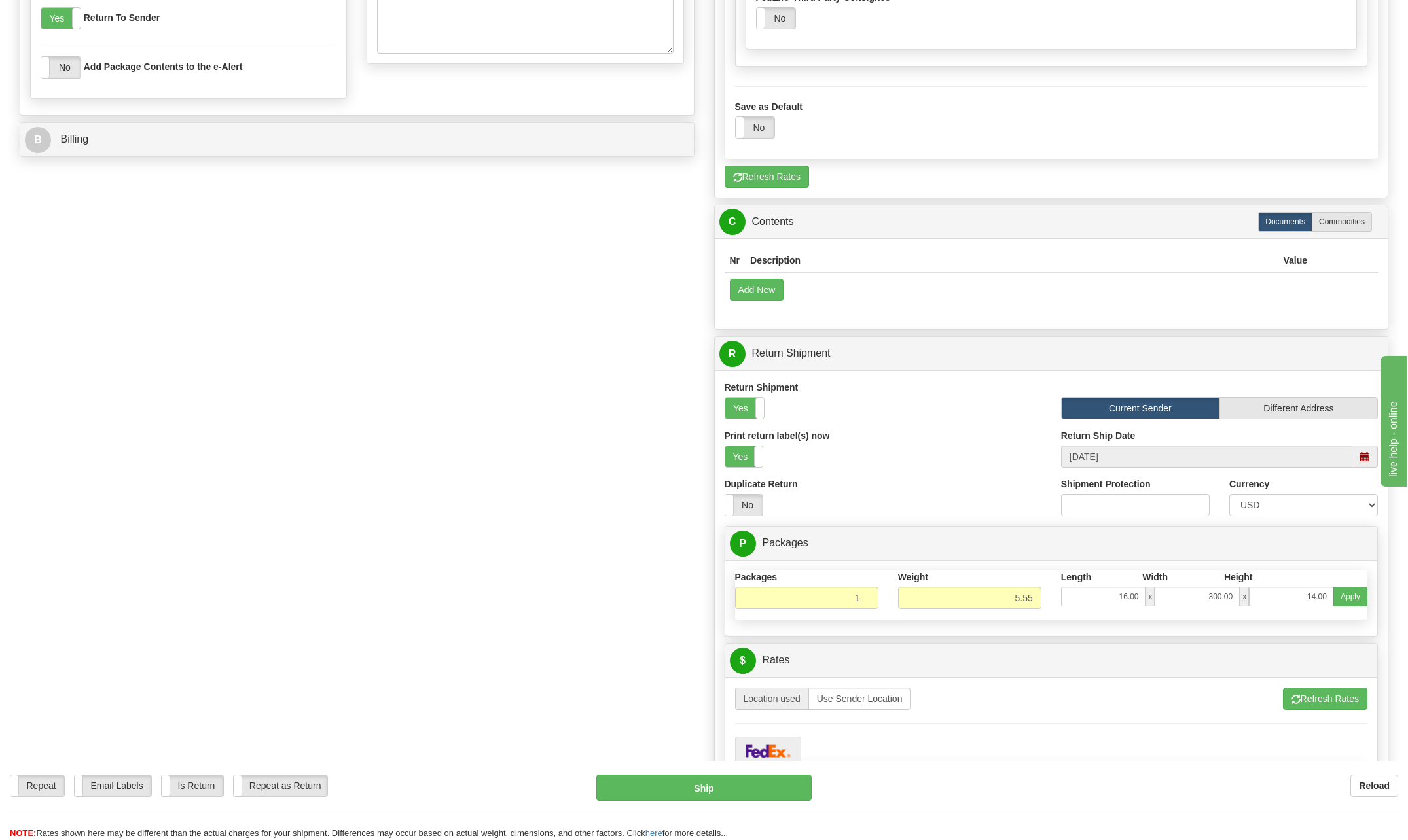
drag, startPoint x: 1205, startPoint y: 610, endPoint x: 1218, endPoint y: 616, distance: 14.3
click at [1218, 616] on div "Packages 1 Weight 5.55 Length Width Height 16.00 x 300.00 x 14.00 Apply" at bounding box center [1052, 595] width 652 height 49
drag, startPoint x: 1218, startPoint y: 616, endPoint x: 1196, endPoint y: 592, distance: 32.6
click at [1194, 588] on input "300.00" at bounding box center [1197, 596] width 85 height 19
type input "0"
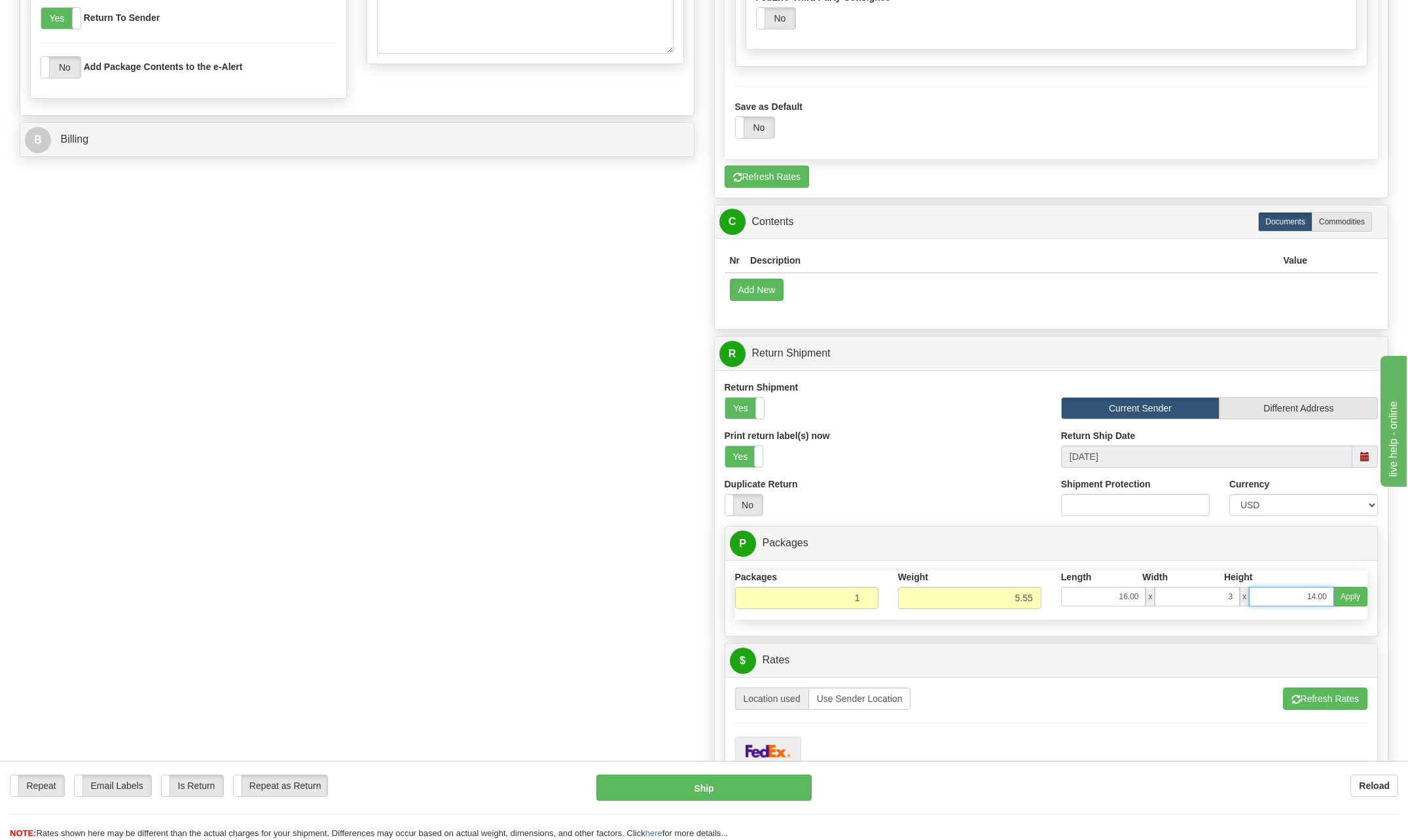
type input "3.00"
click at [1358, 594] on button "Apply" at bounding box center [1350, 596] width 34 height 19
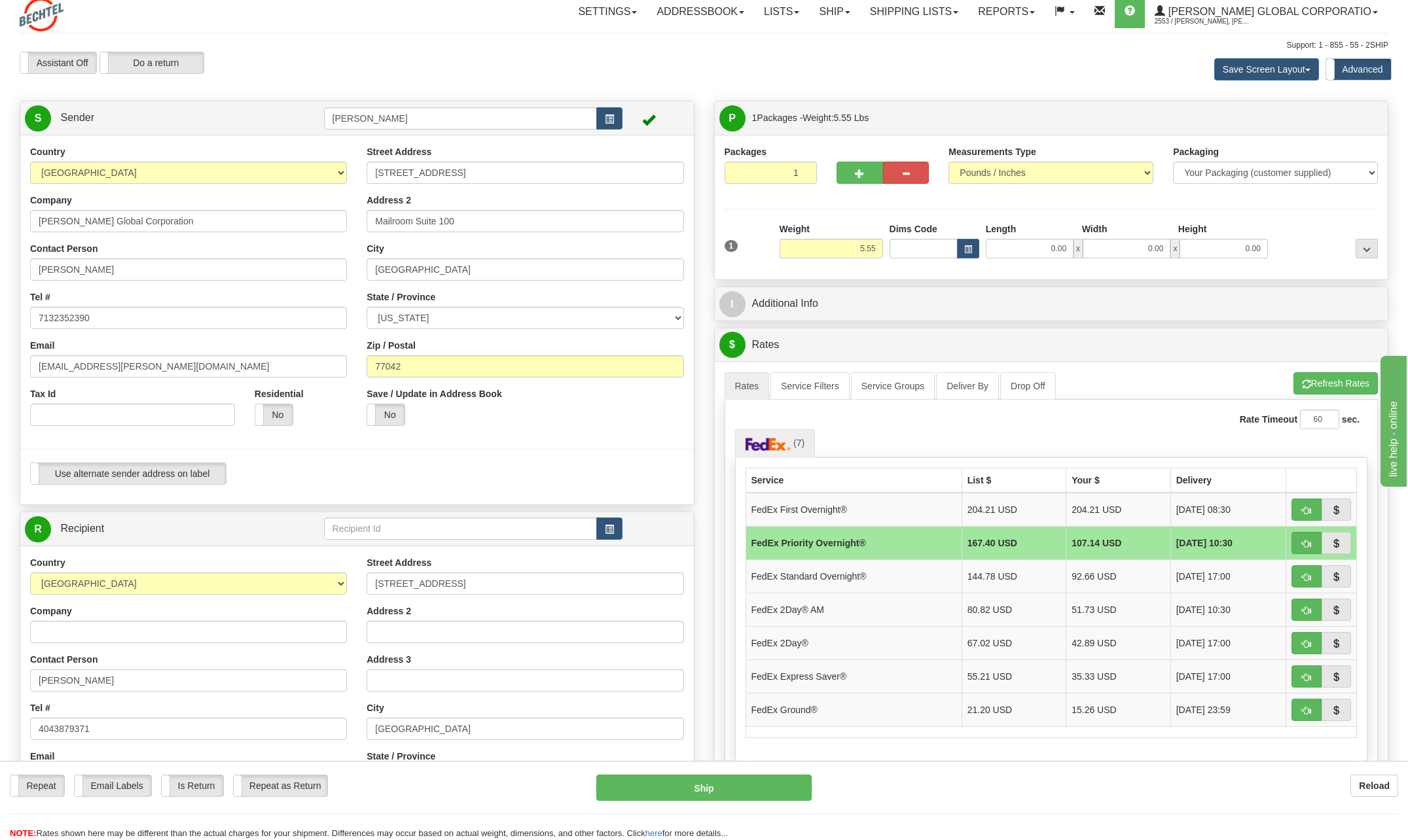
scroll to position [0, 0]
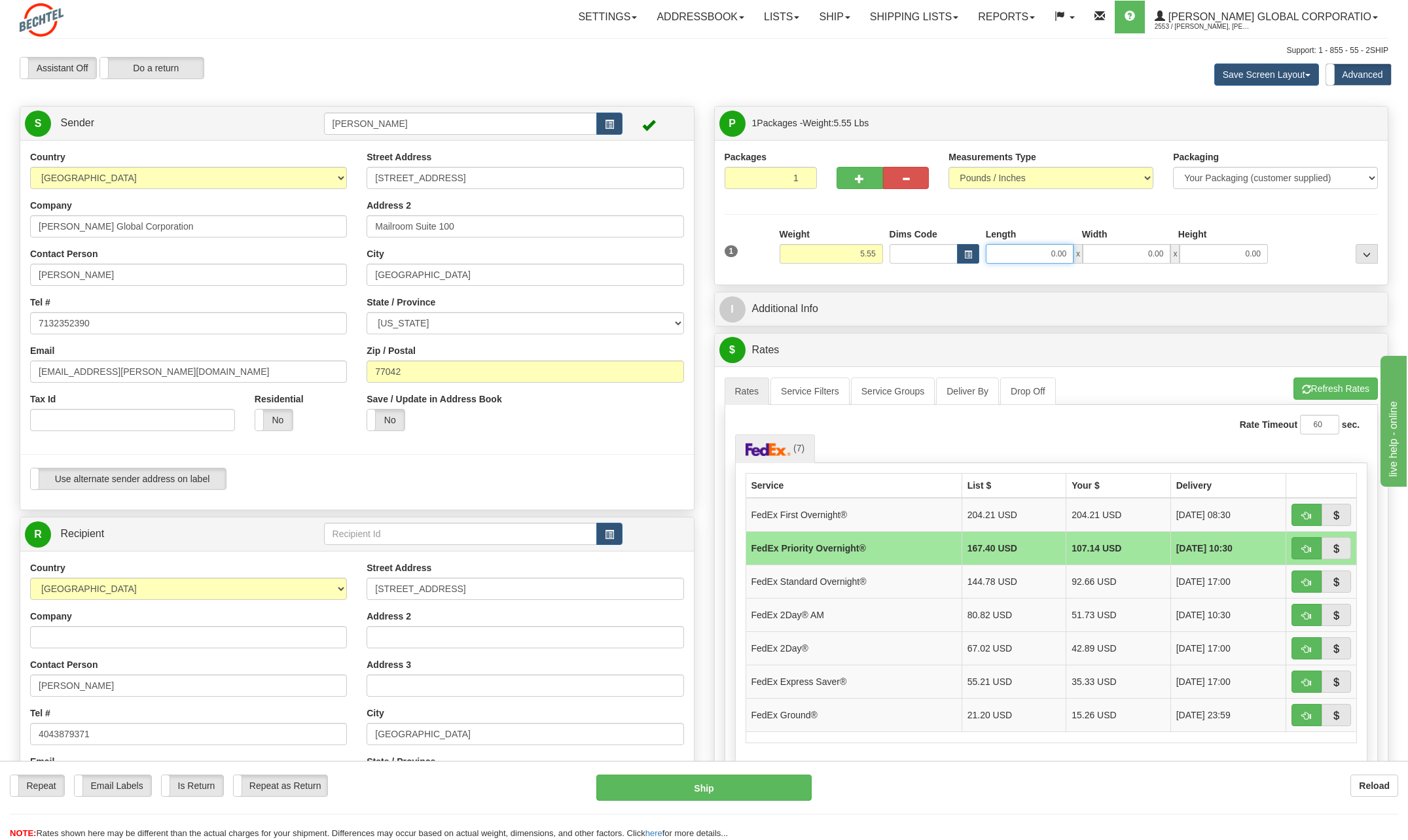
click at [1042, 250] on input "0.00" at bounding box center [1030, 253] width 88 height 19
type input "16.00"
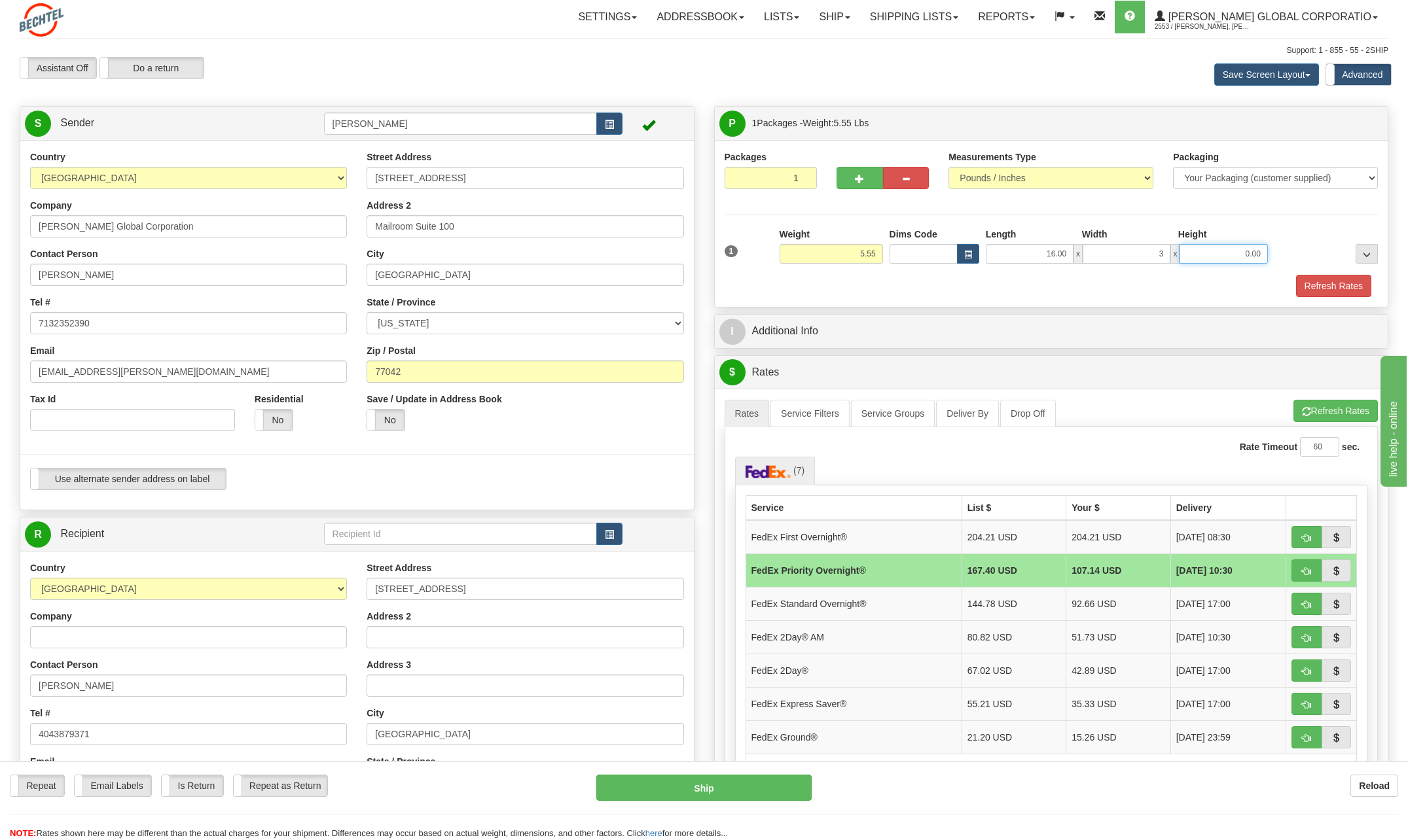
type input "3.00"
type input "14.00"
click at [1340, 294] on button "Refresh Rates" at bounding box center [1333, 286] width 75 height 22
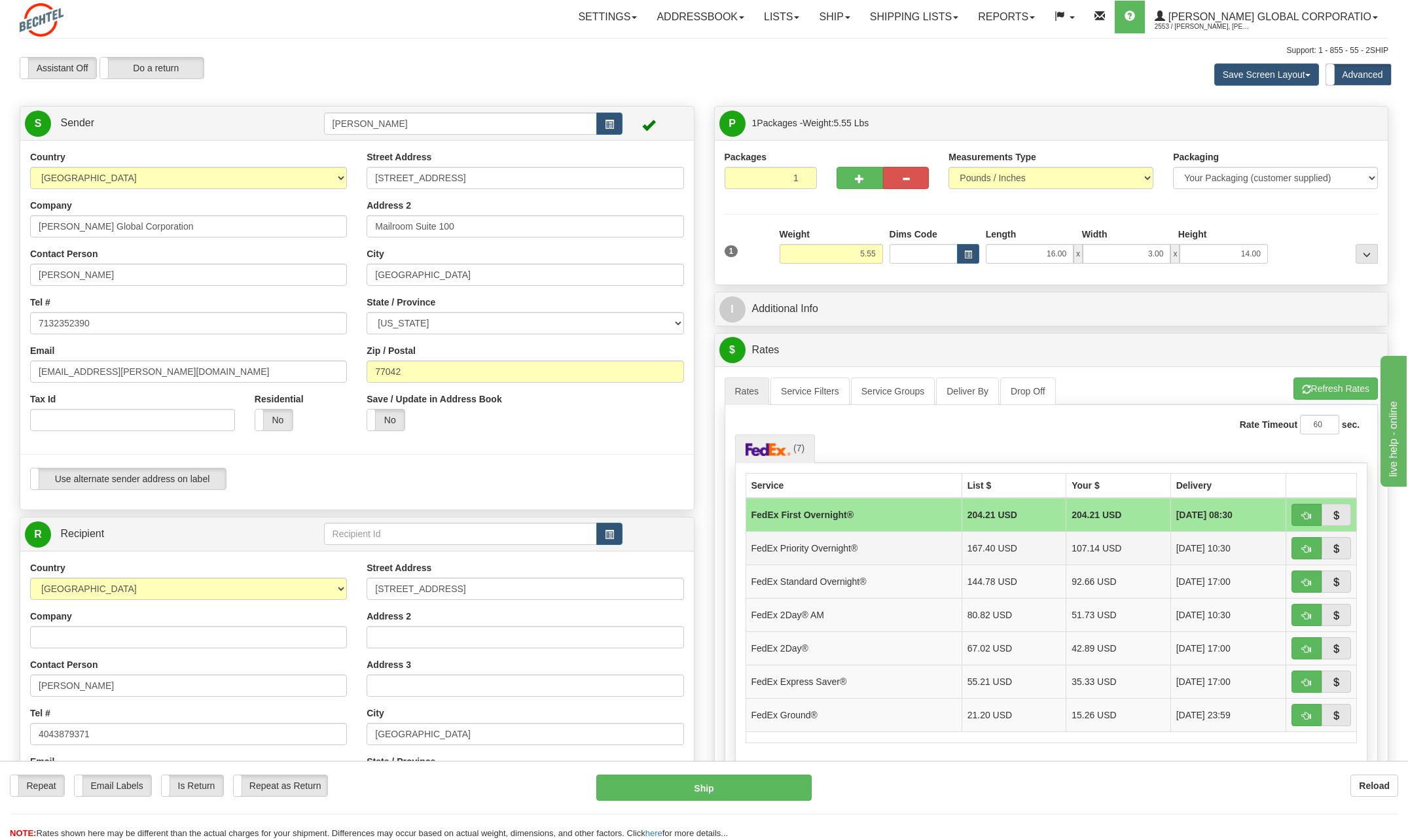
click at [1097, 554] on td "107.14 USD" at bounding box center [1118, 548] width 105 height 33
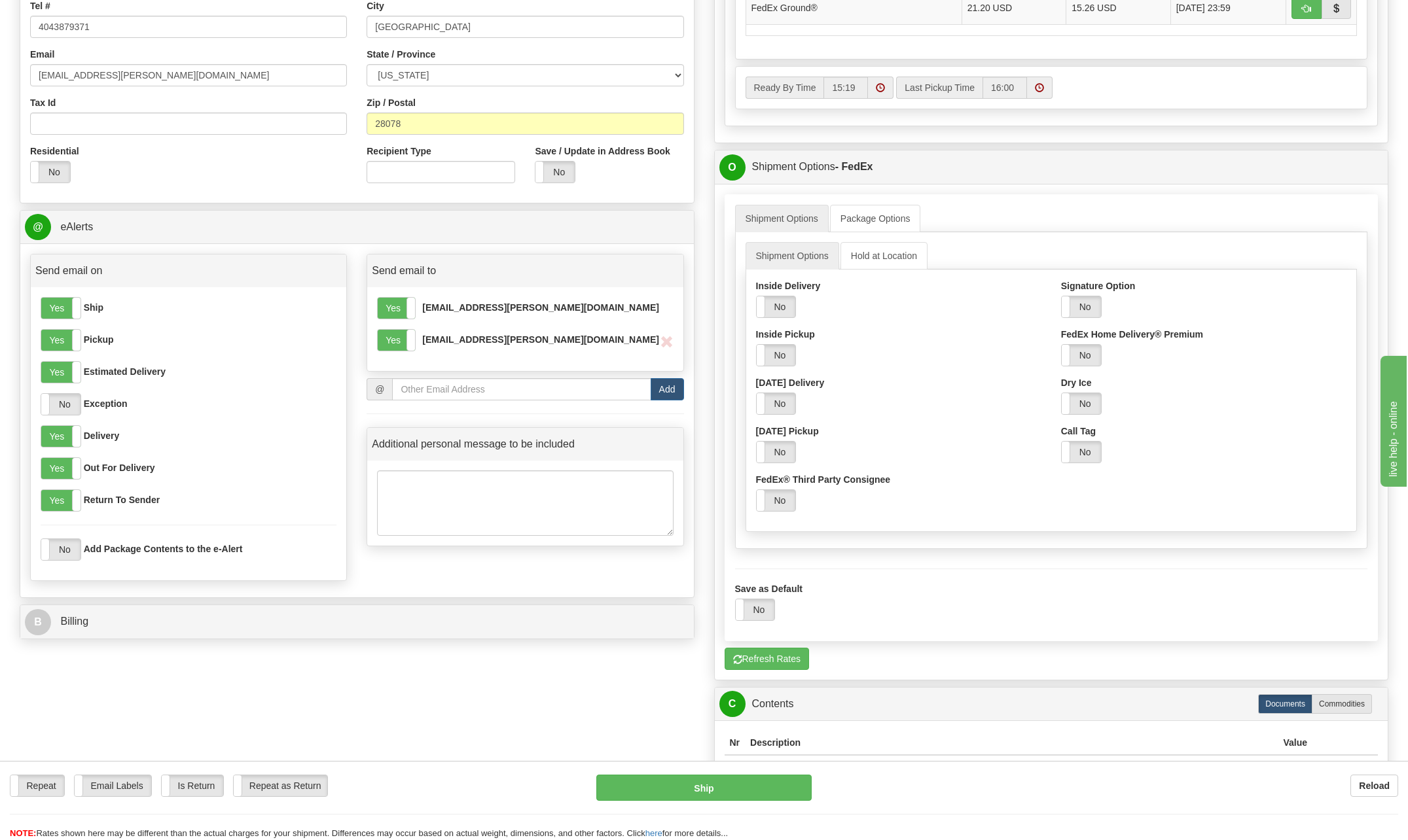
scroll to position [458, 0]
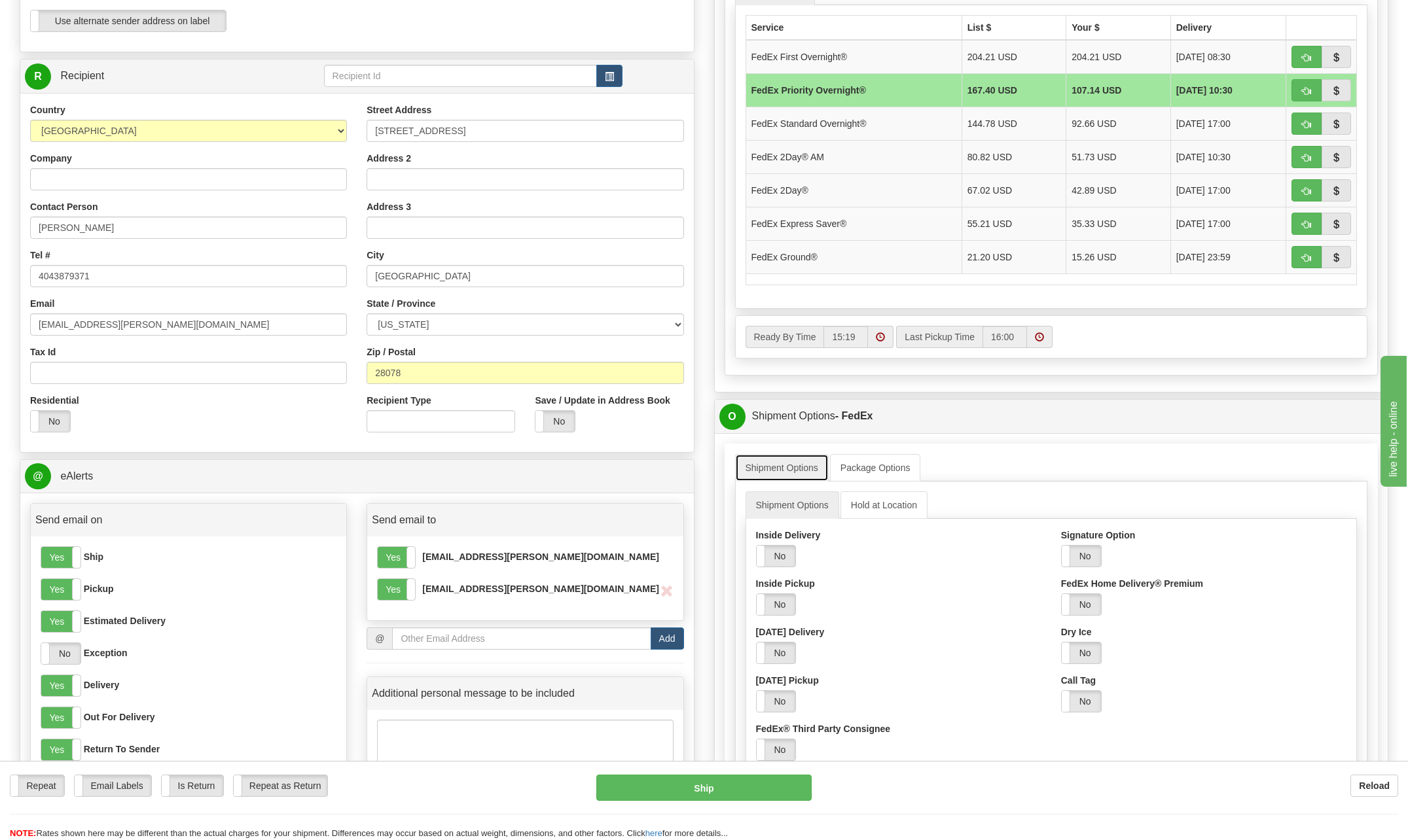
click at [799, 473] on link "Shipment Options" at bounding box center [782, 468] width 93 height 27
click at [903, 470] on link "Package Options" at bounding box center [876, 468] width 91 height 27
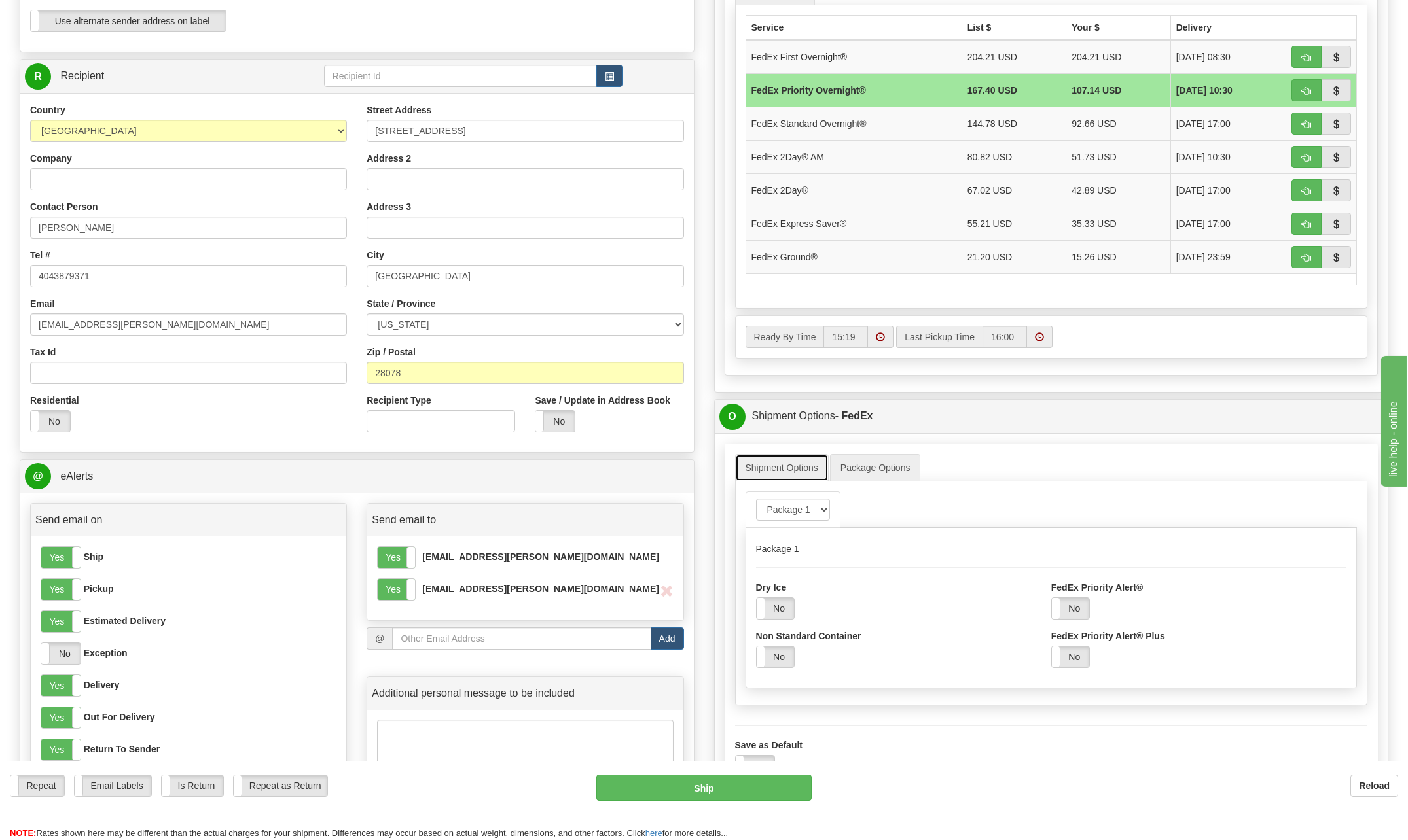
click at [792, 466] on link "Shipment Options" at bounding box center [782, 468] width 93 height 27
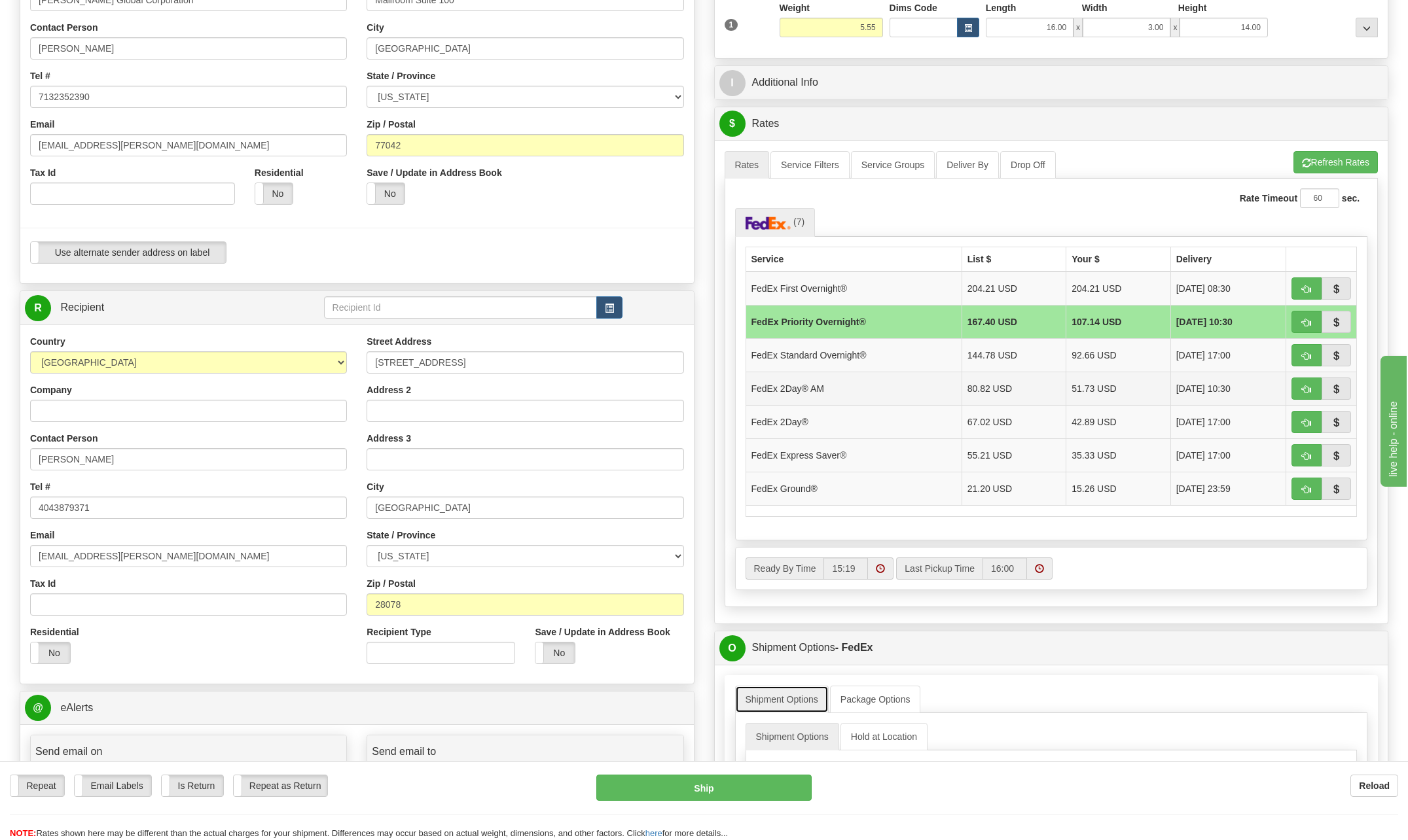
scroll to position [0, 0]
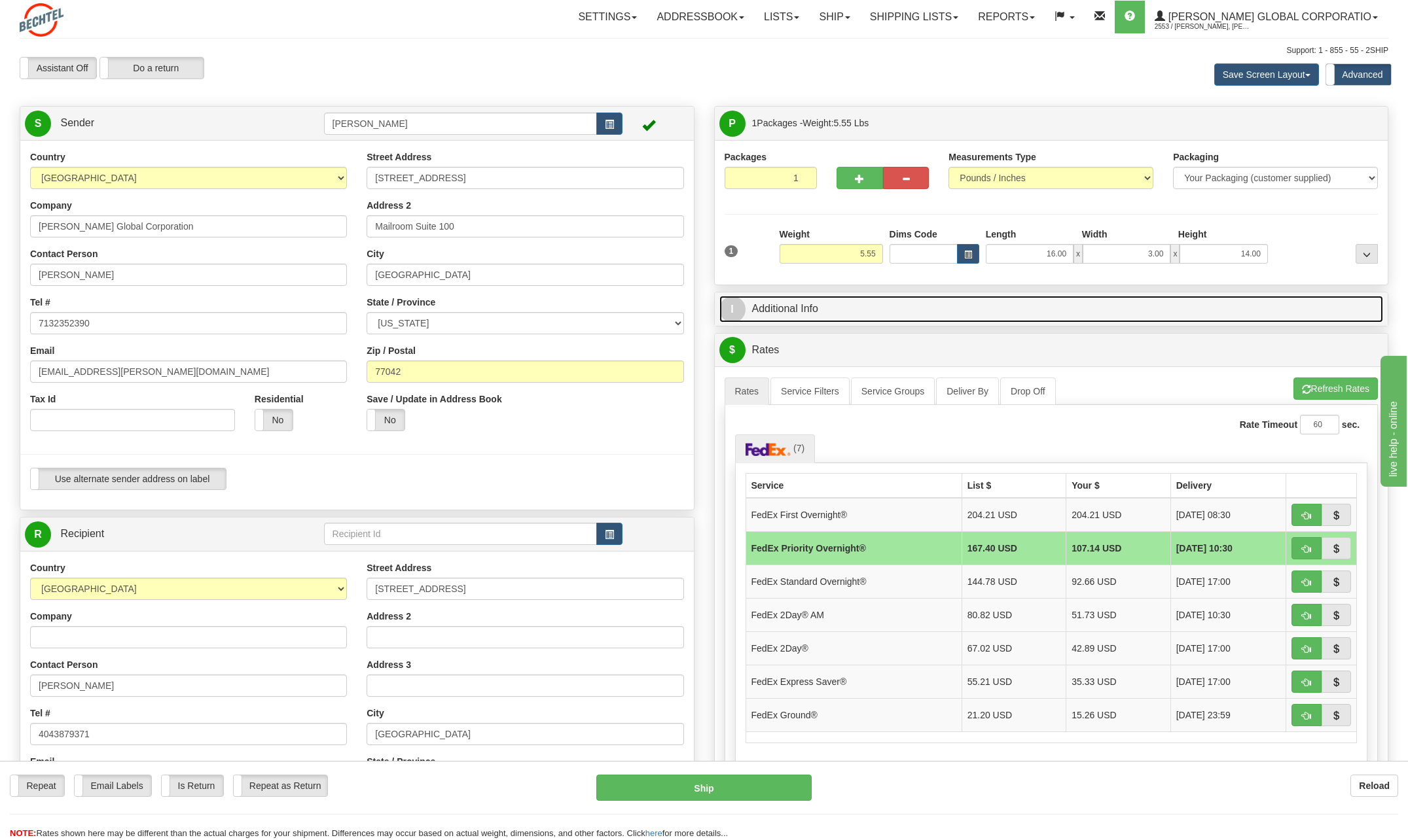
click at [824, 316] on link "I Additional Info" at bounding box center [1052, 309] width 664 height 27
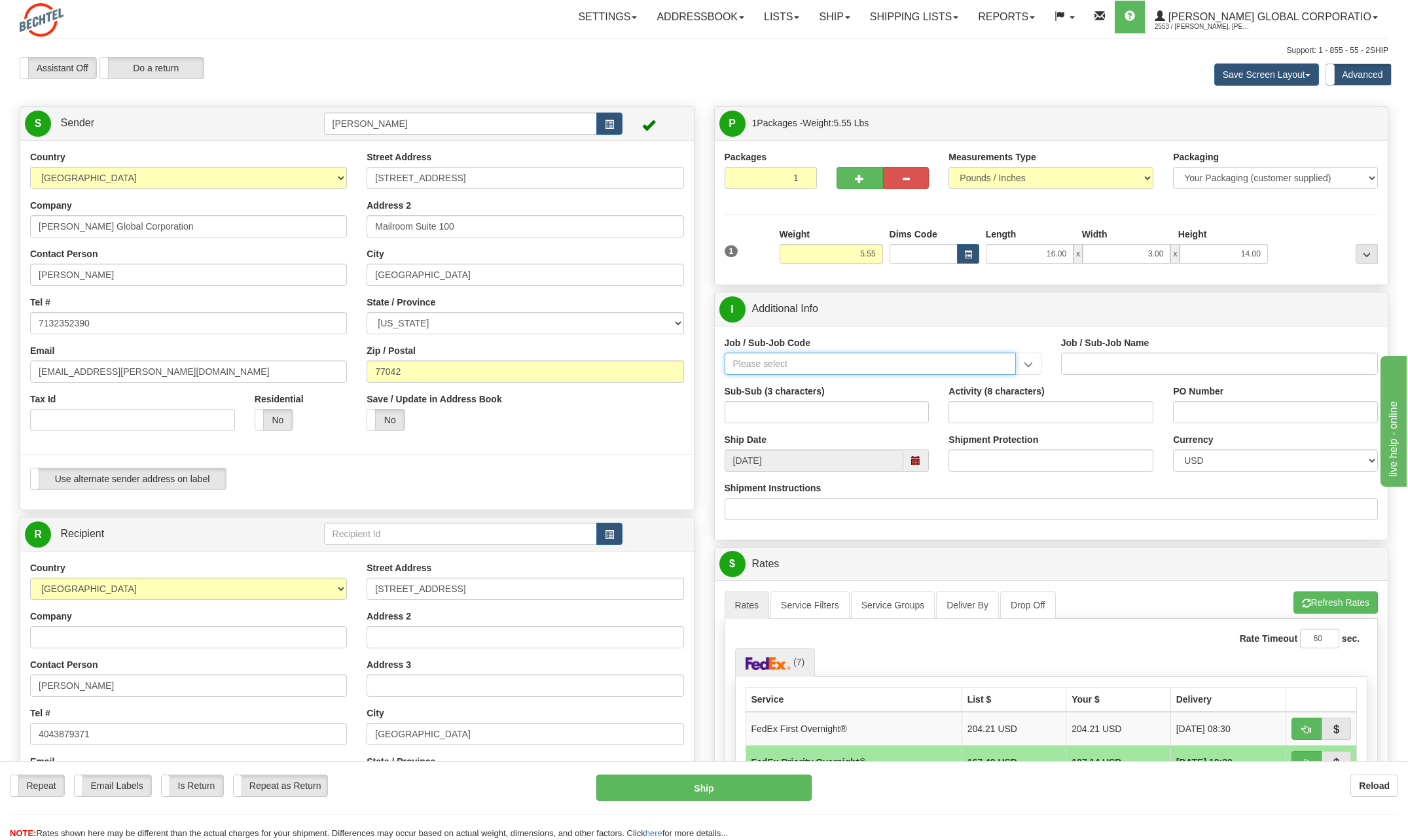
click at [802, 362] on input "Job / Sub-Job Code" at bounding box center [870, 364] width 291 height 22
type input "55001510"
click at [805, 340] on label "Job / Sub-Job Code" at bounding box center [768, 343] width 86 height 13
click at [805, 353] on input "Job / Sub-Job Code" at bounding box center [870, 364] width 291 height 22
click at [808, 365] on input "Job / Sub-Job Code" at bounding box center [870, 364] width 291 height 22
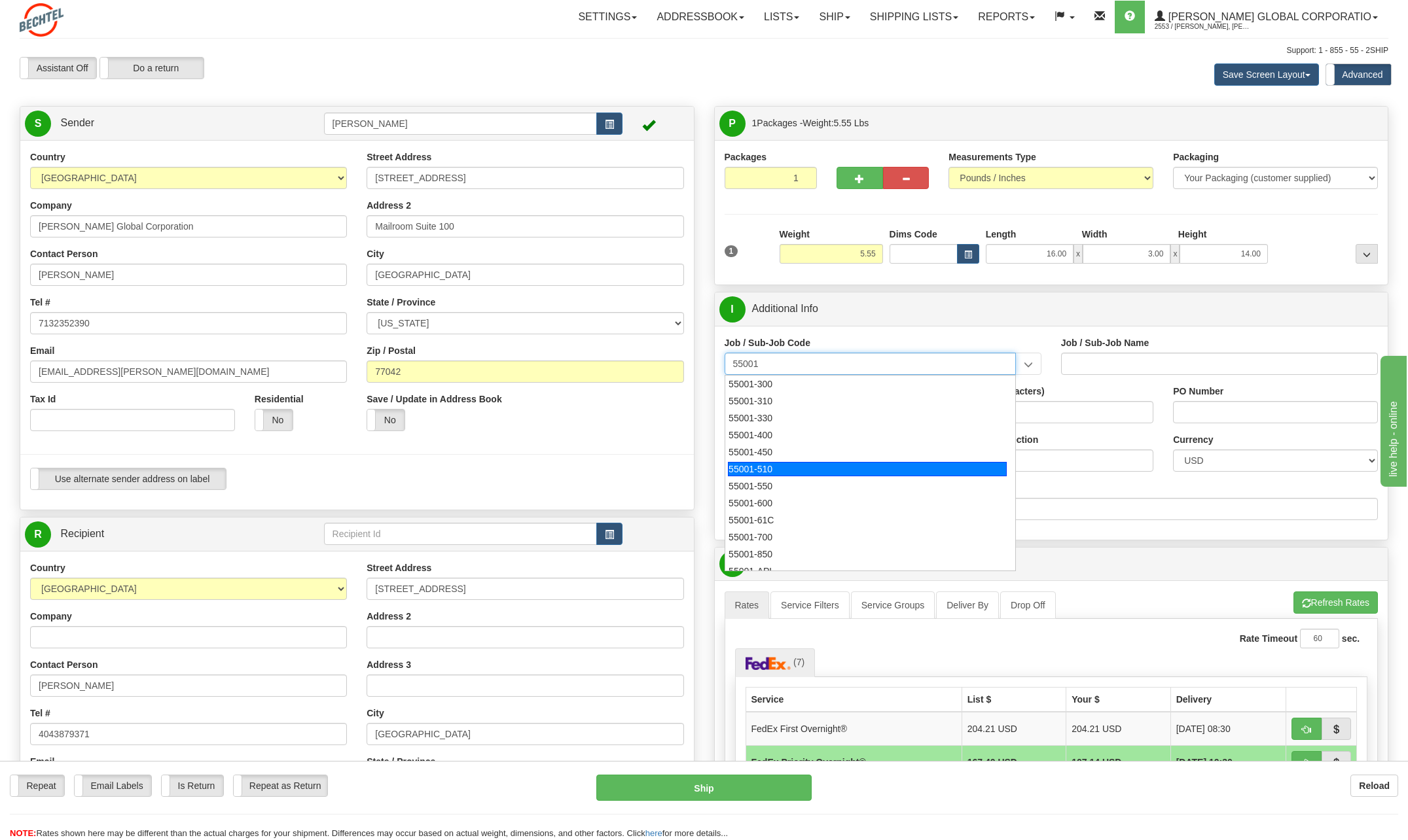
click at [794, 475] on div "55001-510" at bounding box center [867, 470] width 279 height 15
type input "55001-510"
type input "LEGAL - CHIEF ETHICS & COMPLIANCE OFFICER"
type input "55001-510"
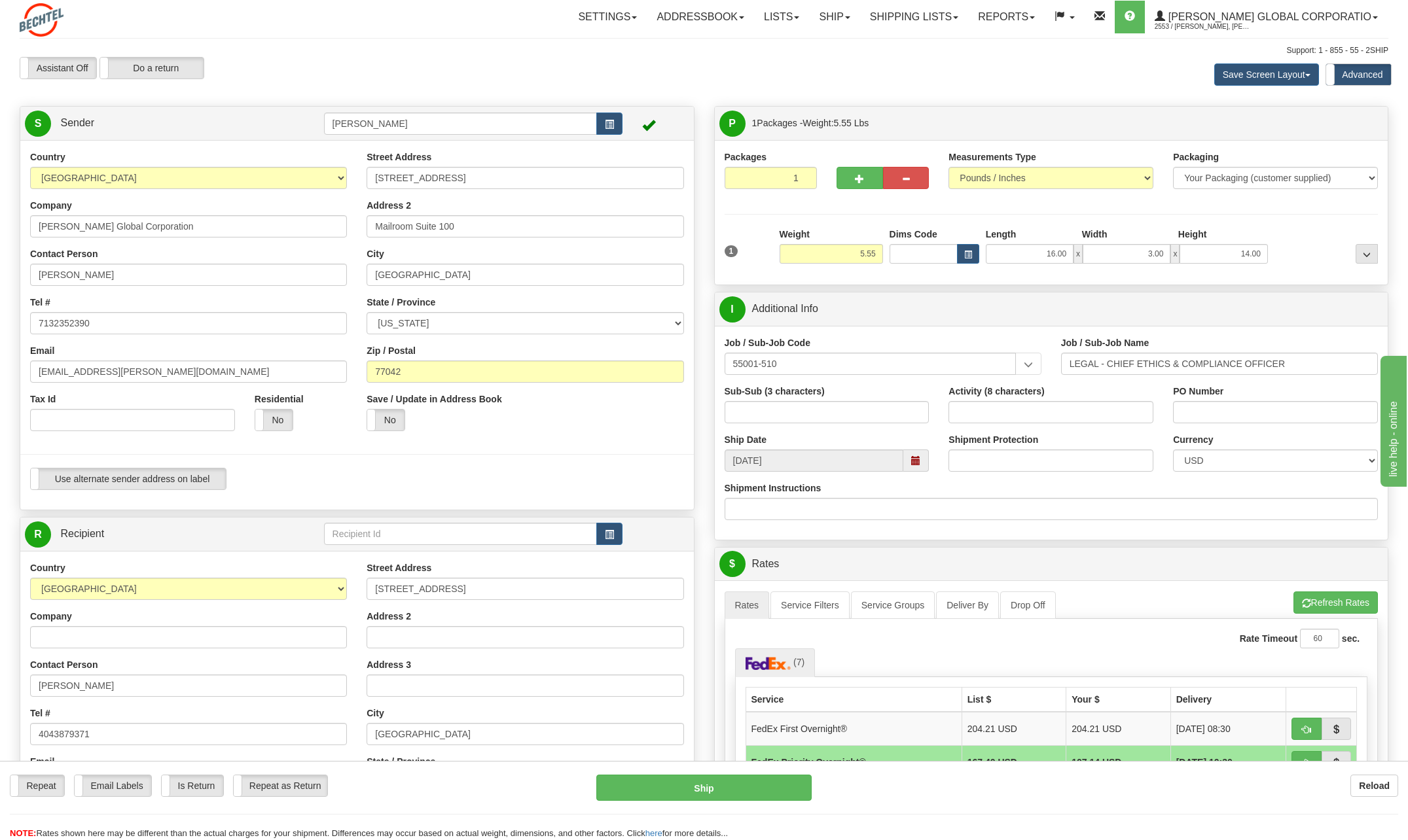
click at [1022, 488] on div "Shipment Instructions" at bounding box center [1052, 501] width 654 height 39
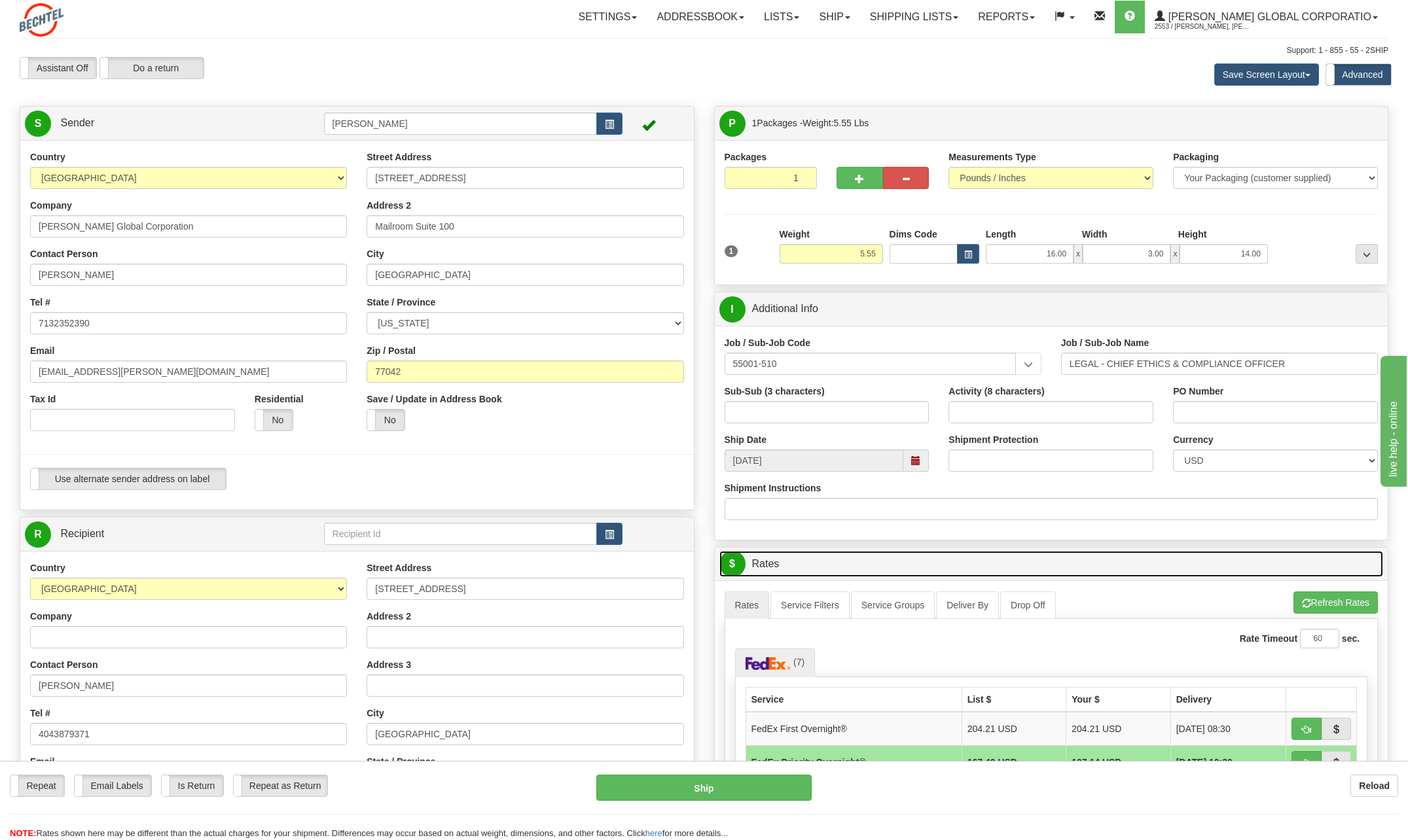
click at [934, 556] on link "$ Rates" at bounding box center [1052, 564] width 664 height 27
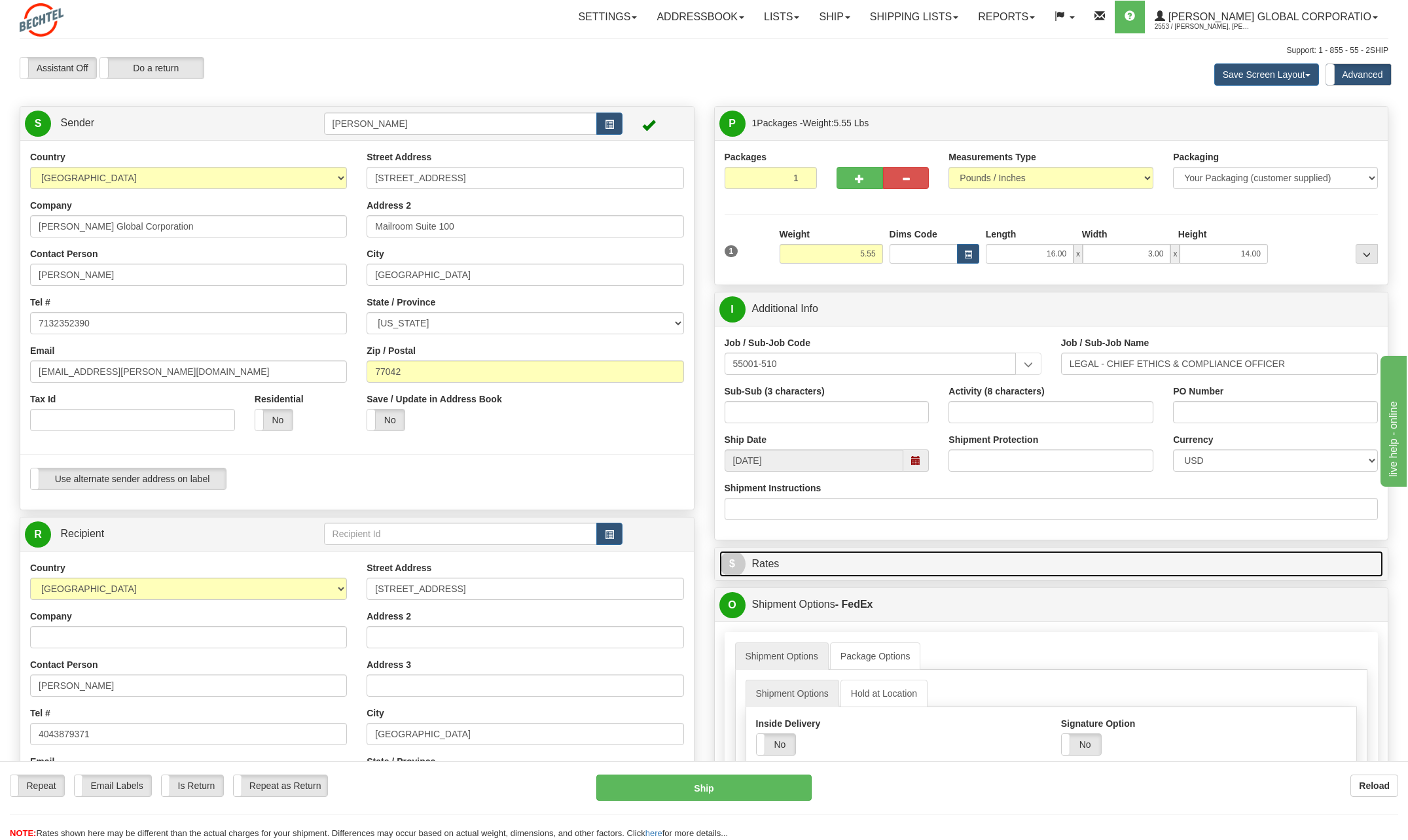
click at [1008, 556] on link "$ Rates" at bounding box center [1052, 564] width 664 height 27
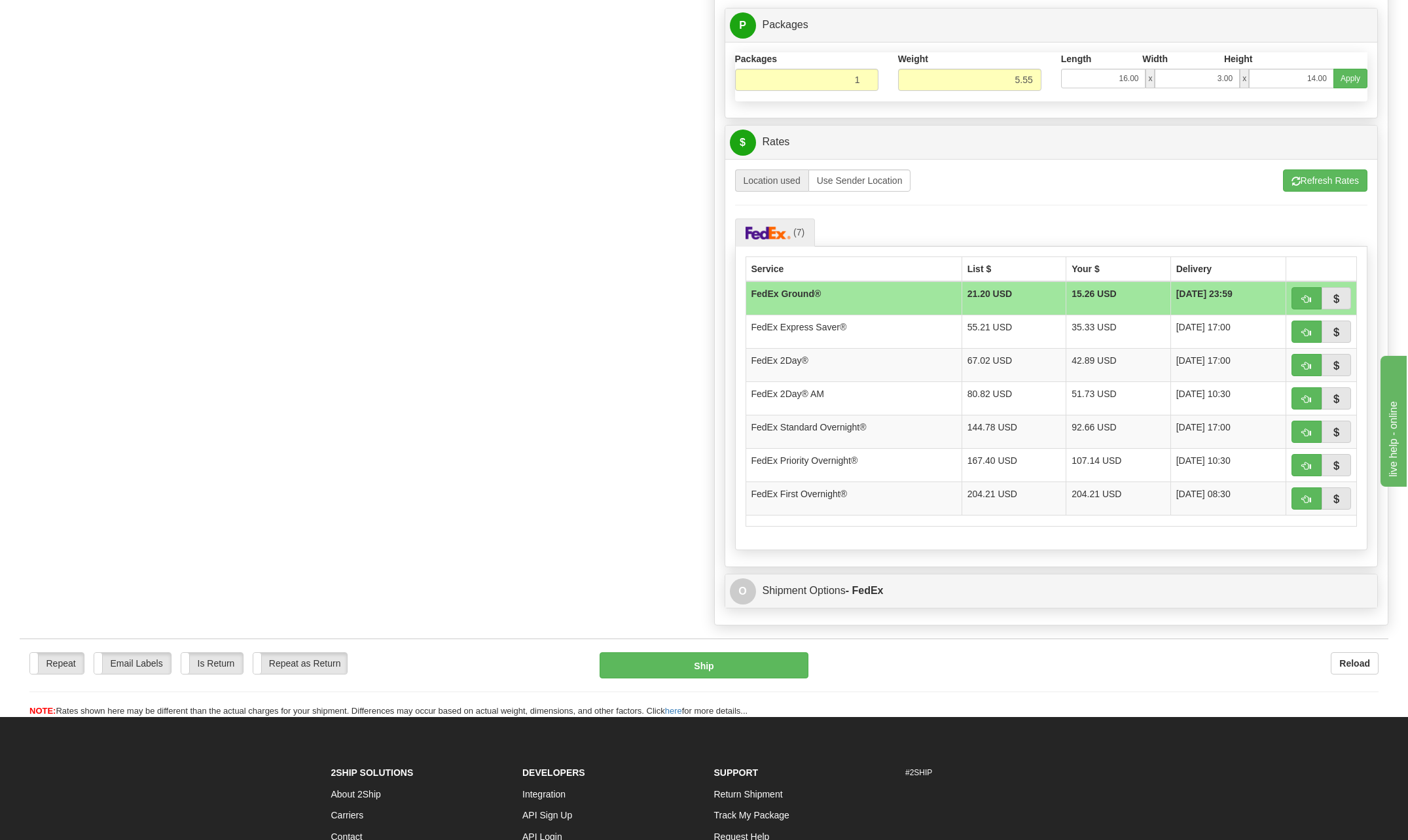
scroll to position [1963, 0]
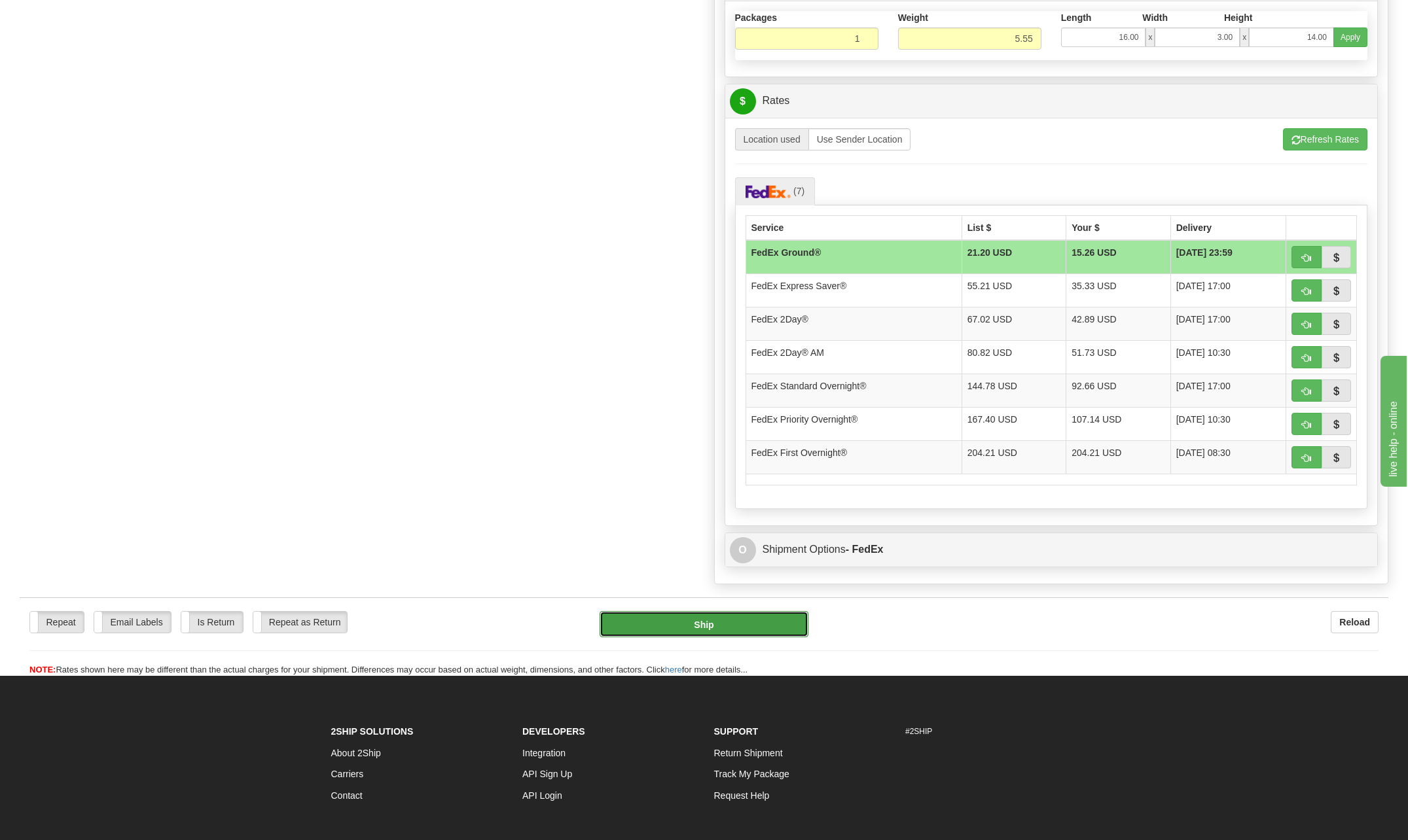
drag, startPoint x: 755, startPoint y: 622, endPoint x: 686, endPoint y: 627, distance: 69.2
click at [686, 627] on button "Ship" at bounding box center [704, 624] width 209 height 26
type input "01"
type input "92"
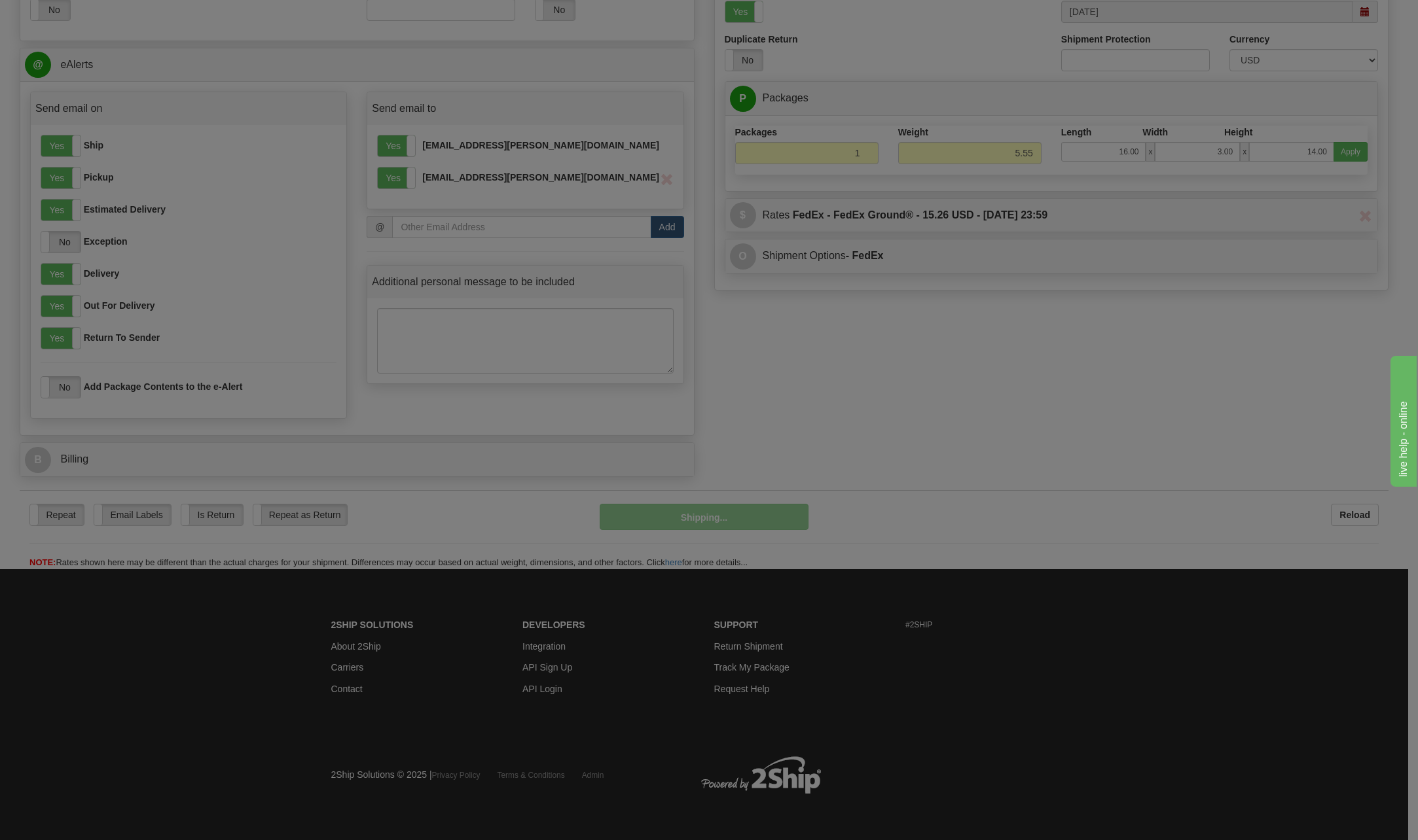
scroll to position [871, 0]
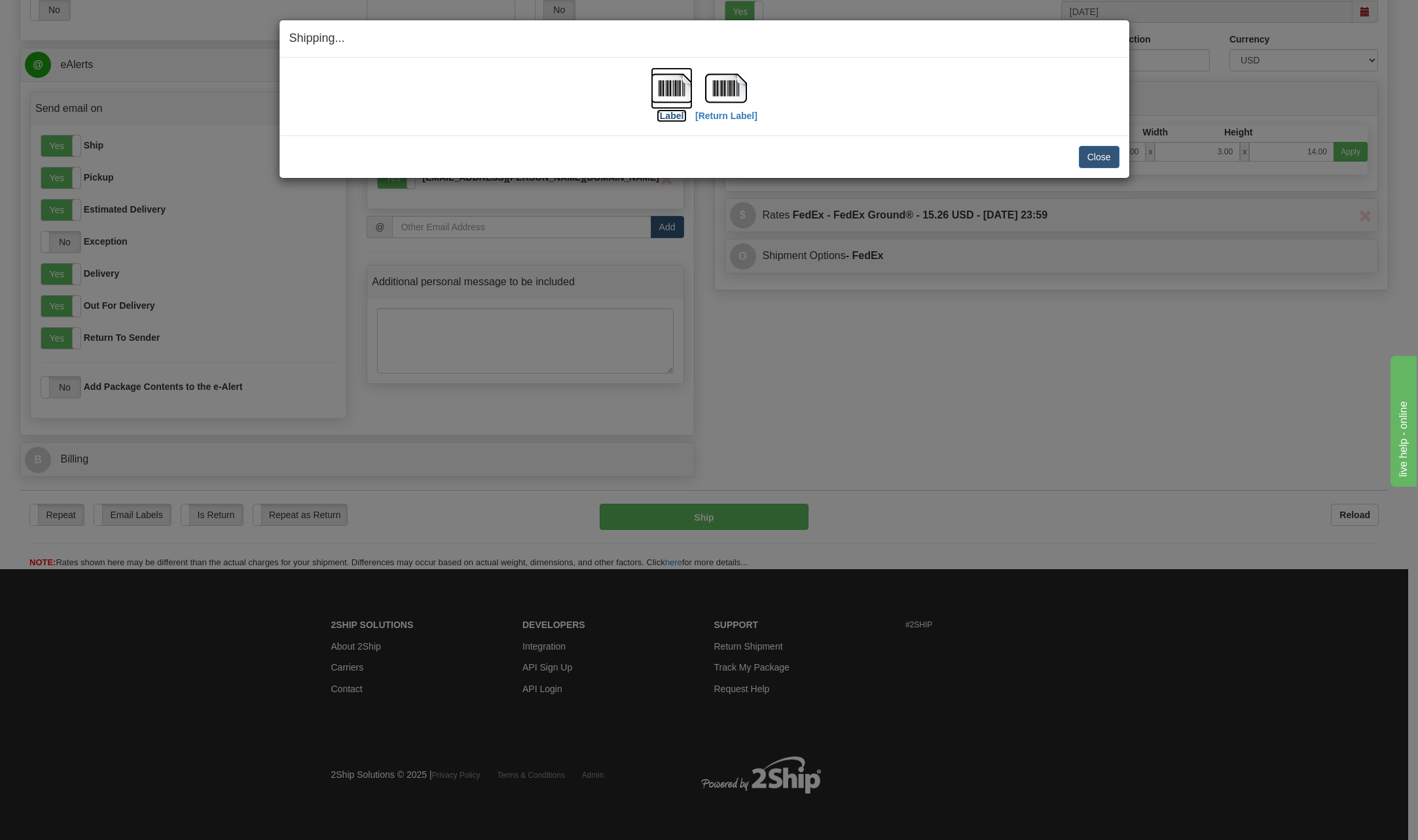
click at [672, 89] on img at bounding box center [672, 88] width 42 height 42
click at [718, 89] on img at bounding box center [726, 88] width 42 height 42
click at [733, 90] on img at bounding box center [726, 88] width 42 height 42
